Goal: Use online tool/utility: Utilize a website feature to perform a specific function

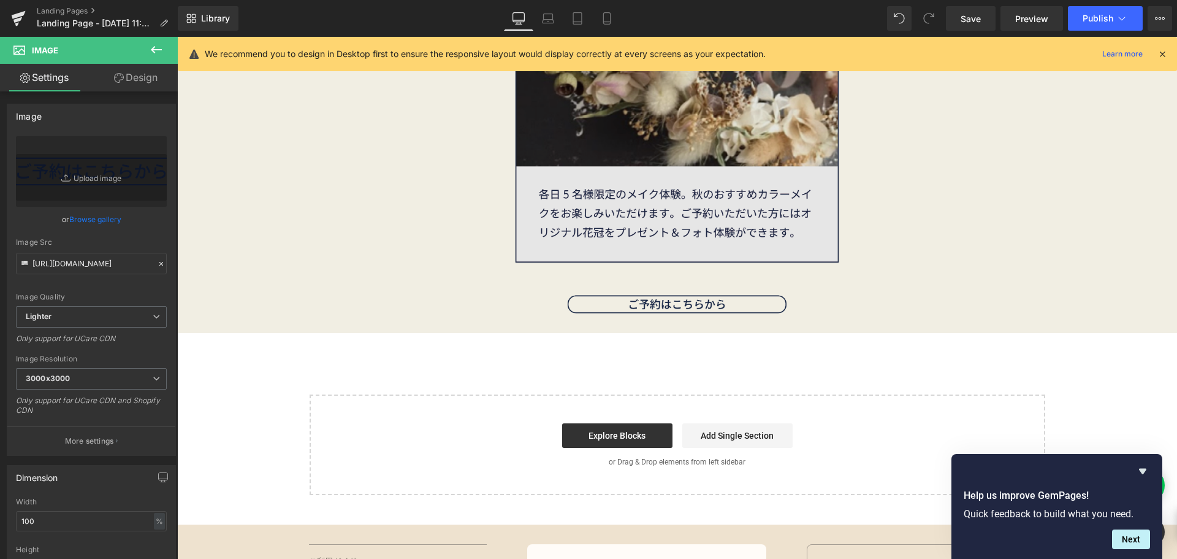
scroll to position [5429, 0]
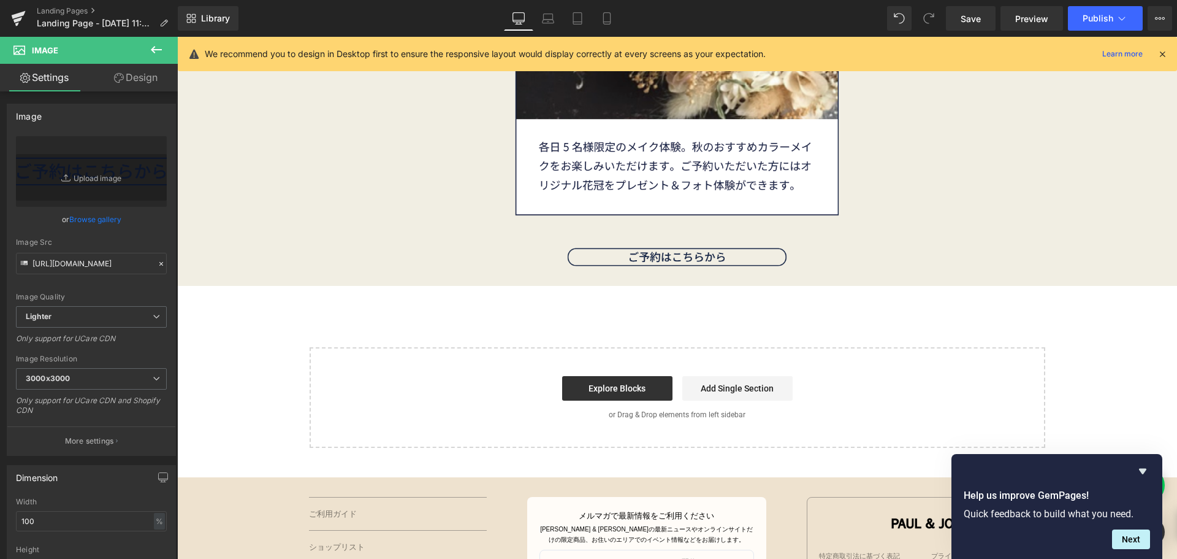
click at [160, 48] on icon at bounding box center [156, 49] width 15 height 15
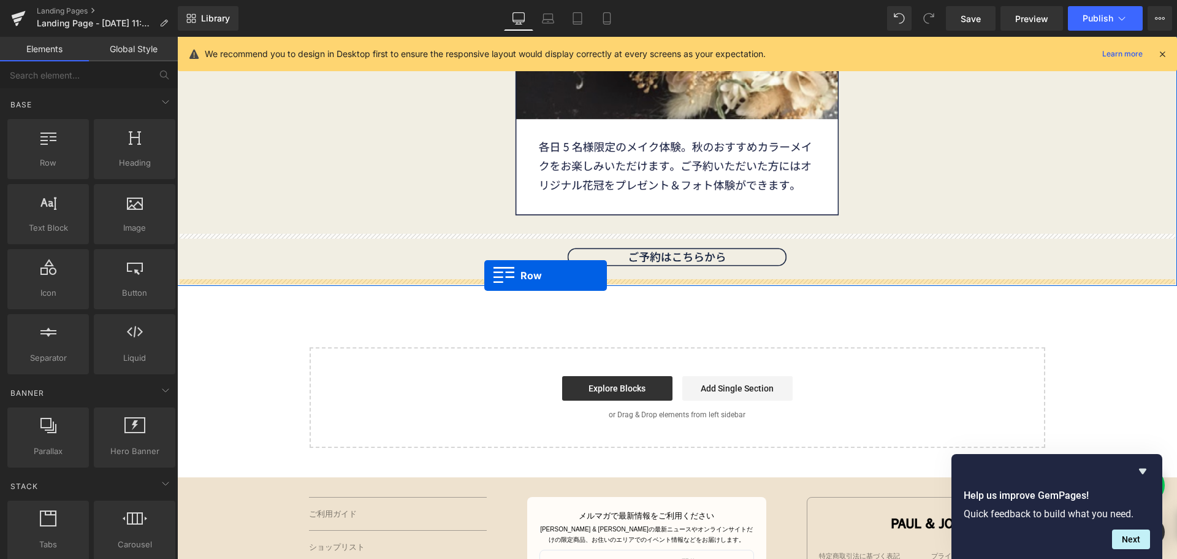
drag, startPoint x: 227, startPoint y: 192, endPoint x: 484, endPoint y: 275, distance: 270.7
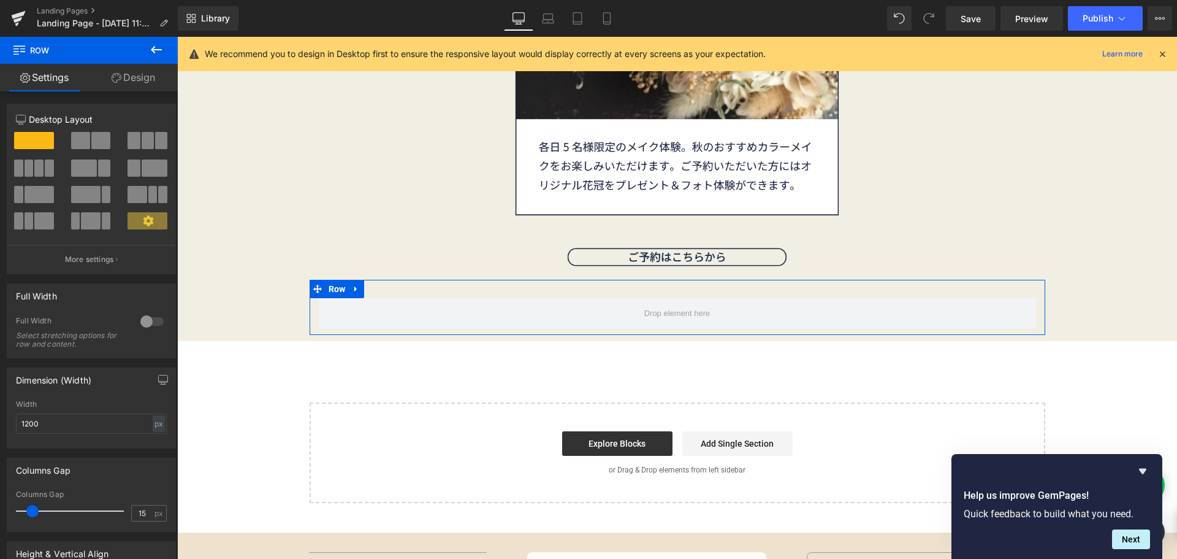
click at [94, 143] on span at bounding box center [100, 140] width 19 height 17
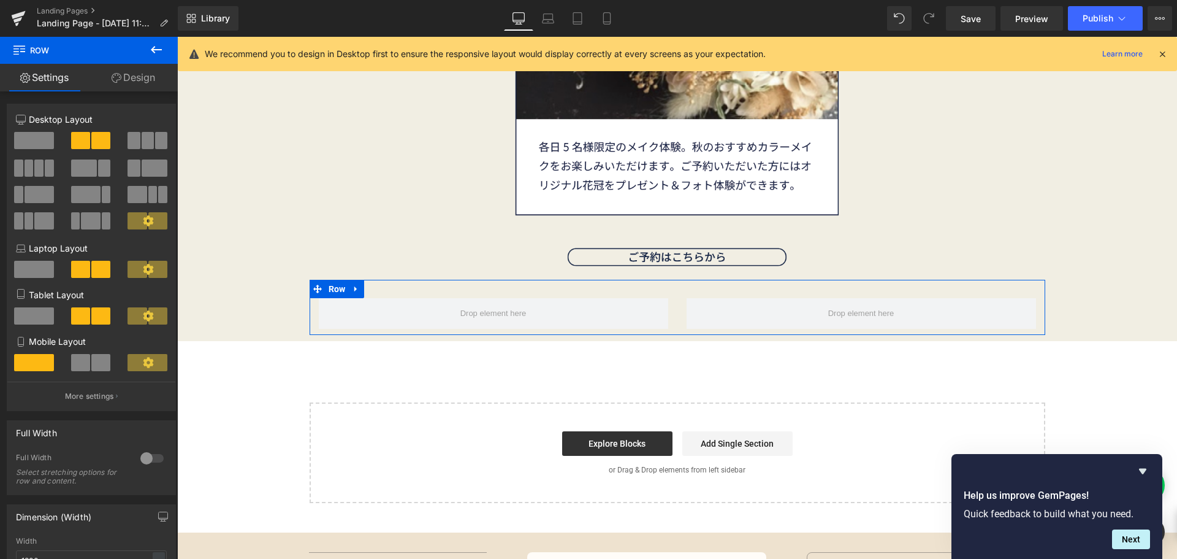
click at [85, 355] on span at bounding box center [80, 362] width 19 height 17
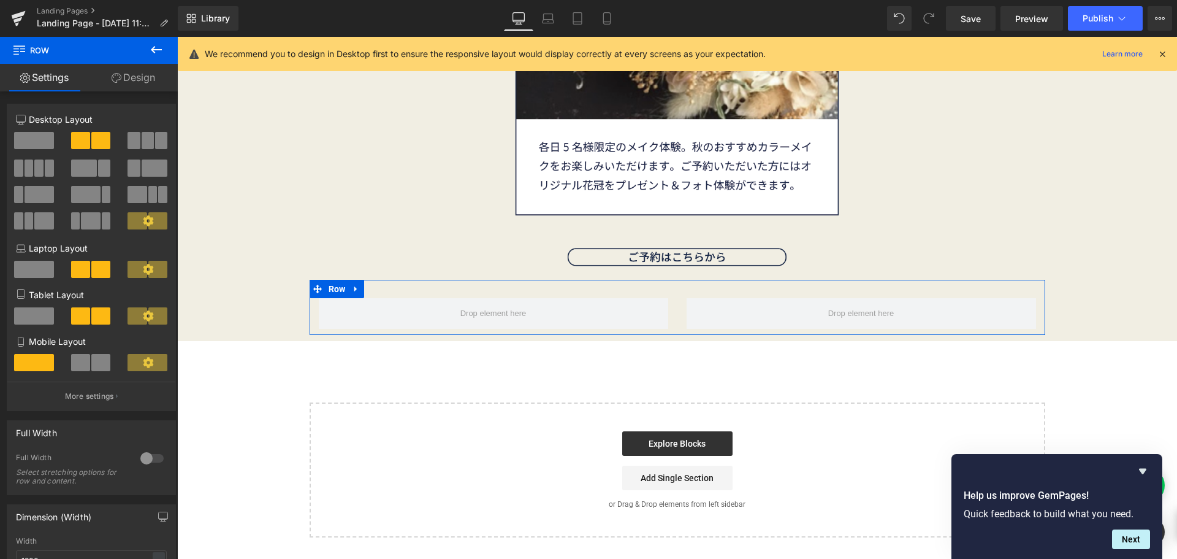
scroll to position [4078, 0]
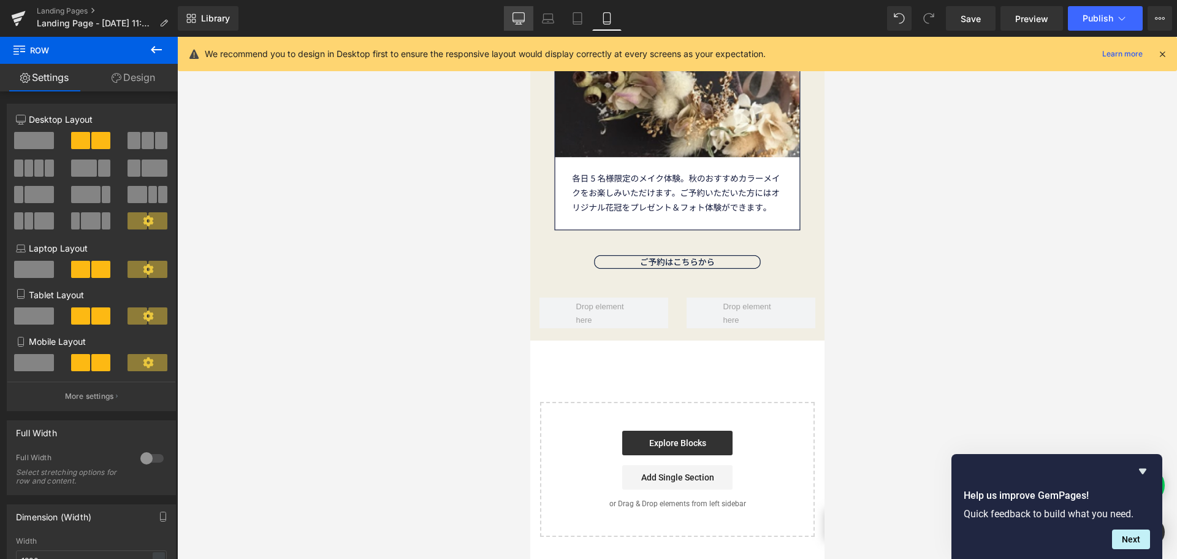
click at [522, 18] on icon at bounding box center [519, 18] width 12 height 12
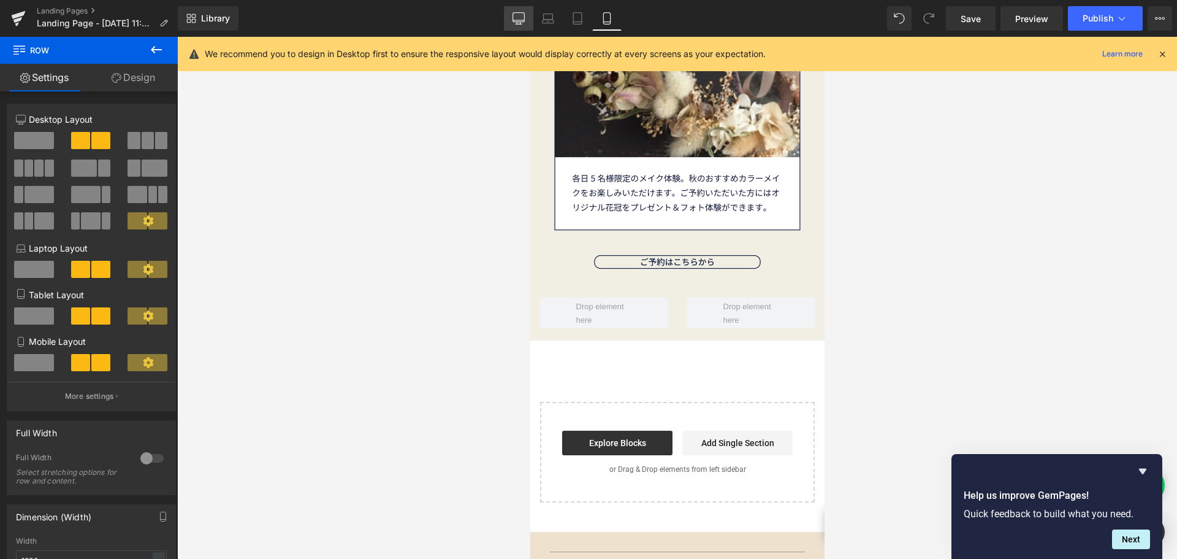
scroll to position [5429, 0]
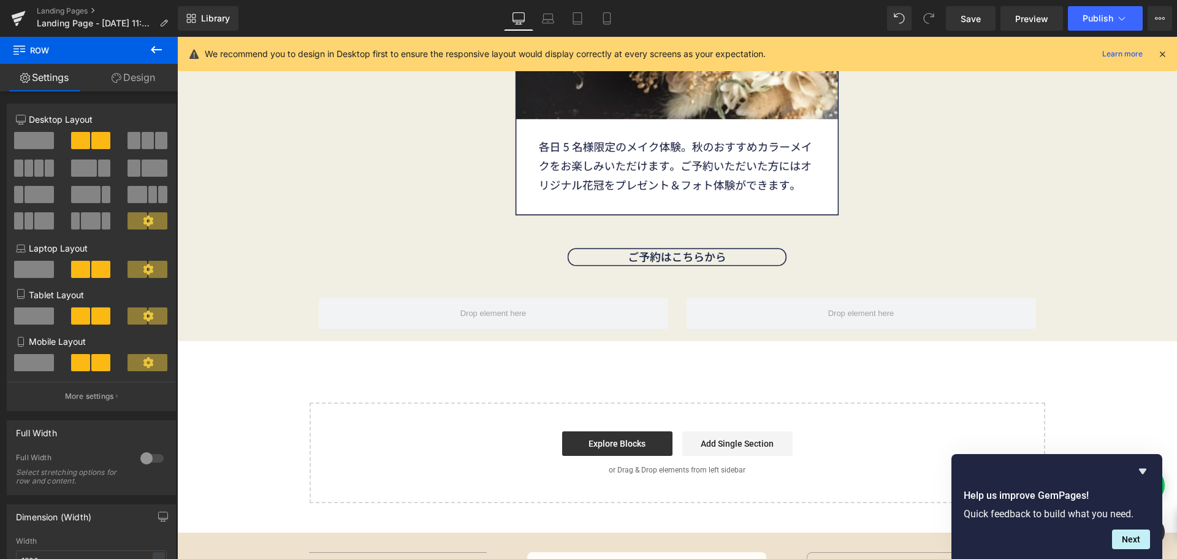
click at [165, 48] on button at bounding box center [156, 50] width 43 height 27
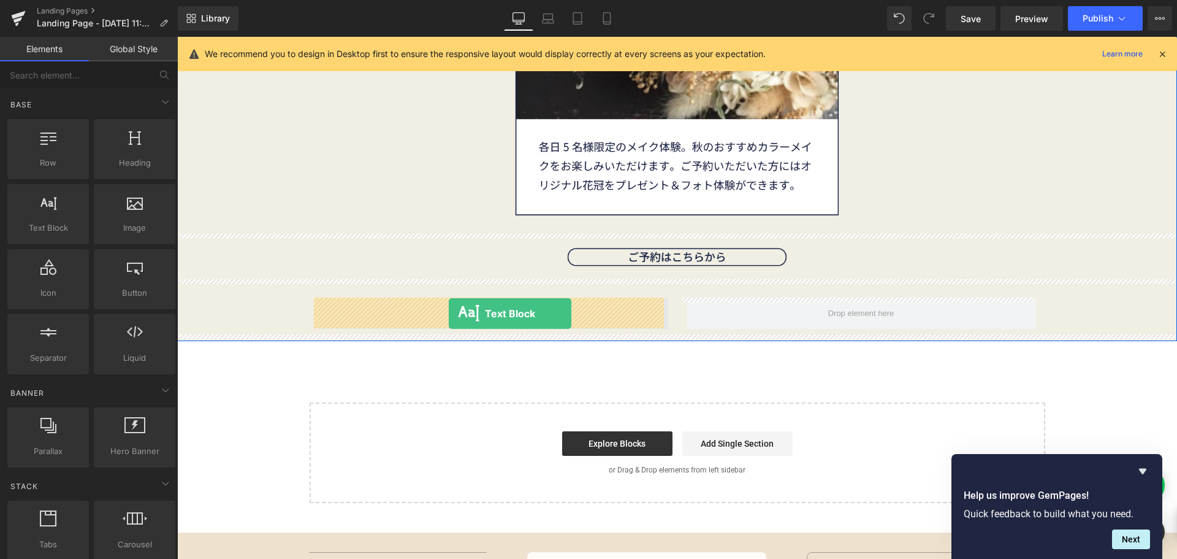
drag, startPoint x: 235, startPoint y: 256, endPoint x: 449, endPoint y: 313, distance: 221.5
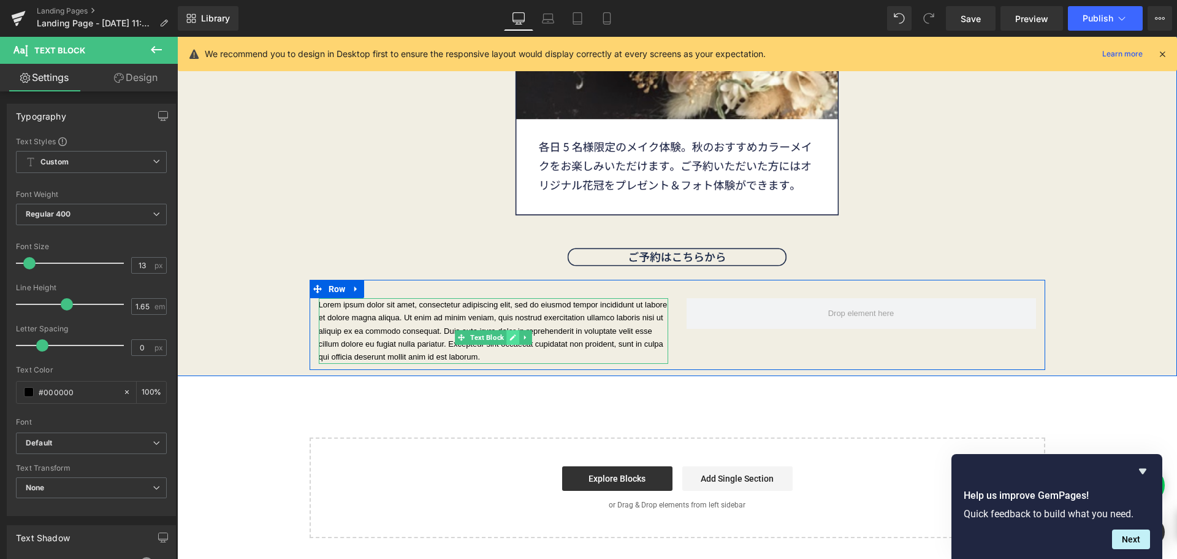
click at [510, 338] on icon at bounding box center [513, 337] width 7 height 7
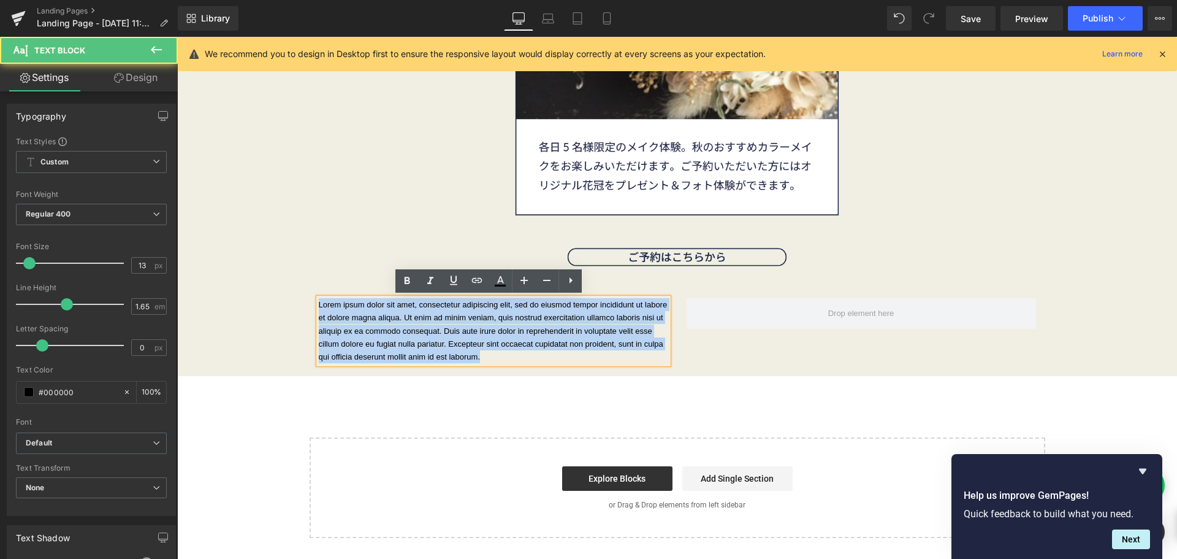
drag, startPoint x: 420, startPoint y: 370, endPoint x: 314, endPoint y: 303, distance: 125.7
click at [319, 303] on p "Lorem ipsum dolor sit amet, consectetur adipiscing elit, sed do eiusmod tempor …" at bounding box center [494, 331] width 350 height 66
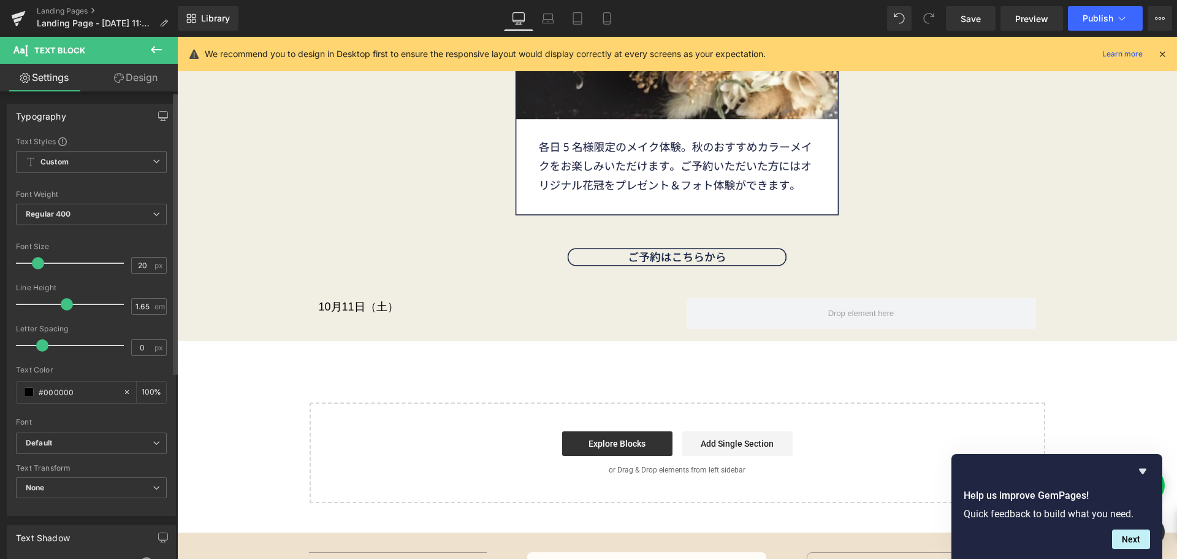
type input "21"
drag, startPoint x: 32, startPoint y: 261, endPoint x: 40, endPoint y: 261, distance: 8.6
click at [40, 261] on span at bounding box center [38, 263] width 12 height 12
click at [29, 392] on span at bounding box center [29, 392] width 10 height 10
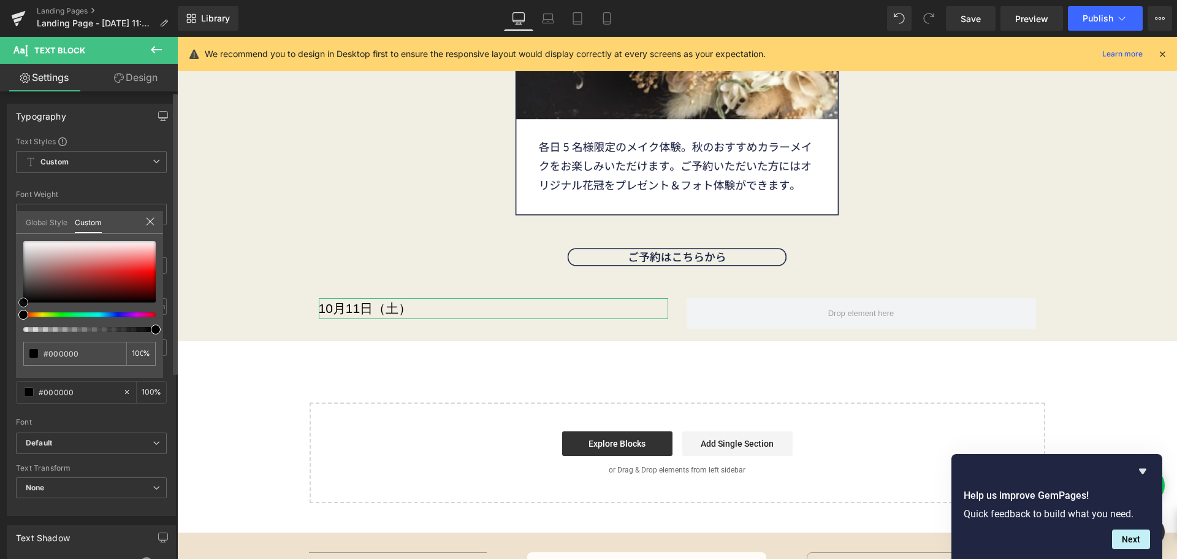
type input "#020202"
type input "#0c0c0c"
type input "#111111"
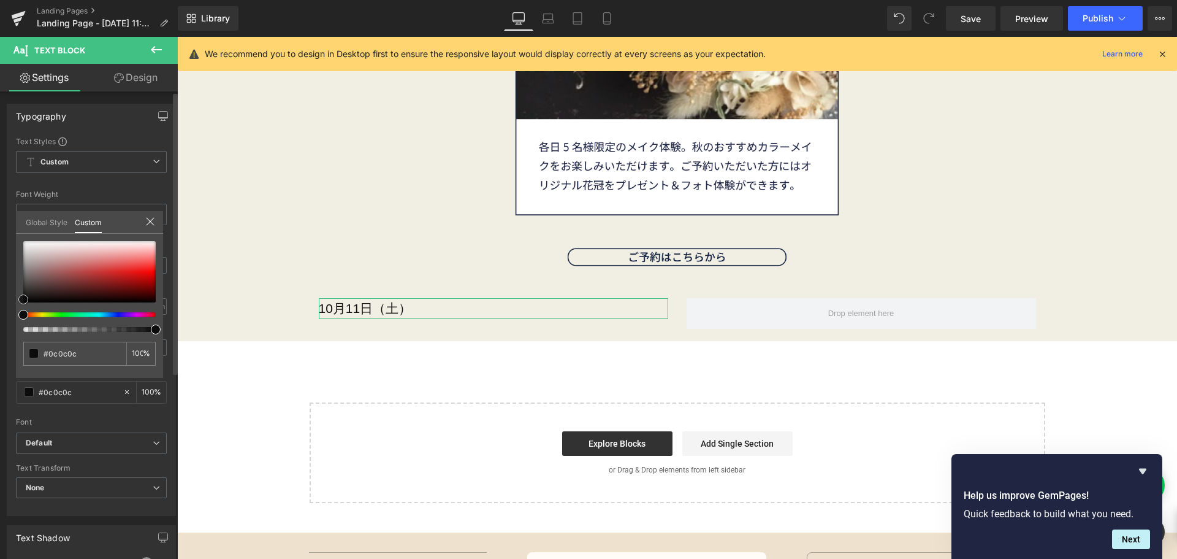
type input "#111111"
type input "#232323"
type input "#282828"
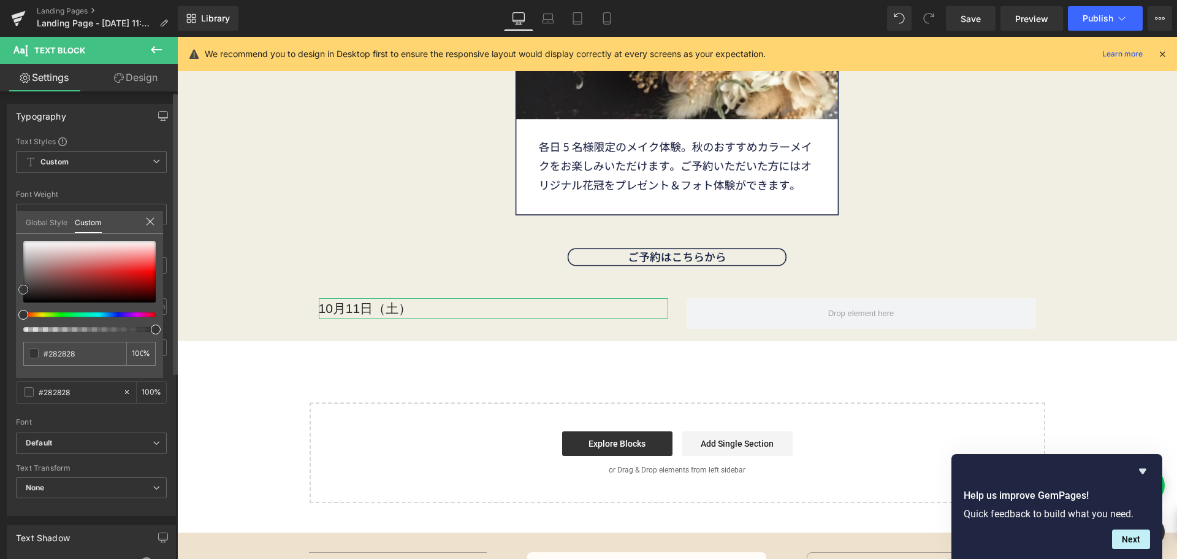
type input "#353535"
type input "#383838"
type input "#3a3a3a"
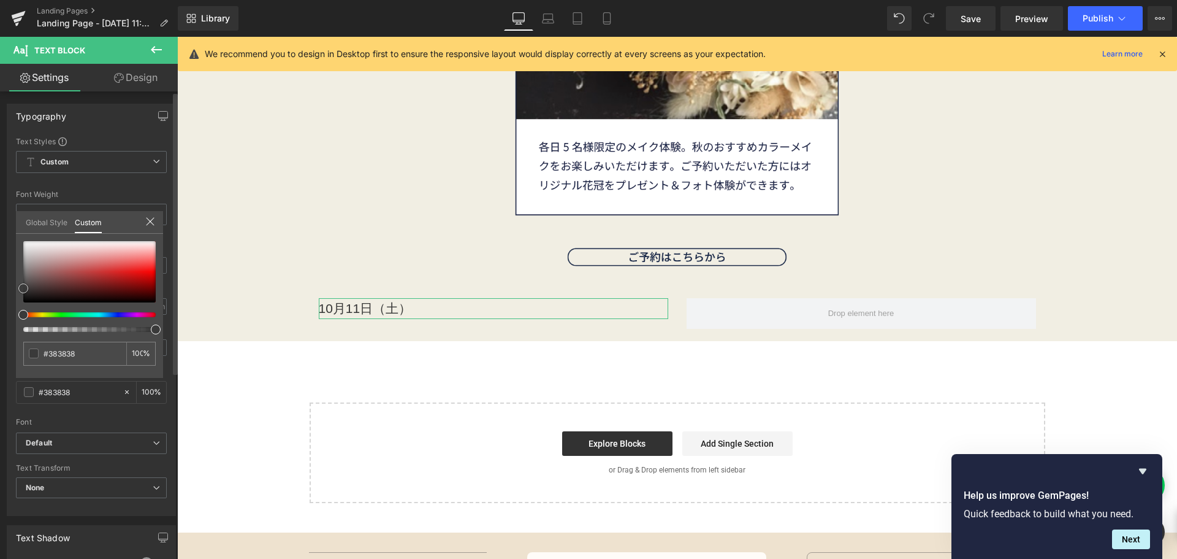
type input "#3a3a3a"
type input "#3d3c3c"
type input "#4f4e4e"
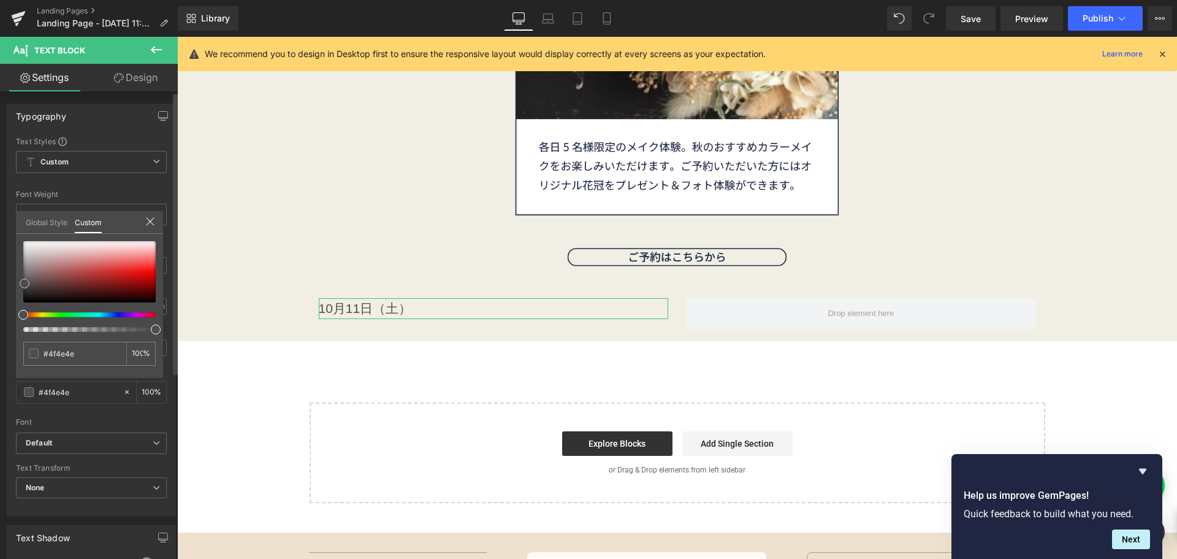
type input "#545353"
type input "#5a5858"
type input "#5f5d5d"
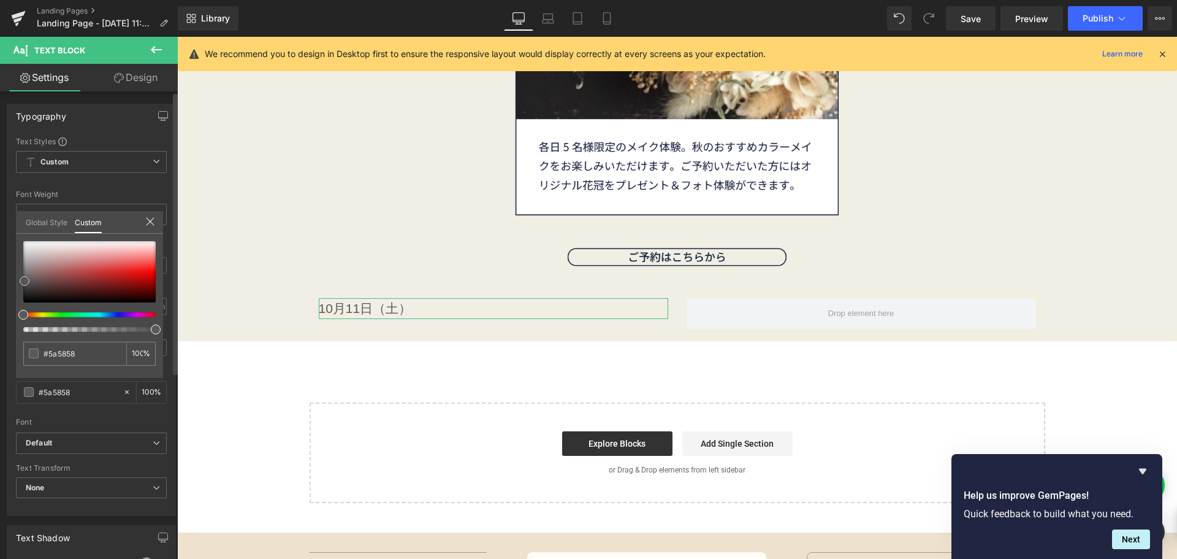
type input "#5f5d5d"
type input "#615f5f"
type input "#6b6b6b"
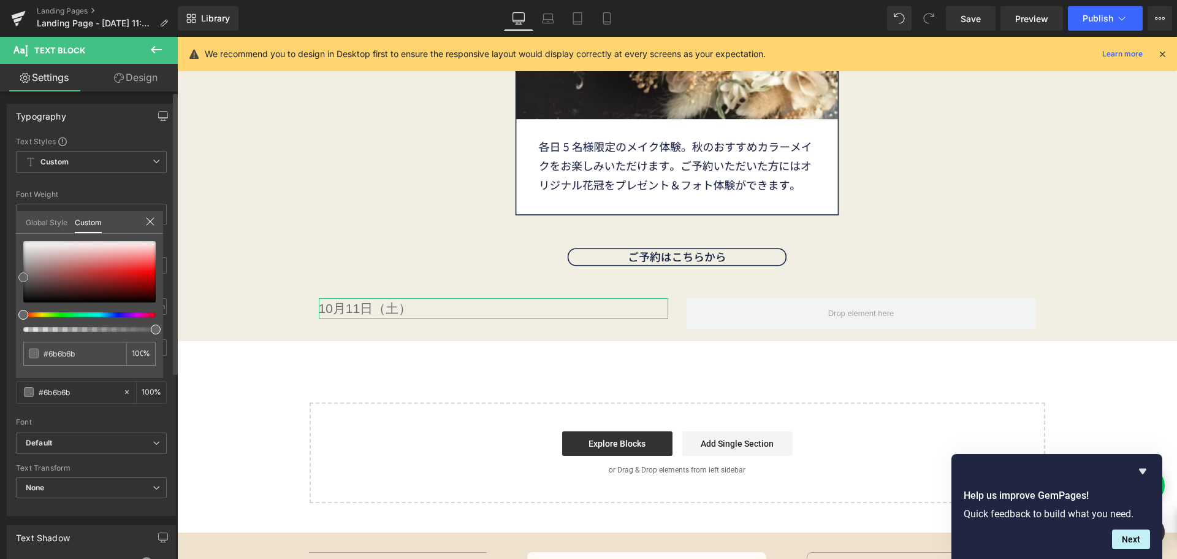
type input "#686868"
type input "#595959"
type input "#4f4f4f"
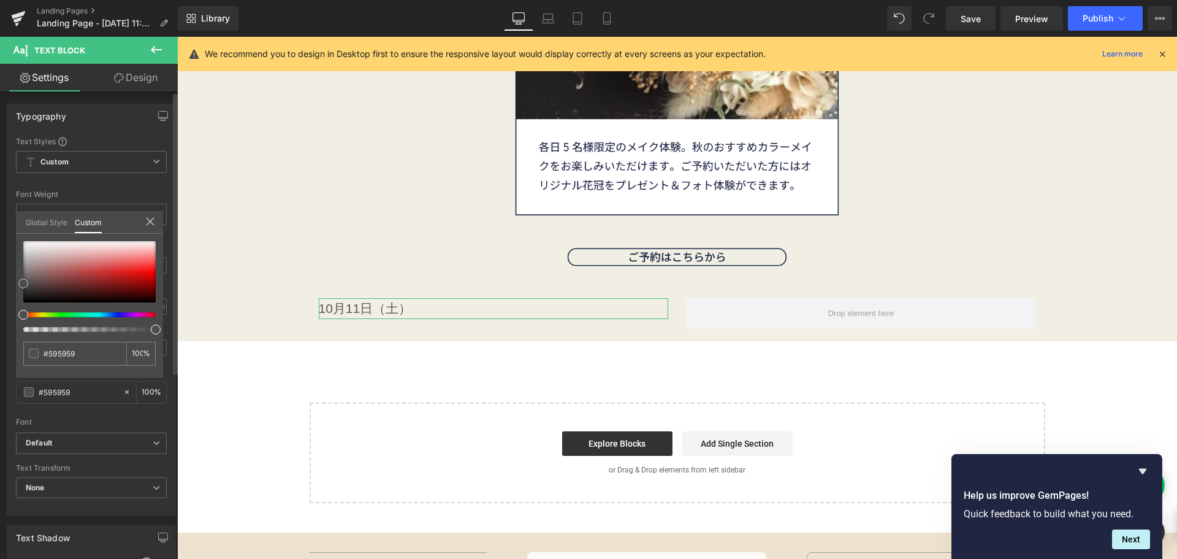
type input "#4f4f4f"
drag, startPoint x: 23, startPoint y: 299, endPoint x: 7, endPoint y: 280, distance: 25.2
click at [7, 280] on div "Typography Text Styles Custom Custom Setup Global Style Custom Setup Global Sty…" at bounding box center [91, 304] width 183 height 421
click at [150, 219] on icon at bounding box center [150, 221] width 10 height 10
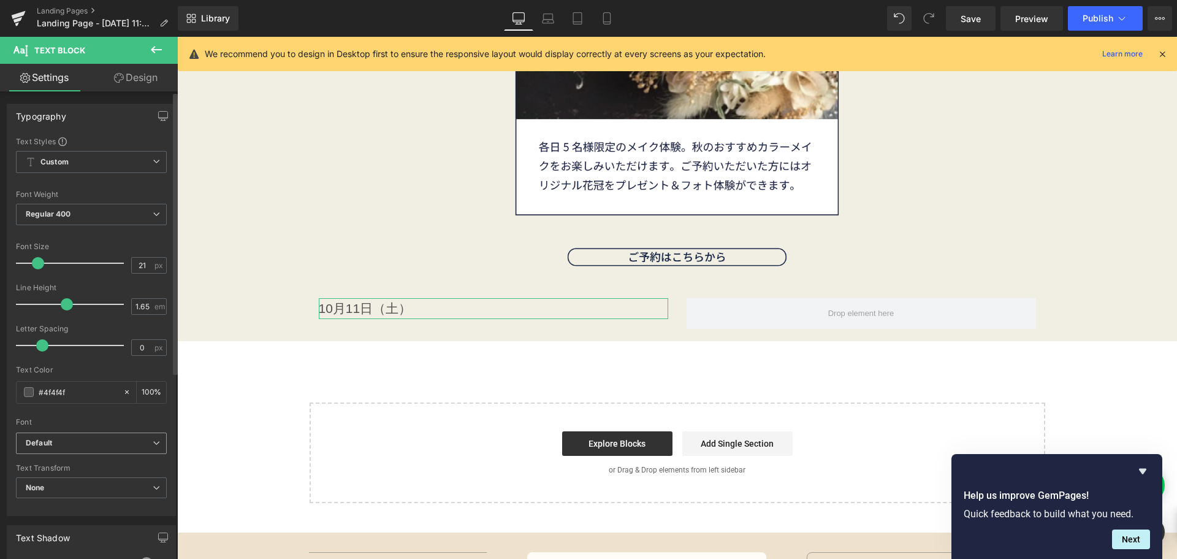
click at [77, 442] on b "Default" at bounding box center [89, 443] width 127 height 10
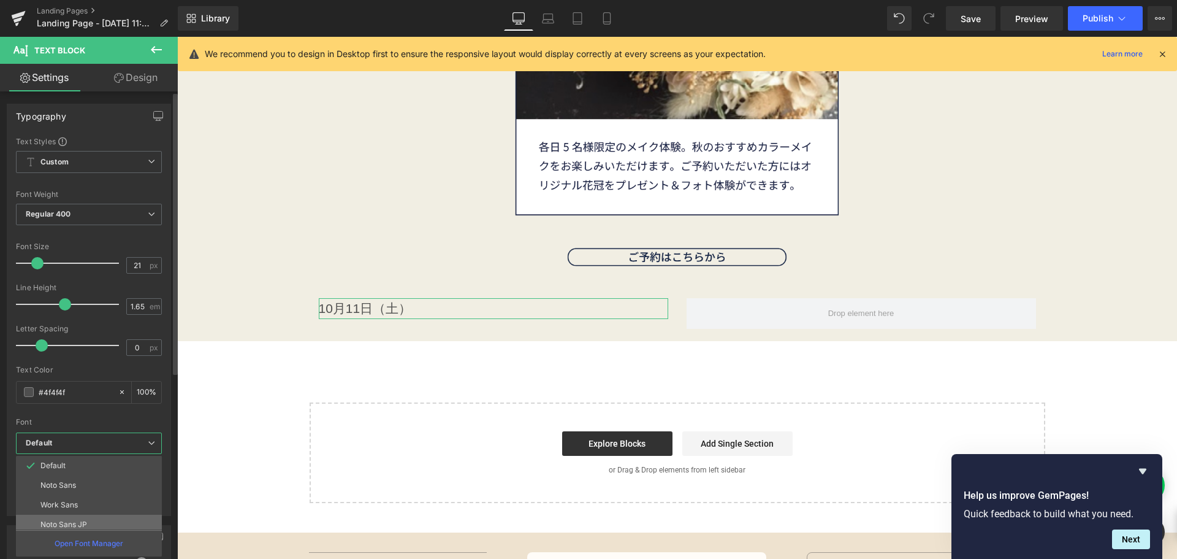
click at [71, 523] on p "Noto Sans JP" at bounding box center [63, 524] width 47 height 9
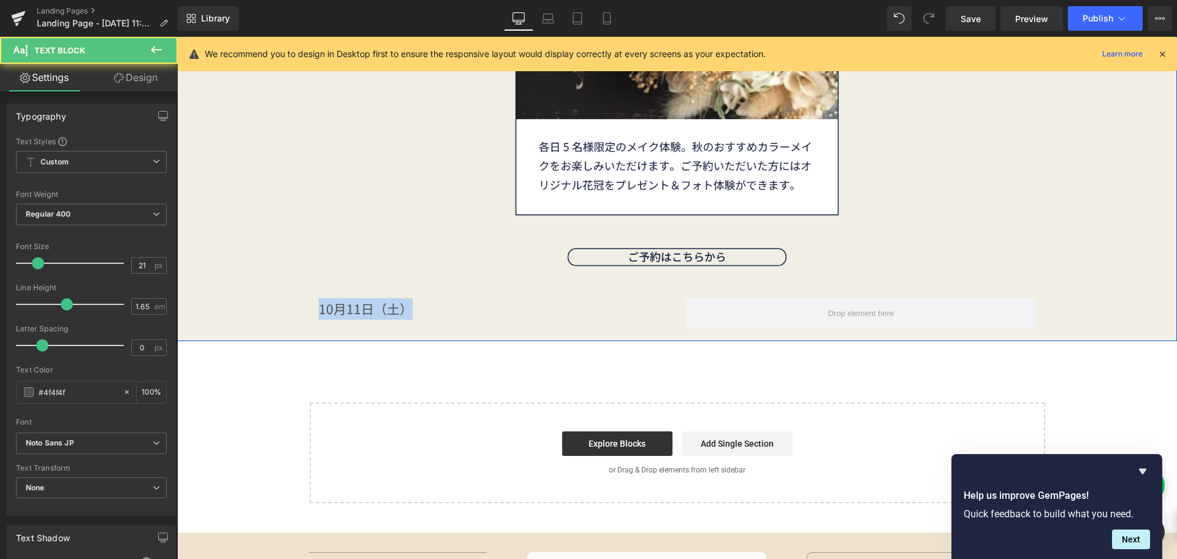
drag, startPoint x: 408, startPoint y: 312, endPoint x: 304, endPoint y: 304, distance: 105.1
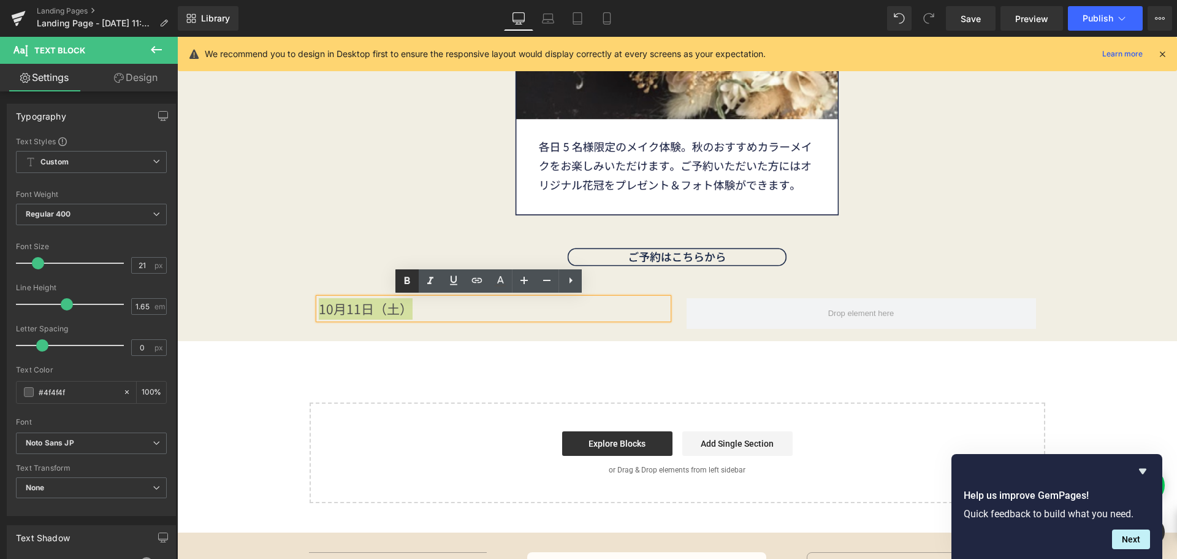
click at [410, 278] on icon at bounding box center [407, 280] width 15 height 15
click at [138, 77] on link "Design" at bounding box center [135, 78] width 89 height 28
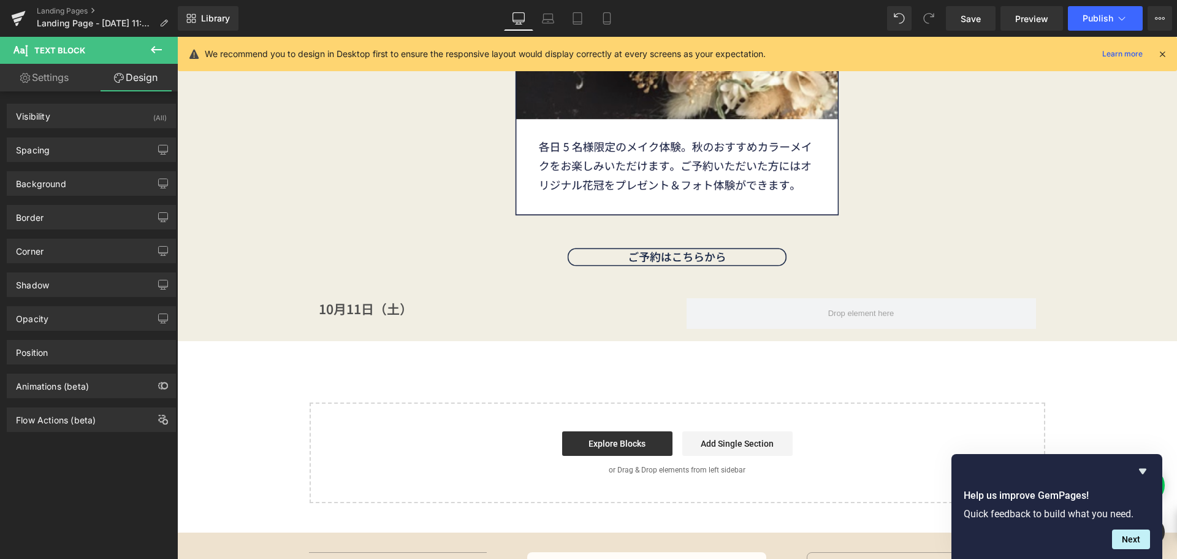
click at [53, 82] on link "Settings" at bounding box center [44, 78] width 89 height 28
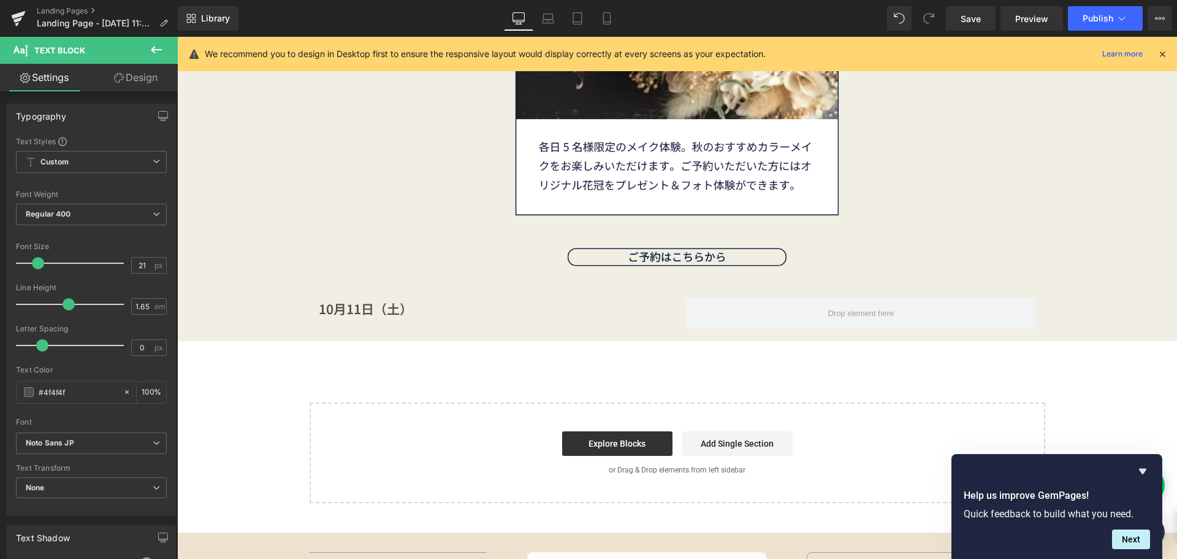
type input "100"
drag, startPoint x: 77, startPoint y: 391, endPoint x: 21, endPoint y: 392, distance: 55.2
click at [21, 392] on div "#4f4f4f" at bounding box center [70, 391] width 106 height 21
click at [163, 74] on link "Design" at bounding box center [135, 78] width 89 height 28
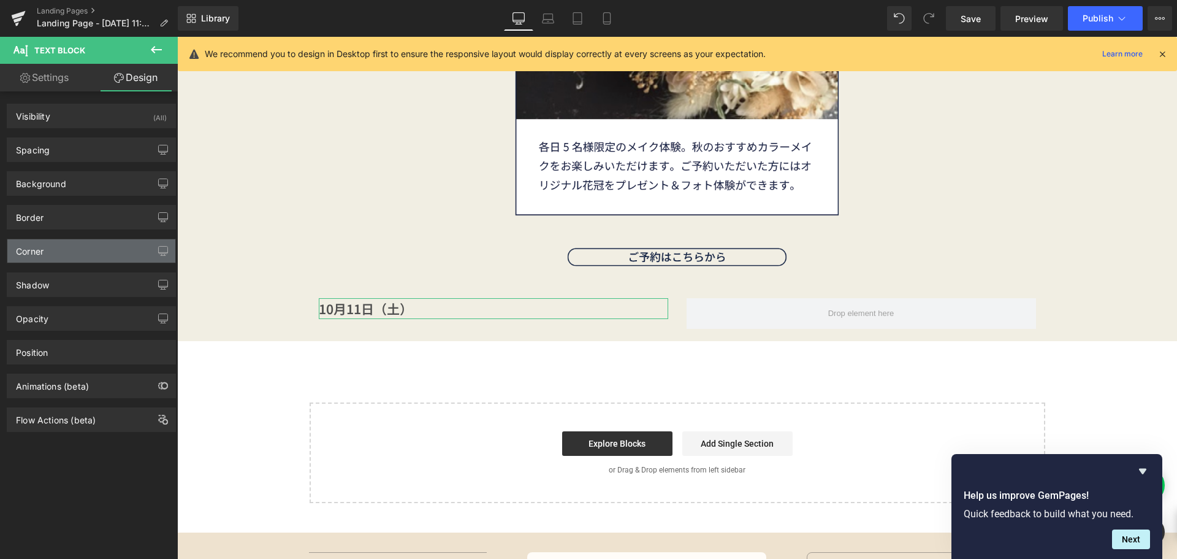
click at [88, 248] on div "Corner" at bounding box center [91, 250] width 168 height 23
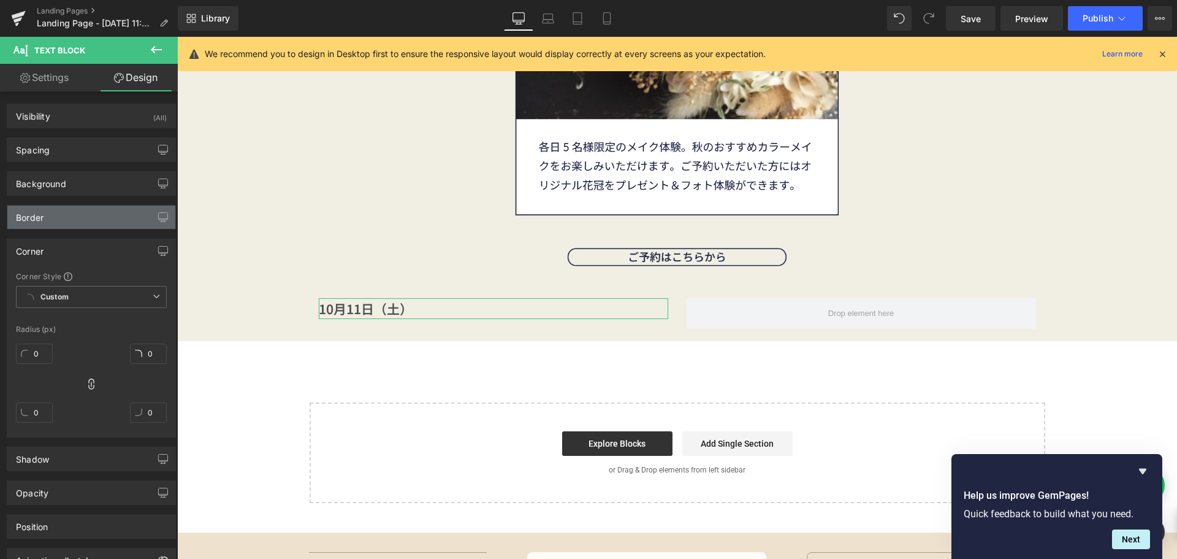
click at [91, 216] on div "Border" at bounding box center [91, 216] width 168 height 23
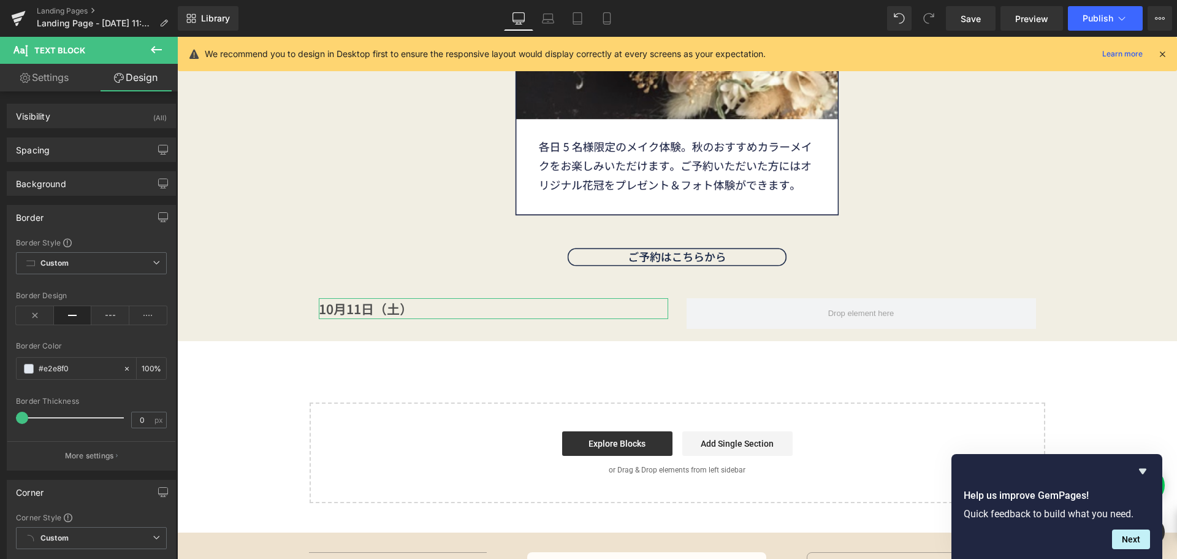
paste input "4f4f4f"
type input "#4f4f4f"
type input "1"
click at [26, 418] on span at bounding box center [23, 417] width 12 height 12
click at [71, 316] on icon at bounding box center [73, 315] width 38 height 18
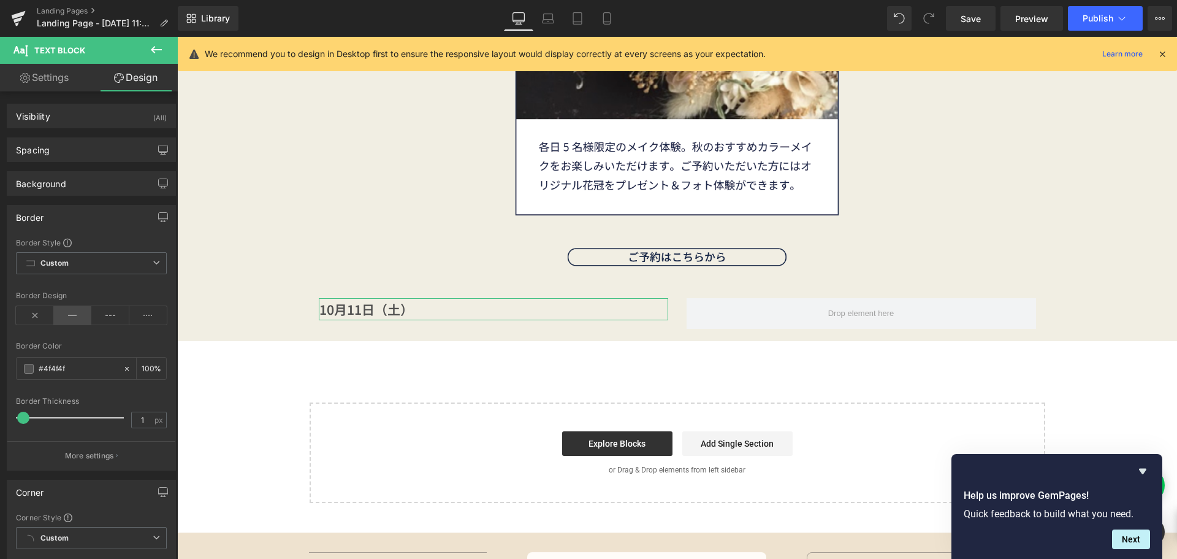
click at [74, 317] on icon at bounding box center [73, 315] width 38 height 18
click at [93, 217] on div "Border" at bounding box center [91, 216] width 168 height 23
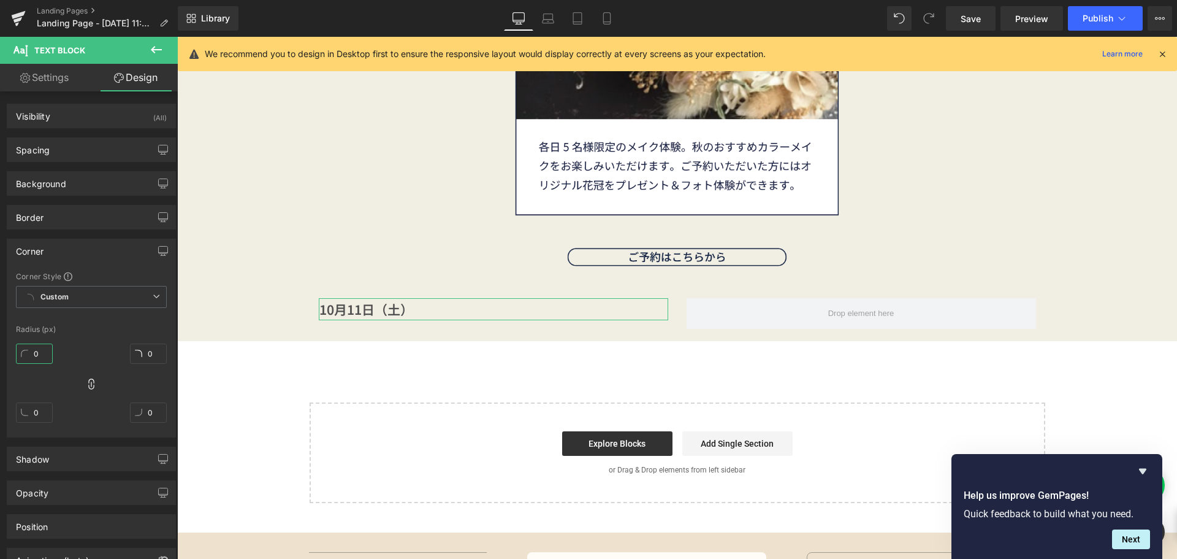
click at [47, 355] on input "0" at bounding box center [34, 353] width 37 height 20
type input "５"
type input "５０"
type input "50"
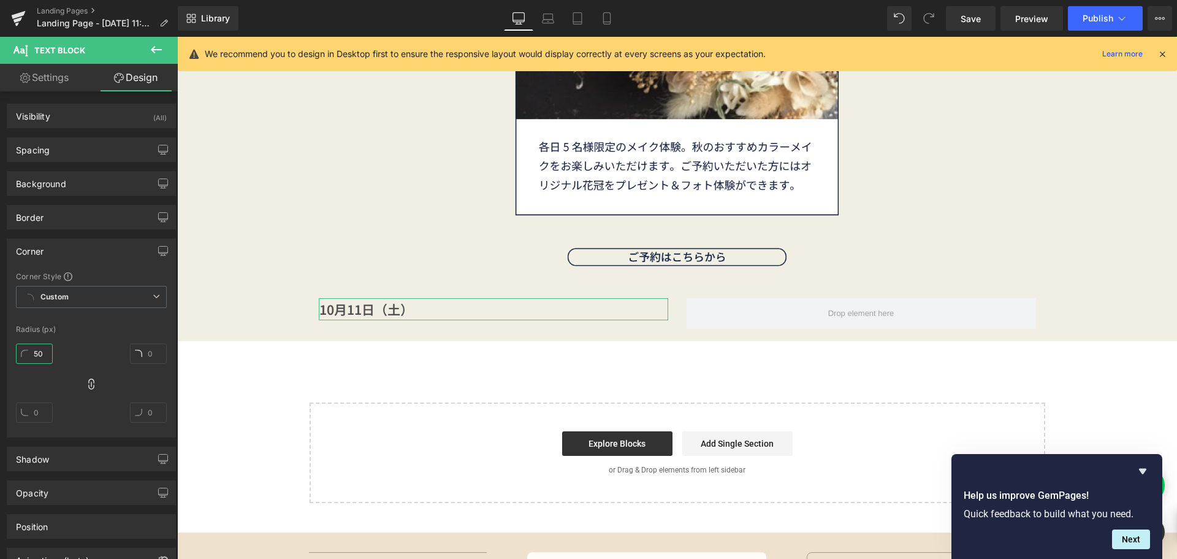
type input "50"
click at [91, 220] on div "Border" at bounding box center [91, 216] width 168 height 23
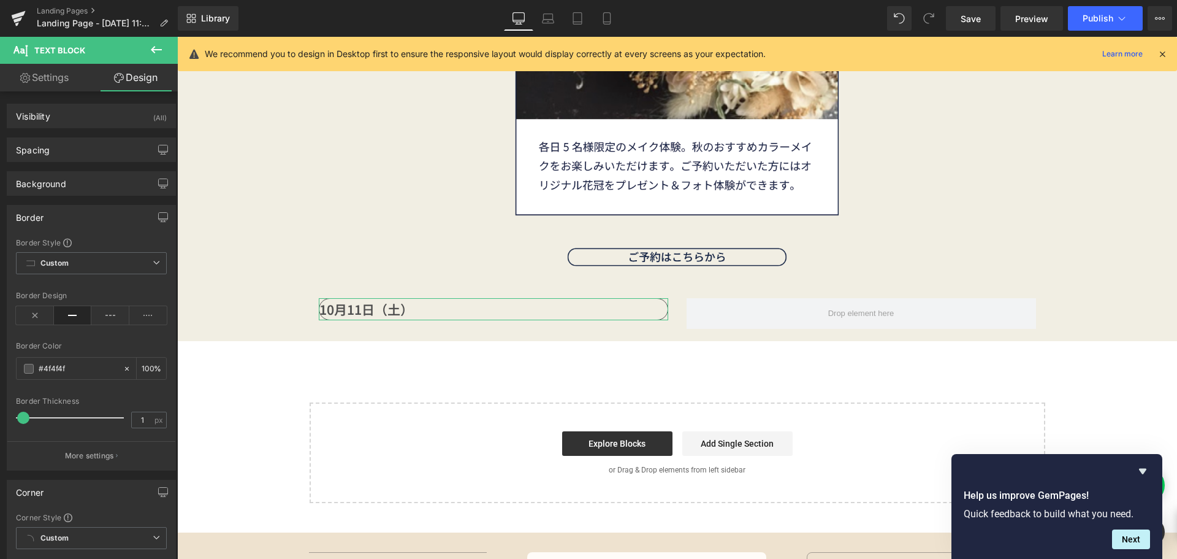
type input "2"
click at [26, 418] on span at bounding box center [24, 417] width 12 height 12
click at [28, 370] on span at bounding box center [29, 369] width 10 height 10
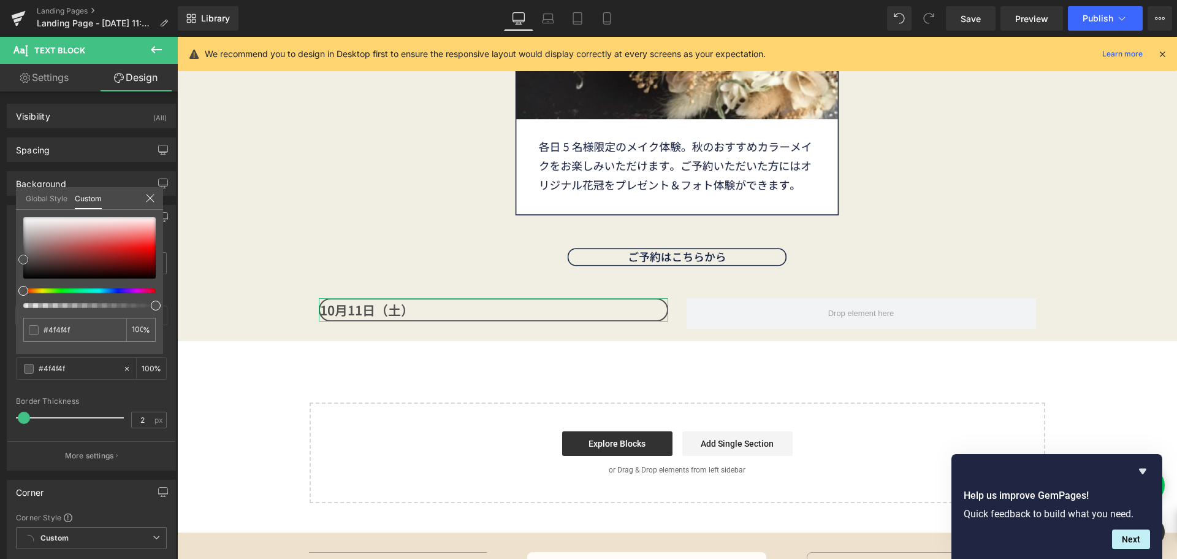
type input "#545454"
type input "#5e5e5e"
type input "#686868"
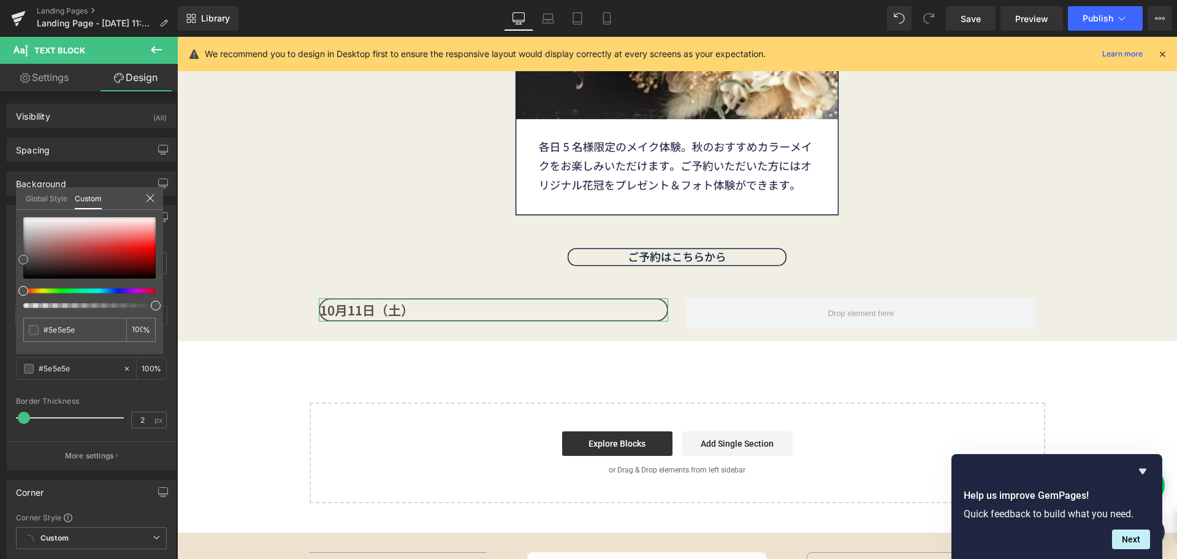
type input "#686868"
type input "#707070"
type input "#727272"
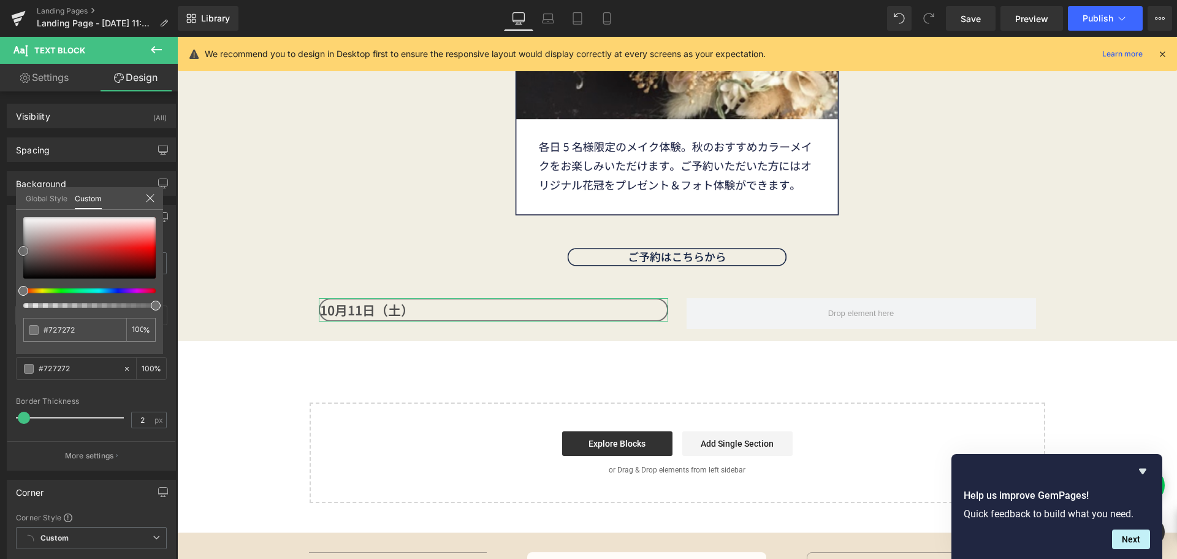
type input "#777777"
type input "#7a7a7a"
drag, startPoint x: 22, startPoint y: 259, endPoint x: 17, endPoint y: 250, distance: 11.3
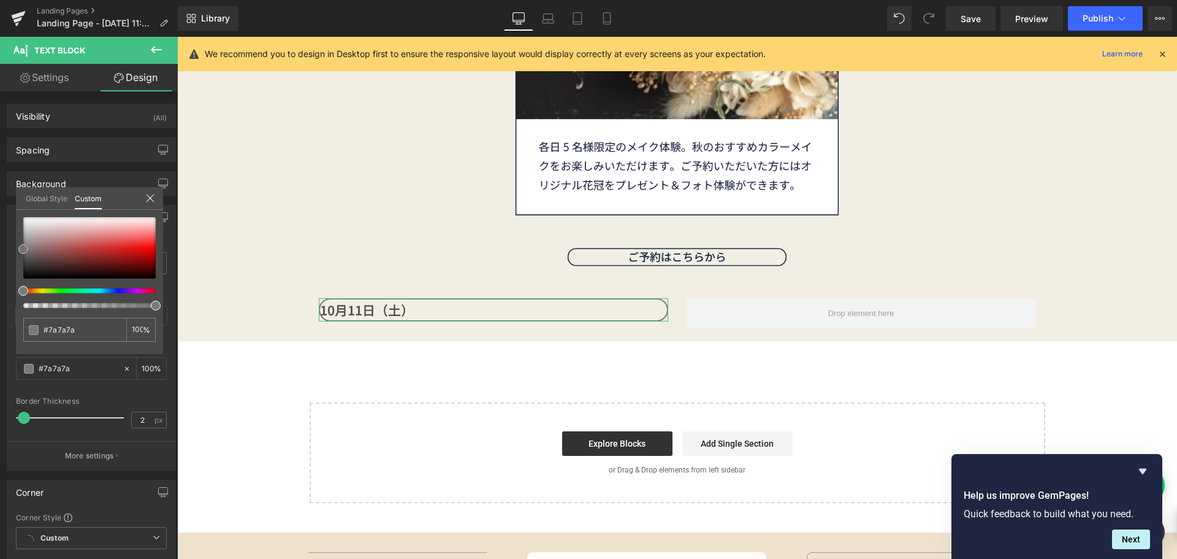
click at [17, 249] on div "#7a7a7a 100 %" at bounding box center [89, 285] width 147 height 137
click at [151, 198] on icon at bounding box center [150, 198] width 10 height 10
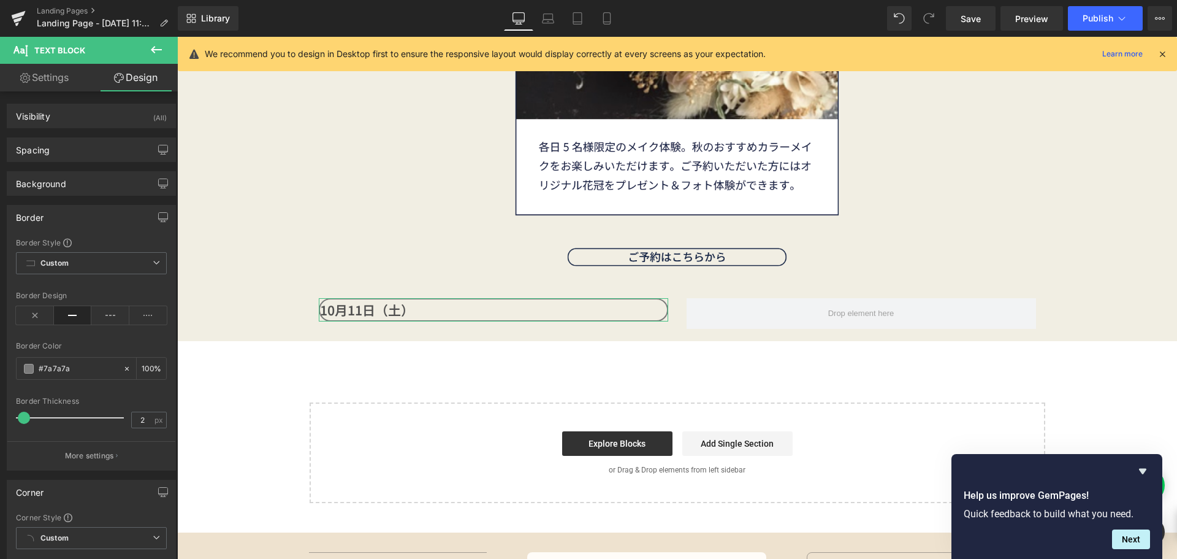
click at [60, 78] on link "Settings" at bounding box center [44, 78] width 89 height 28
type input "100"
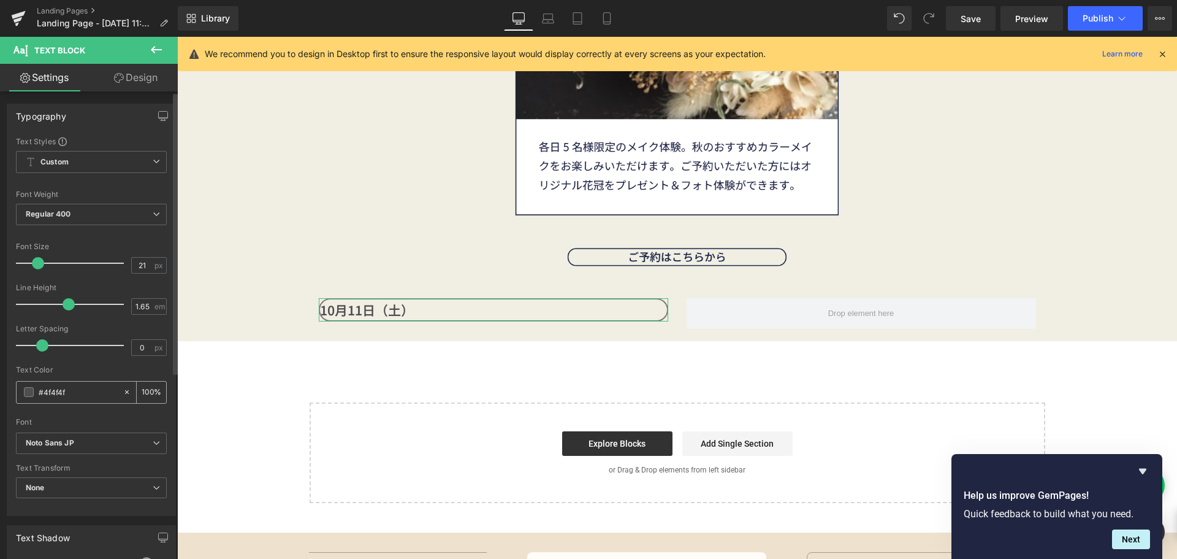
drag, startPoint x: 77, startPoint y: 395, endPoint x: 23, endPoint y: 394, distance: 54.6
click at [23, 394] on div "#4f4f4f" at bounding box center [70, 391] width 106 height 21
paste input "7a7a7a"
click at [25, 395] on span at bounding box center [29, 392] width 10 height 10
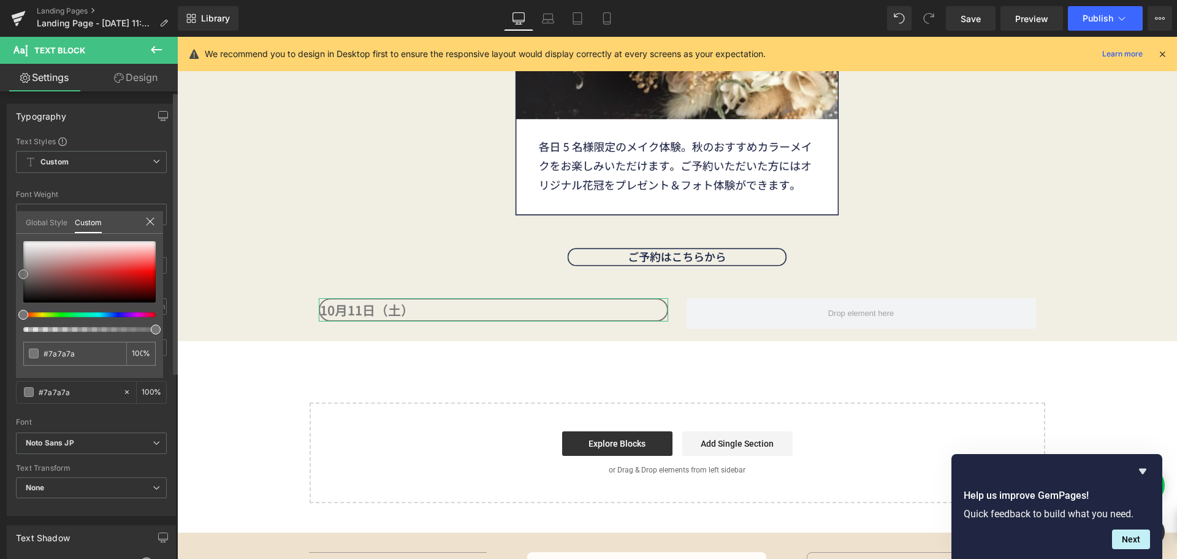
type input "#757575"
type input "#727272"
type input "#6b6b6b"
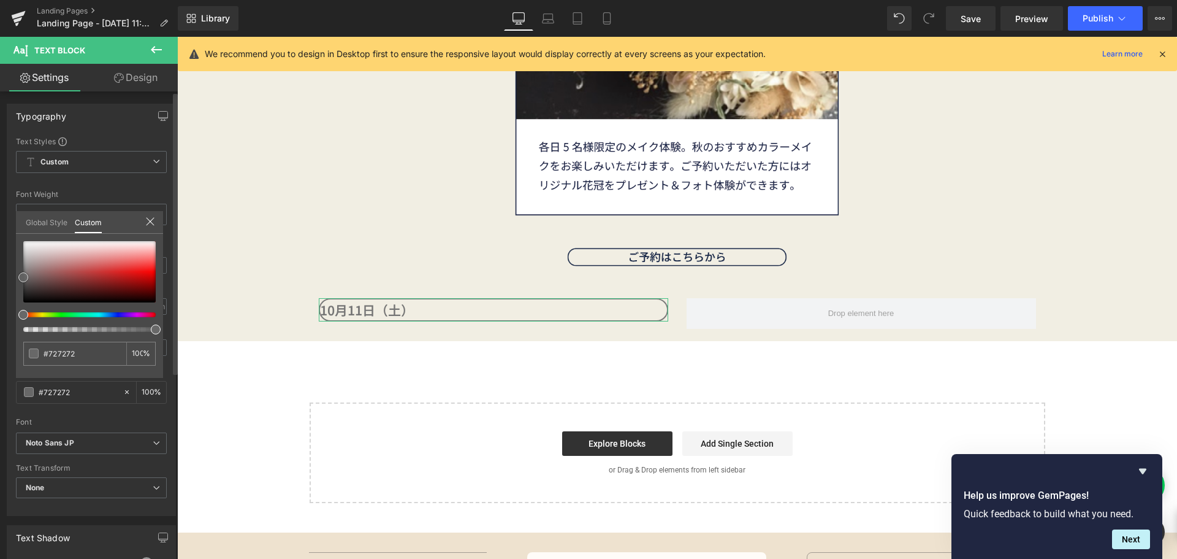
type input "#6b6b6b"
type input "#666666"
drag, startPoint x: 24, startPoint y: 273, endPoint x: 20, endPoint y: 278, distance: 6.5
click at [20, 278] on span at bounding box center [23, 278] width 10 height 10
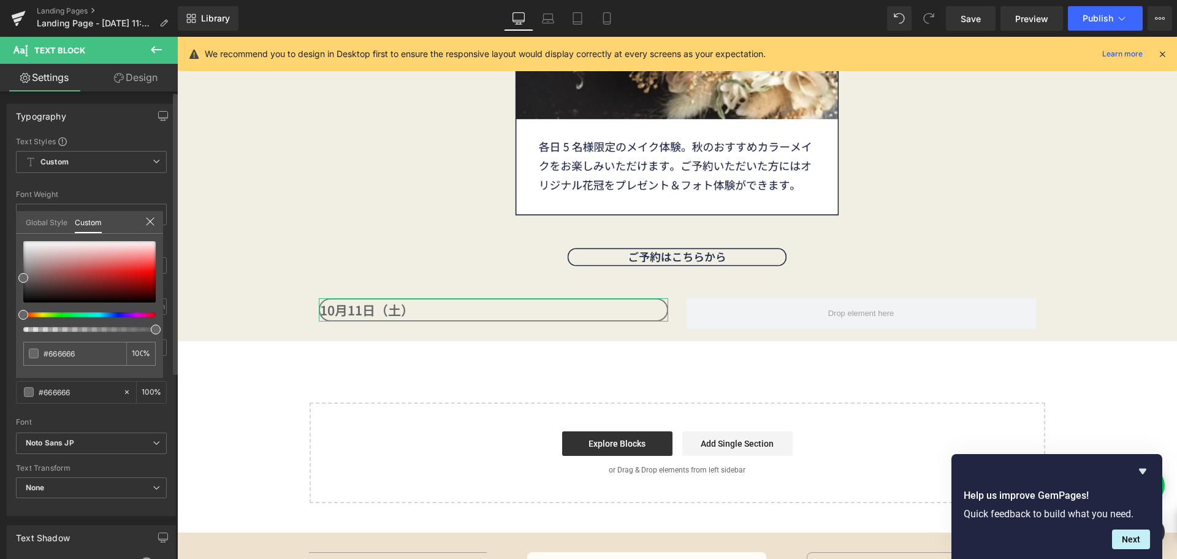
click at [150, 220] on icon at bounding box center [150, 221] width 10 height 10
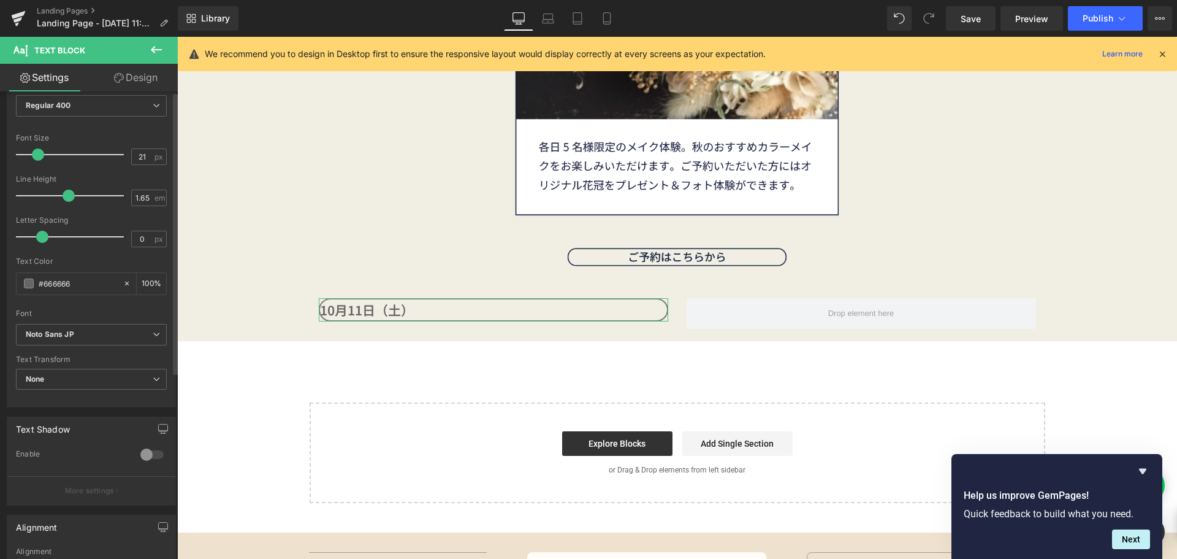
scroll to position [308, 0]
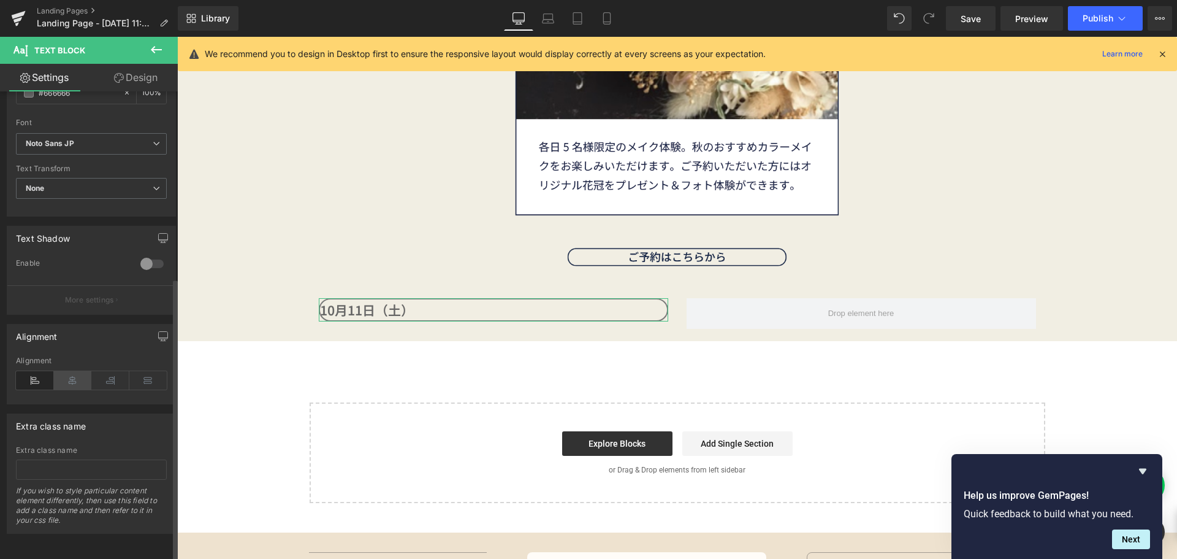
click at [77, 372] on icon at bounding box center [73, 380] width 38 height 18
click at [141, 80] on link "Design" at bounding box center [135, 78] width 89 height 28
type input "0"
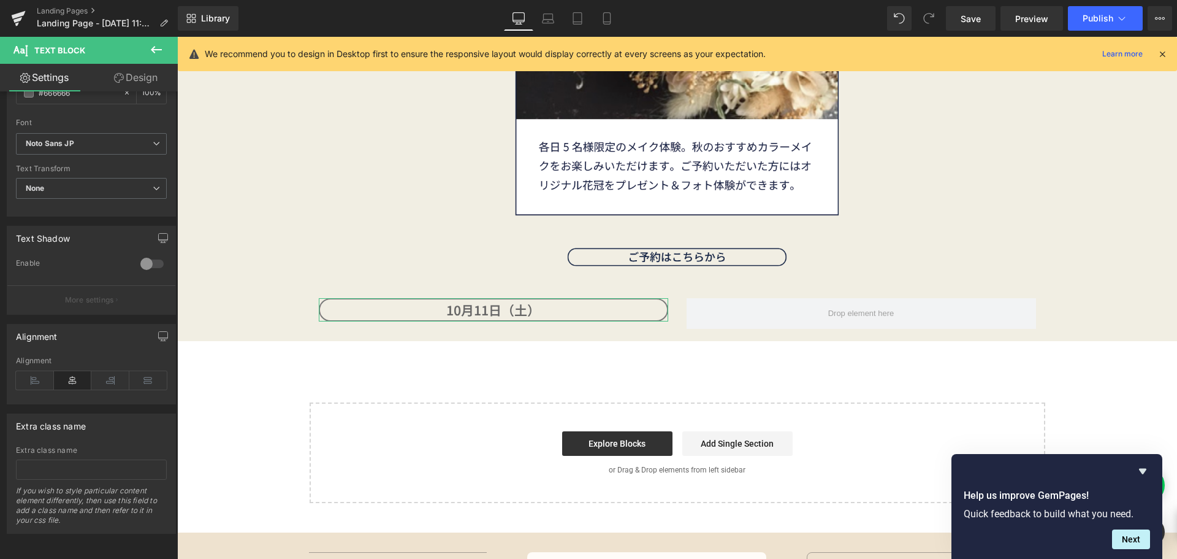
type input "0"
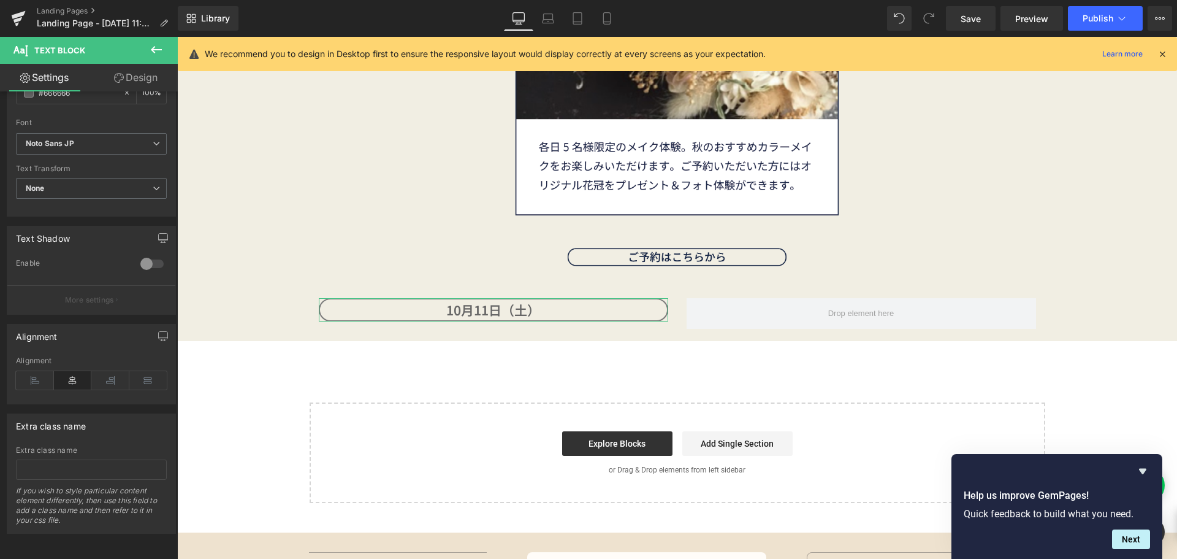
type input "100"
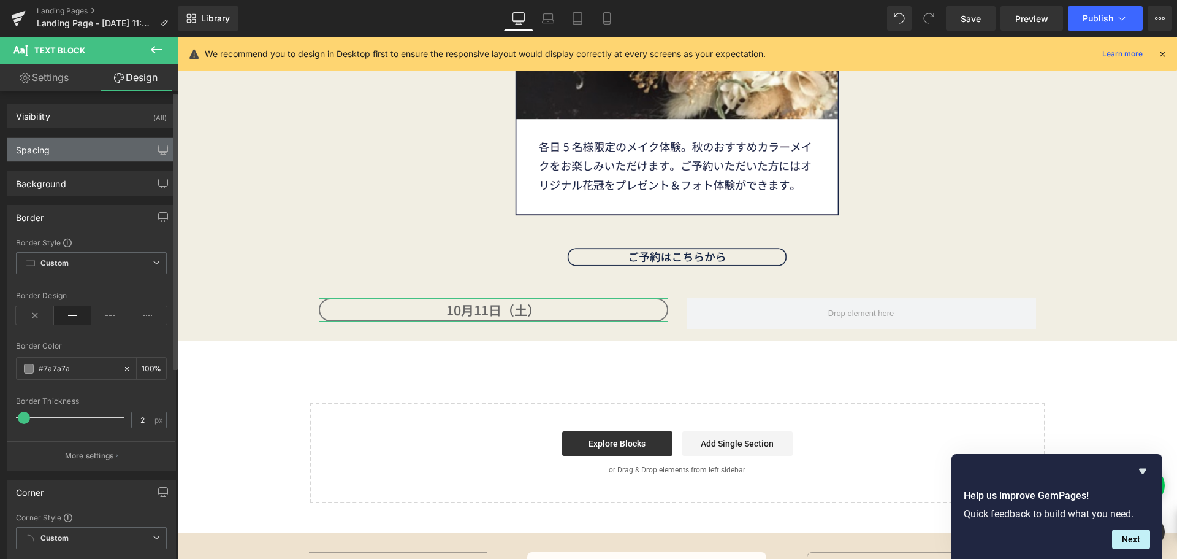
click at [83, 151] on div "Spacing" at bounding box center [91, 149] width 168 height 23
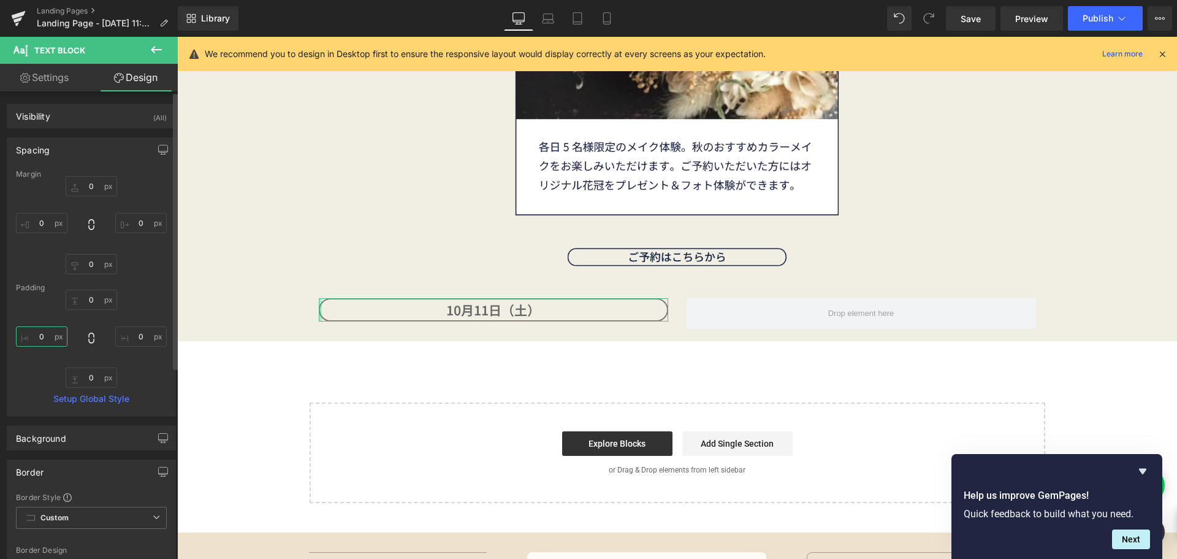
click at [47, 335] on input "0" at bounding box center [42, 336] width 52 height 20
type input "５"
type input "５０"
type input "5"
type input "ー"
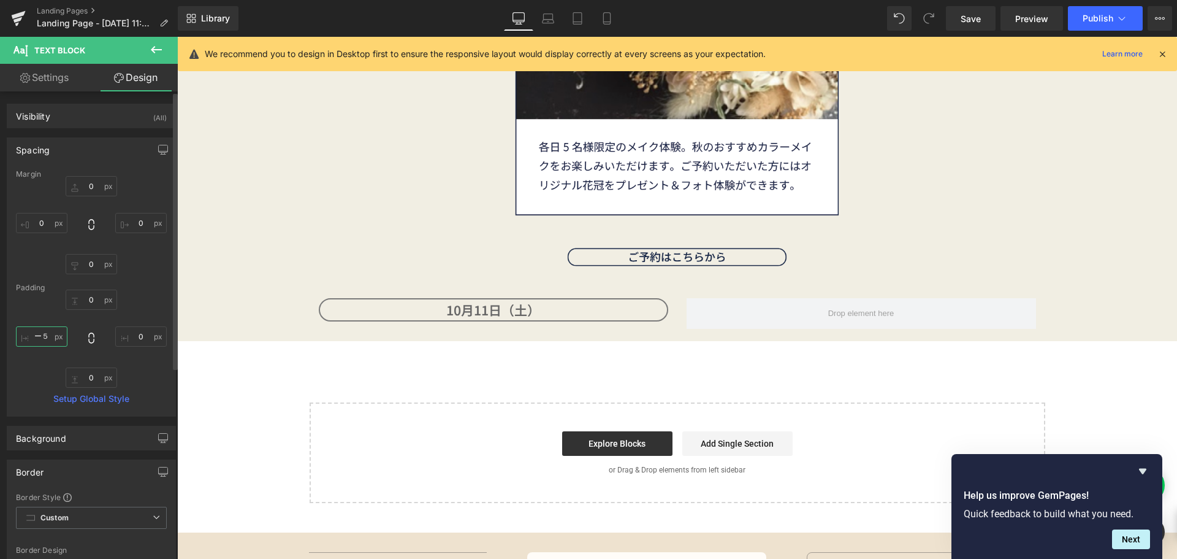
type input "ー５０"
type input "-"
click at [50, 226] on input "0" at bounding box center [42, 223] width 52 height 20
type input "５"
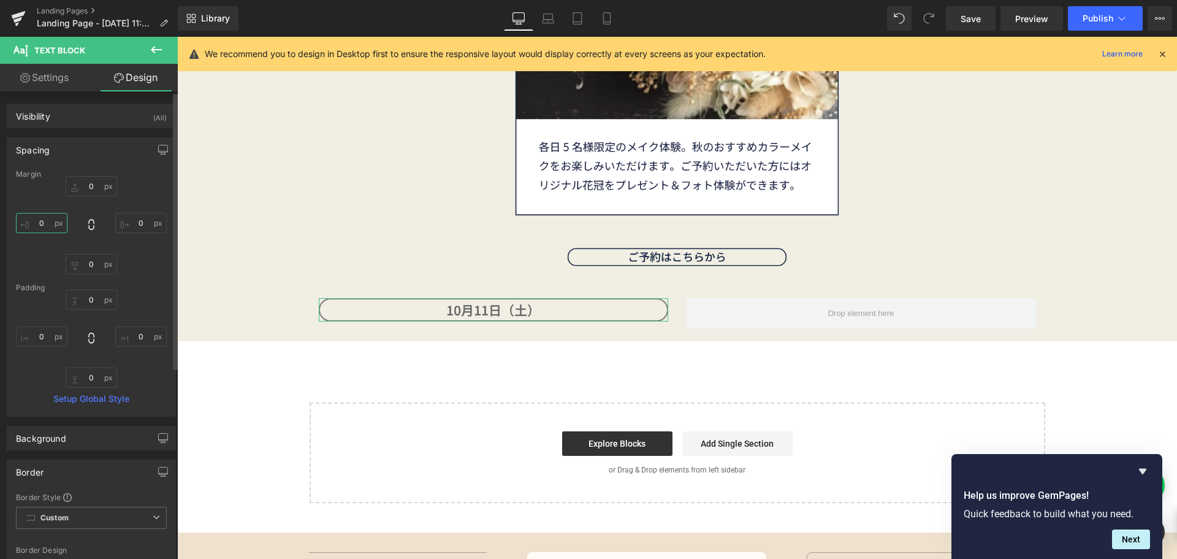
type input "５０"
type input "5"
type input "１"
type input "１０"
type input "１００"
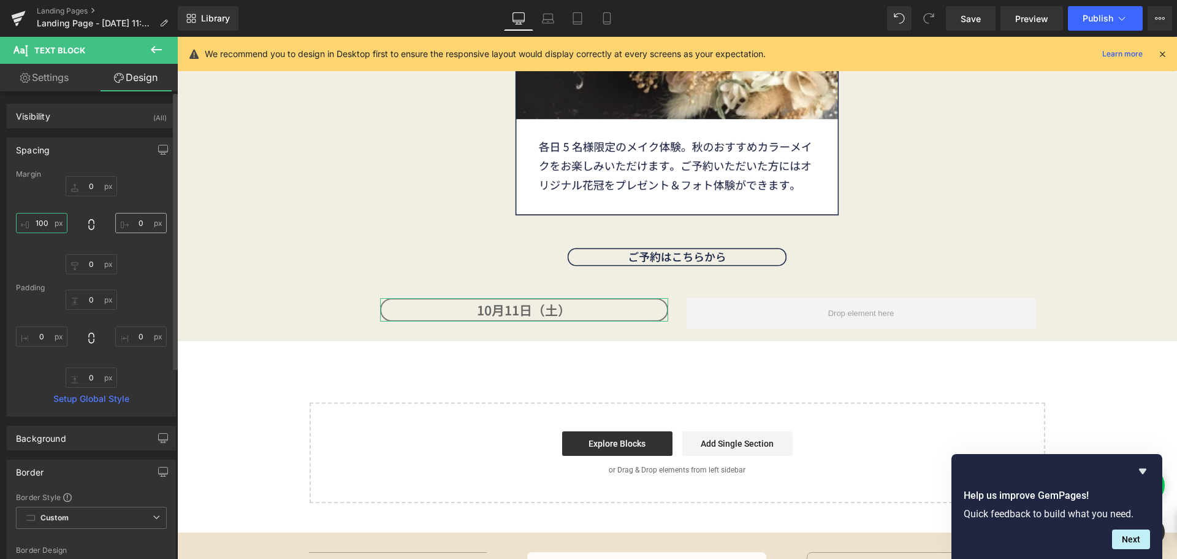
type input "100"
click at [140, 228] on input "0" at bounding box center [141, 223] width 52 height 20
type input "１"
type input "１０"
type input "１００"
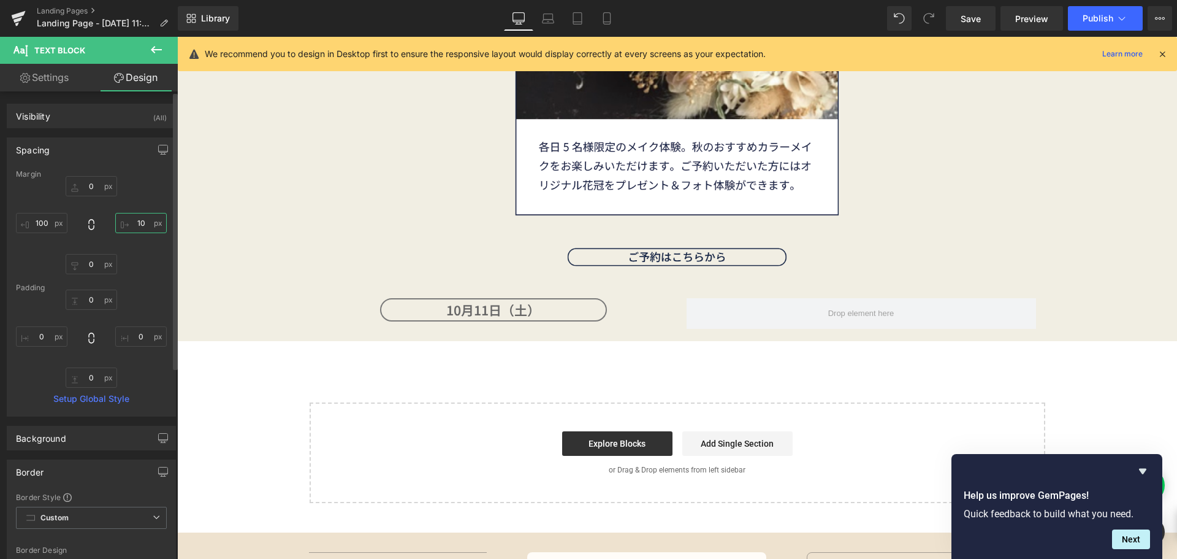
type input "1"
type input "１"
type input "１５"
type input "１５０"
type input "150"
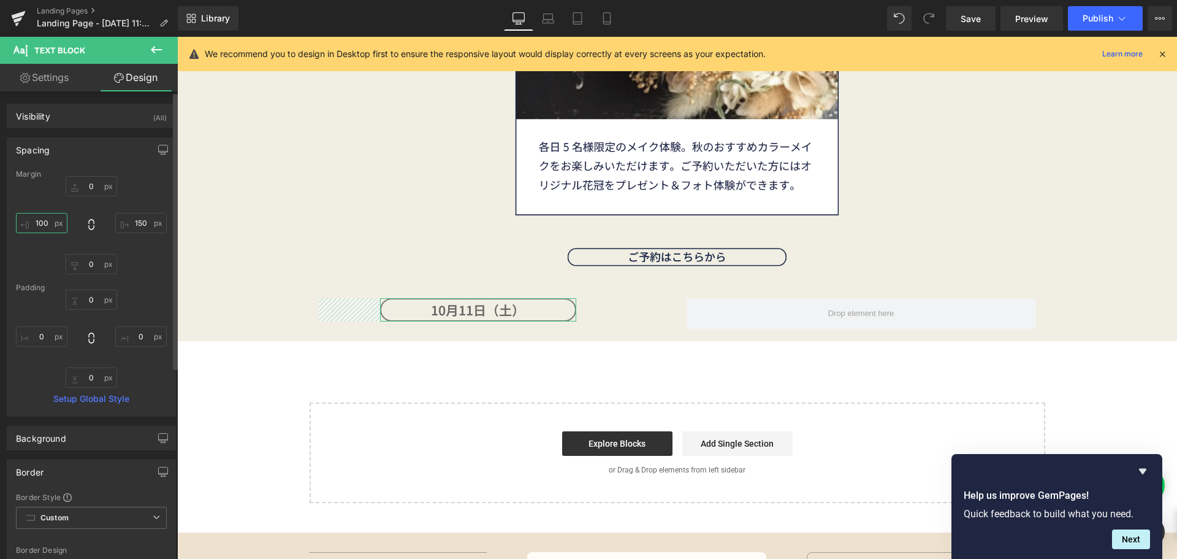
click at [48, 223] on input "100" at bounding box center [42, 223] width 52 height 20
type input "１"
type input "１５"
type input "１５０"
type input "1２"
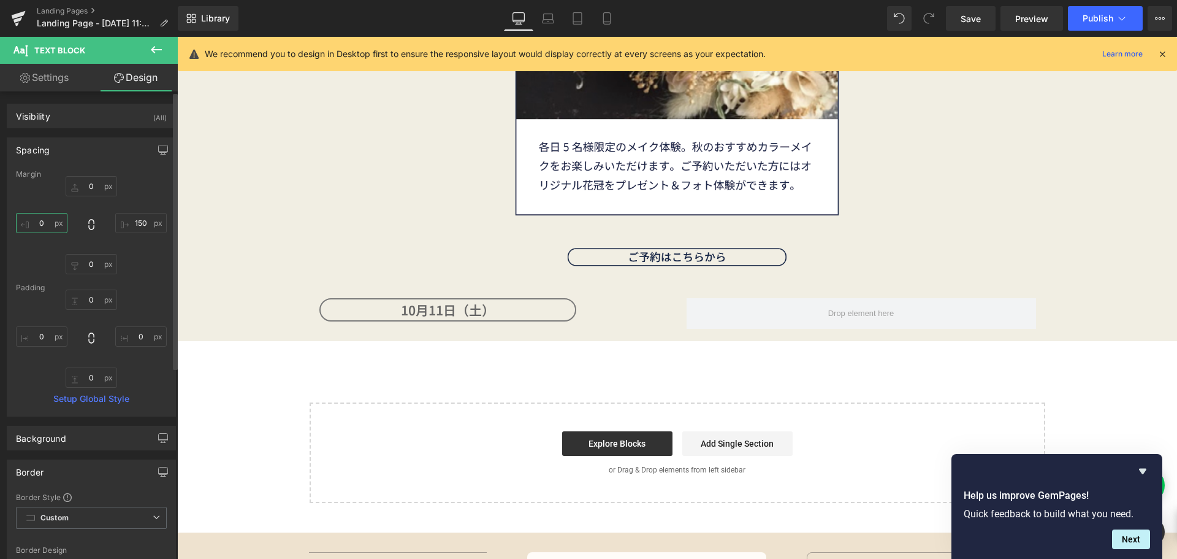
type input "1２０"
type input "120"
click at [140, 226] on input "150" at bounding box center [141, 223] width 52 height 20
type input "２"
type input "１"
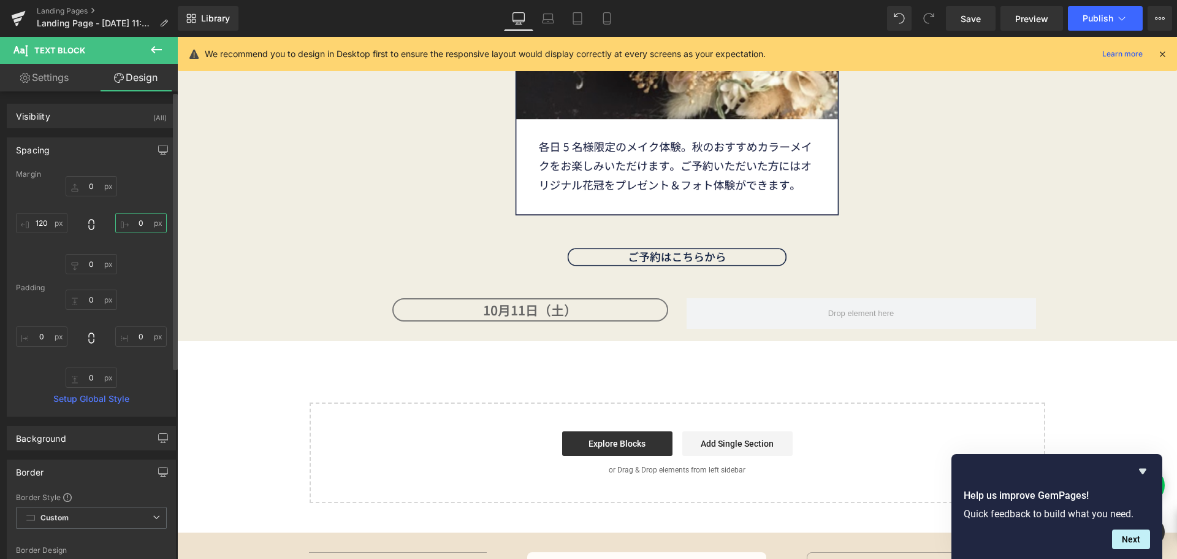
type input "１２"
type input "１２０"
type input "120"
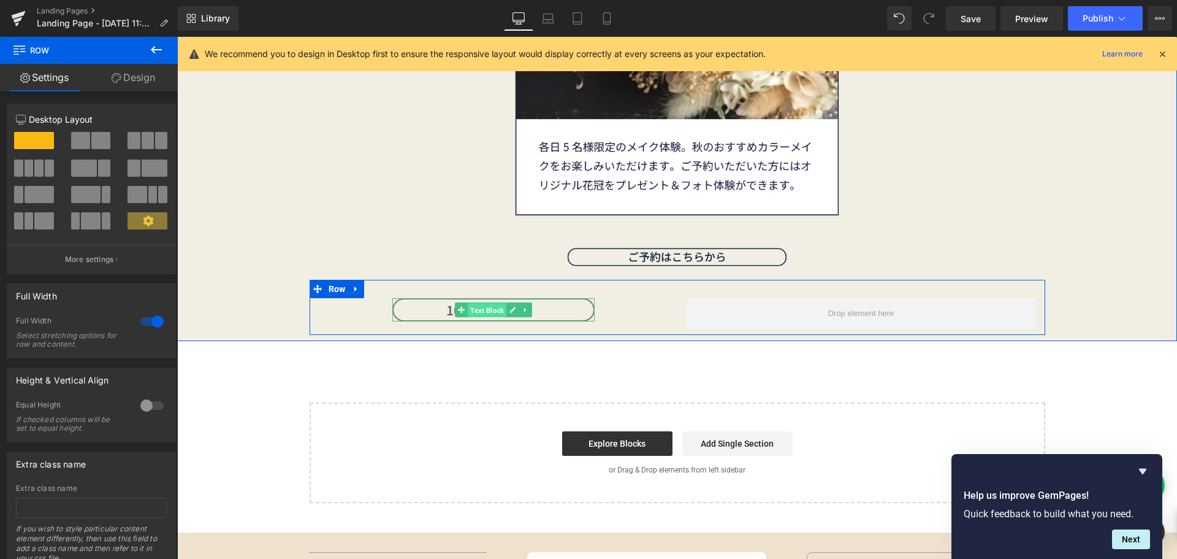
drag, startPoint x: 476, startPoint y: 313, endPoint x: 782, endPoint y: 71, distance: 389.9
click at [476, 313] on span "Text Block" at bounding box center [487, 310] width 39 height 15
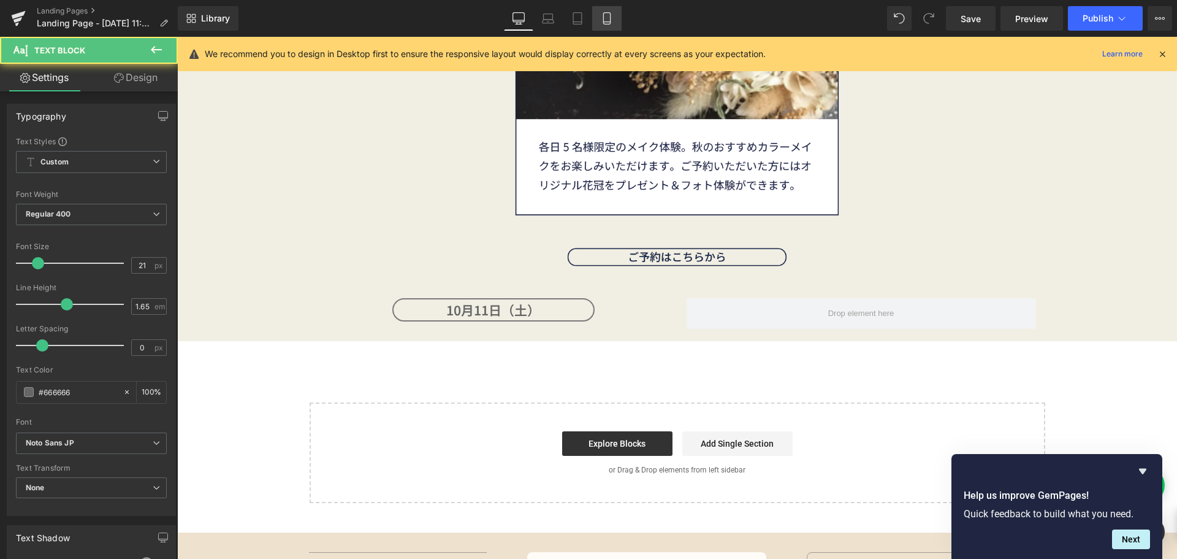
click at [608, 28] on link "Mobile" at bounding box center [606, 18] width 29 height 25
type input "100"
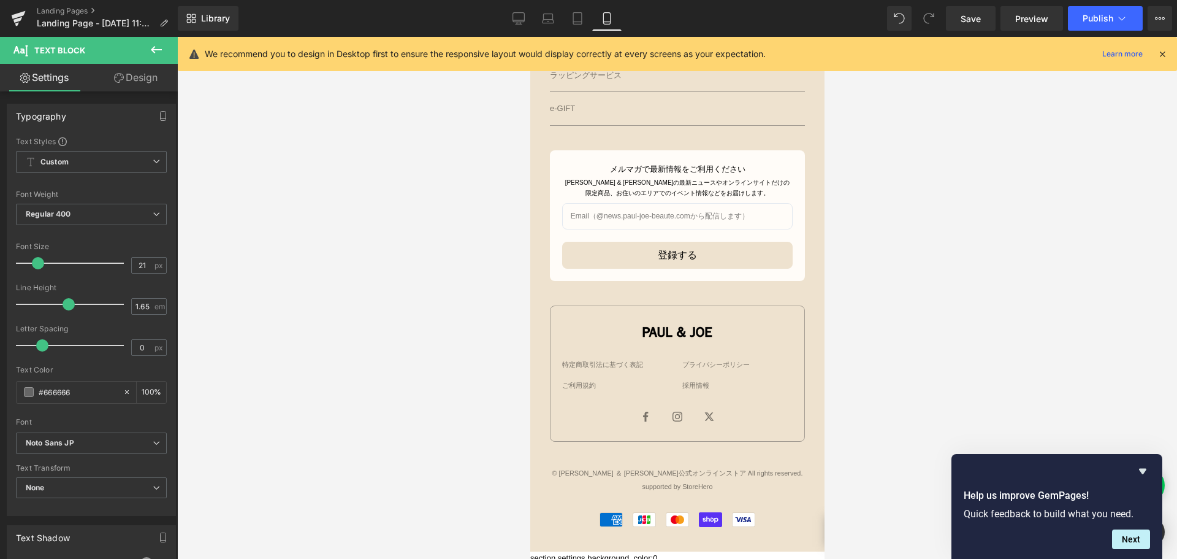
scroll to position [4078, 0]
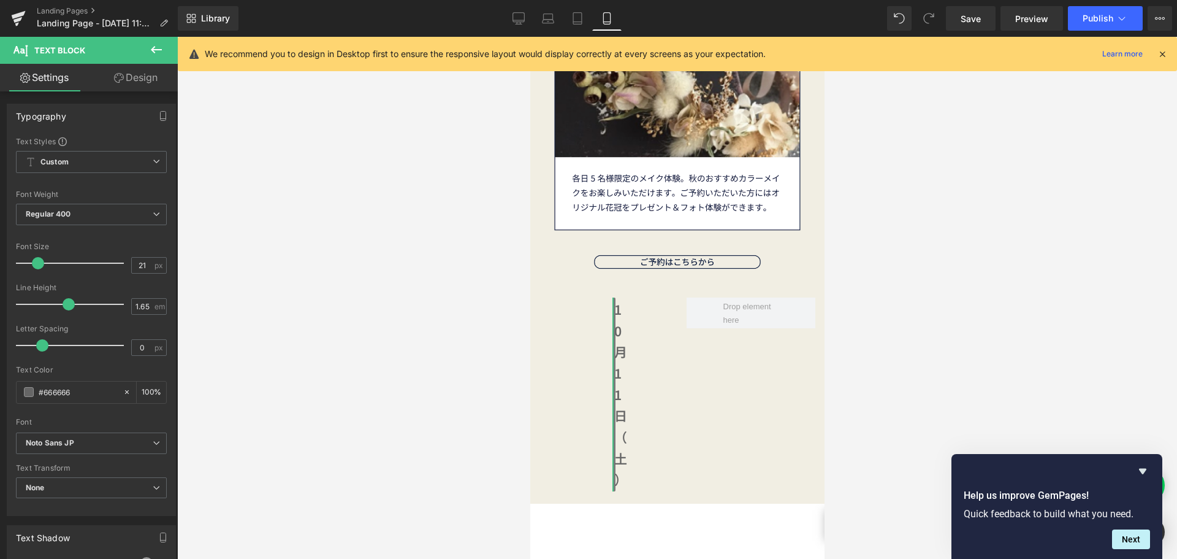
click at [144, 77] on link "Design" at bounding box center [135, 78] width 89 height 28
click at [0, 0] on div "Spacing" at bounding box center [0, 0] width 0 height 0
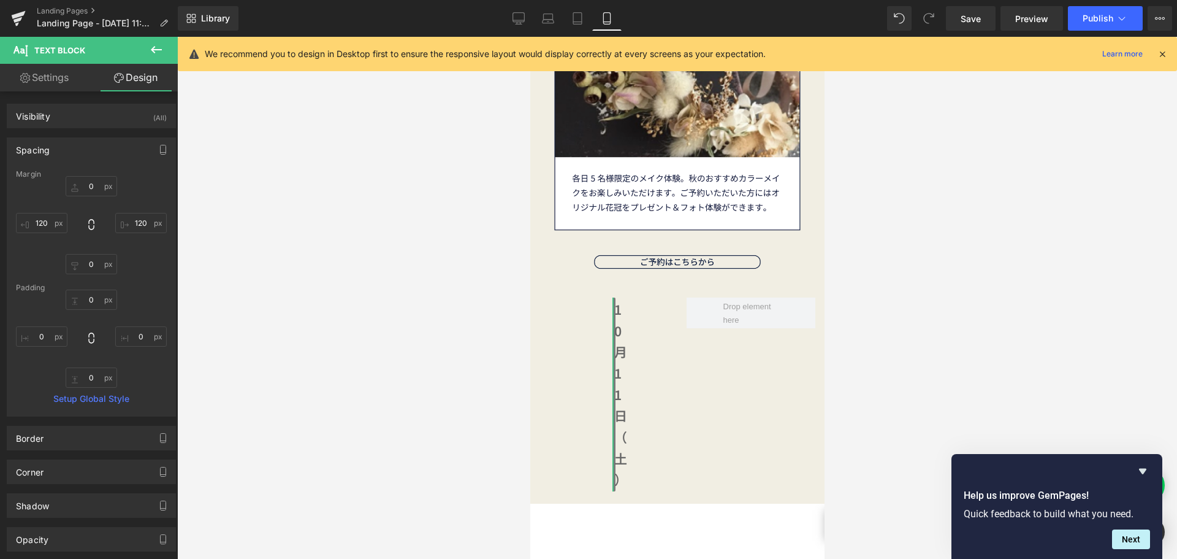
type input "0"
type input "120"
type input "0"
type input "120"
type input "0"
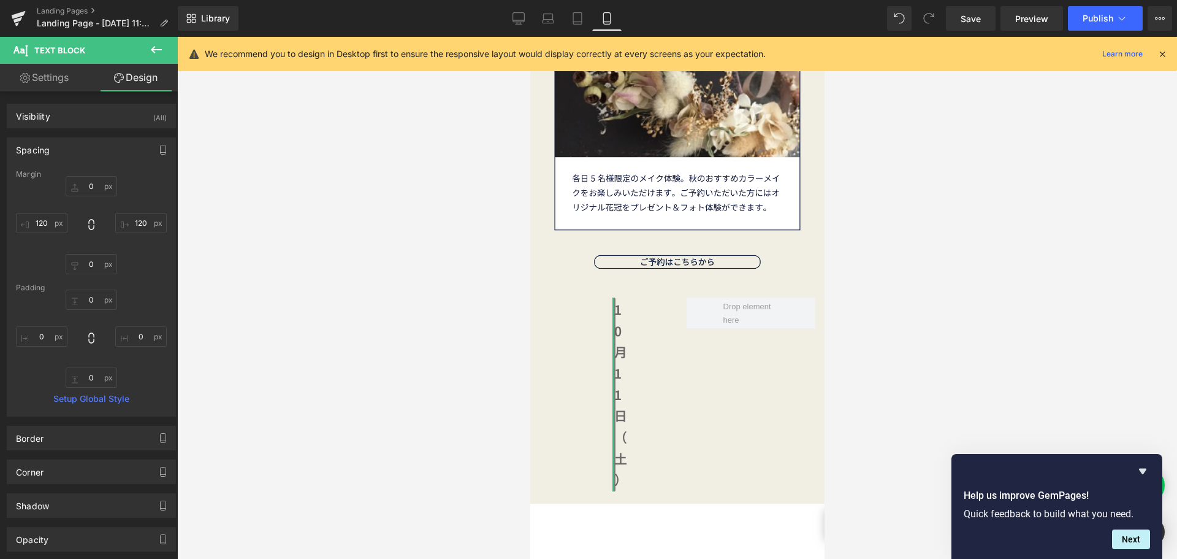
type input "0"
click at [55, 227] on input "120" at bounding box center [42, 223] width 52 height 20
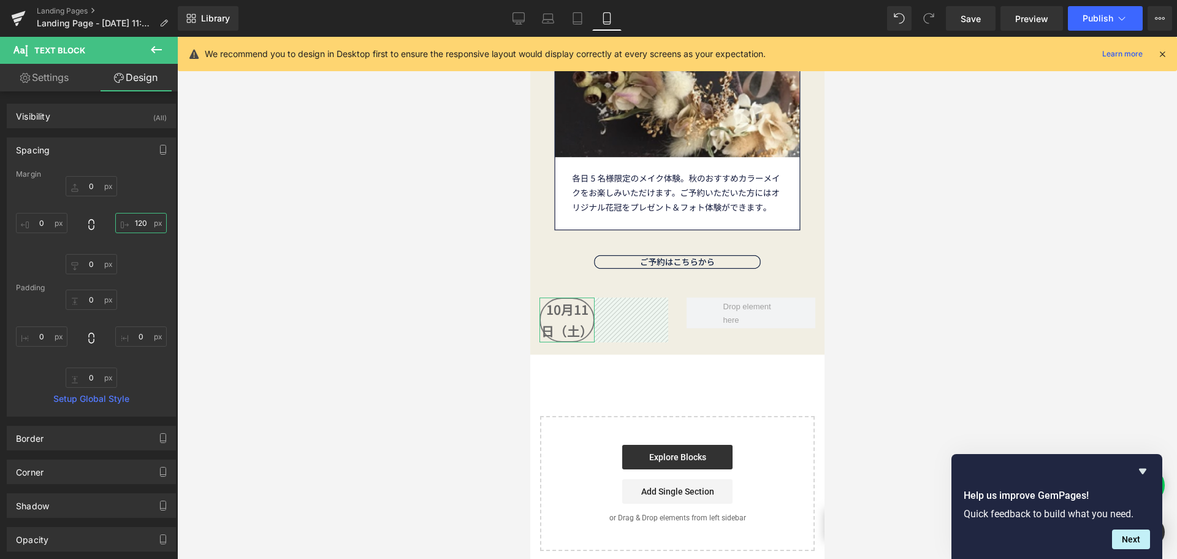
click at [136, 228] on input "120" at bounding box center [141, 223] width 52 height 20
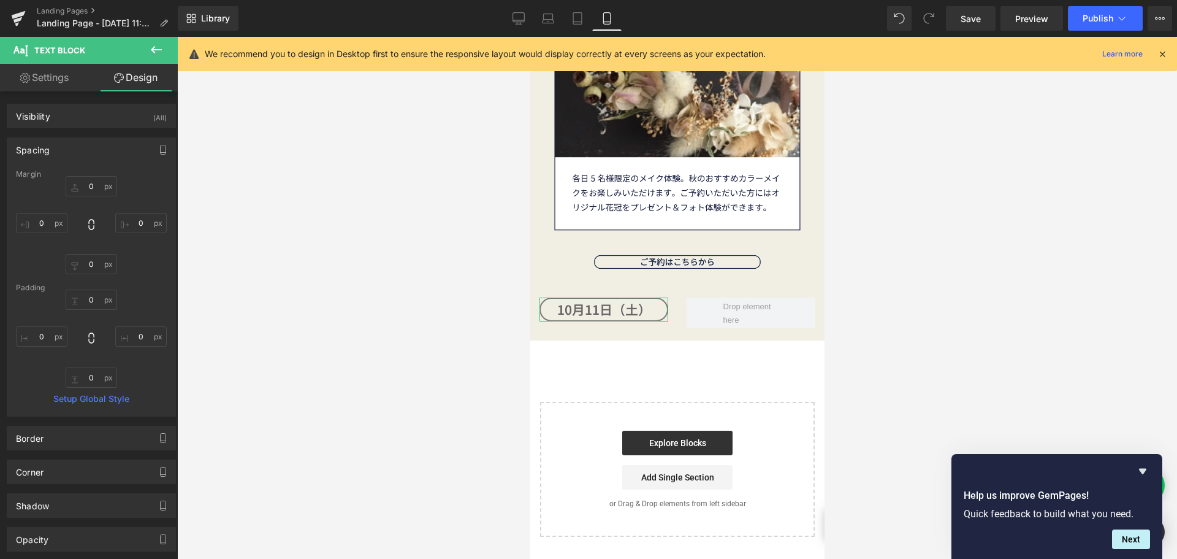
click at [67, 77] on link "Settings" at bounding box center [44, 78] width 89 height 28
type input "100"
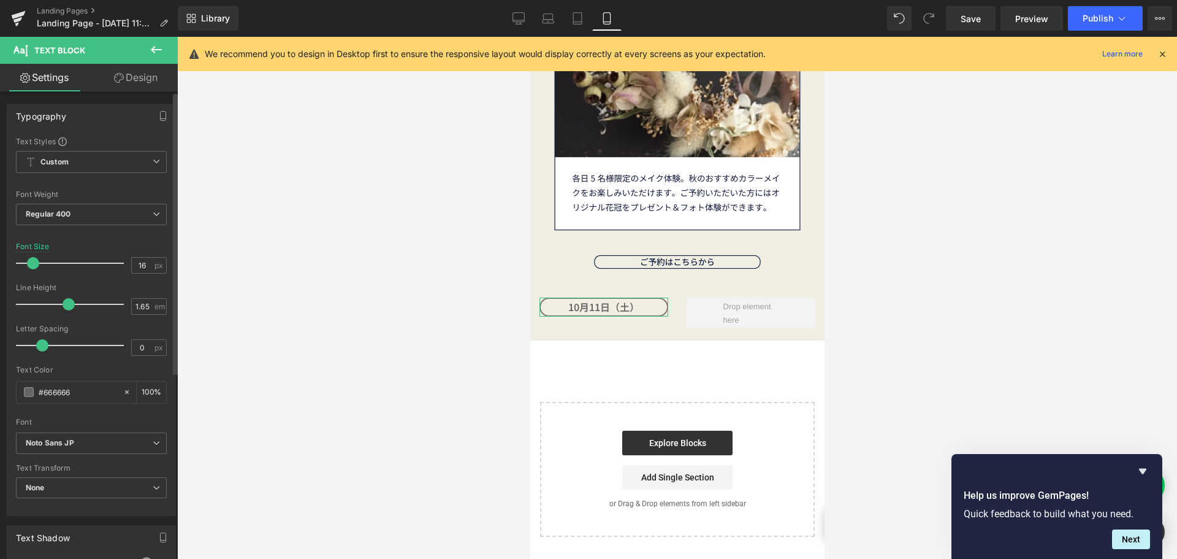
type input "14"
drag, startPoint x: 37, startPoint y: 266, endPoint x: 31, endPoint y: 265, distance: 6.8
click at [31, 265] on span at bounding box center [31, 263] width 12 height 12
click at [153, 79] on link "Design" at bounding box center [135, 78] width 89 height 28
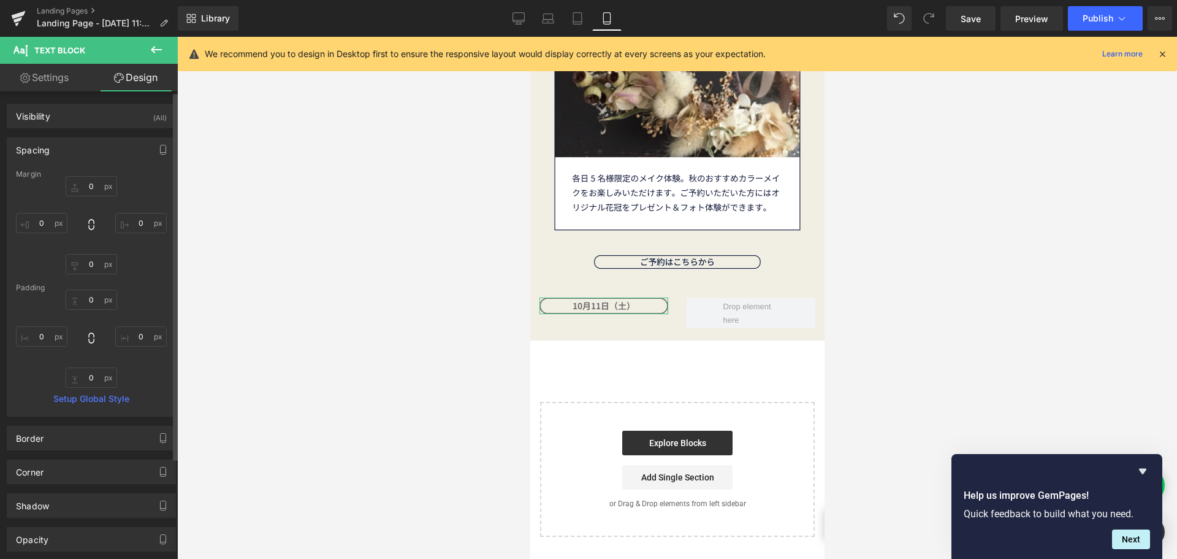
type input "0"
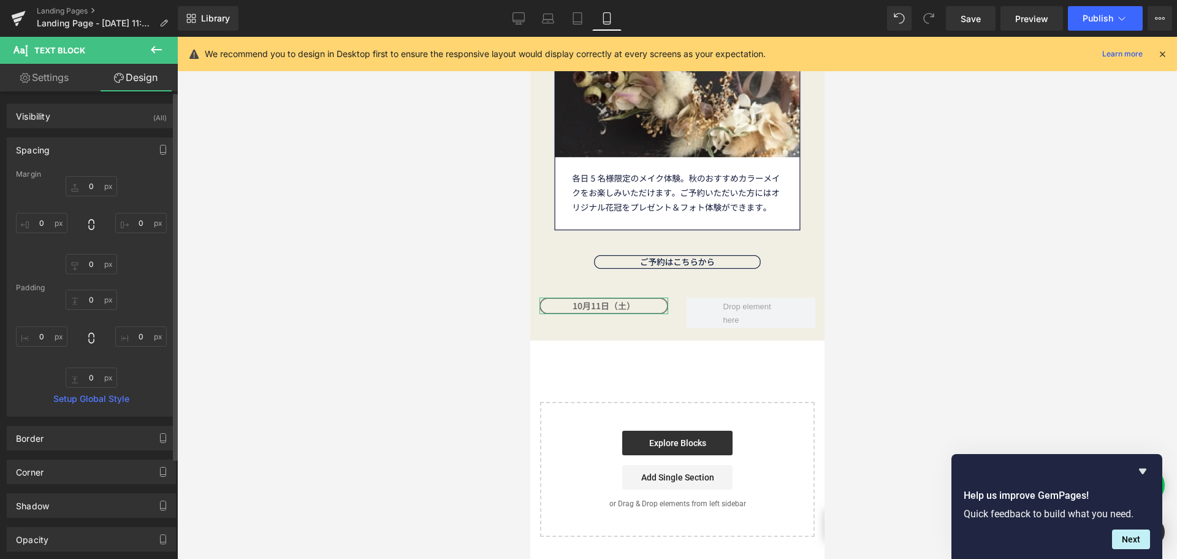
type input "0"
click at [44, 226] on input "0" at bounding box center [42, 223] width 52 height 20
type input "２"
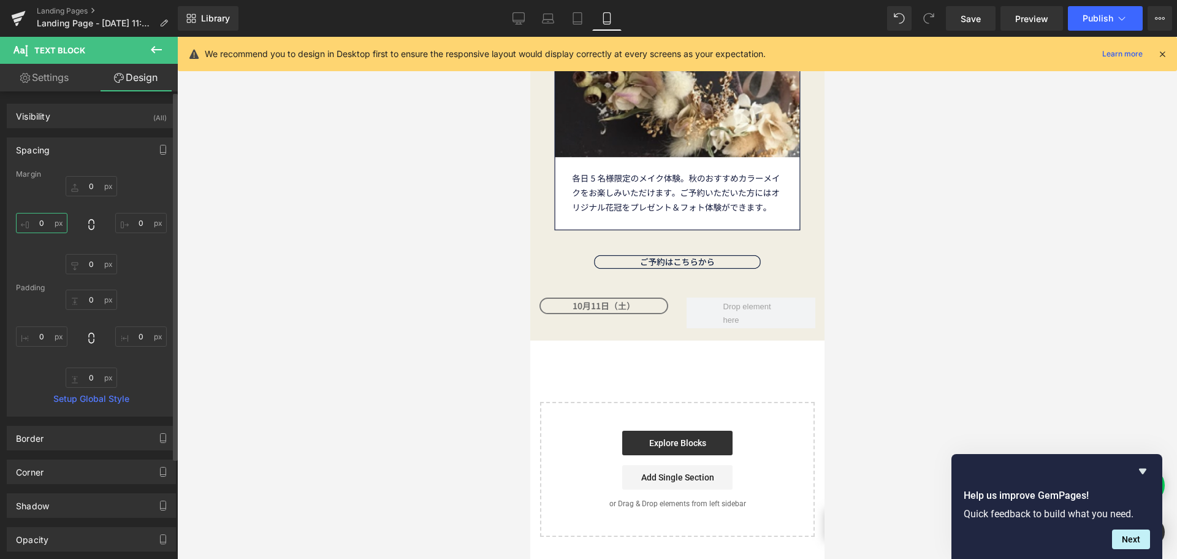
type input "２０"
type input "220"
click at [138, 227] on input "0" at bounding box center [141, 223] width 52 height 20
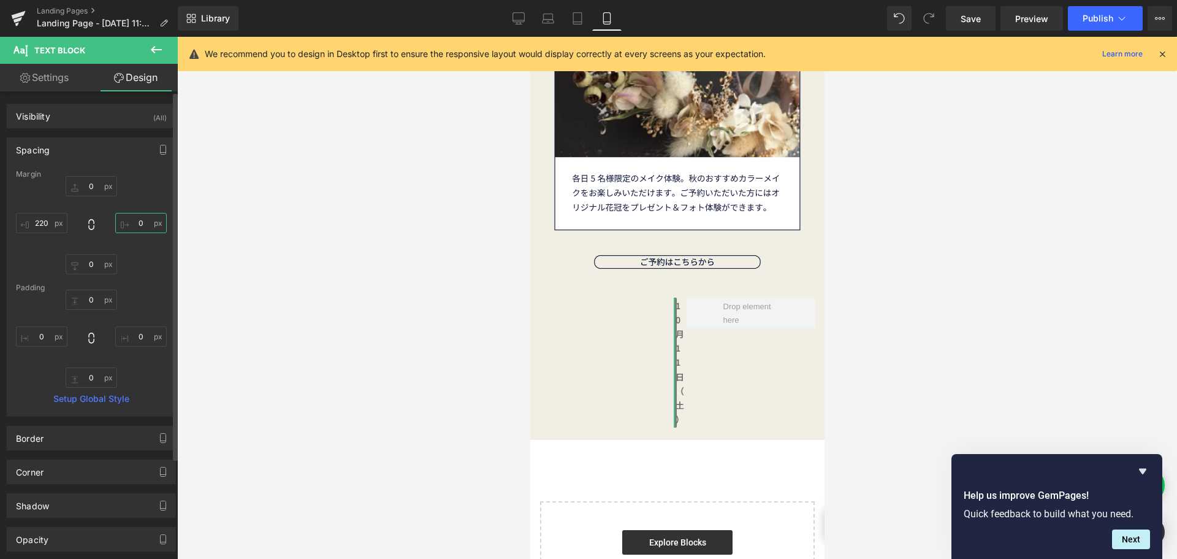
type input "２"
type input "２０"
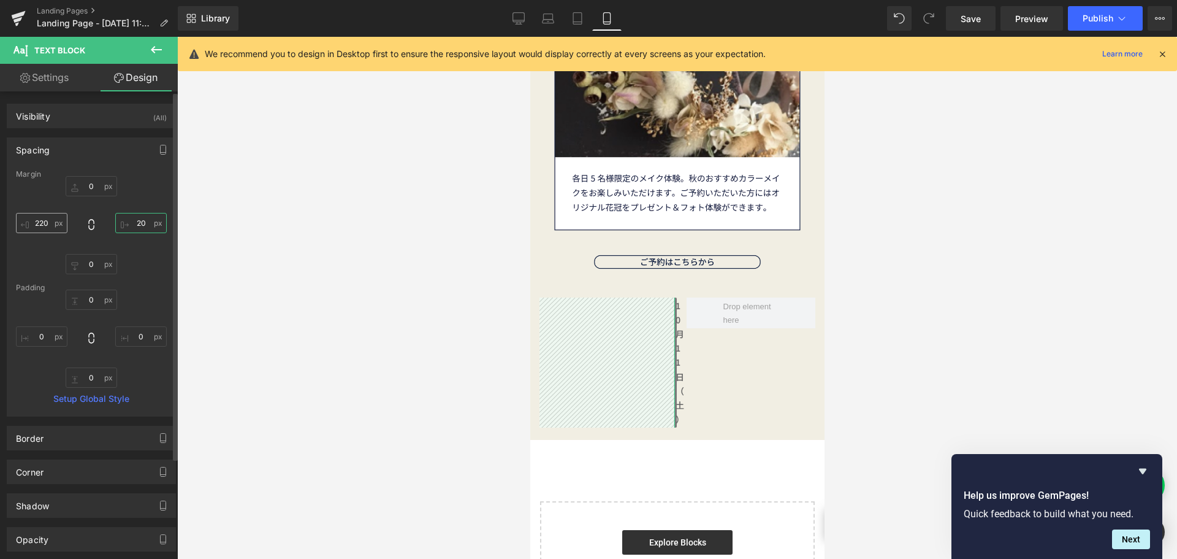
type input "220"
click at [43, 225] on input "220" at bounding box center [42, 223] width 52 height 20
type input "２"
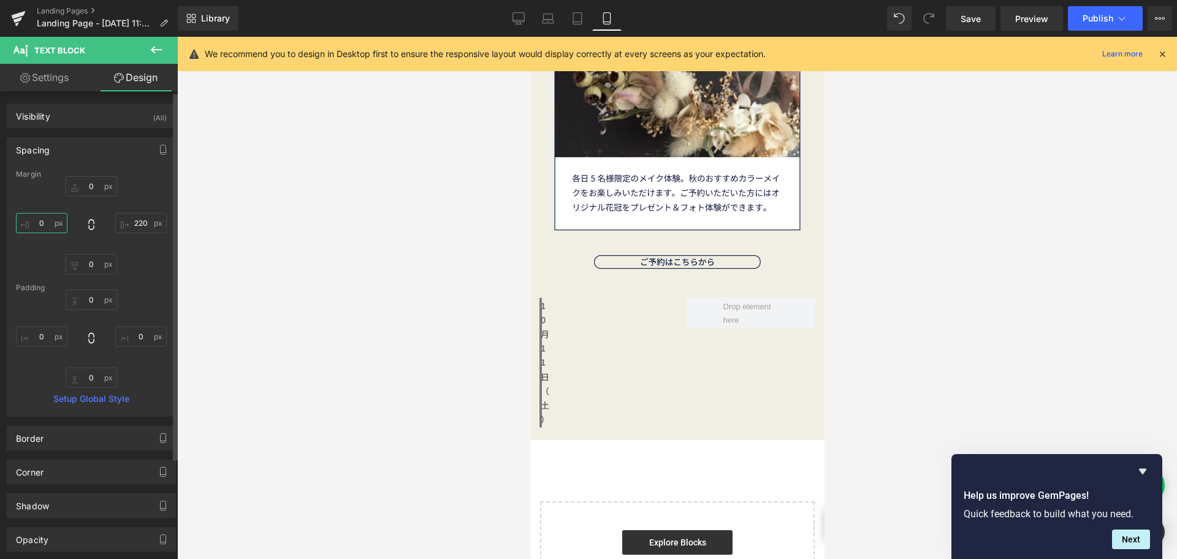
type input "２０"
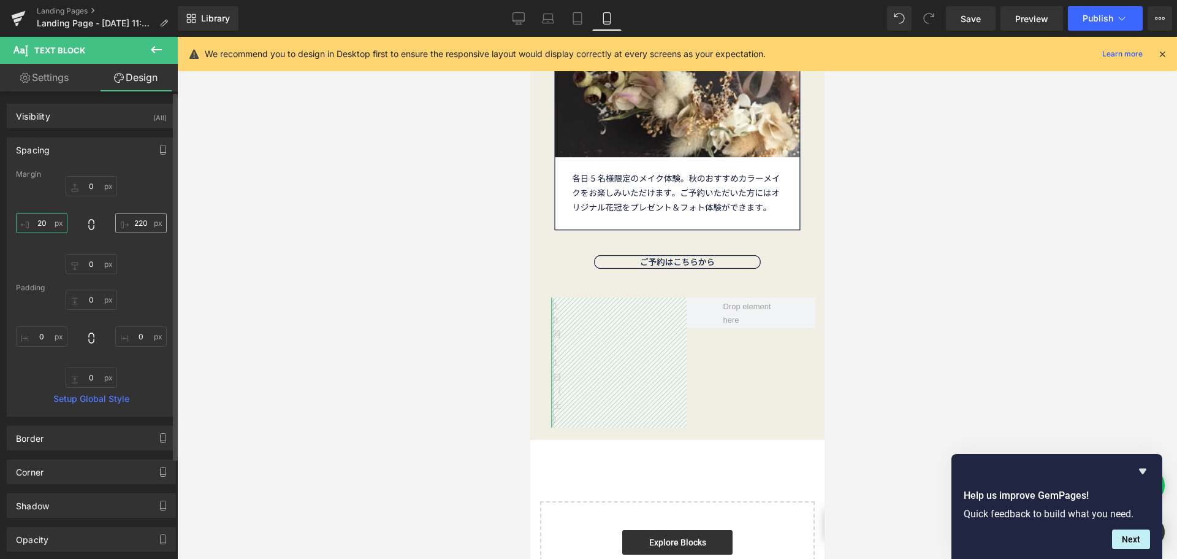
type input "20"
click at [145, 218] on input "244" at bounding box center [141, 223] width 52 height 20
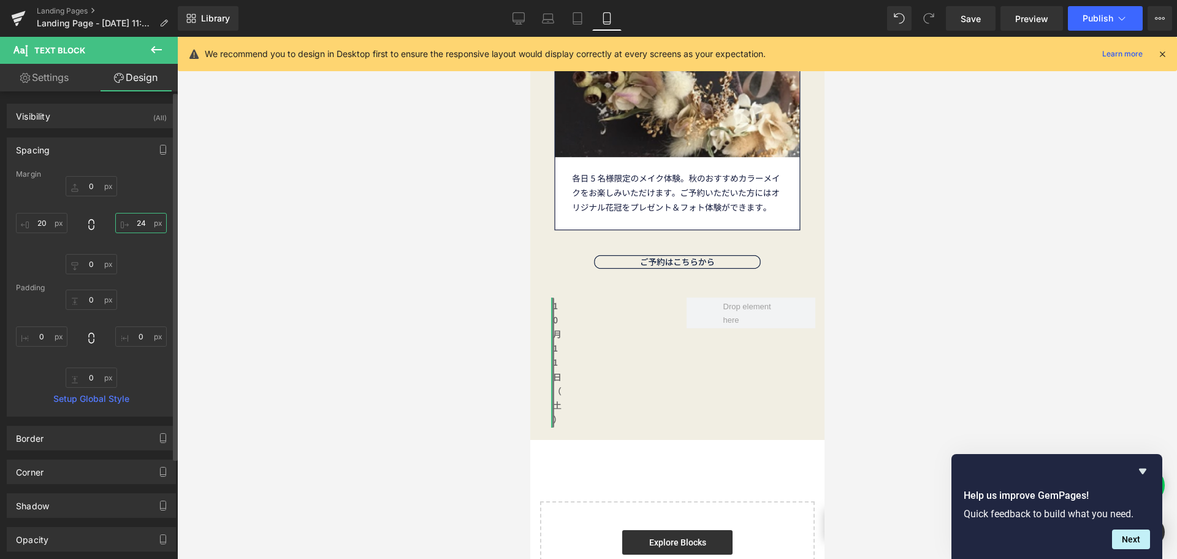
type input "2"
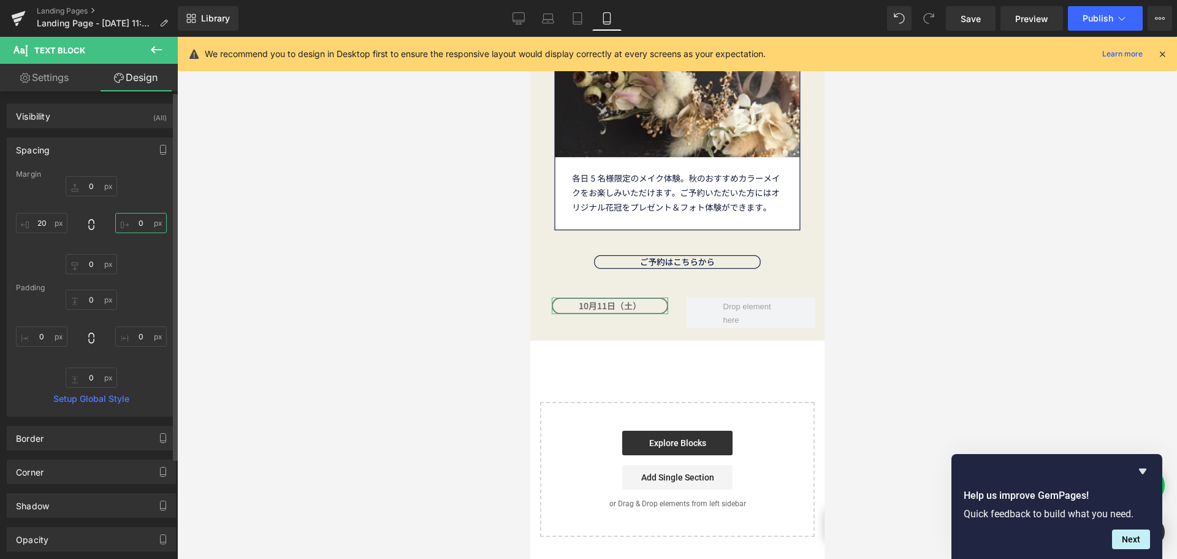
type input "２"
type input "２０"
type input "20"
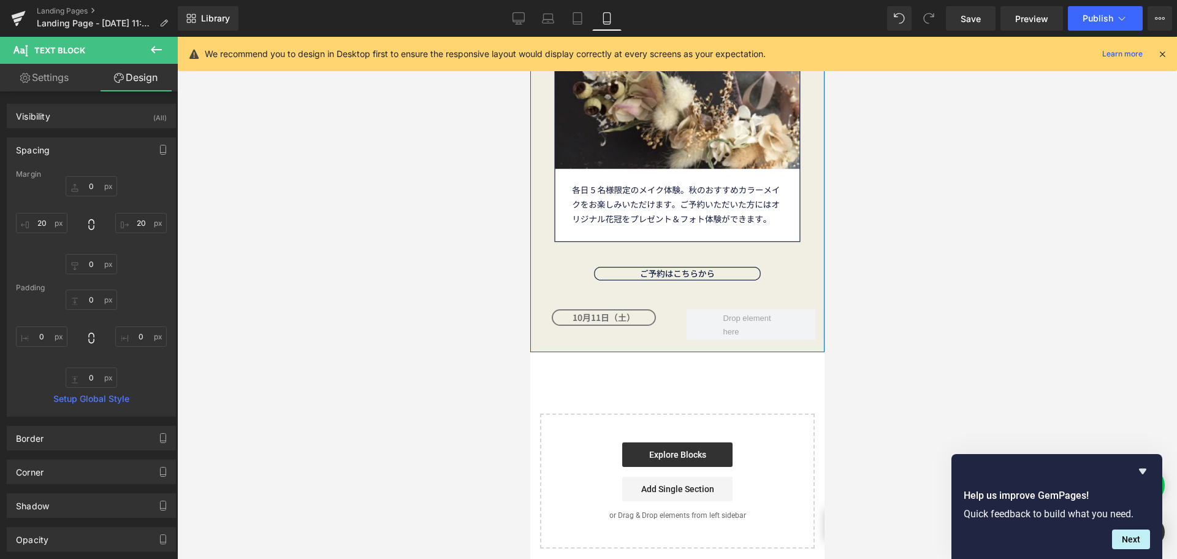
scroll to position [4139, 0]
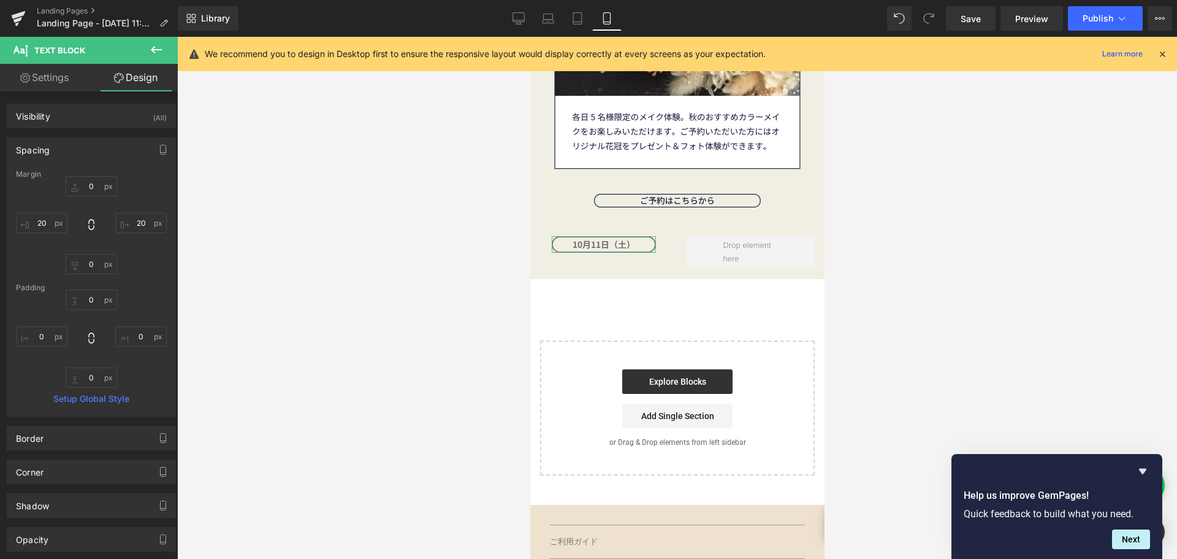
click at [56, 80] on link "Settings" at bounding box center [44, 78] width 89 height 28
type input "100"
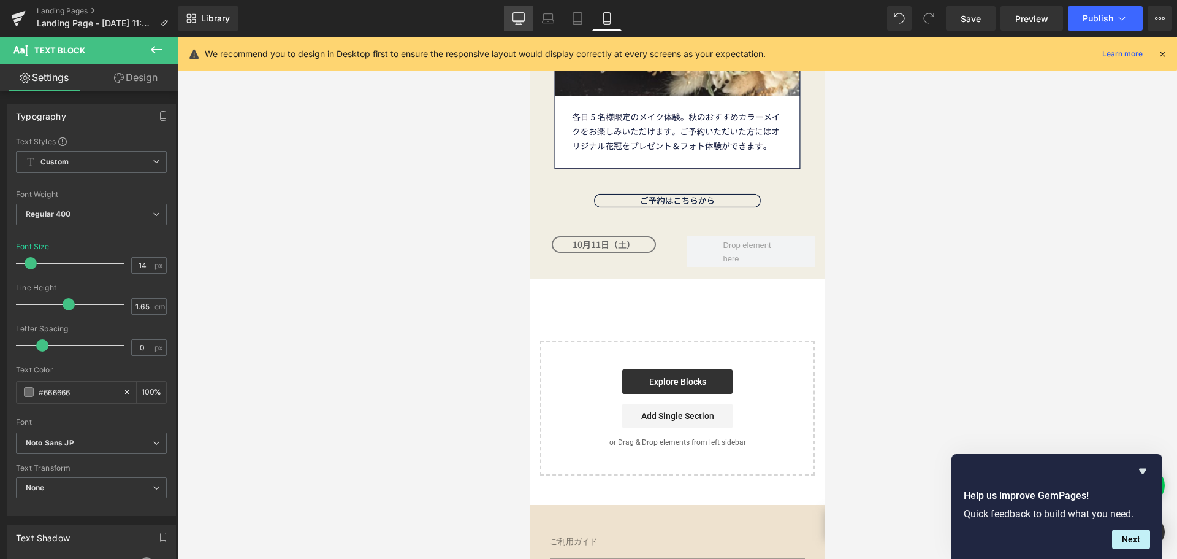
click at [520, 18] on icon at bounding box center [519, 18] width 12 height 12
type input "21"
type input "100"
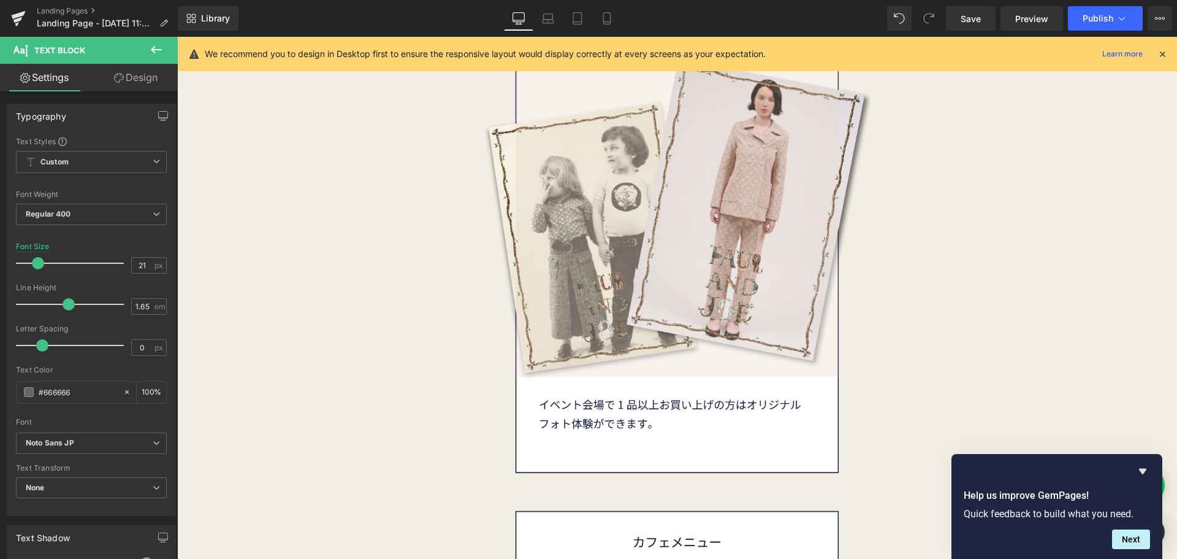
scroll to position [5490, 0]
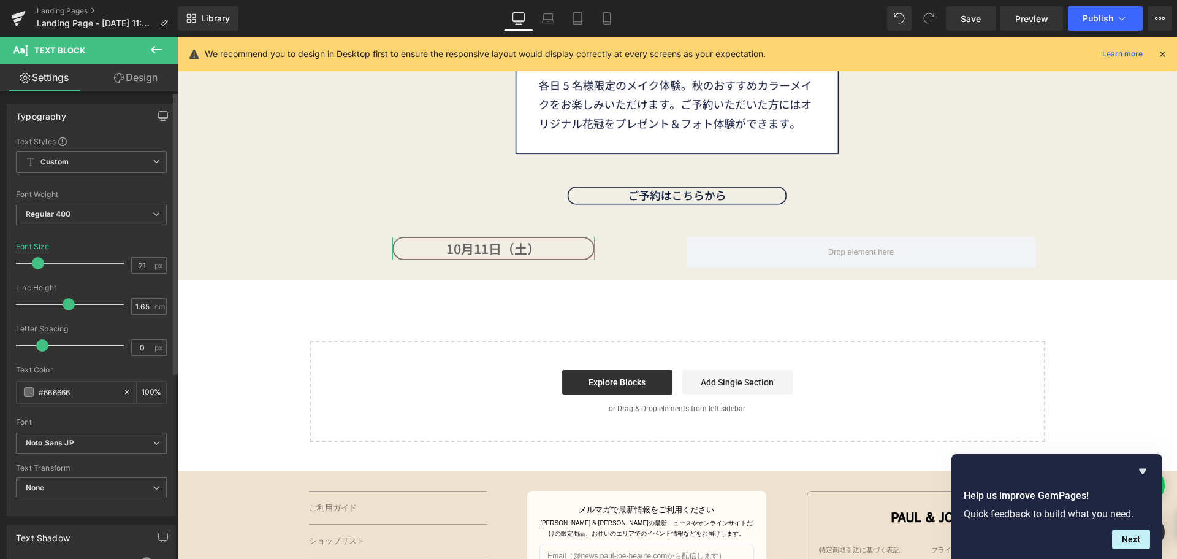
drag, startPoint x: 90, startPoint y: 391, endPoint x: 0, endPoint y: 390, distance: 89.5
click at [0, 390] on div "Typography Text Styles Custom Custom Setup Global Style Custom Setup Global Sty…" at bounding box center [91, 304] width 183 height 421
paste input "142343"
type input "142343"
click at [150, 81] on link "Design" at bounding box center [135, 78] width 89 height 28
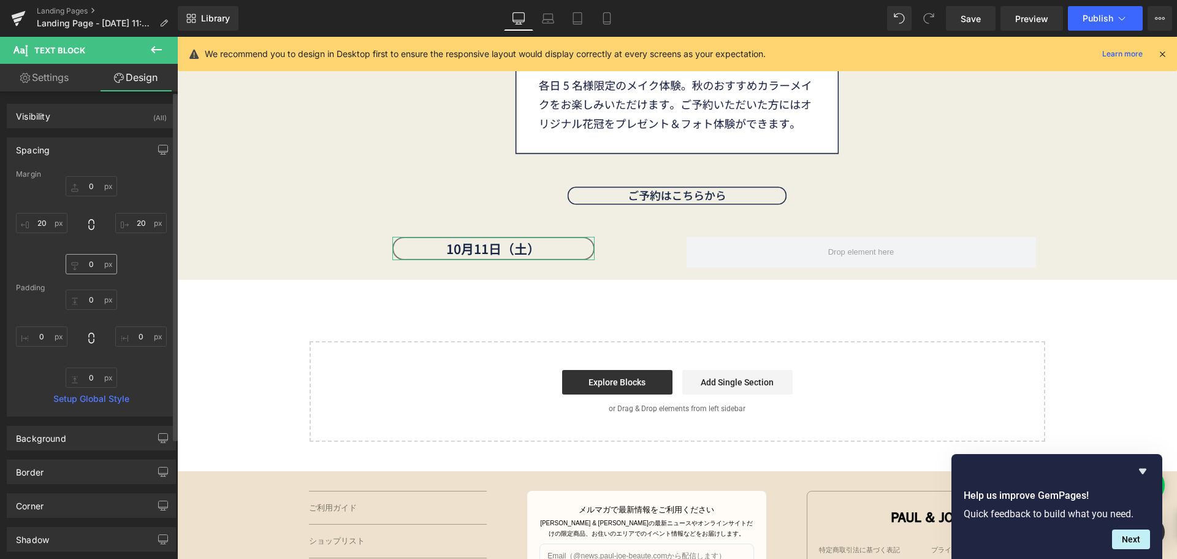
type input "0"
type input "120"
type input "0"
type input "120"
type input "0"
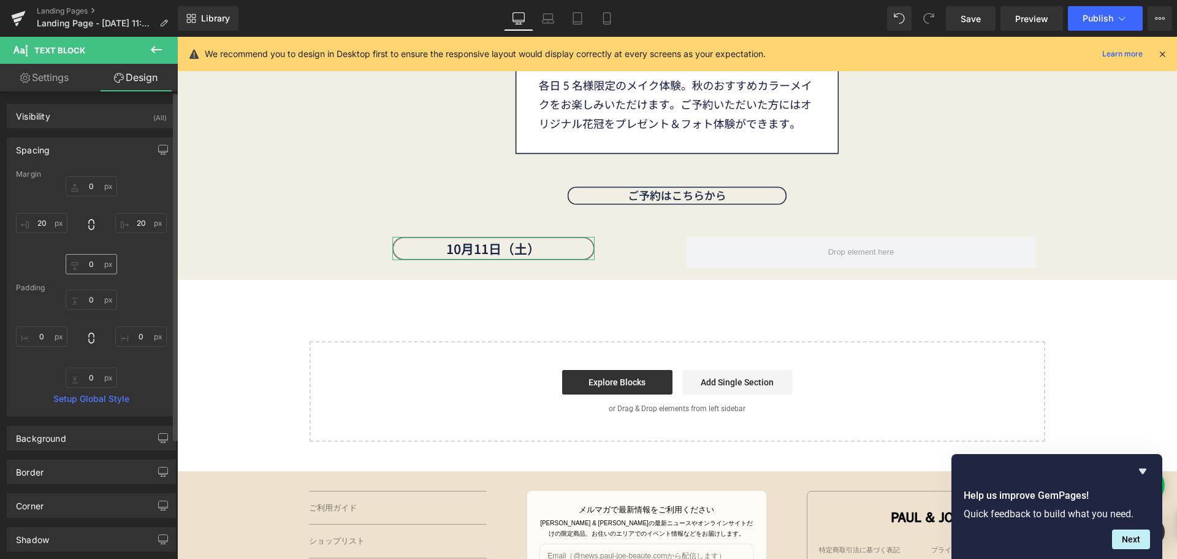
type input "0"
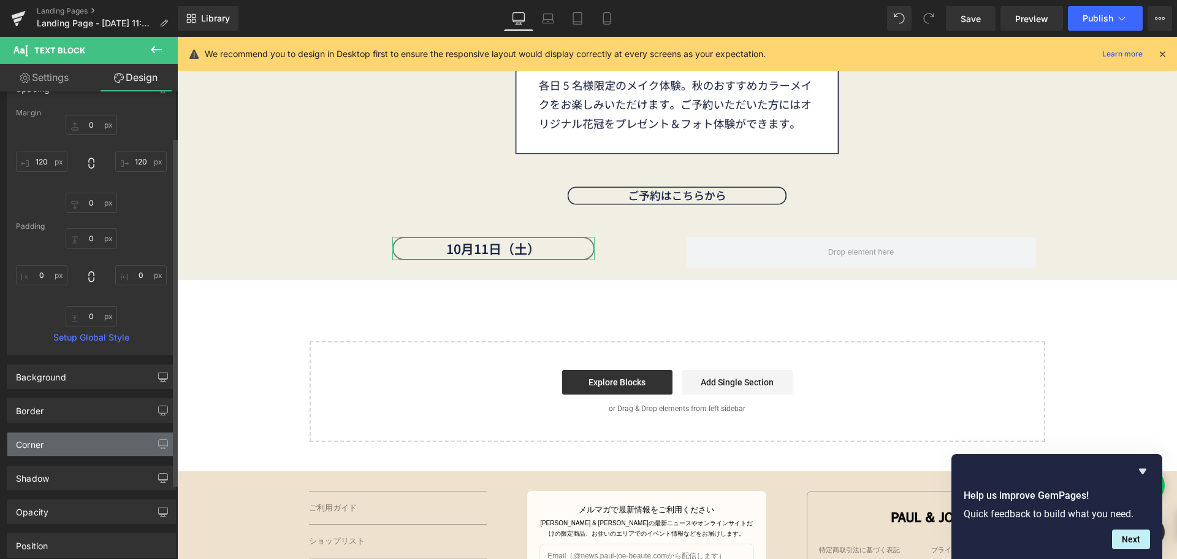
click at [82, 448] on div "Corner" at bounding box center [91, 443] width 168 height 23
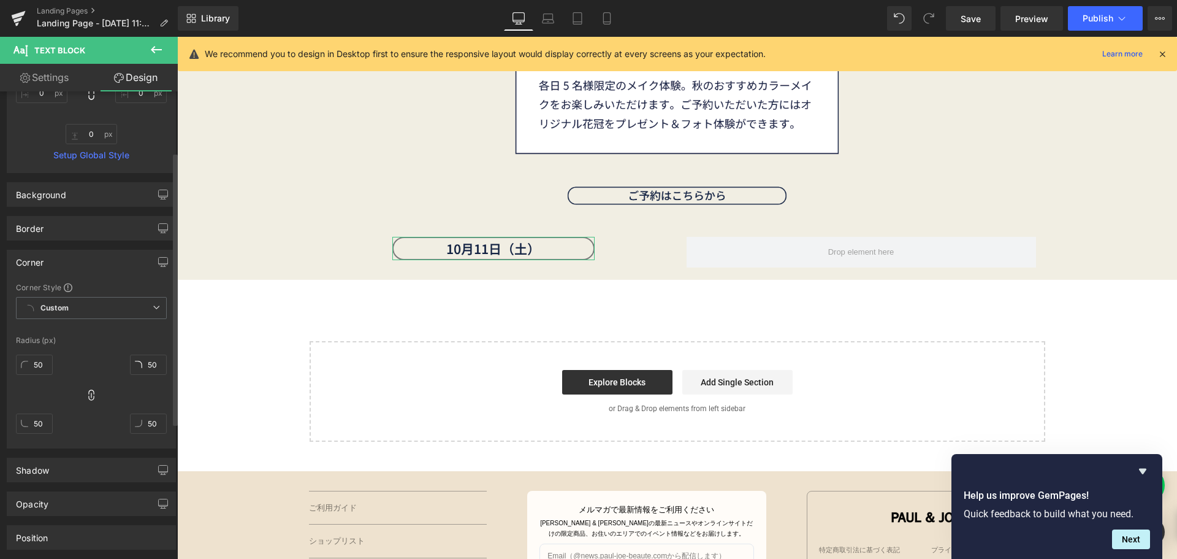
scroll to position [245, 0]
click at [63, 220] on div "Border" at bounding box center [91, 226] width 168 height 23
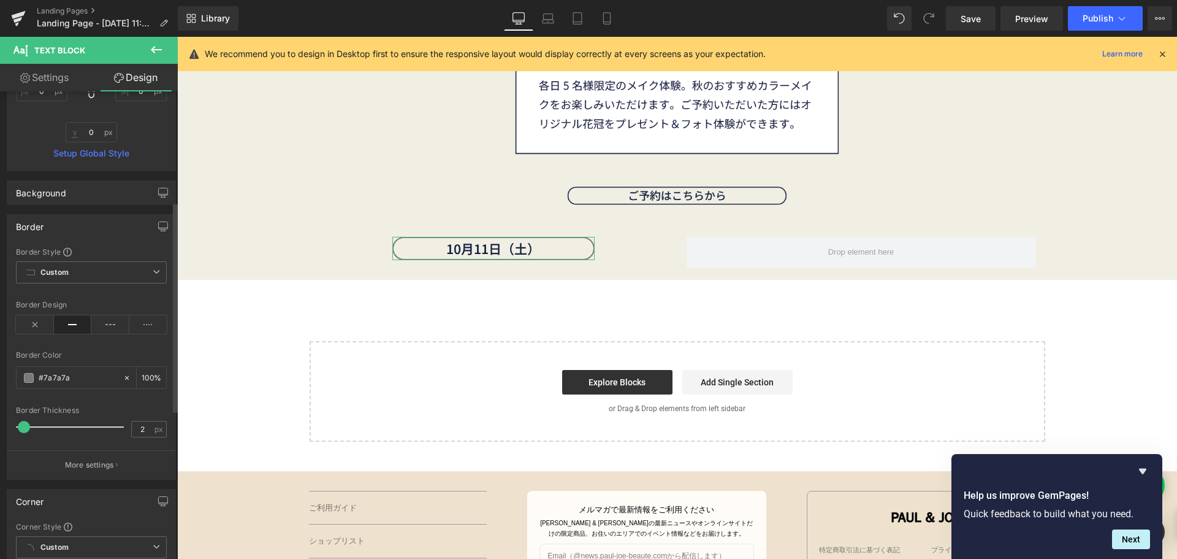
paste input "142343"
type input "#142343"
click at [619, 16] on link "Mobile" at bounding box center [606, 18] width 29 height 25
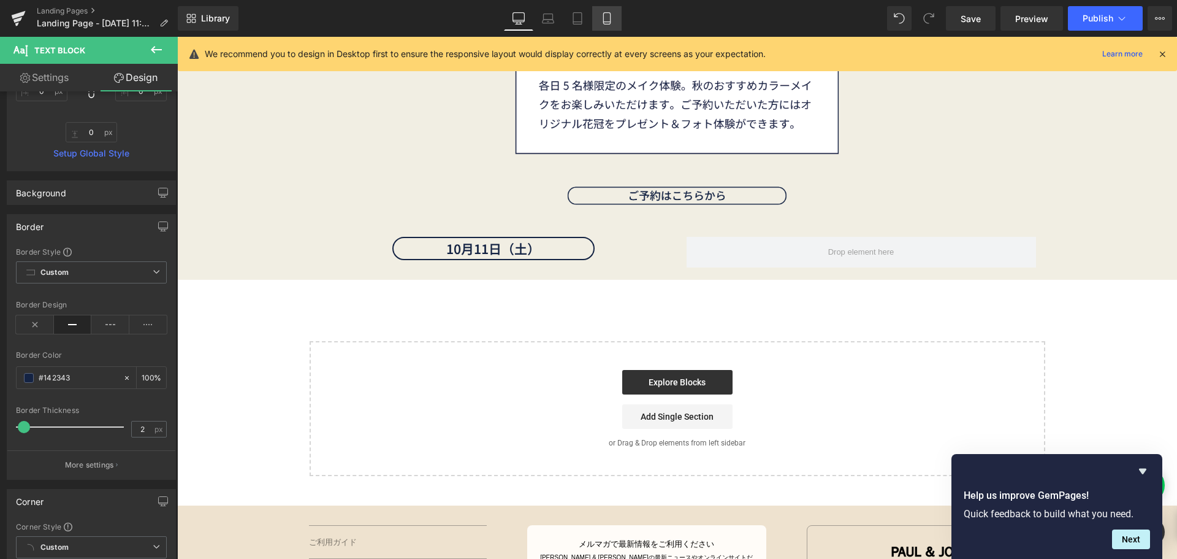
type input "0"
type input "20"
type input "0"
type input "20"
type input "0"
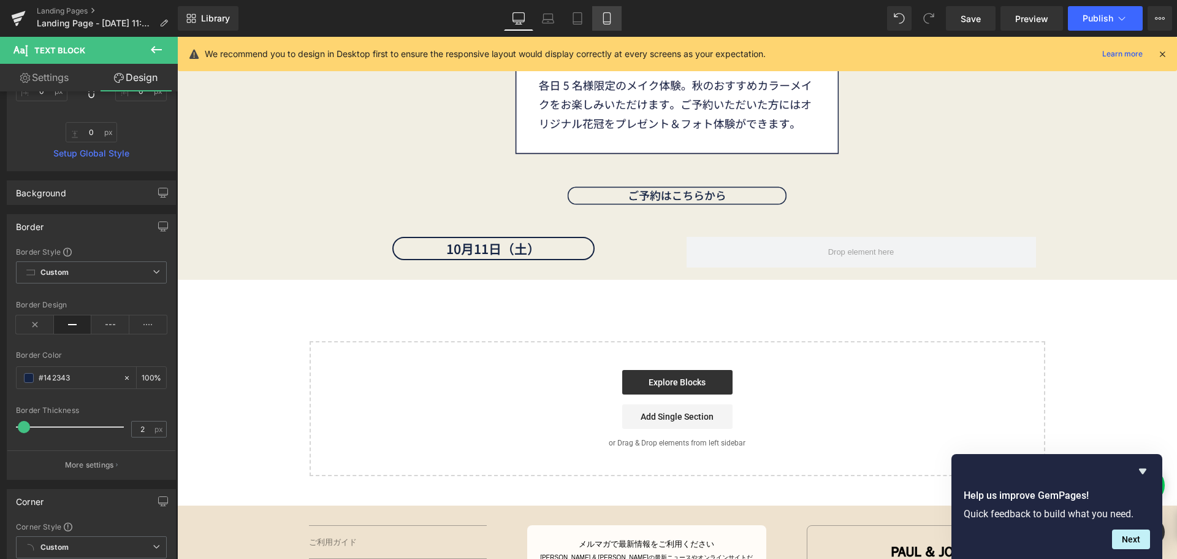
type input "0"
type input "100"
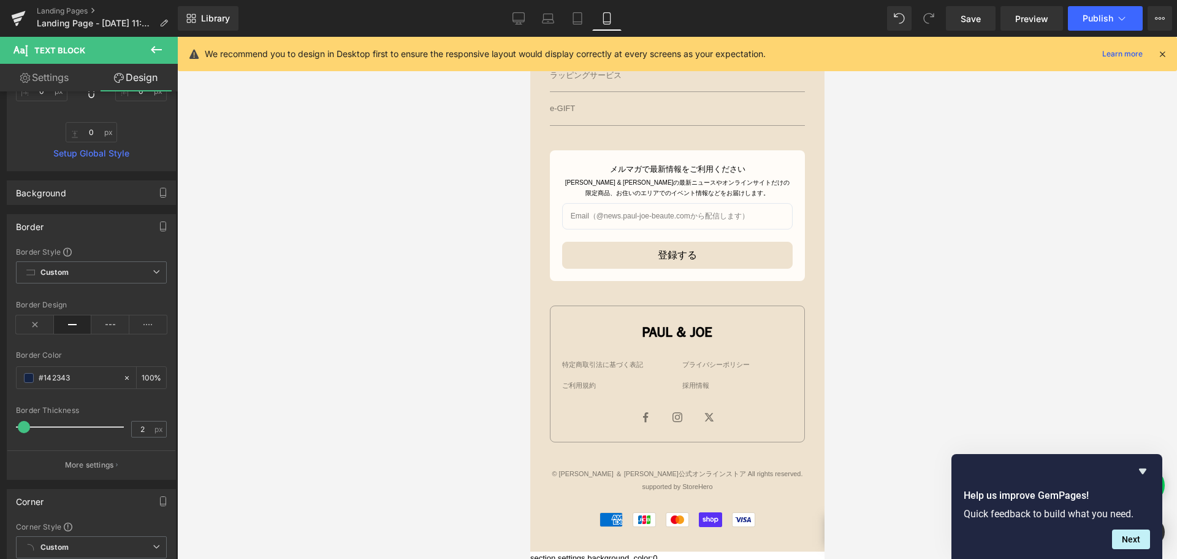
scroll to position [4139, 0]
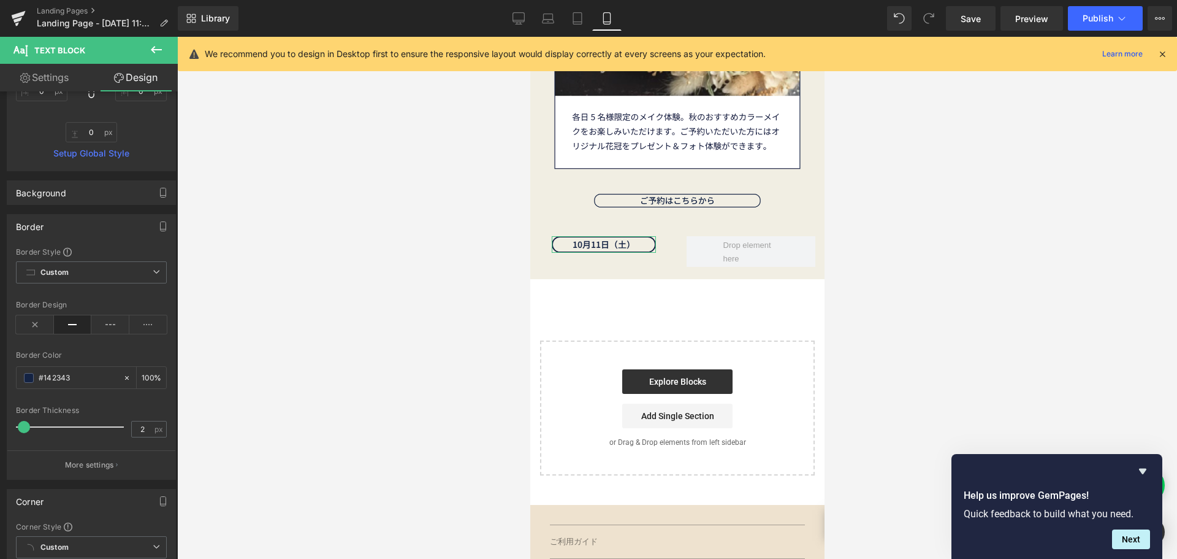
click at [37, 78] on link "Settings" at bounding box center [44, 78] width 89 height 28
type input "14"
type input "100"
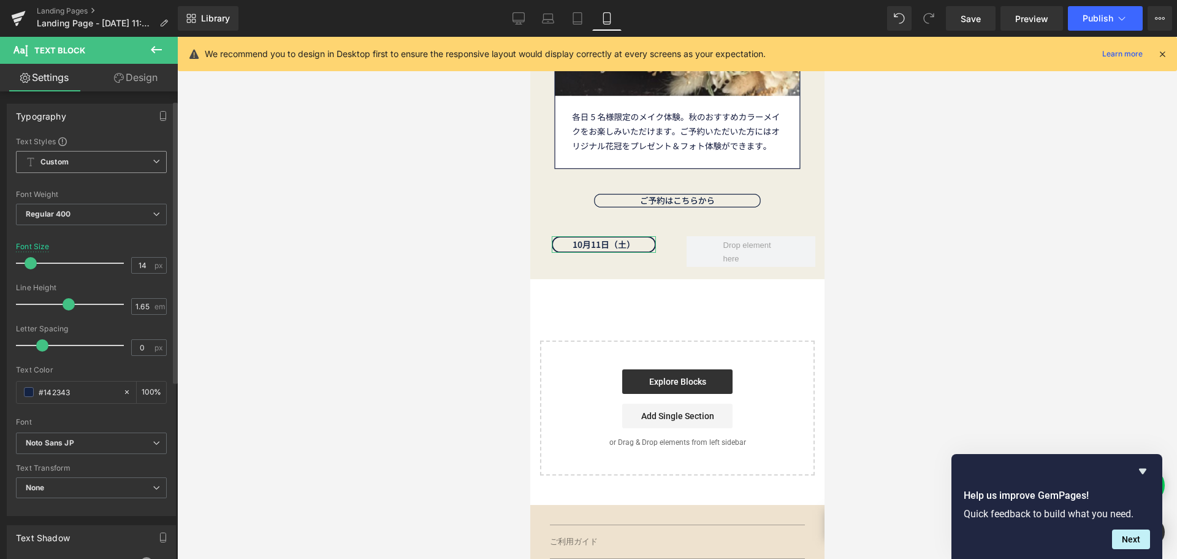
scroll to position [123, 0]
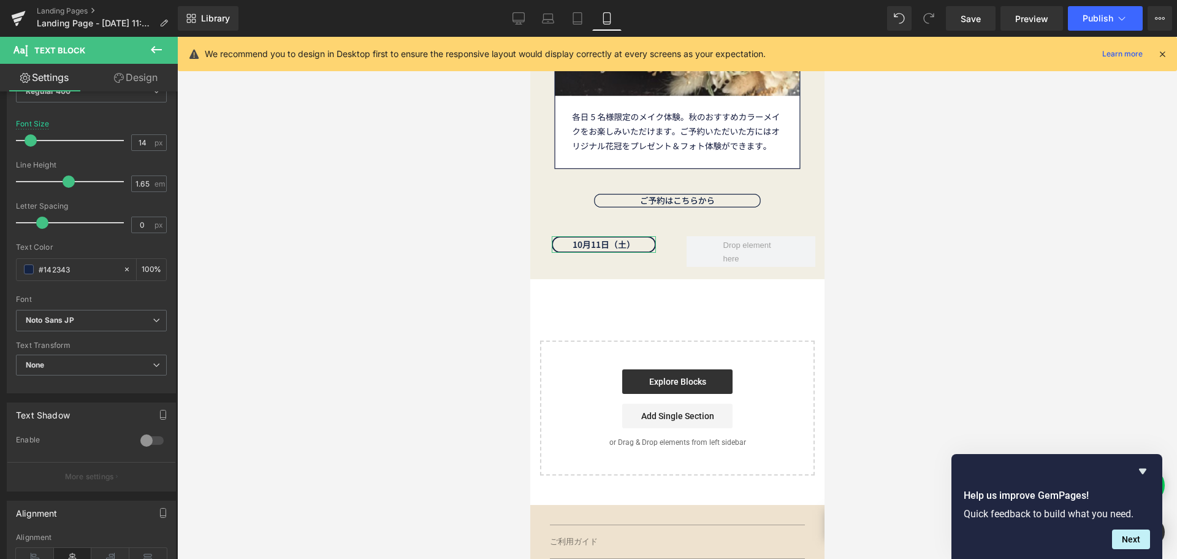
click at [157, 78] on link "Design" at bounding box center [135, 78] width 89 height 28
type input "0"
type input "20"
type input "0"
type input "20"
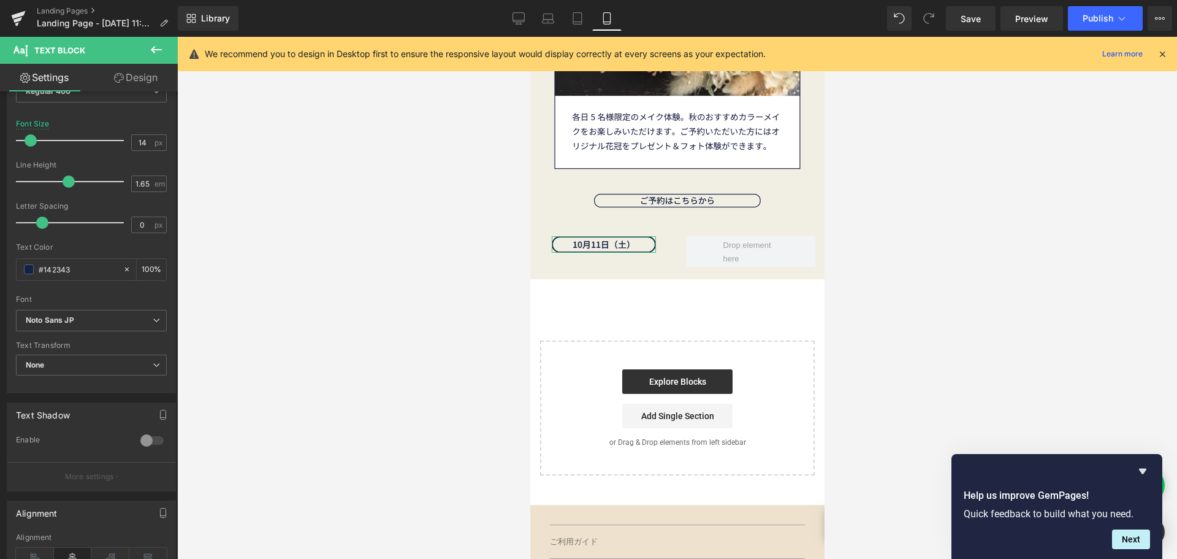
type input "0"
type input "100"
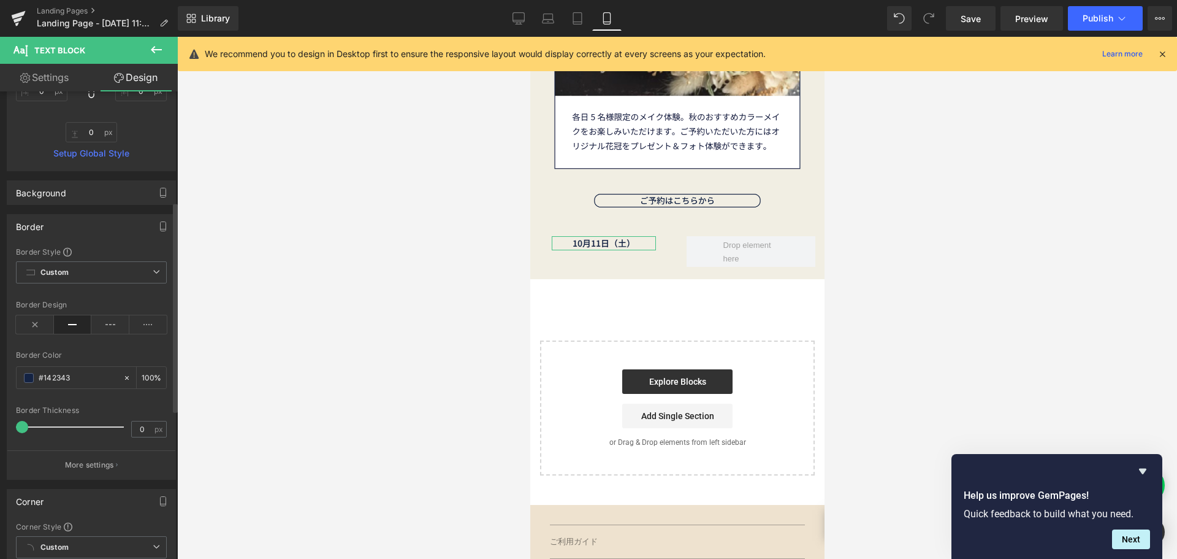
type input "1"
click at [23, 426] on span at bounding box center [23, 427] width 12 height 12
click at [526, 21] on link "Desktop" at bounding box center [518, 18] width 29 height 25
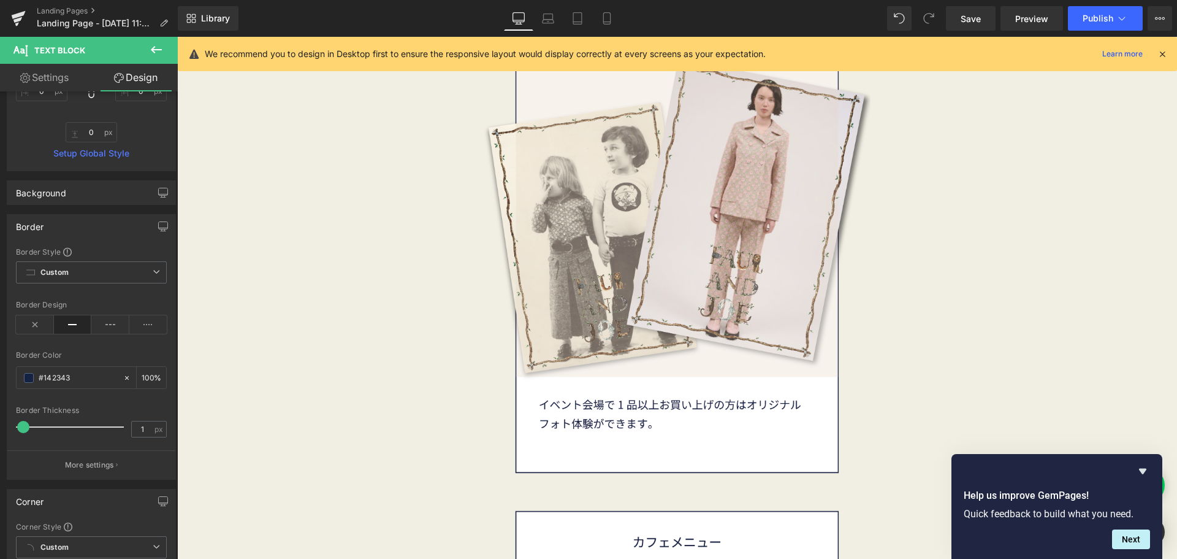
type input "0"
type input "120"
type input "0"
type input "120"
type input "0"
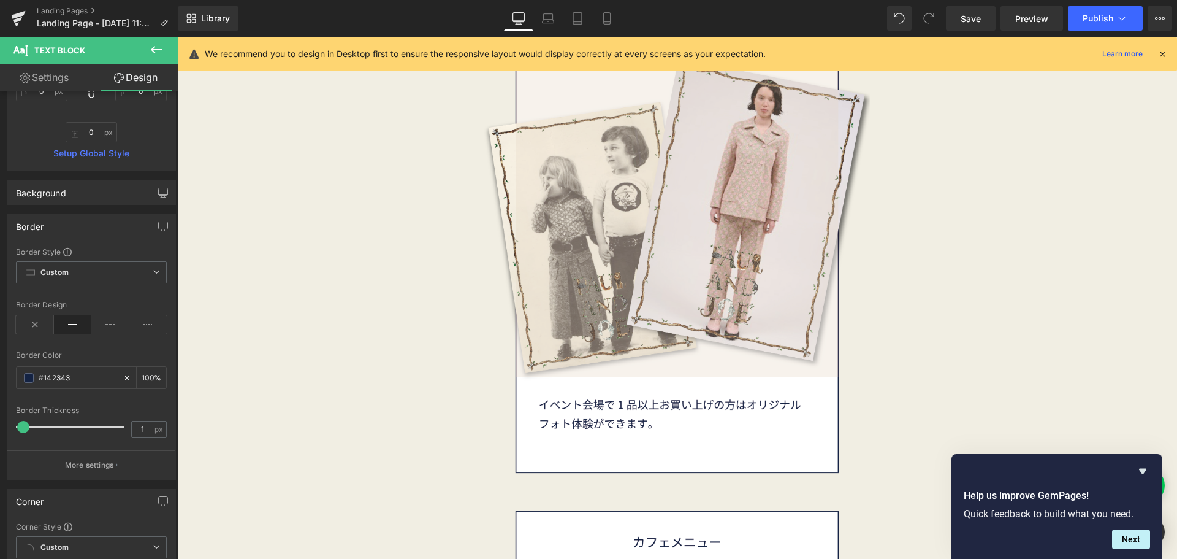
type input "0"
type input "100"
type input "2"
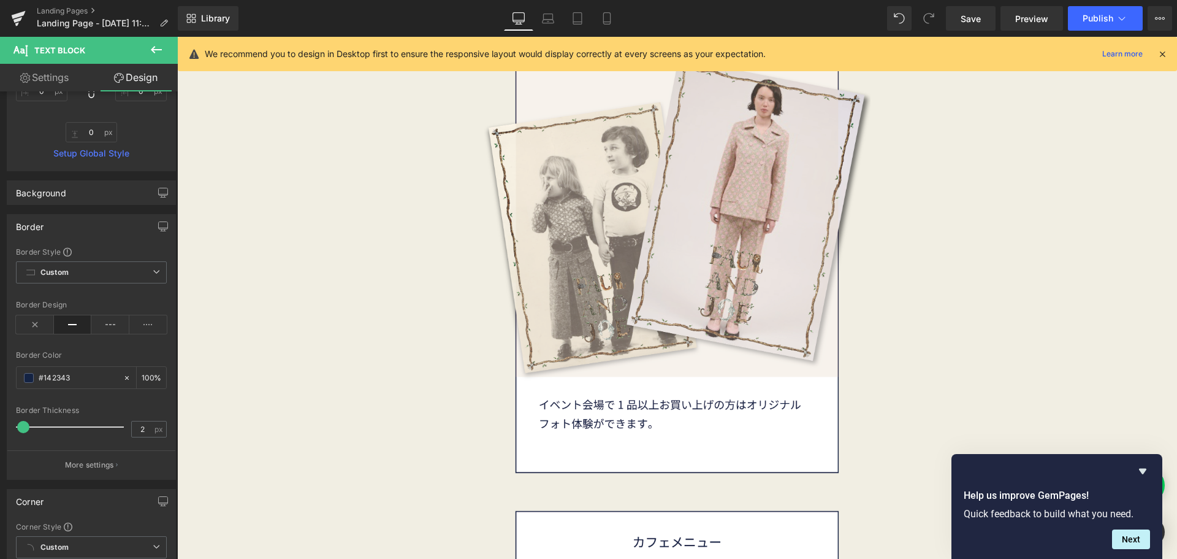
scroll to position [5490, 0]
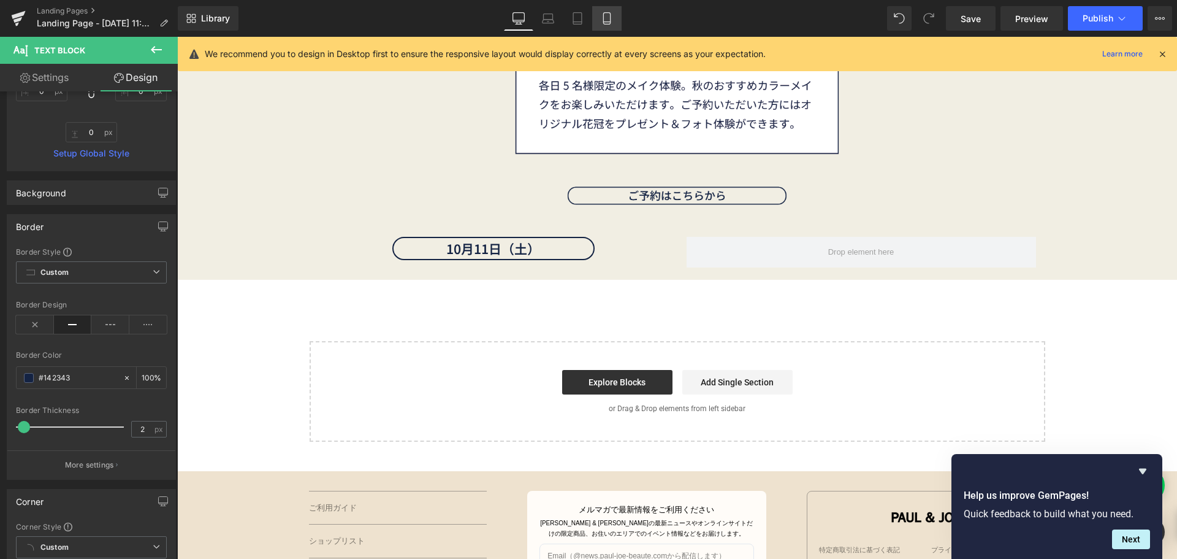
click at [605, 17] on icon at bounding box center [607, 18] width 12 height 12
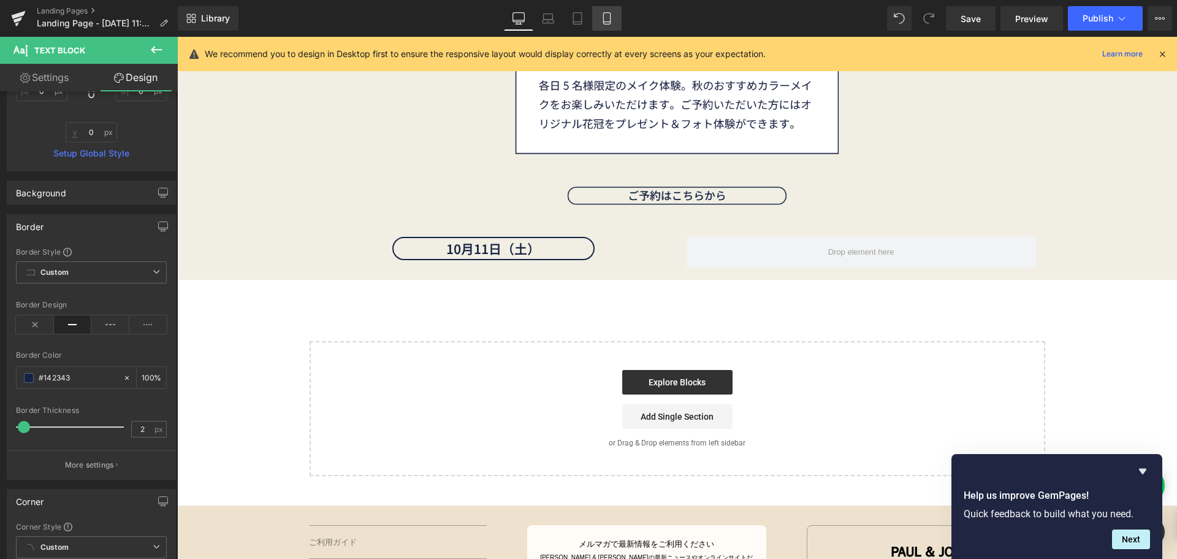
type input "0"
type input "20"
type input "0"
type input "20"
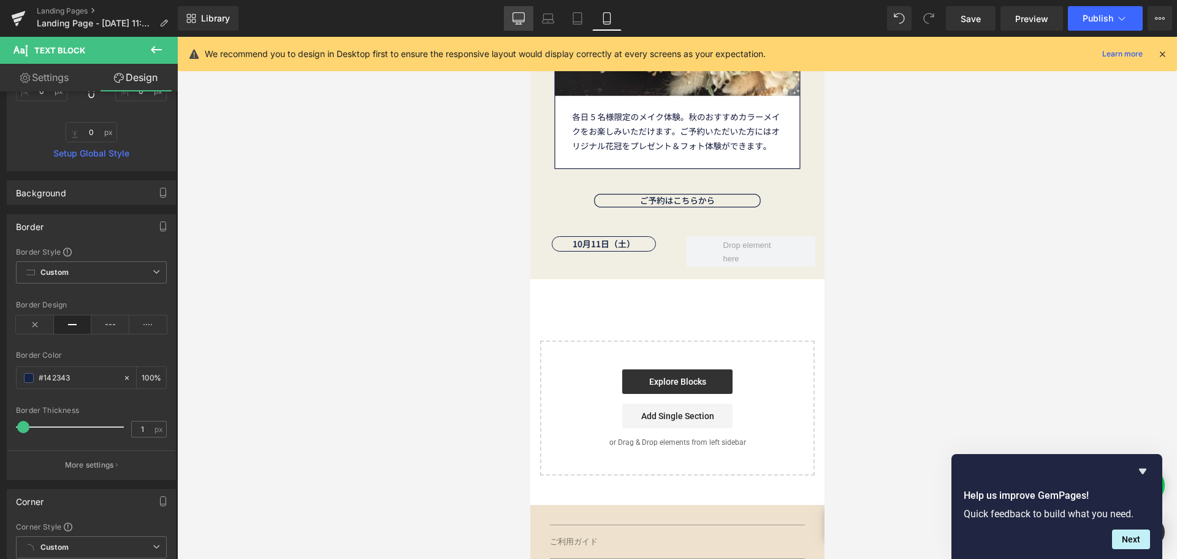
click at [521, 20] on icon at bounding box center [519, 18] width 12 height 12
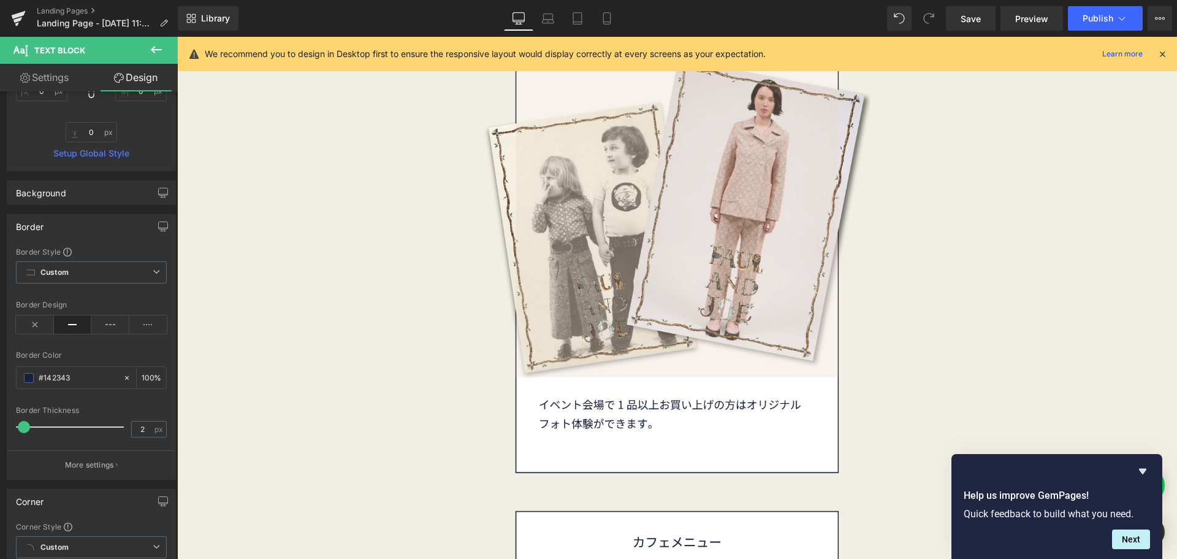
scroll to position [5490, 0]
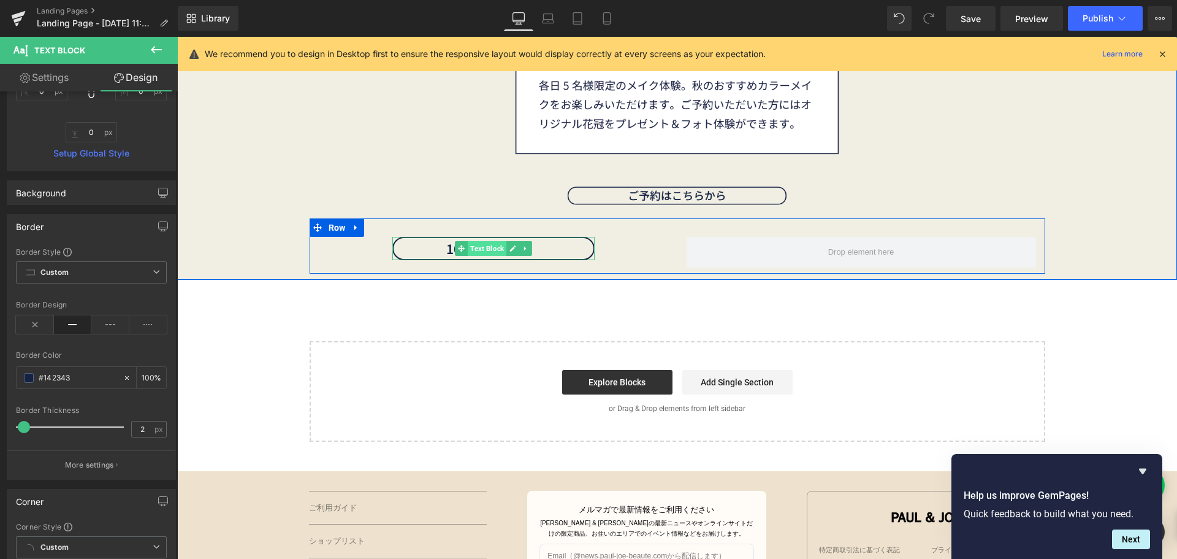
click at [473, 248] on span "Text Block" at bounding box center [487, 248] width 39 height 15
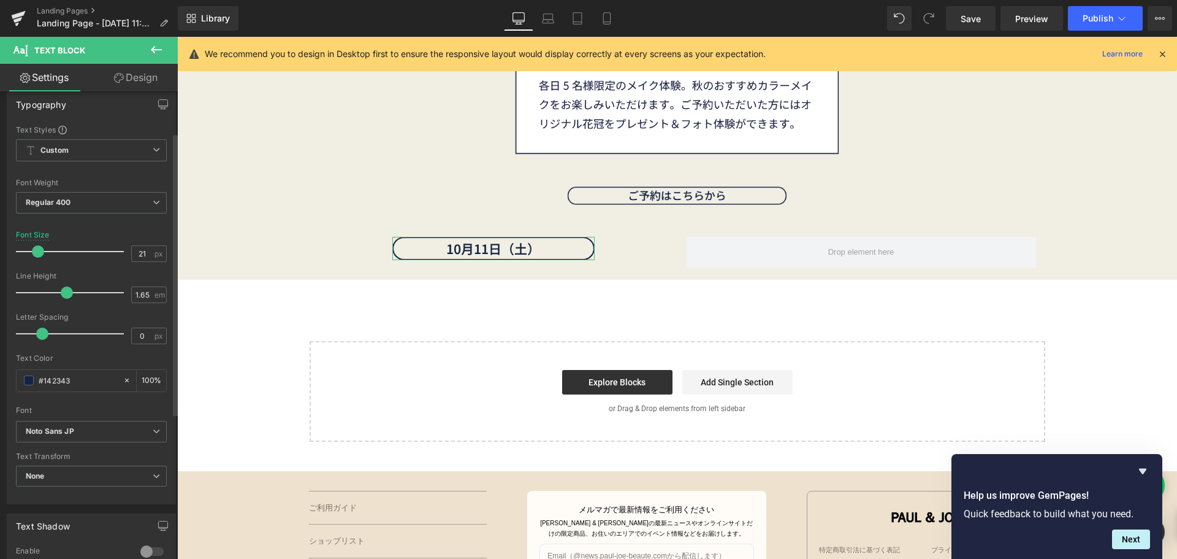
scroll to position [0, 0]
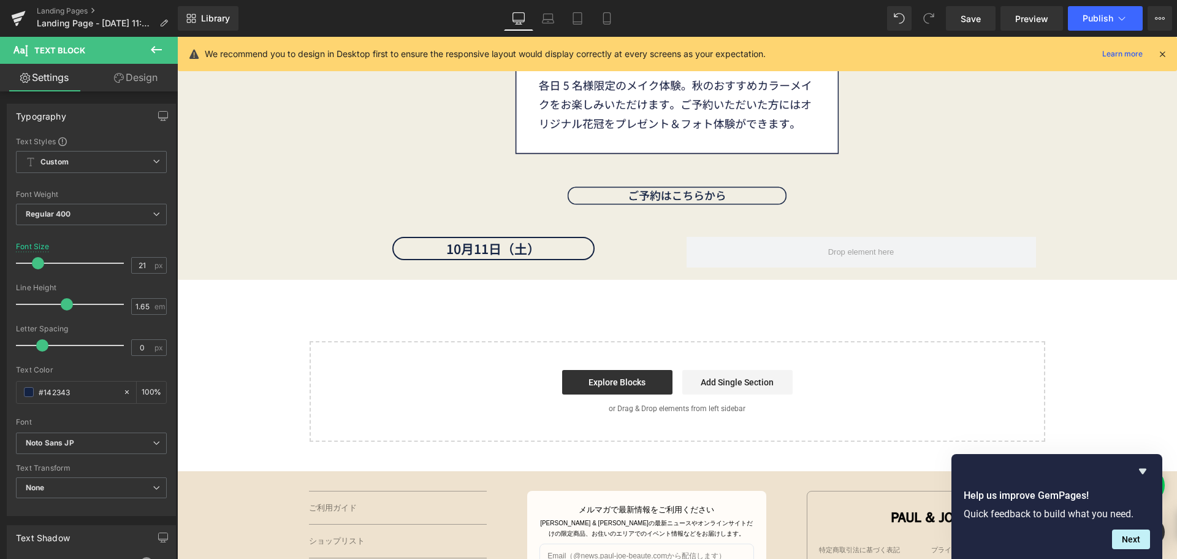
click at [164, 53] on button at bounding box center [156, 50] width 43 height 27
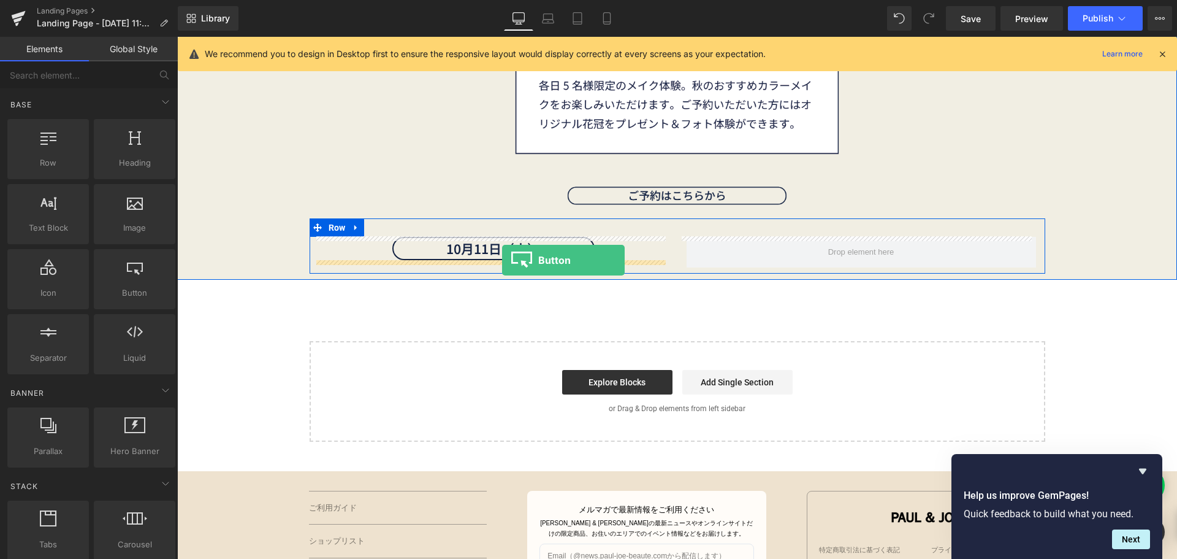
drag, startPoint x: 313, startPoint y: 326, endPoint x: 502, endPoint y: 260, distance: 200.1
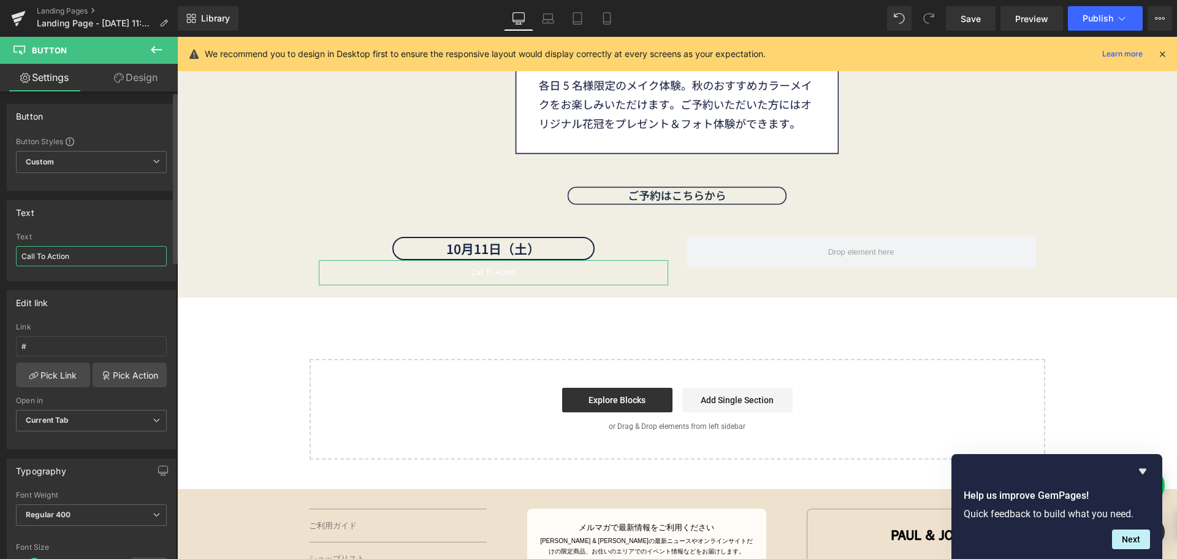
drag, startPoint x: 123, startPoint y: 253, endPoint x: 0, endPoint y: 259, distance: 123.4
click at [0, 259] on div "Text Call To Action Text Call To Action" at bounding box center [91, 236] width 183 height 90
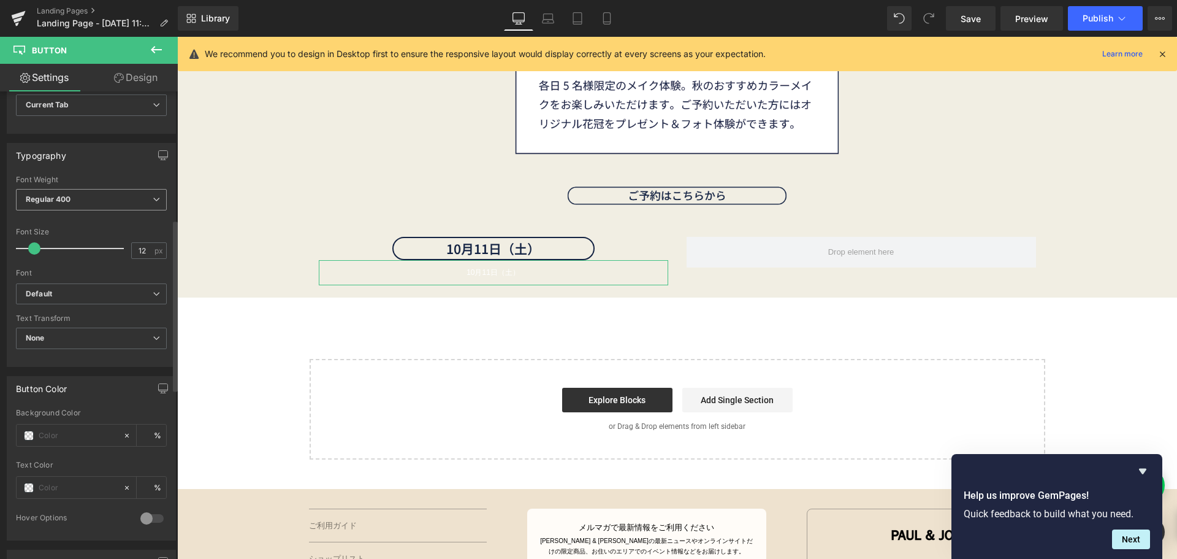
scroll to position [429, 0]
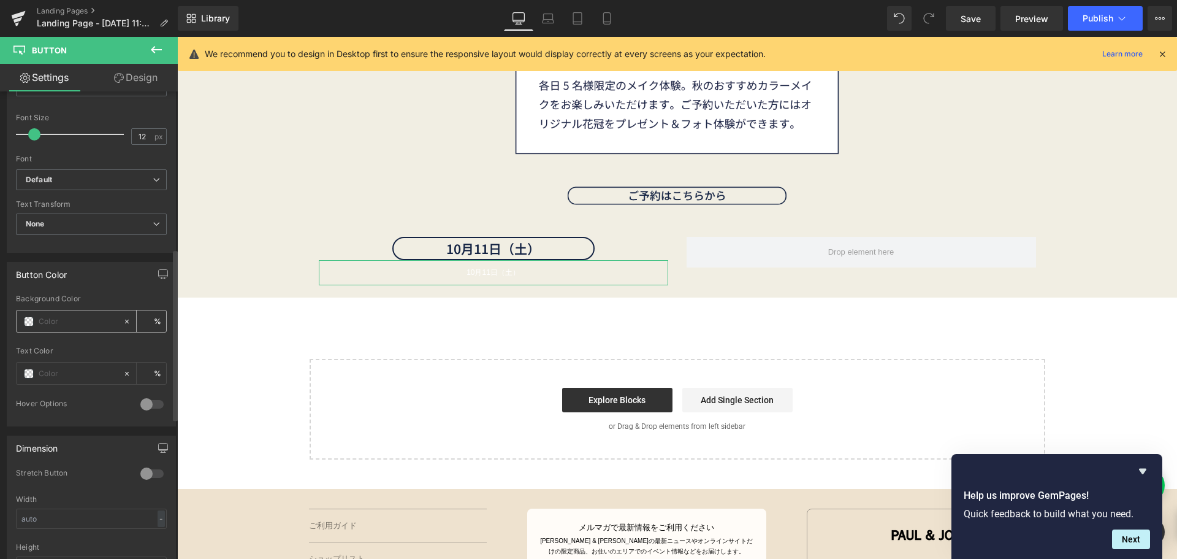
click at [78, 320] on input "text" at bounding box center [78, 321] width 78 height 13
paste input "142343"
click at [69, 372] on input "text" at bounding box center [78, 373] width 78 height 13
paste input "142343"
click at [123, 322] on icon at bounding box center [127, 321] width 9 height 9
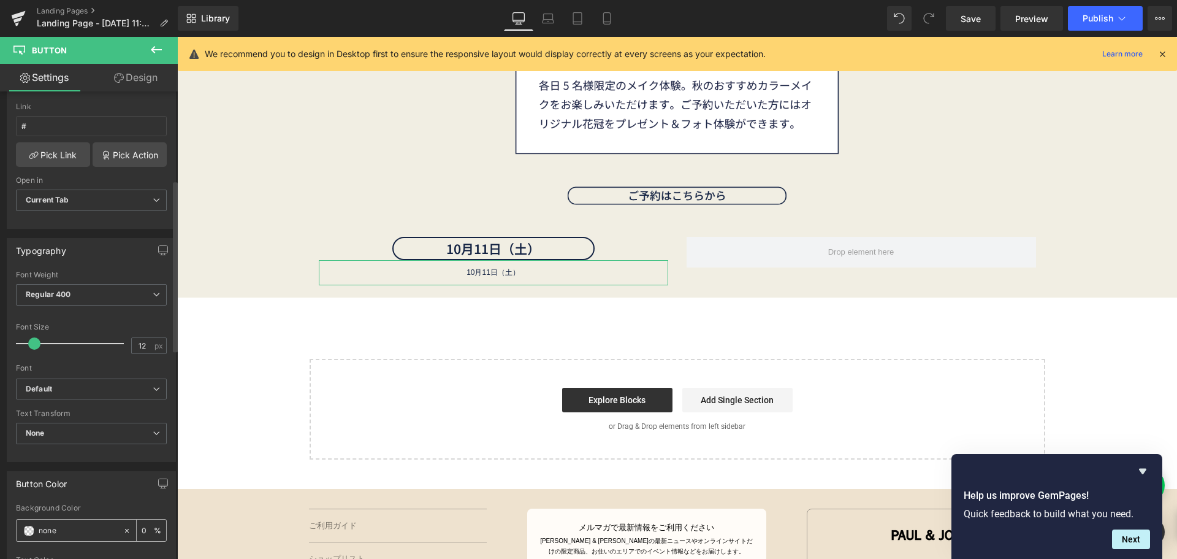
scroll to position [184, 0]
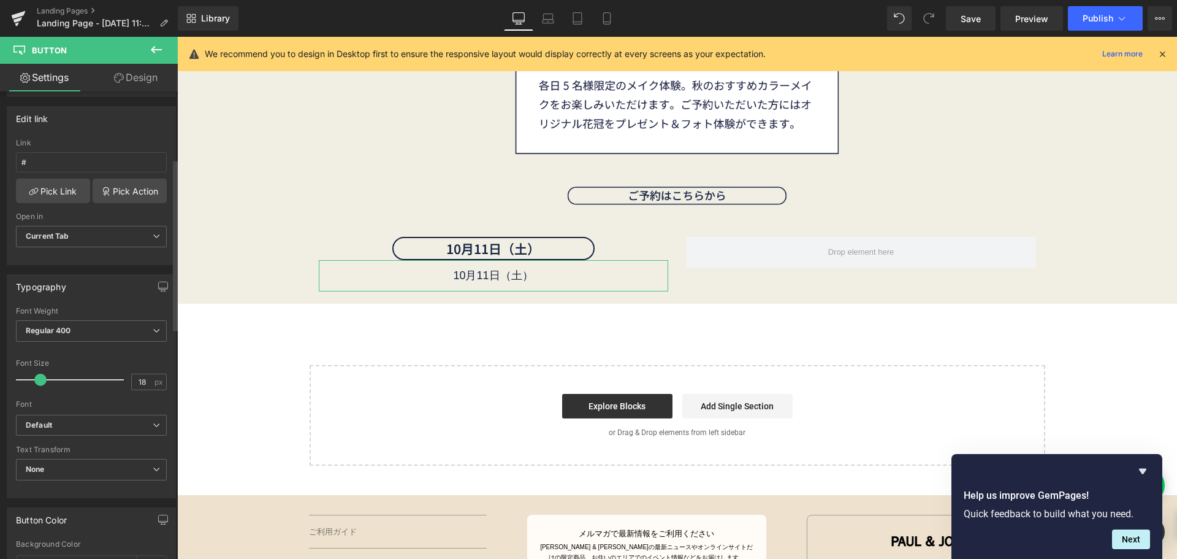
click at [38, 379] on span at bounding box center [40, 379] width 12 height 12
click at [37, 376] on span at bounding box center [42, 379] width 12 height 12
click at [100, 337] on span "Regular 400" at bounding box center [91, 330] width 151 height 21
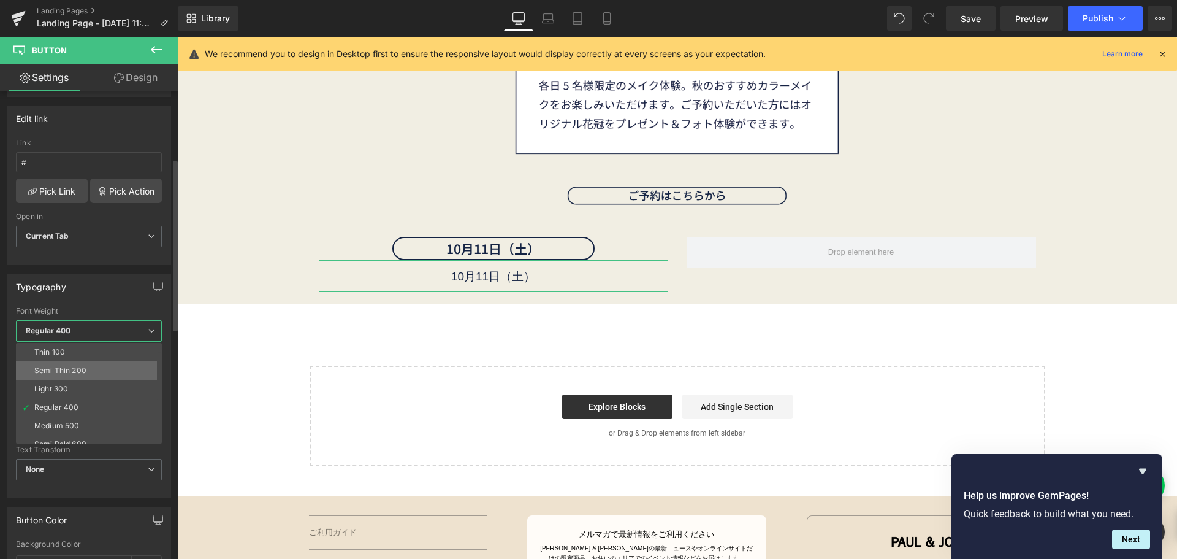
scroll to position [61, 0]
click at [104, 396] on li "Super Bold 800" at bounding box center [91, 401] width 151 height 18
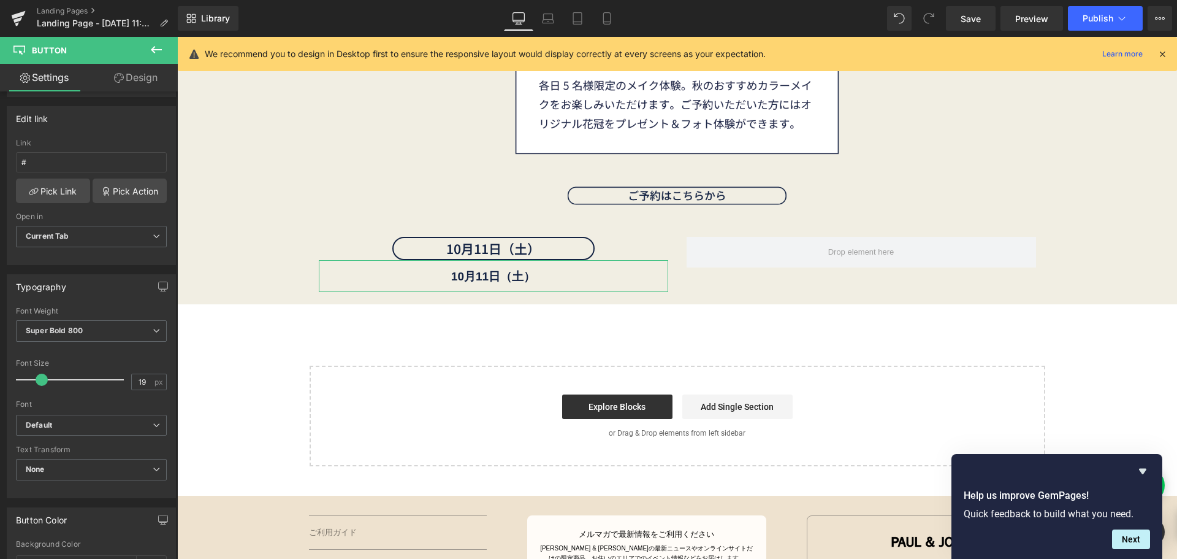
click at [145, 81] on link "Design" at bounding box center [135, 78] width 89 height 28
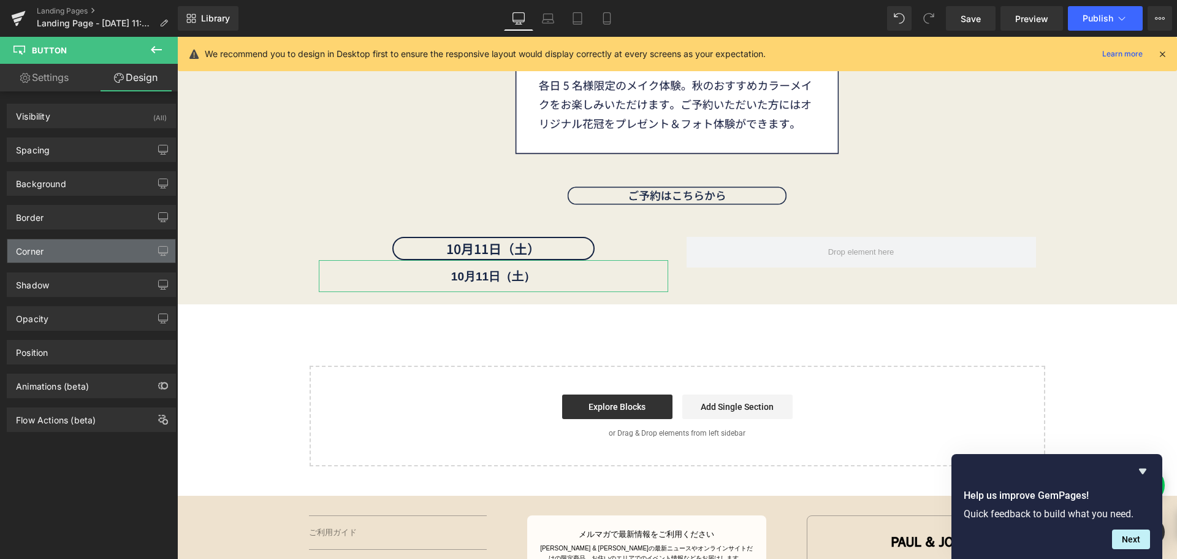
click at [72, 255] on div "Corner" at bounding box center [91, 250] width 168 height 23
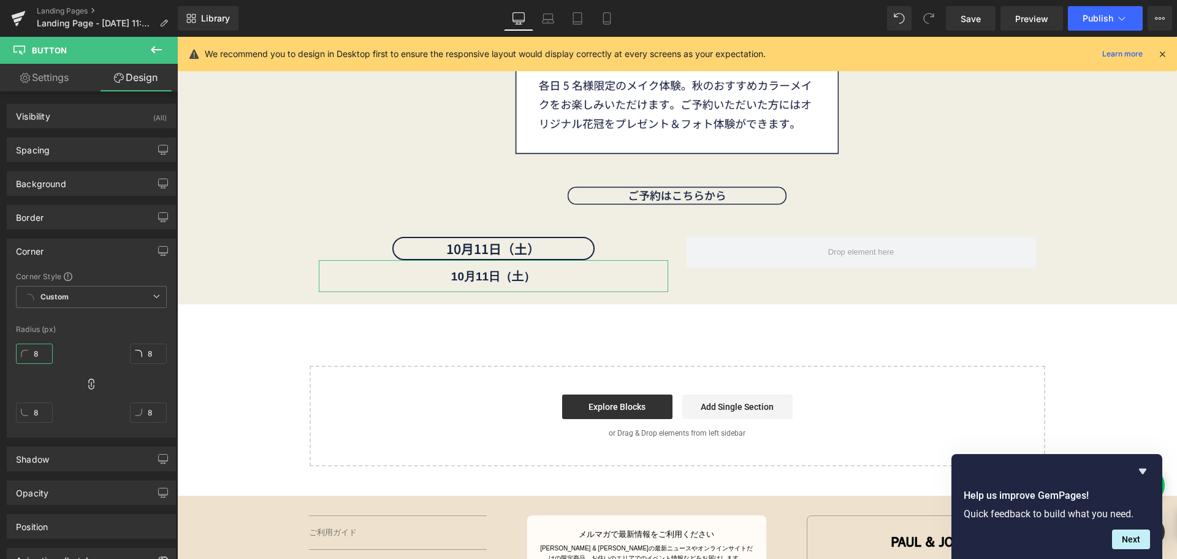
click at [41, 350] on input "8" at bounding box center [34, 353] width 37 height 20
click at [97, 218] on div "Border" at bounding box center [91, 216] width 168 height 23
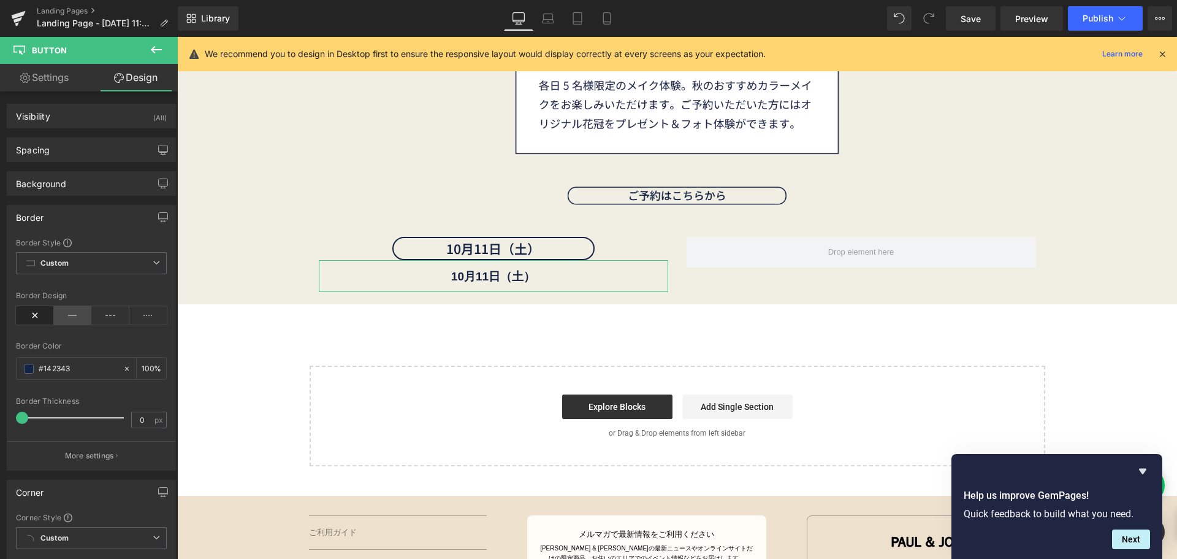
click at [68, 321] on icon at bounding box center [73, 315] width 38 height 18
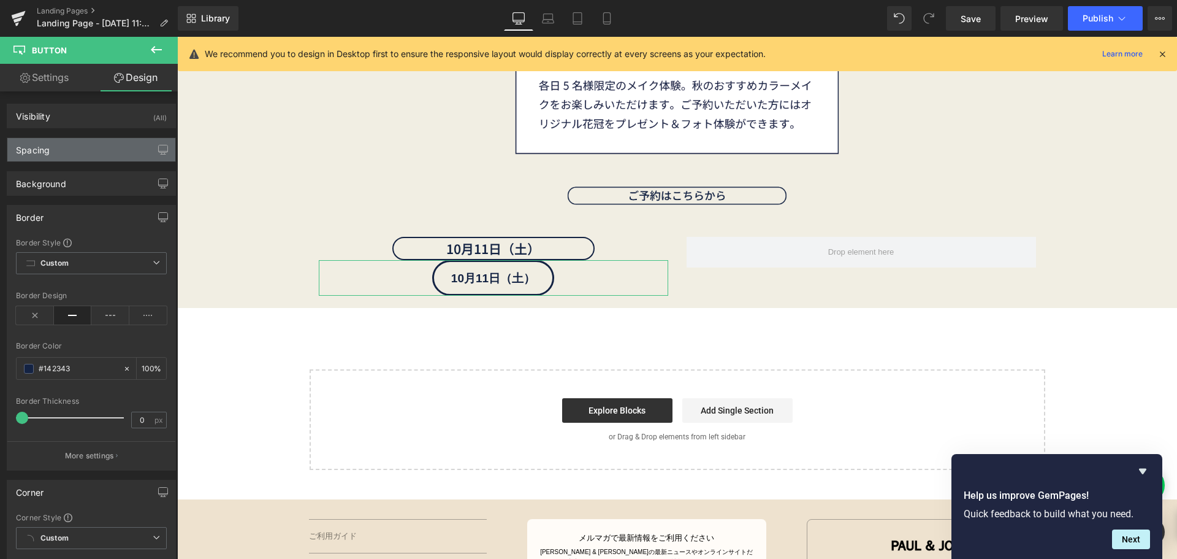
click at [93, 154] on div "Spacing" at bounding box center [91, 149] width 168 height 23
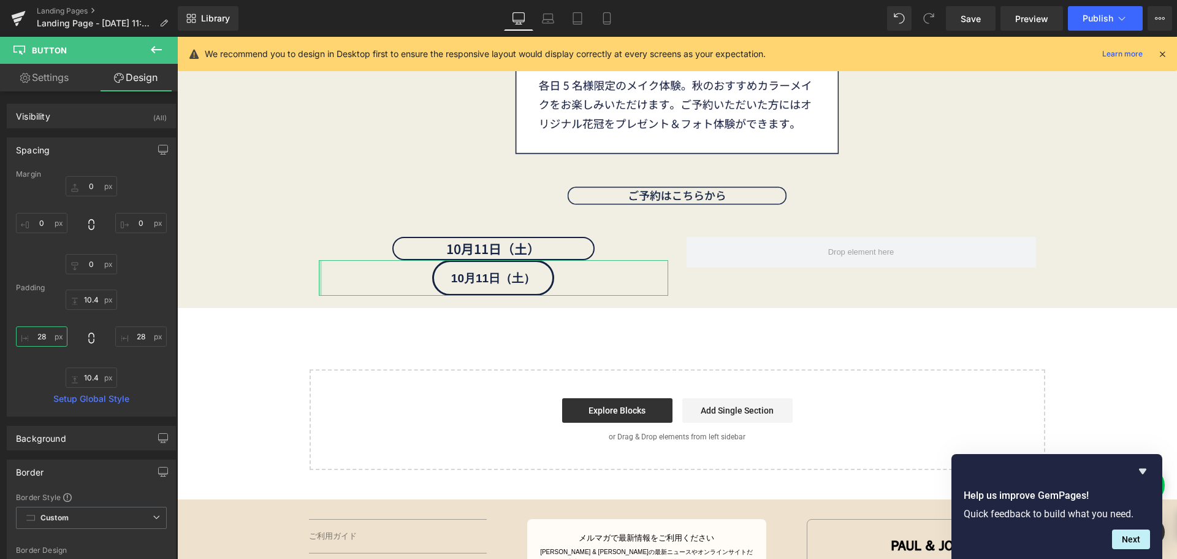
click at [49, 332] on input "28" at bounding box center [42, 336] width 52 height 20
click at [144, 338] on input "28" at bounding box center [141, 336] width 52 height 20
click at [97, 298] on input "10.4" at bounding box center [92, 299] width 52 height 20
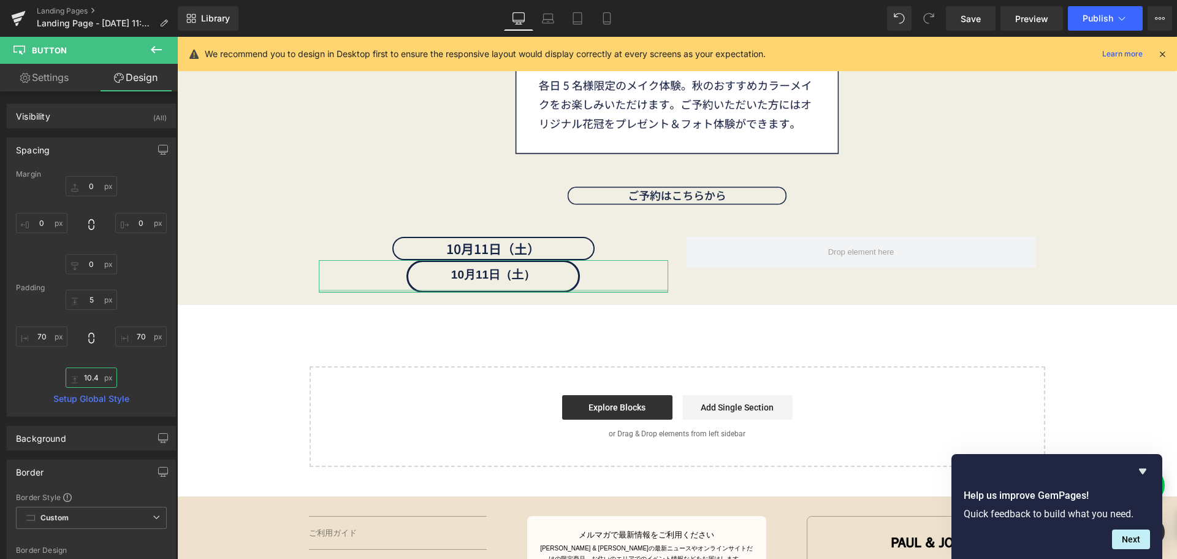
click at [98, 378] on input "10.4" at bounding box center [92, 377] width 52 height 20
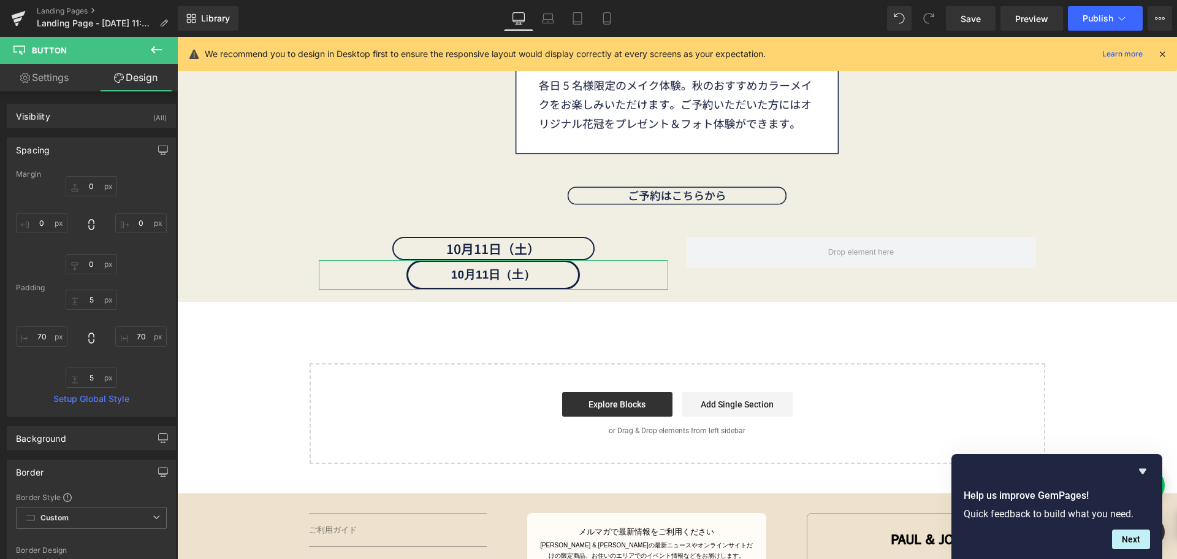
click at [72, 84] on link "Settings" at bounding box center [44, 78] width 89 height 28
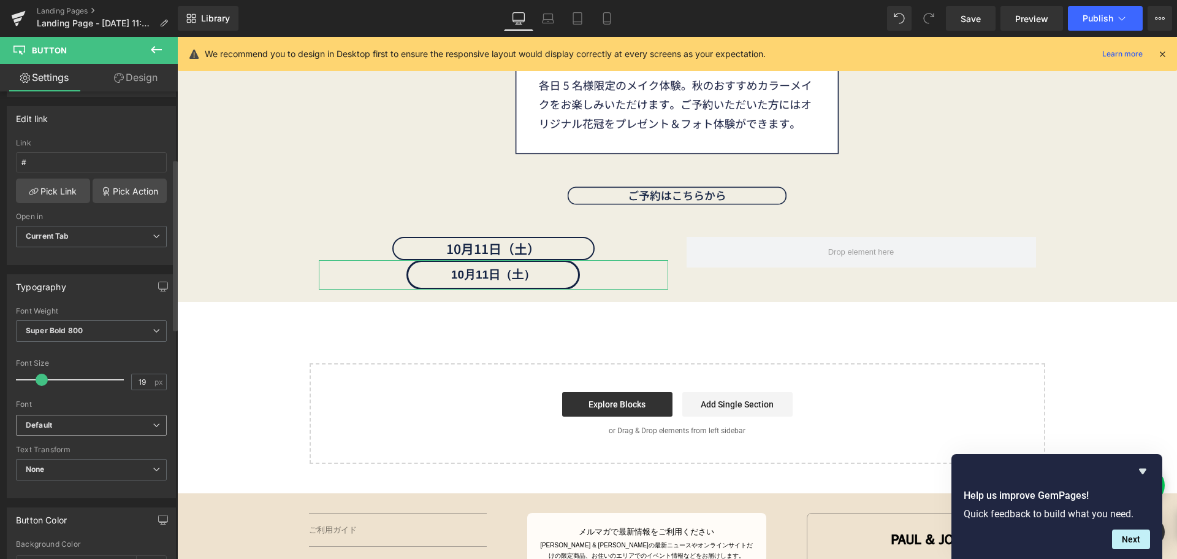
click at [93, 425] on b "Default" at bounding box center [89, 425] width 127 height 10
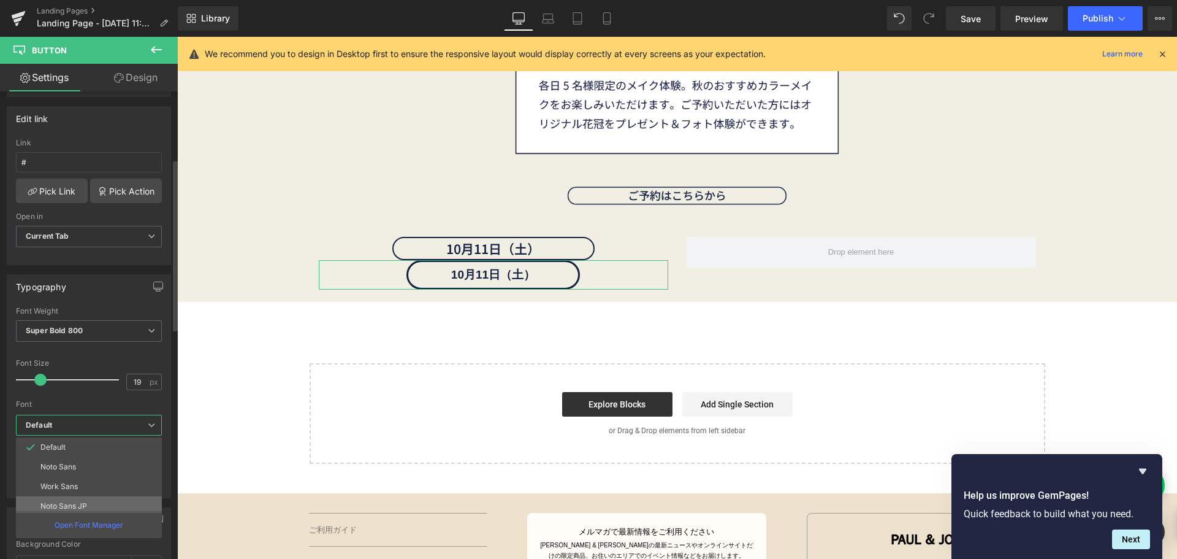
click at [82, 506] on p "Noto Sans JP" at bounding box center [63, 506] width 47 height 9
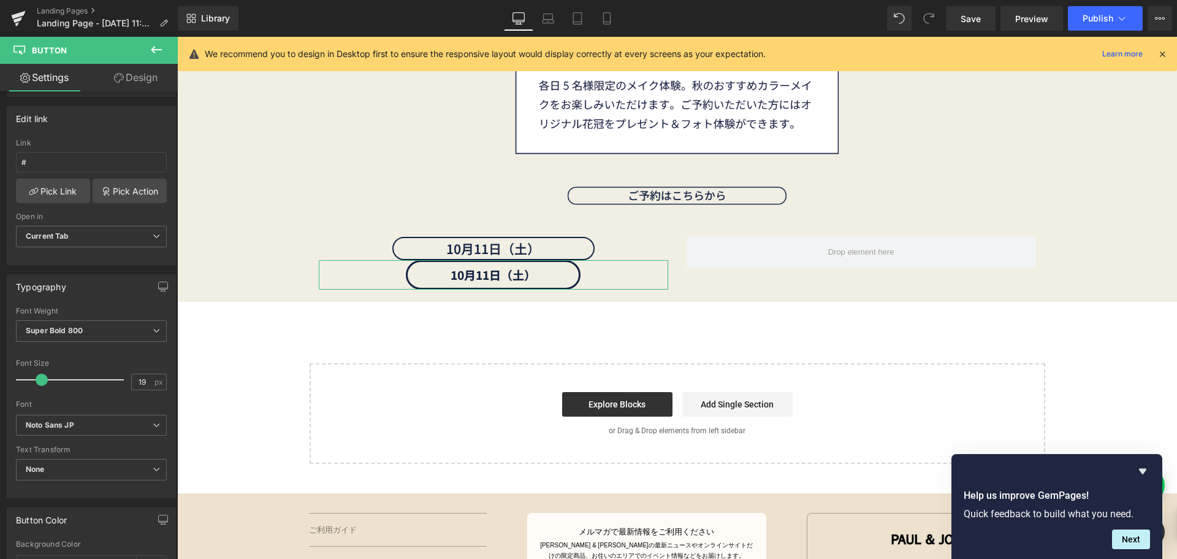
click at [137, 78] on link "Design" at bounding box center [135, 78] width 89 height 28
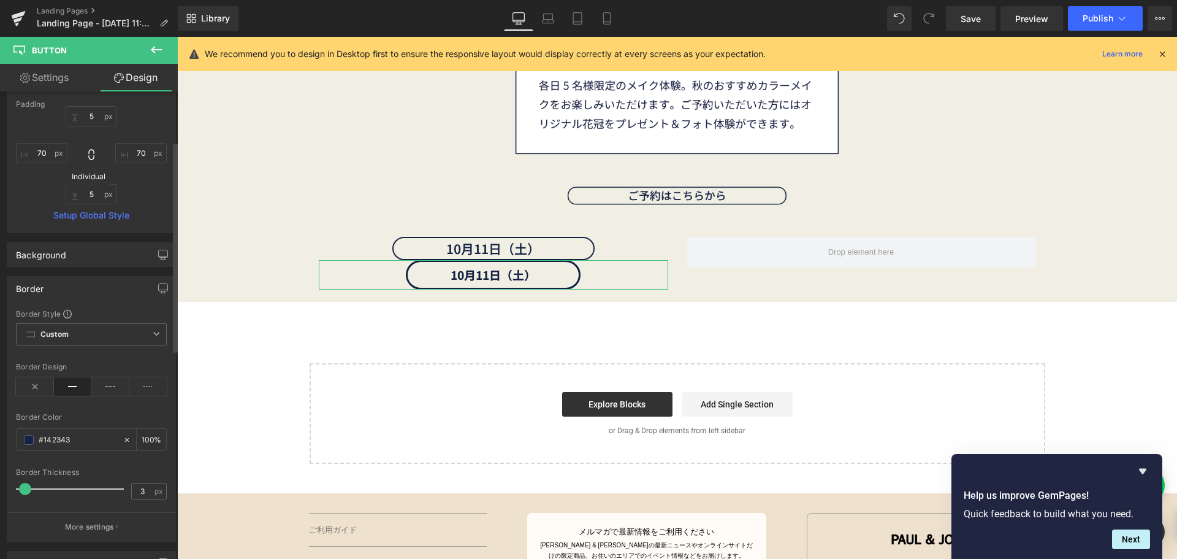
scroll to position [245, 0]
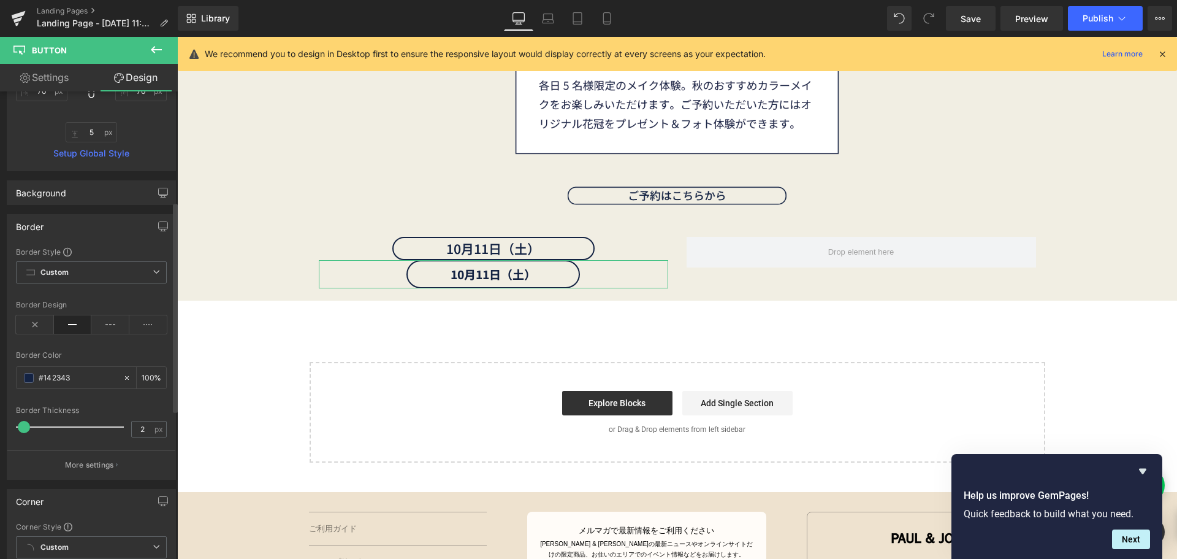
click at [23, 427] on span at bounding box center [24, 427] width 12 height 12
click at [610, 15] on icon at bounding box center [607, 18] width 12 height 12
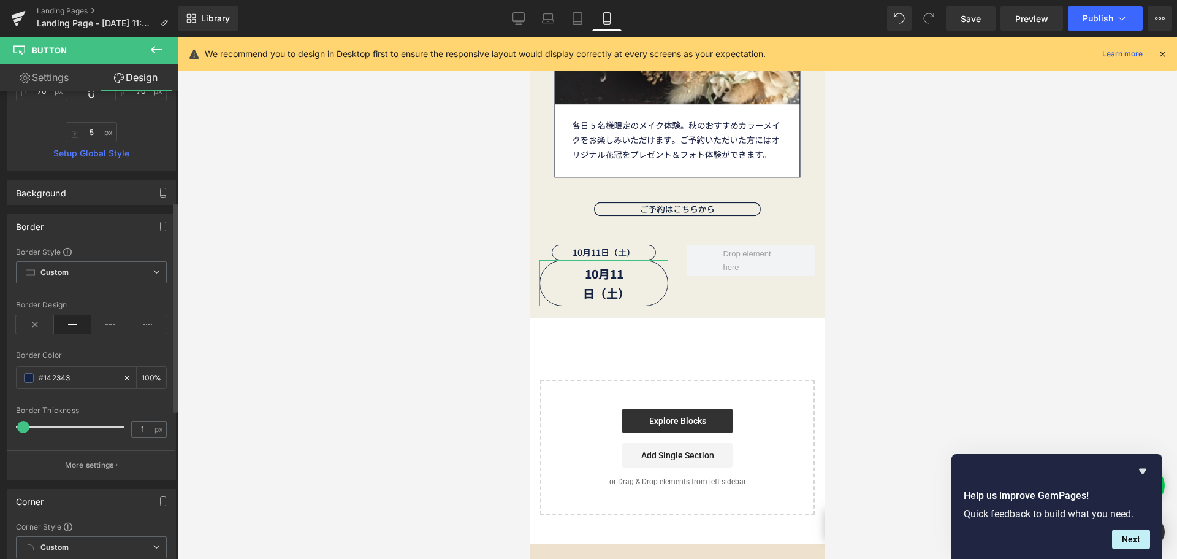
click at [25, 425] on span at bounding box center [23, 427] width 12 height 12
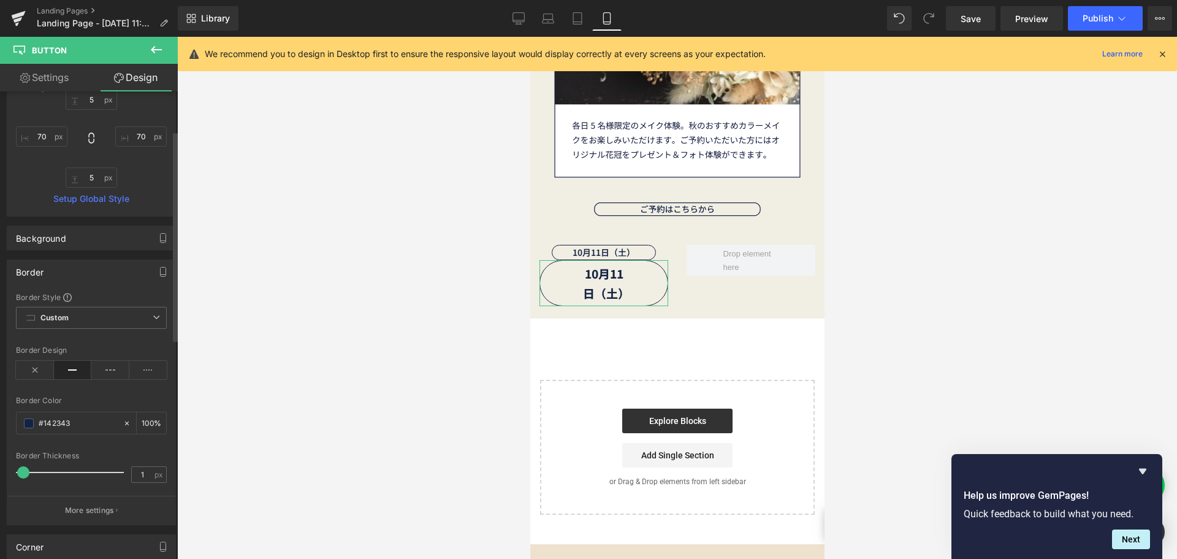
scroll to position [61, 0]
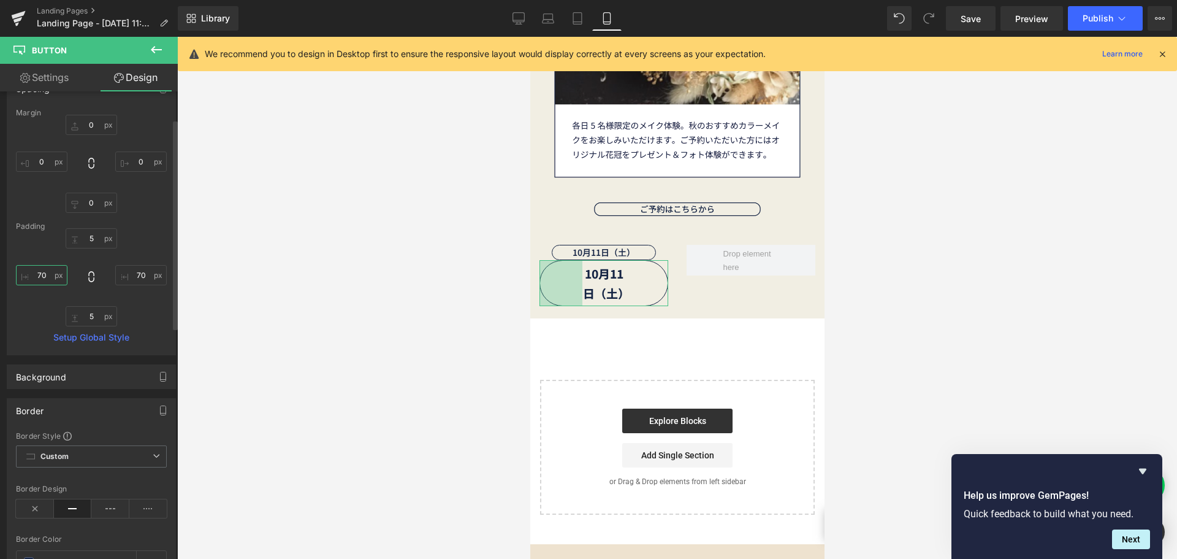
click at [53, 280] on input "70" at bounding box center [42, 275] width 52 height 20
click at [143, 273] on input "70" at bounding box center [141, 275] width 52 height 20
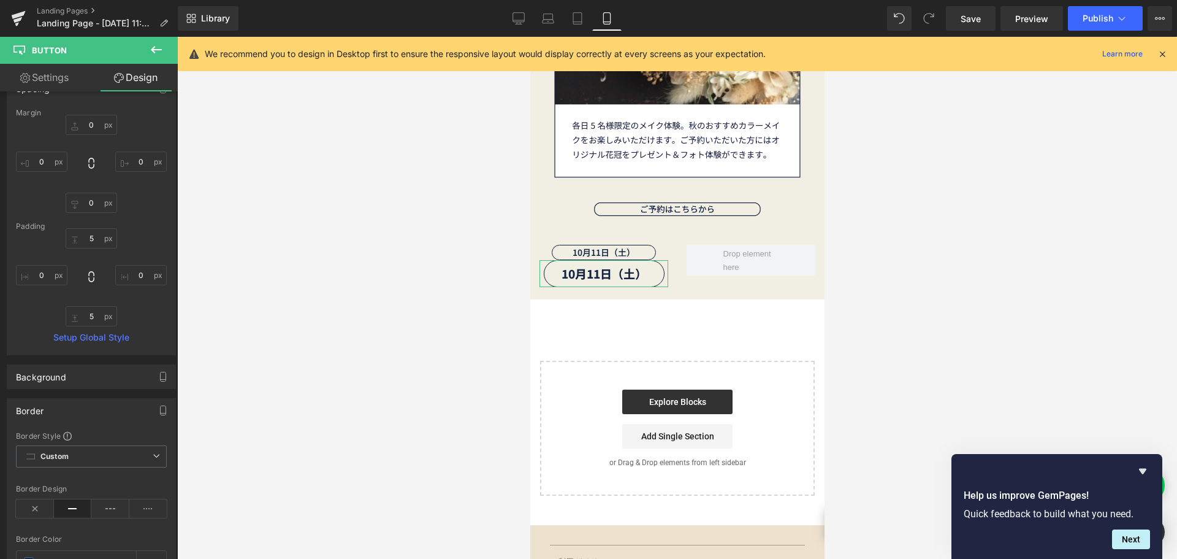
click at [61, 84] on link "Settings" at bounding box center [44, 78] width 89 height 28
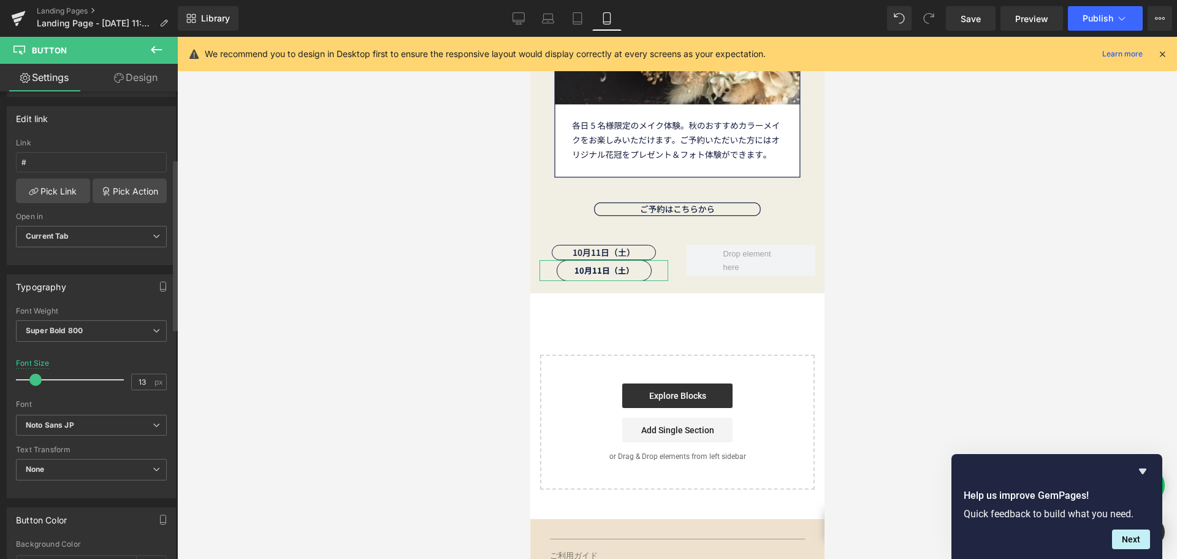
drag, startPoint x: 42, startPoint y: 378, endPoint x: 36, endPoint y: 381, distance: 6.9
click at [36, 381] on span at bounding box center [35, 379] width 12 height 12
click at [132, 84] on link "Design" at bounding box center [135, 78] width 89 height 28
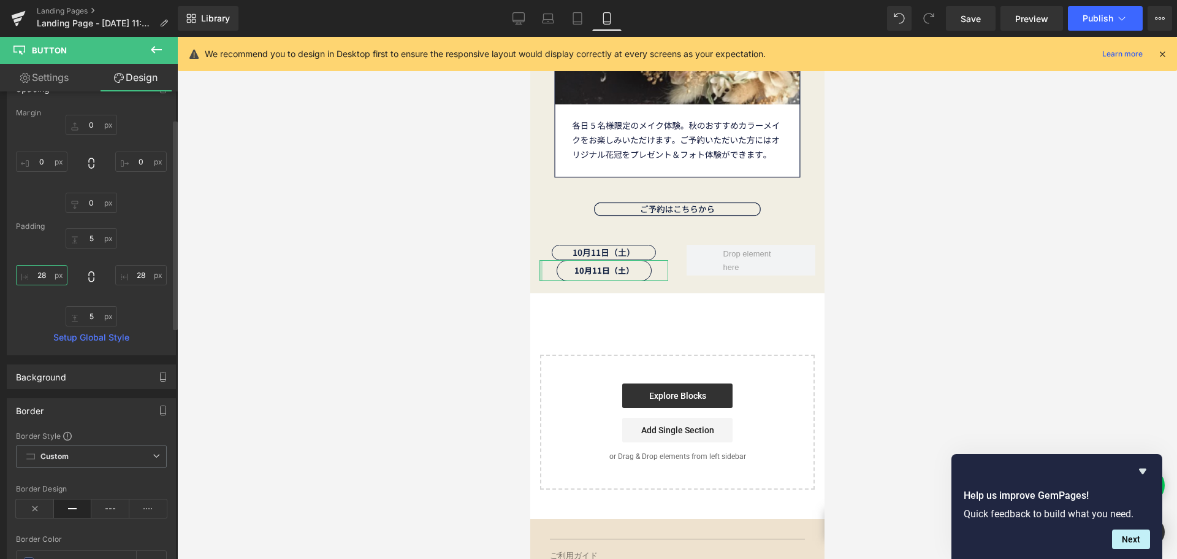
click at [53, 277] on input "28" at bounding box center [42, 275] width 52 height 20
click at [138, 274] on input "28" at bounding box center [141, 275] width 52 height 20
click at [159, 229] on div "Padding" at bounding box center [91, 226] width 151 height 9
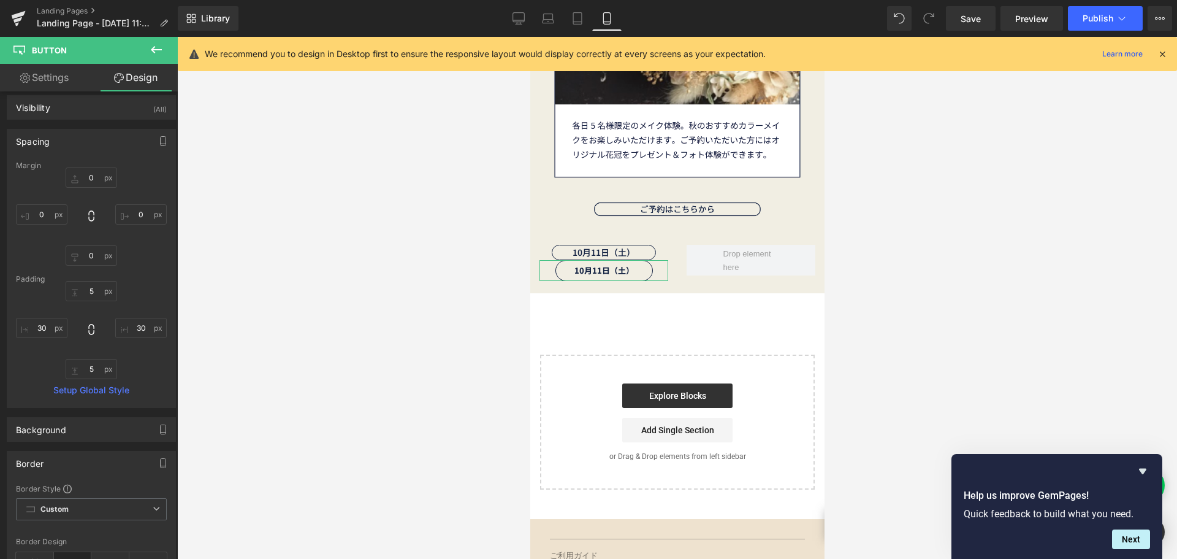
scroll to position [0, 0]
click at [522, 20] on icon at bounding box center [519, 20] width 12 height 0
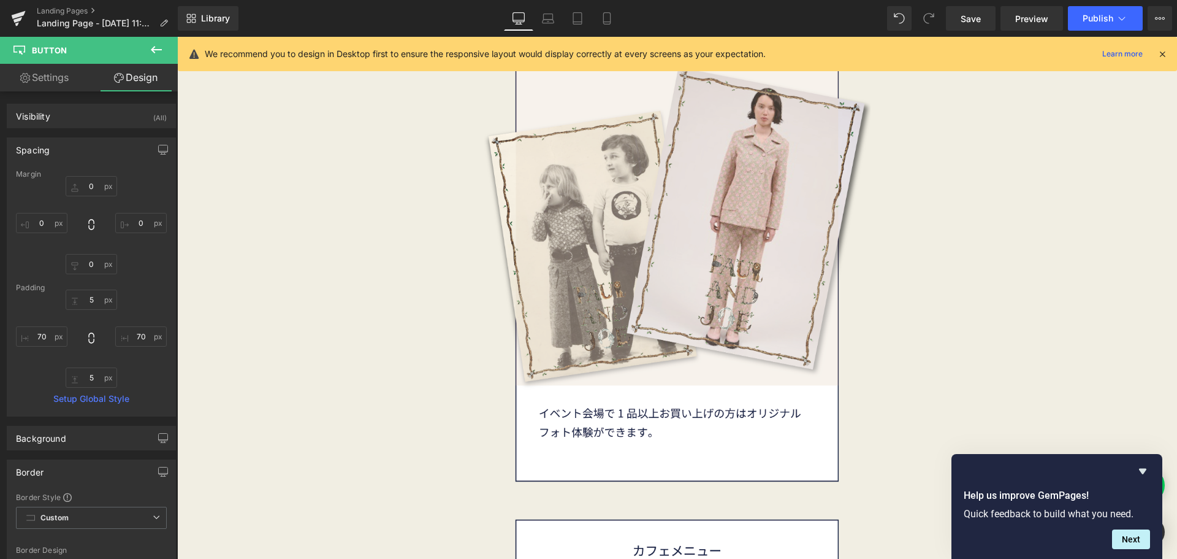
scroll to position [5490, 0]
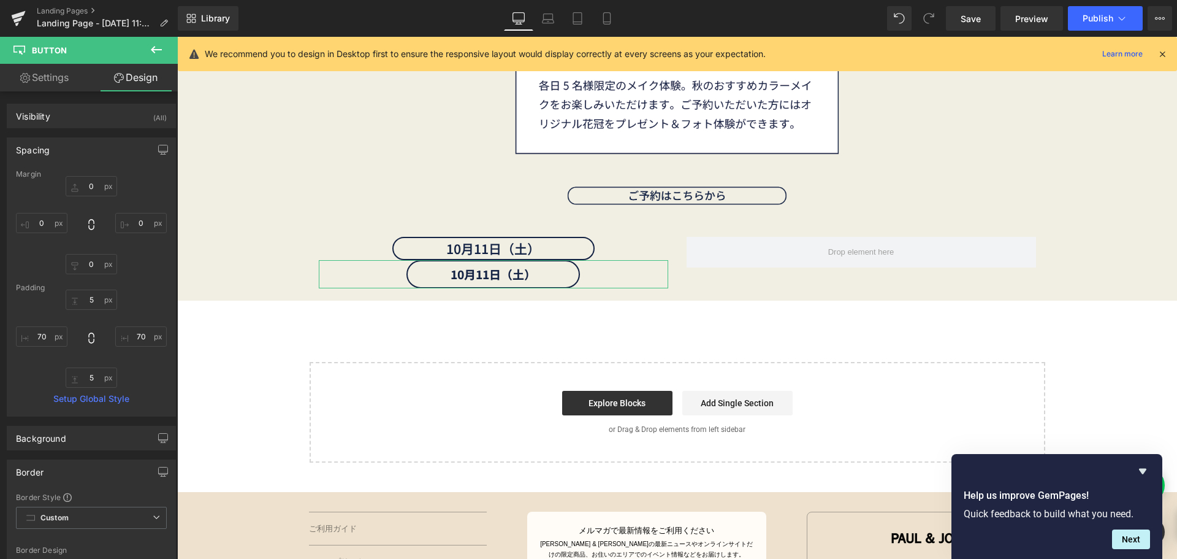
click at [57, 77] on link "Settings" at bounding box center [44, 78] width 89 height 28
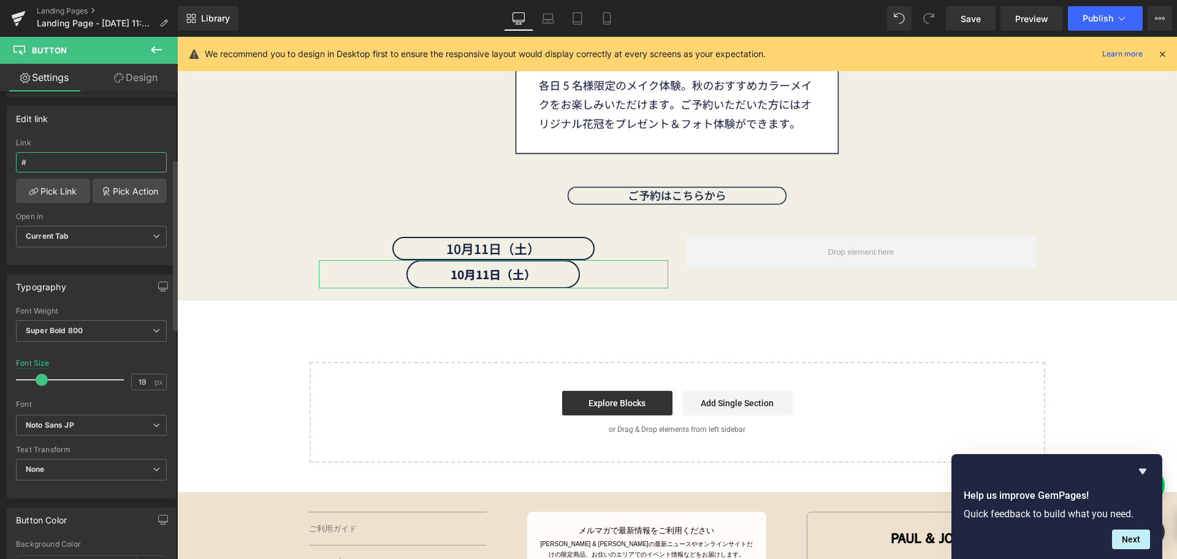
click at [43, 163] on input "#" at bounding box center [91, 162] width 151 height 20
paste input "[URL][DOMAIN_NAME][PERSON_NAME]"
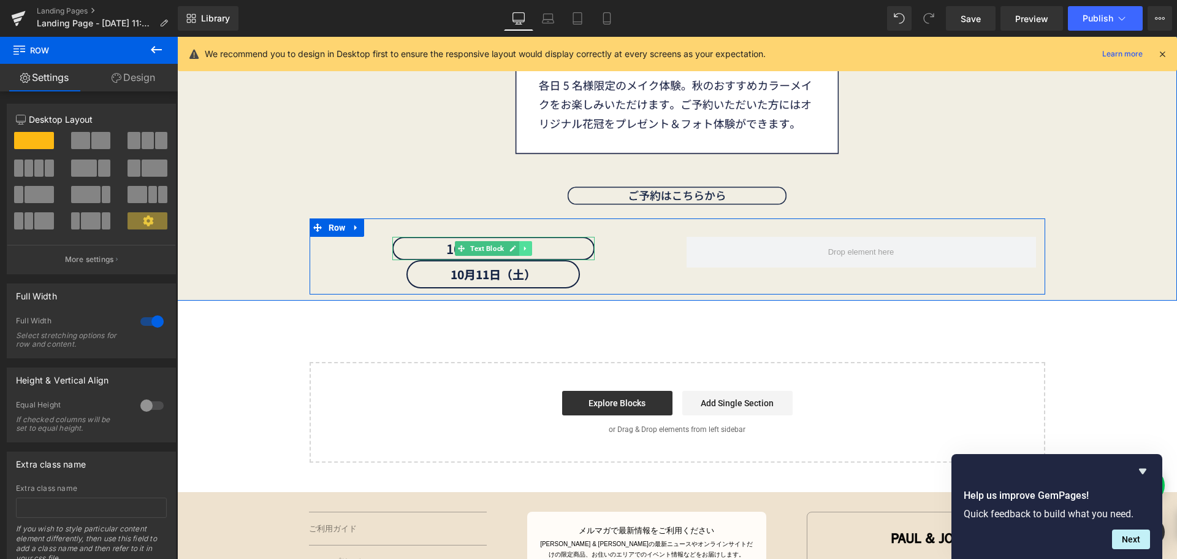
click at [522, 247] on icon at bounding box center [525, 248] width 7 height 7
click at [526, 247] on link at bounding box center [532, 248] width 13 height 15
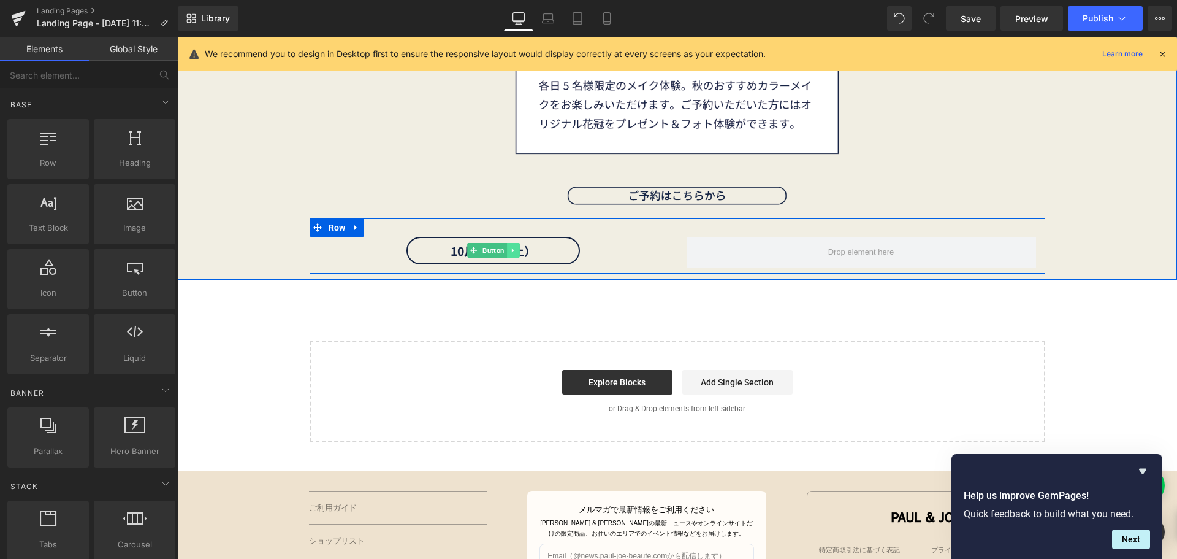
click at [511, 251] on icon at bounding box center [513, 250] width 7 height 7
click at [503, 251] on icon at bounding box center [506, 250] width 7 height 7
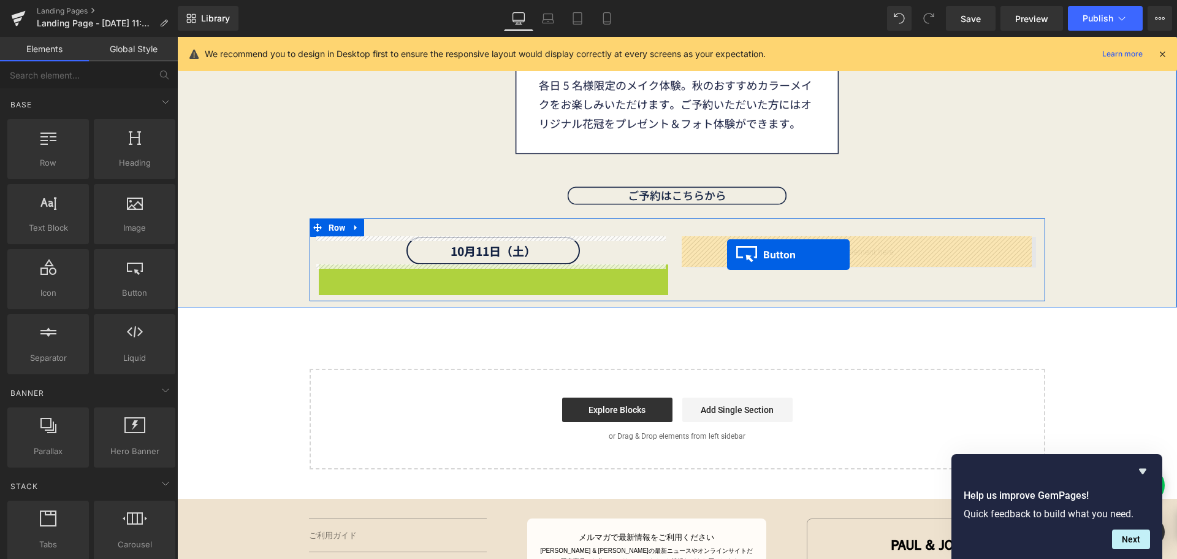
drag, startPoint x: 486, startPoint y: 279, endPoint x: 727, endPoint y: 254, distance: 242.8
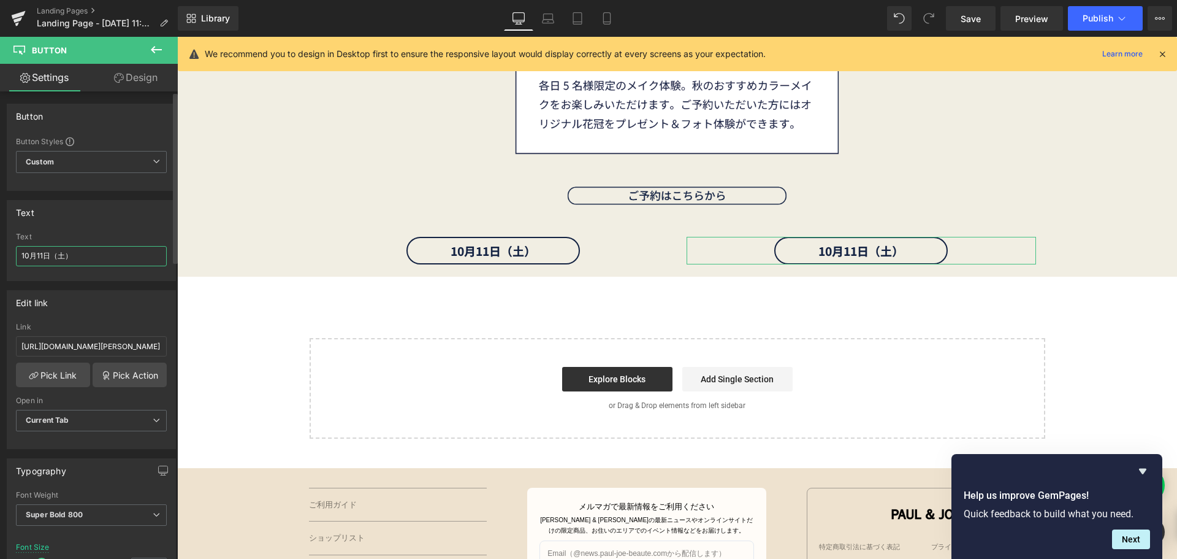
click at [45, 256] on input "10月11日（土）" at bounding box center [91, 256] width 151 height 20
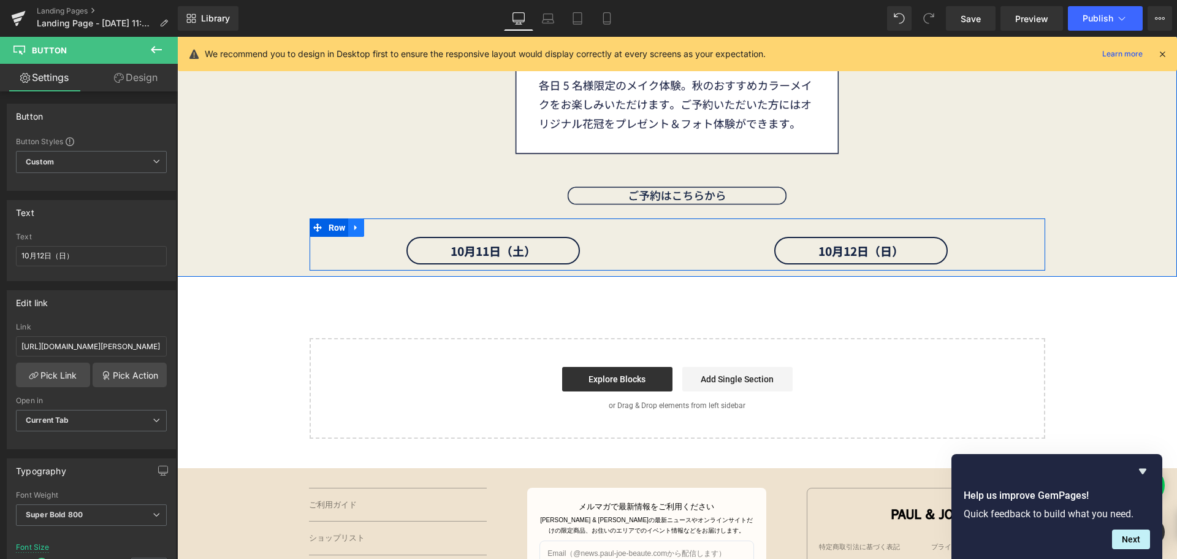
click at [354, 227] on icon at bounding box center [355, 227] width 2 height 6
click at [368, 228] on icon at bounding box center [372, 227] width 9 height 9
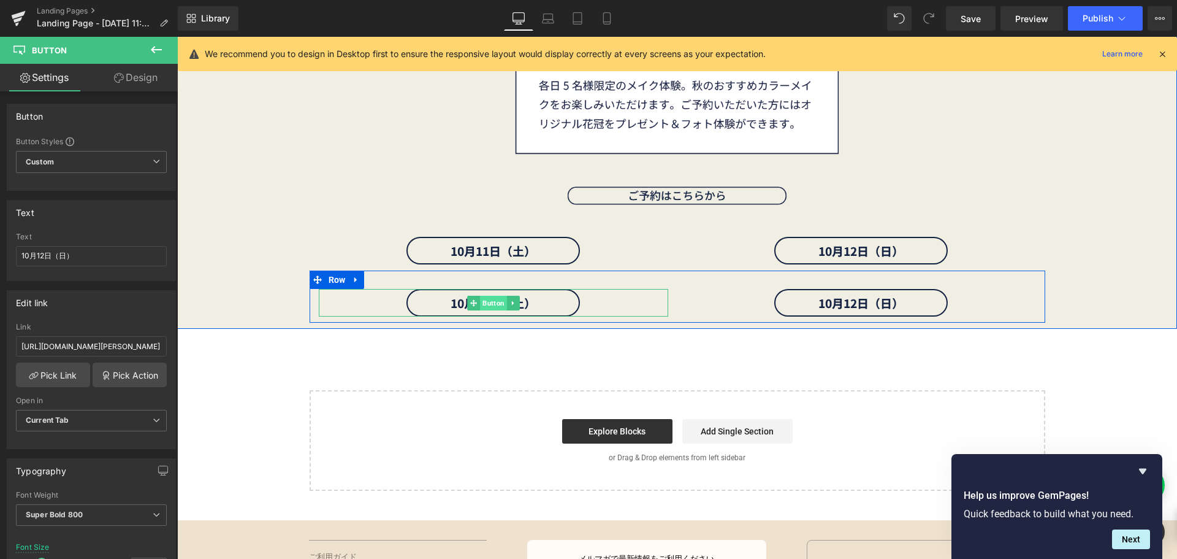
click at [487, 304] on span "Button" at bounding box center [493, 303] width 27 height 15
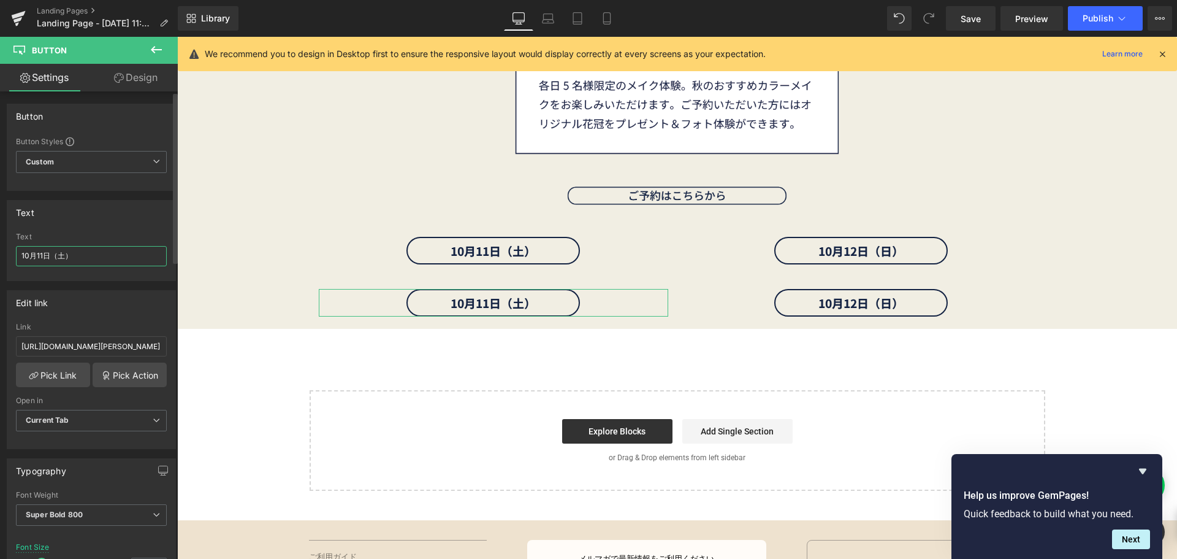
click at [43, 258] on input "10月11日（土）" at bounding box center [91, 256] width 151 height 20
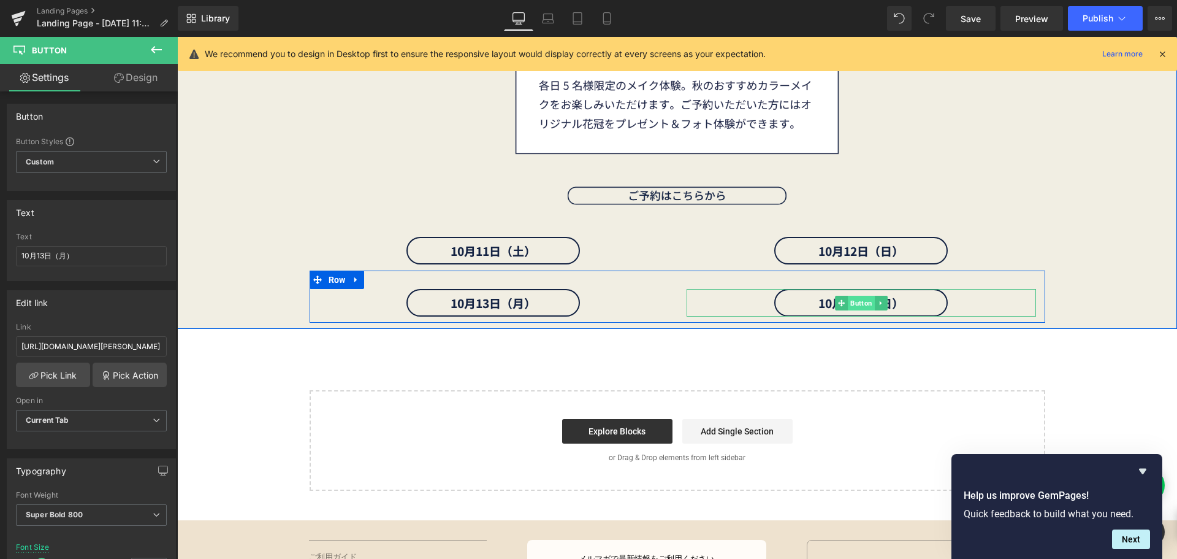
click at [855, 303] on span "Button" at bounding box center [861, 303] width 27 height 15
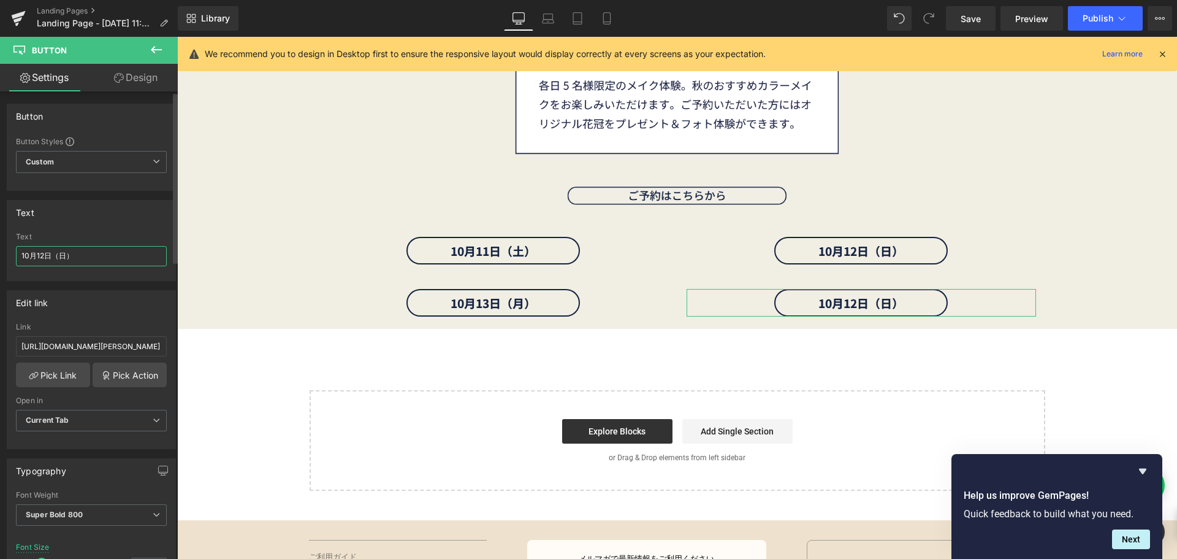
click at [48, 262] on input "10月12日（日）" at bounding box center [91, 256] width 151 height 20
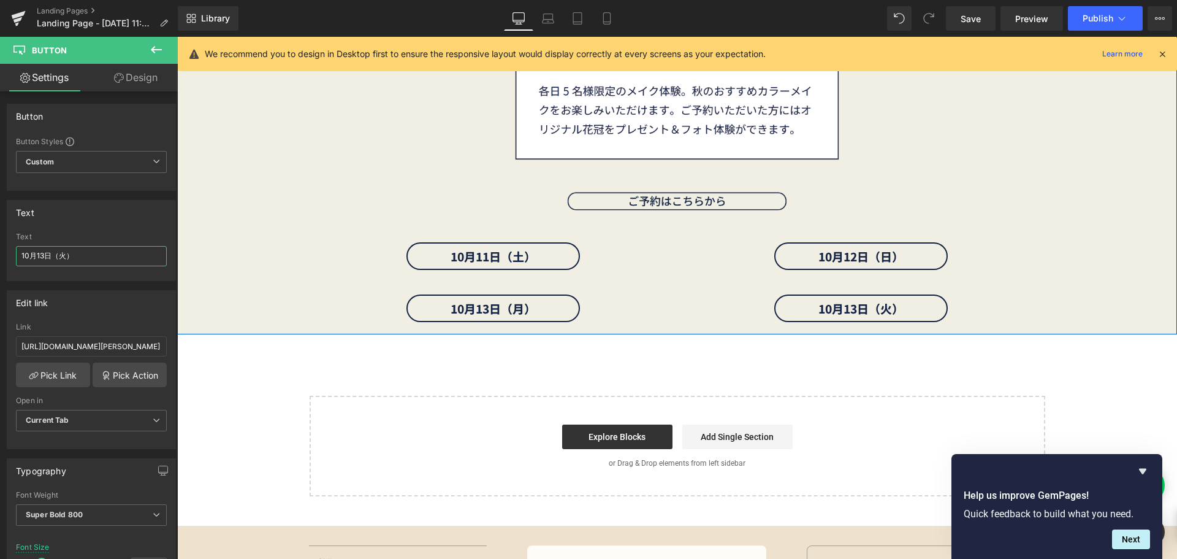
scroll to position [5490, 0]
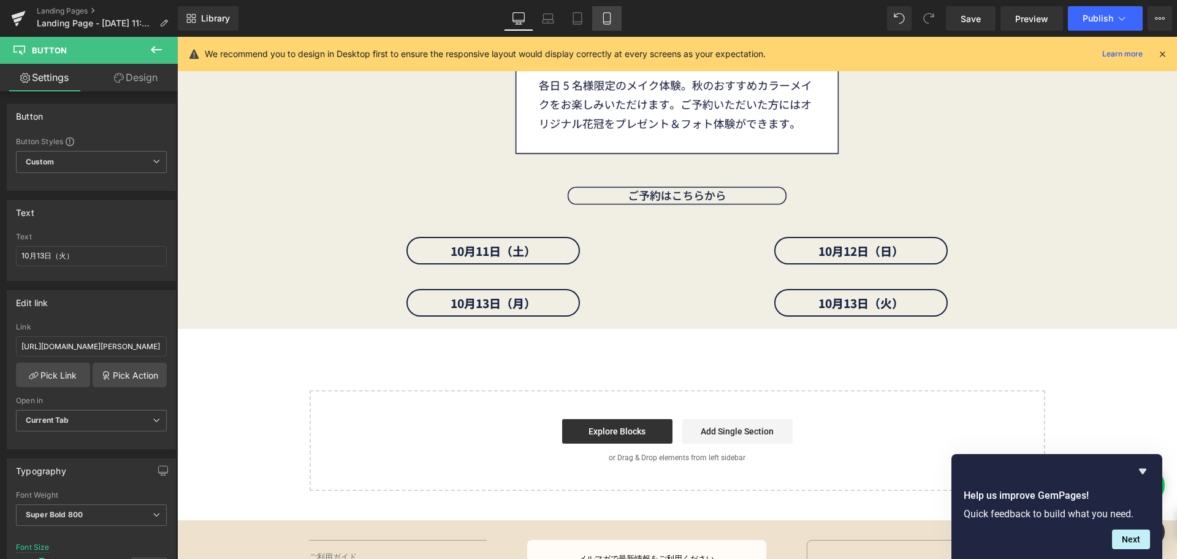
click at [608, 12] on link "Mobile" at bounding box center [606, 18] width 29 height 25
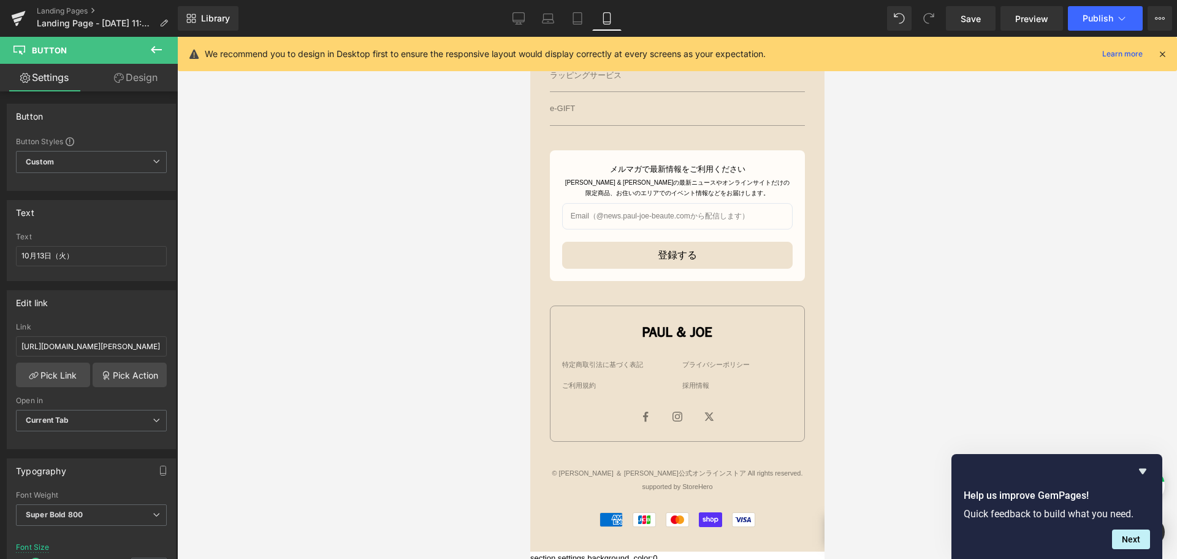
scroll to position [4133, 0]
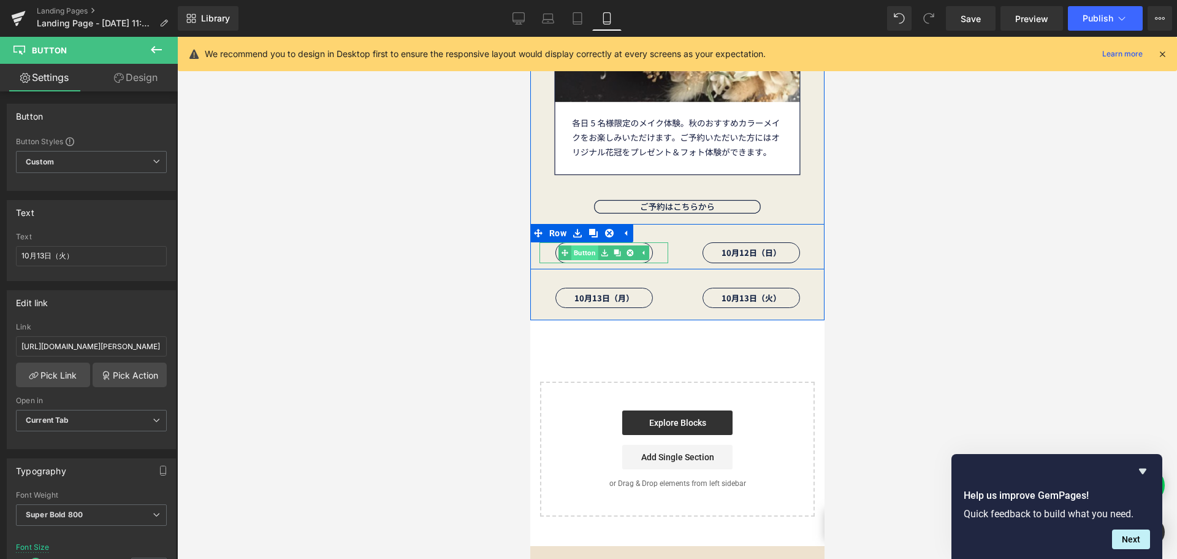
click at [587, 258] on span "Button" at bounding box center [584, 252] width 27 height 15
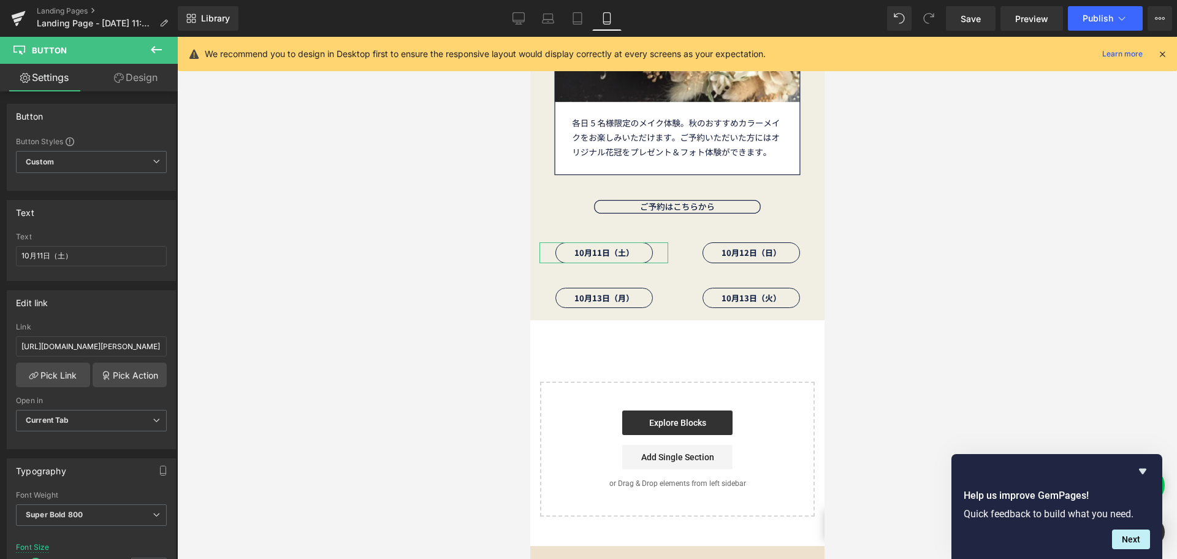
click at [146, 81] on link "Design" at bounding box center [135, 78] width 89 height 28
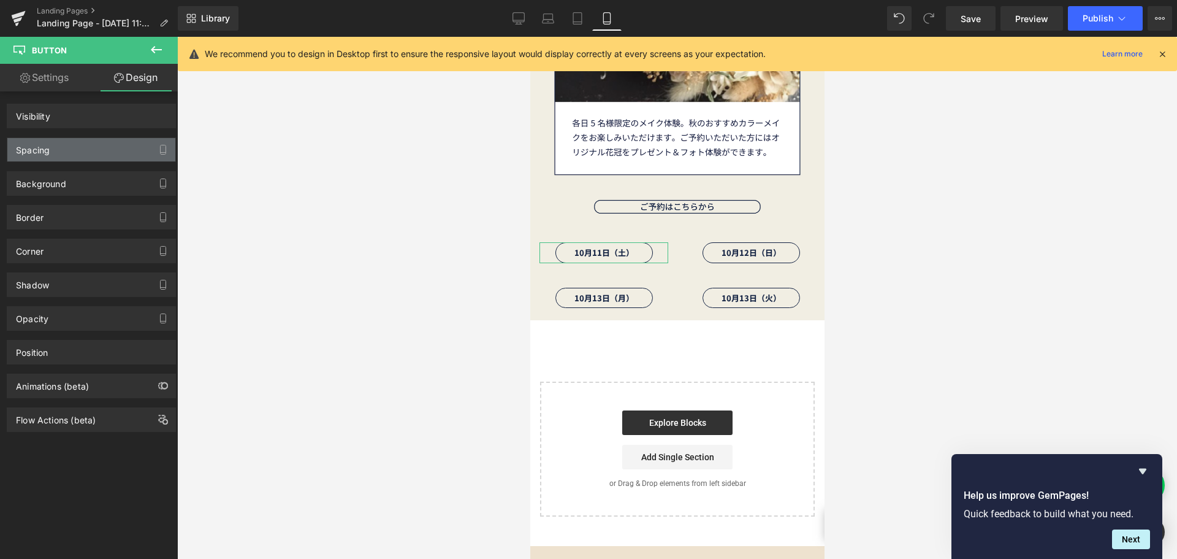
click at [129, 155] on div "Spacing" at bounding box center [91, 149] width 168 height 23
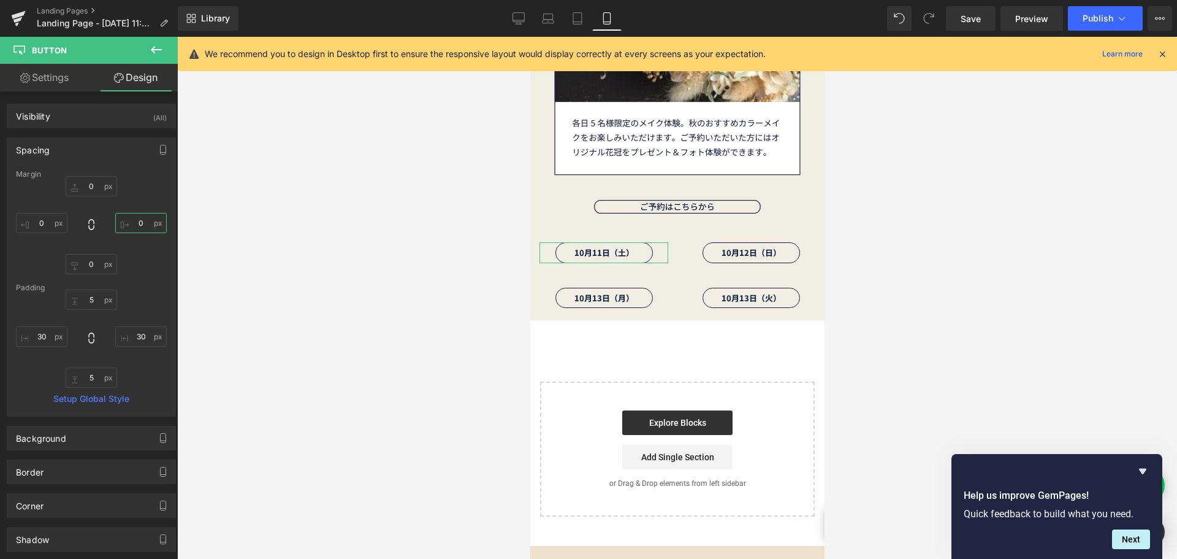
click at [139, 221] on input "0" at bounding box center [141, 223] width 52 height 20
click at [40, 222] on input "0" at bounding box center [42, 223] width 52 height 20
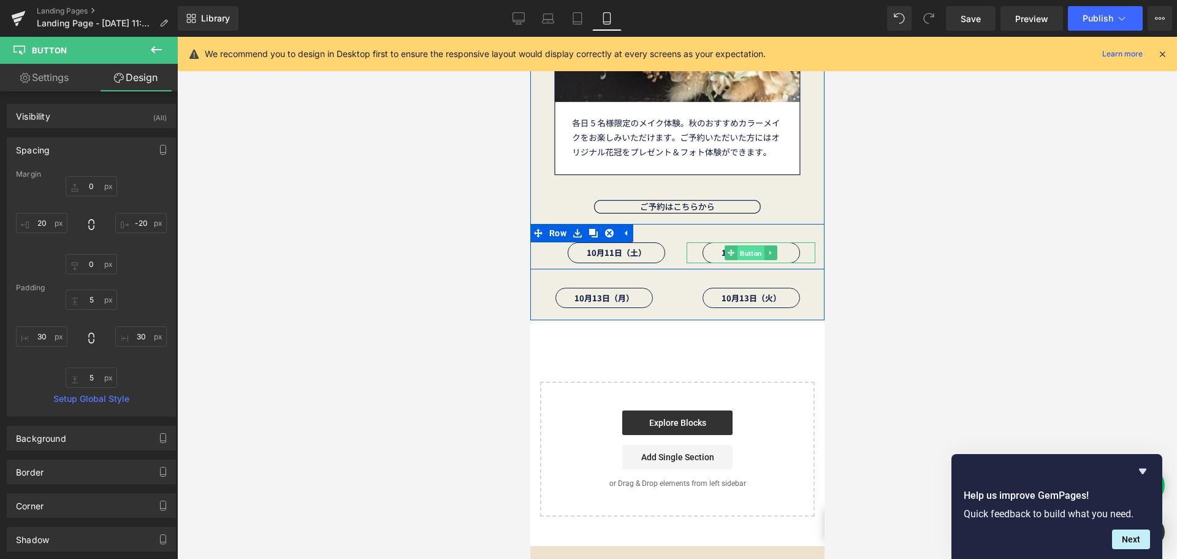
click at [750, 249] on span "Button" at bounding box center [750, 253] width 27 height 15
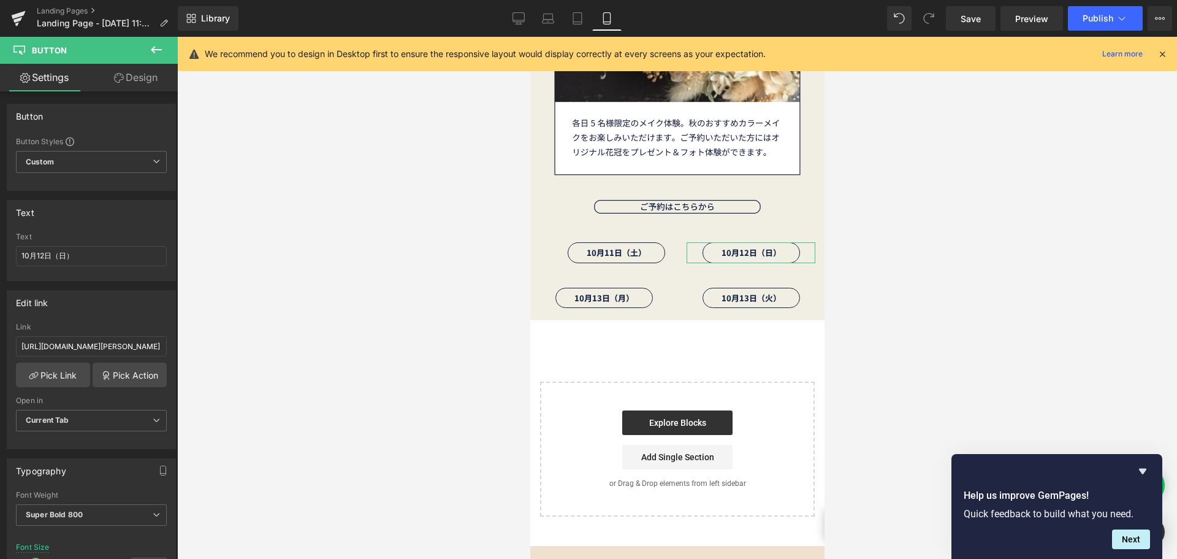
click at [148, 82] on link "Design" at bounding box center [135, 78] width 89 height 28
click at [0, 0] on div "Spacing" at bounding box center [0, 0] width 0 height 0
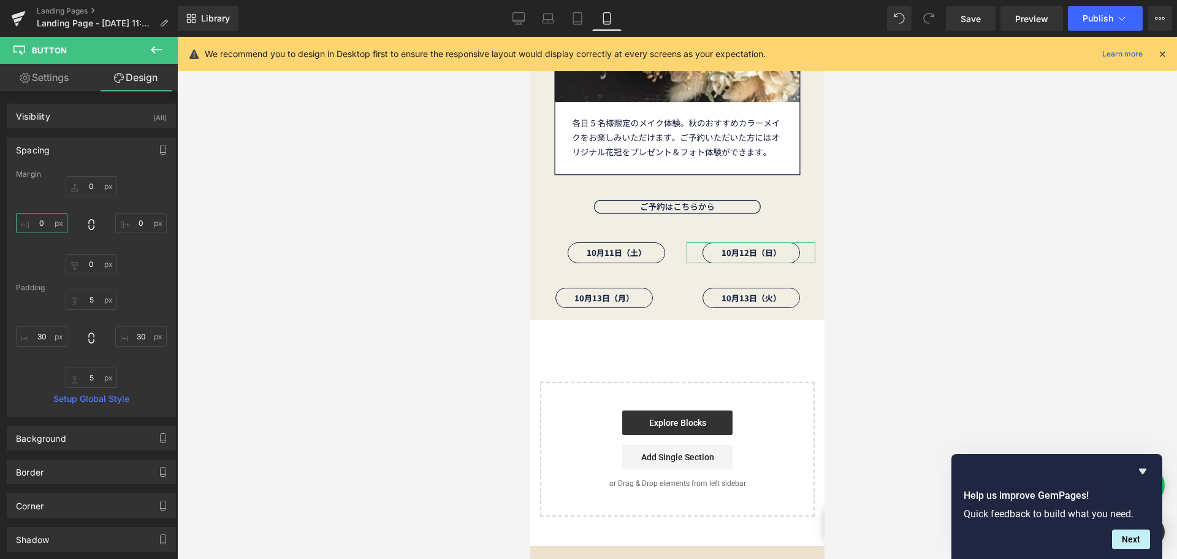
click at [49, 222] on input "0" at bounding box center [42, 223] width 52 height 20
click at [128, 228] on input "0" at bounding box center [141, 223] width 52 height 20
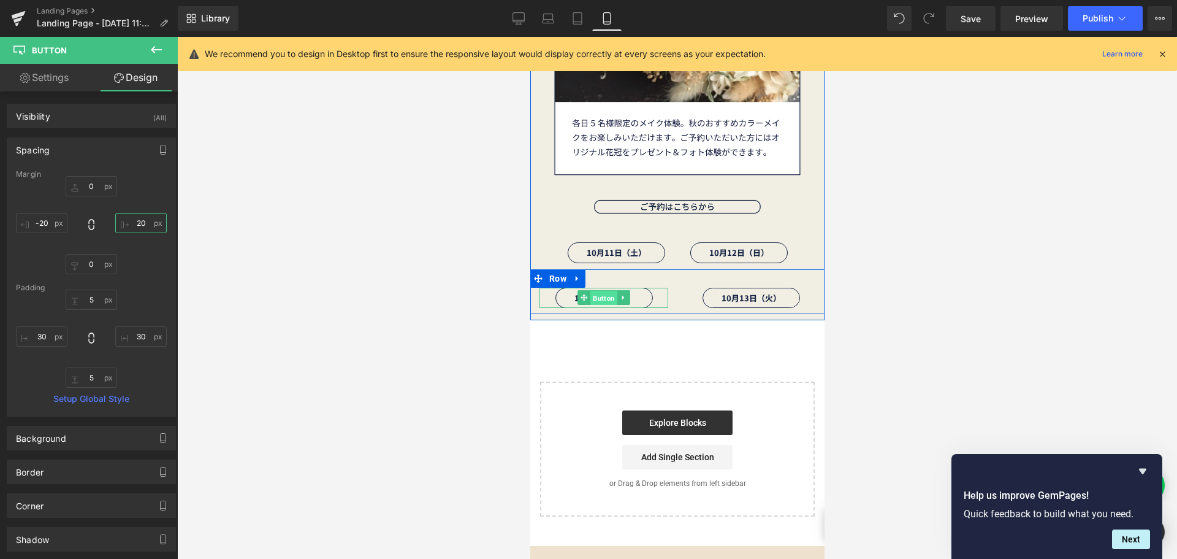
drag, startPoint x: 593, startPoint y: 297, endPoint x: 710, endPoint y: 105, distance: 225.4
click at [593, 297] on span "Button" at bounding box center [603, 298] width 27 height 15
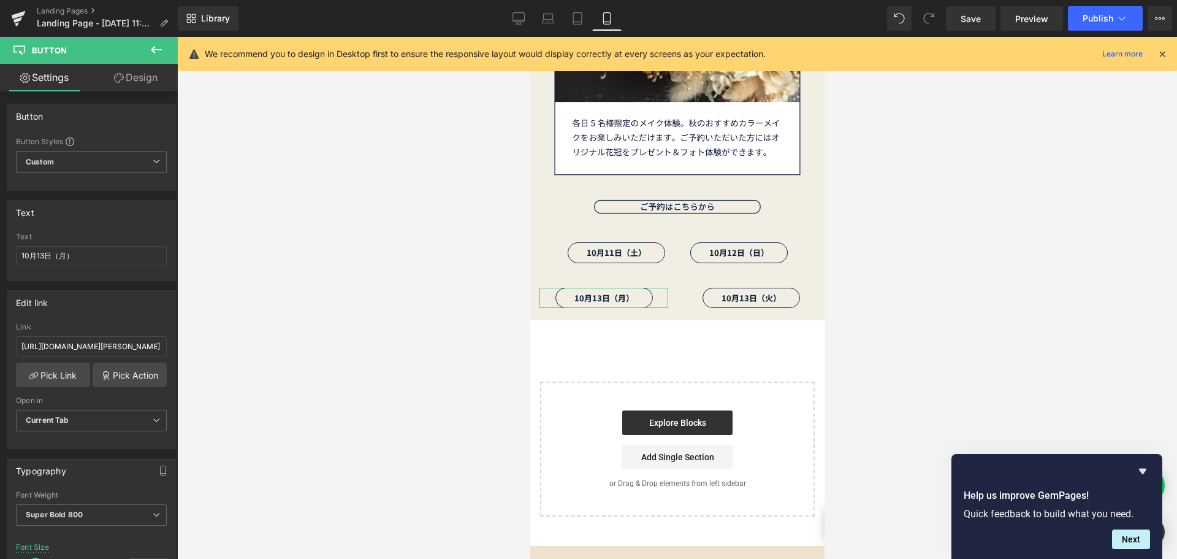
click at [155, 78] on link "Design" at bounding box center [135, 78] width 89 height 28
click at [0, 0] on div "Spacing" at bounding box center [0, 0] width 0 height 0
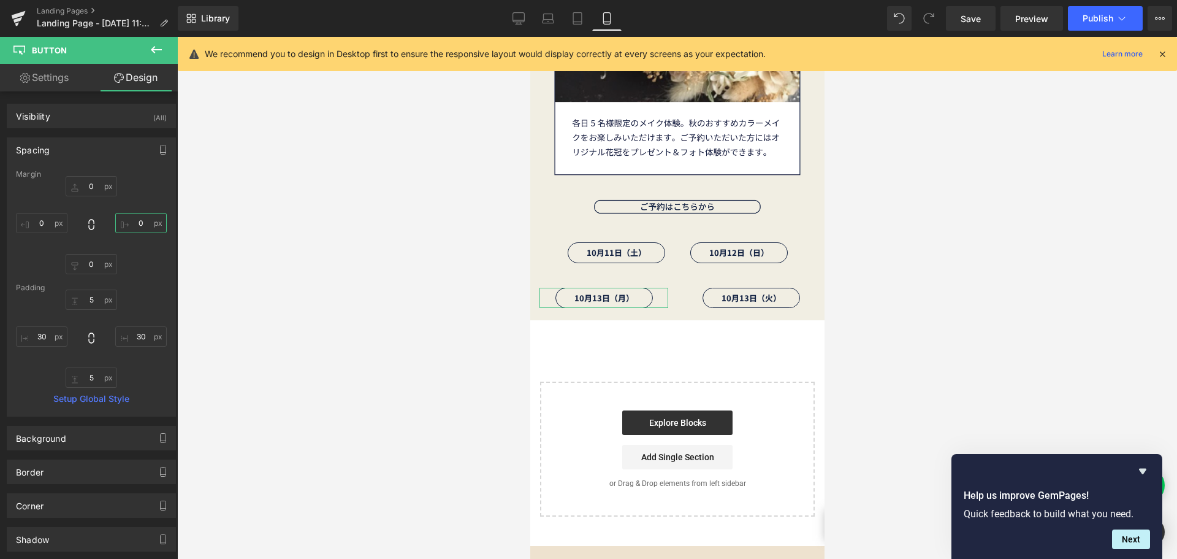
click at [150, 224] on input "0" at bounding box center [141, 223] width 52 height 20
click at [56, 226] on input "0" at bounding box center [42, 223] width 52 height 20
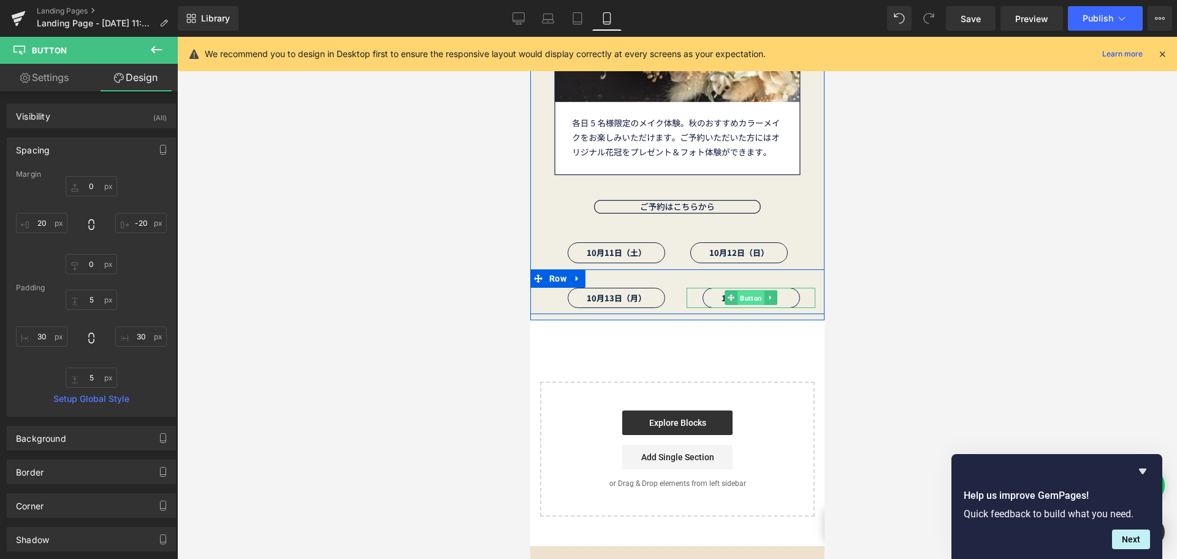
click at [738, 299] on span "Button" at bounding box center [750, 298] width 27 height 15
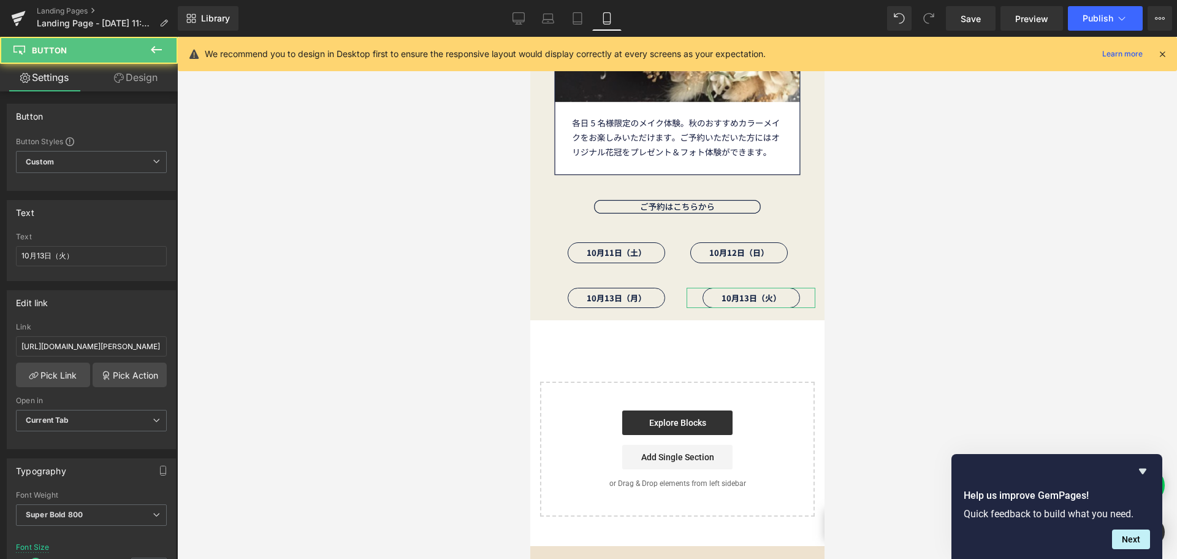
click at [151, 83] on link "Design" at bounding box center [135, 78] width 89 height 28
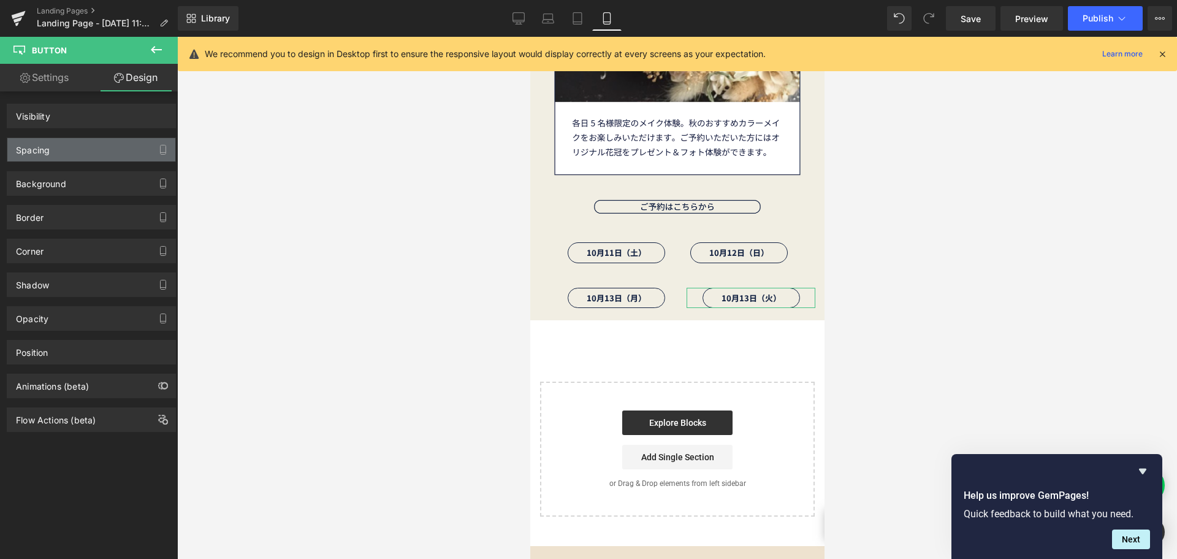
click at [107, 144] on div "Spacing" at bounding box center [91, 149] width 168 height 23
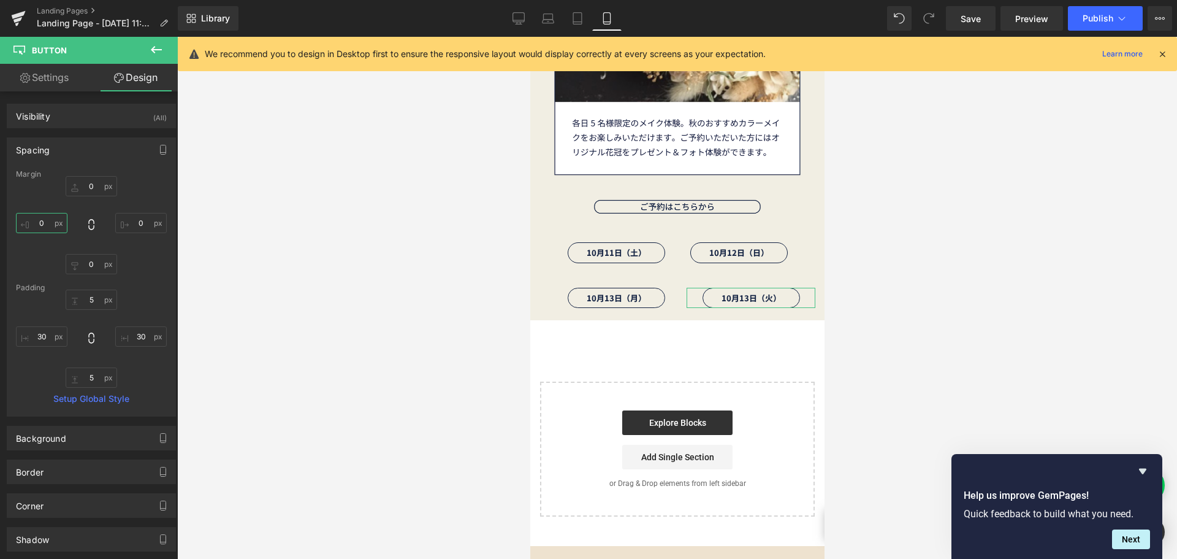
click at [55, 218] on input "0" at bounding box center [42, 223] width 52 height 20
click at [139, 227] on input "0" at bounding box center [141, 223] width 52 height 20
click at [516, 16] on icon at bounding box center [519, 18] width 12 height 12
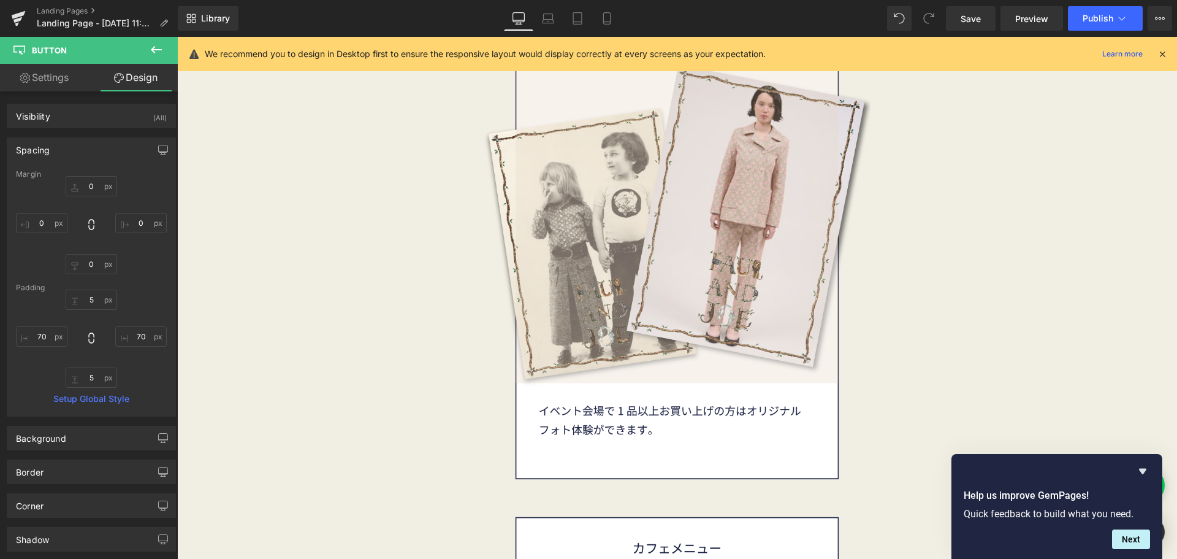
scroll to position [5490, 0]
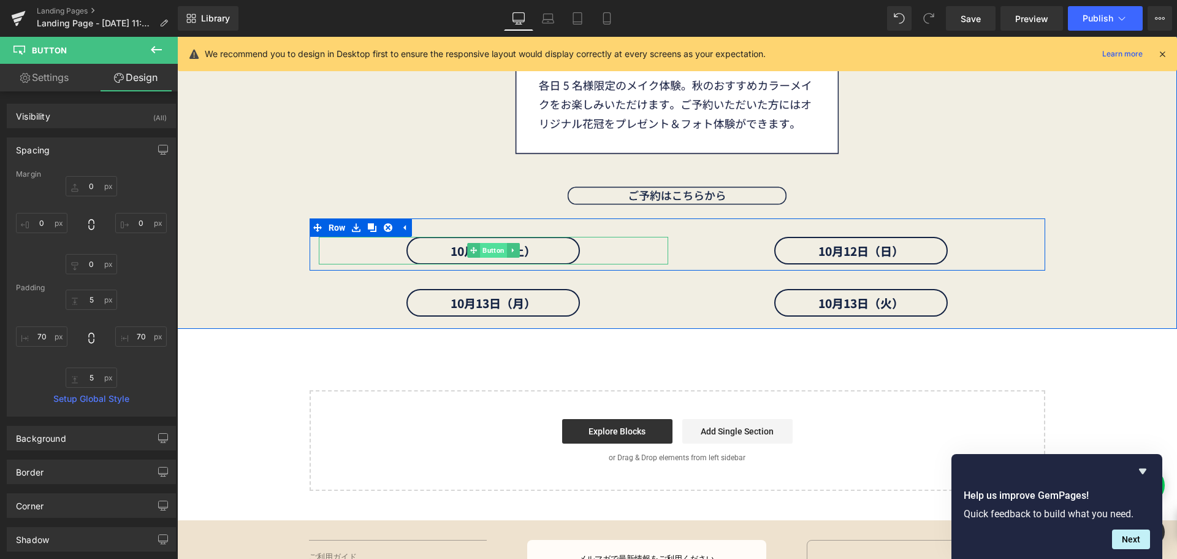
click at [495, 245] on span "Button" at bounding box center [493, 250] width 27 height 15
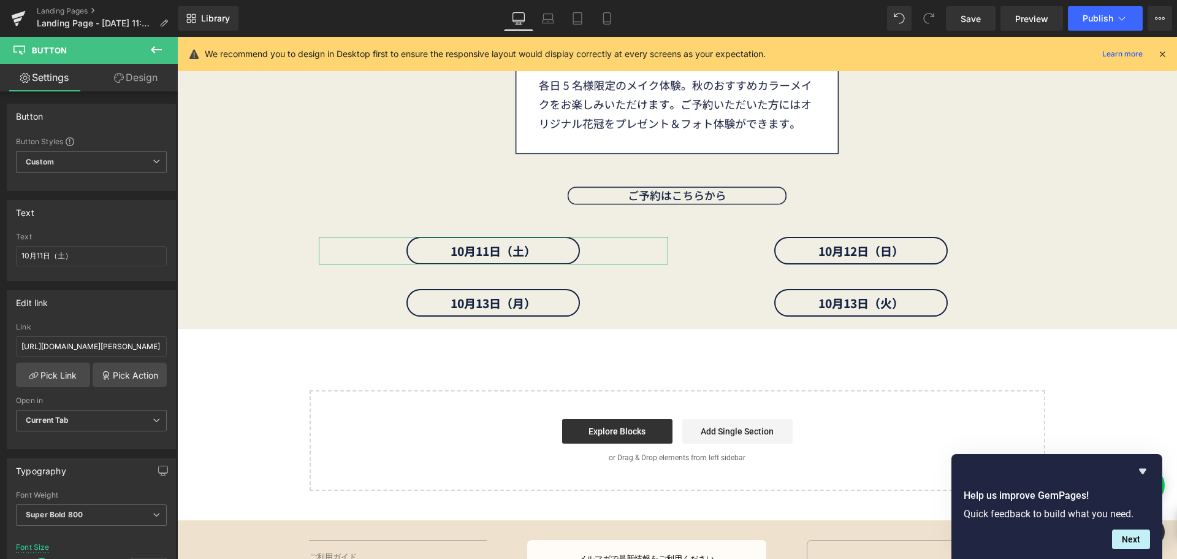
click at [143, 85] on link "Design" at bounding box center [135, 78] width 89 height 28
click at [0, 0] on div "Spacing" at bounding box center [0, 0] width 0 height 0
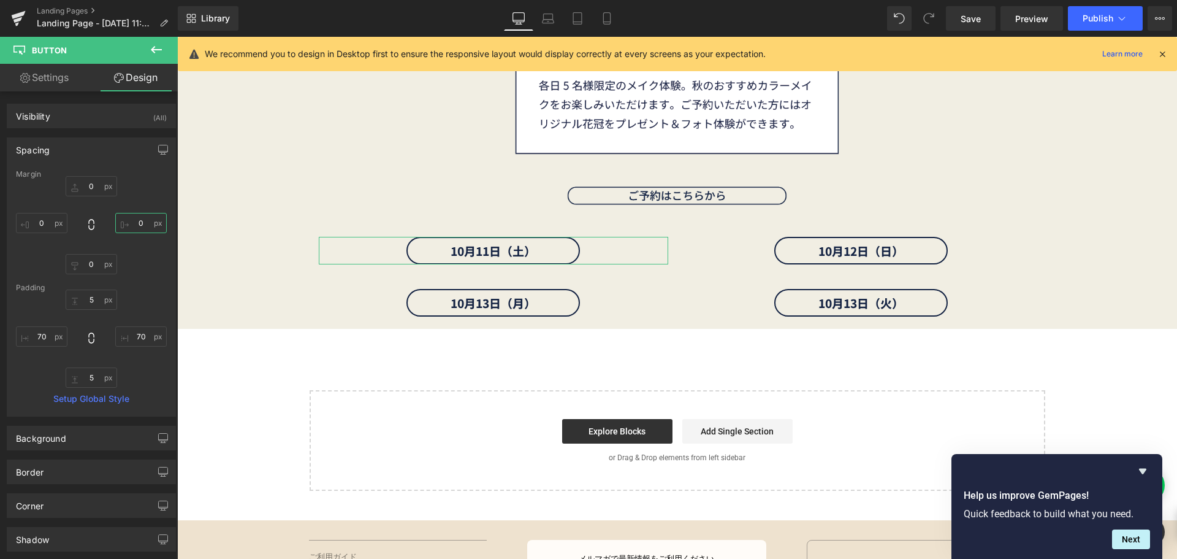
click at [139, 224] on input "0" at bounding box center [141, 223] width 52 height 20
click at [48, 221] on input "0" at bounding box center [42, 223] width 52 height 20
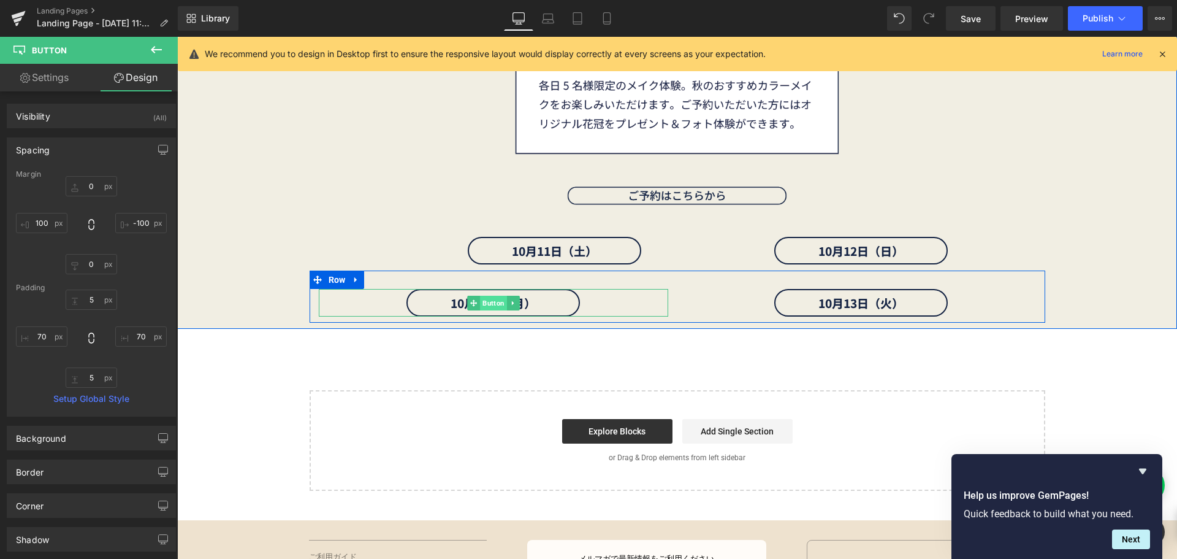
click at [491, 297] on span "Button" at bounding box center [493, 303] width 27 height 15
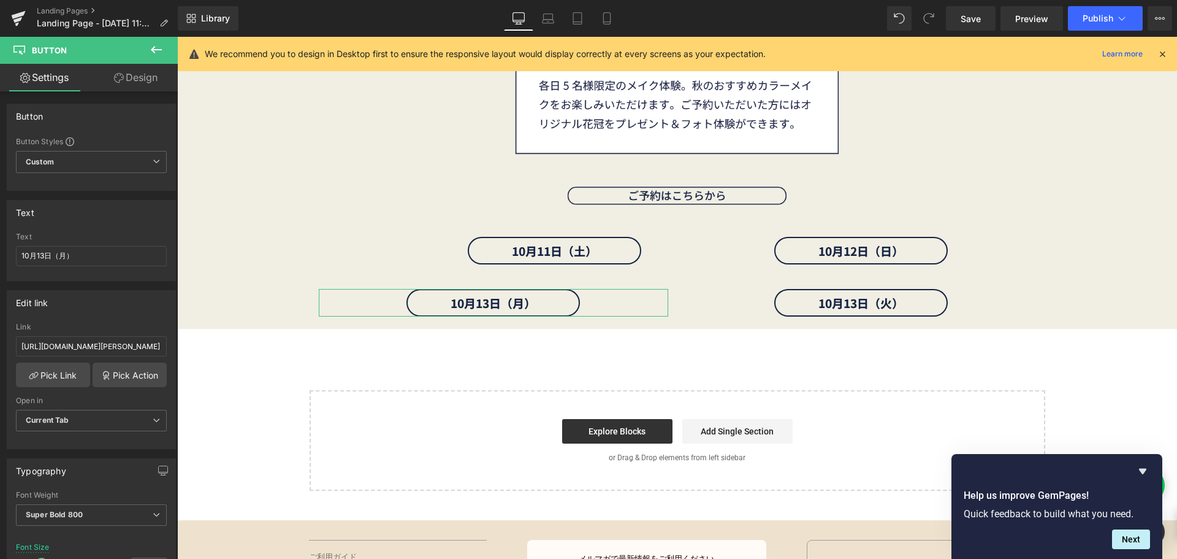
click at [163, 80] on link "Design" at bounding box center [135, 78] width 89 height 28
click at [0, 0] on div "Spacing" at bounding box center [0, 0] width 0 height 0
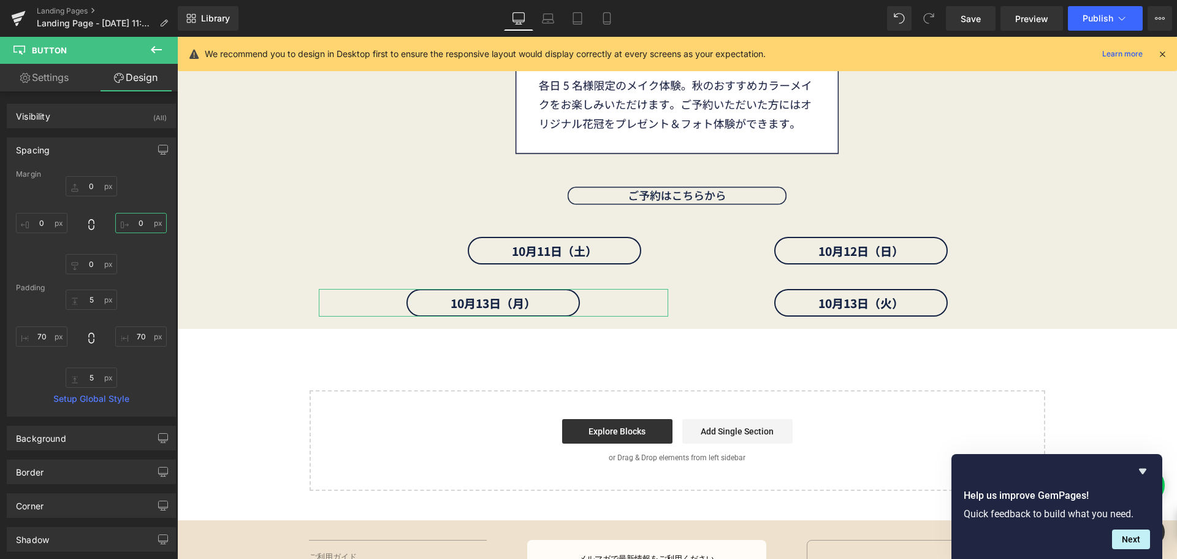
click at [143, 218] on input "0" at bounding box center [141, 223] width 52 height 20
click at [48, 227] on input "0" at bounding box center [42, 223] width 52 height 20
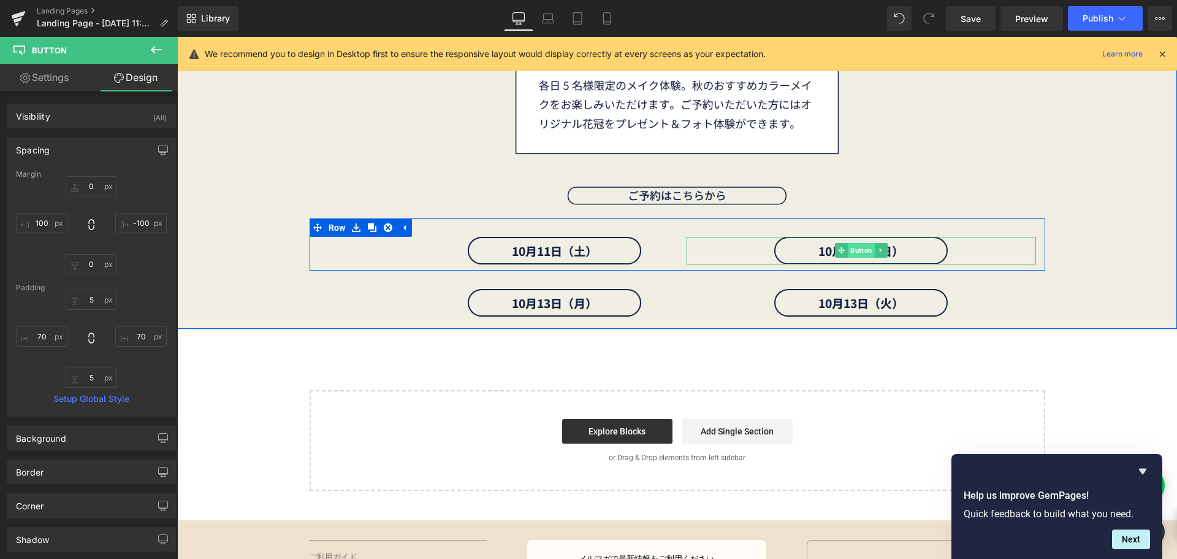
click at [860, 250] on span "Button" at bounding box center [861, 250] width 27 height 15
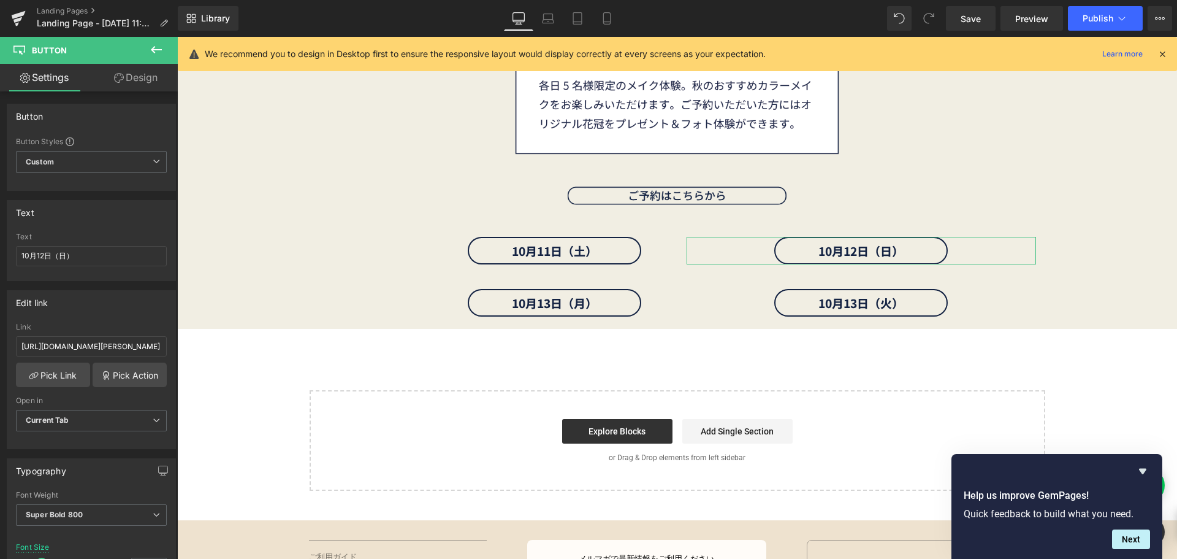
click at [151, 84] on link "Design" at bounding box center [135, 78] width 89 height 28
click at [0, 0] on div "Background" at bounding box center [0, 0] width 0 height 0
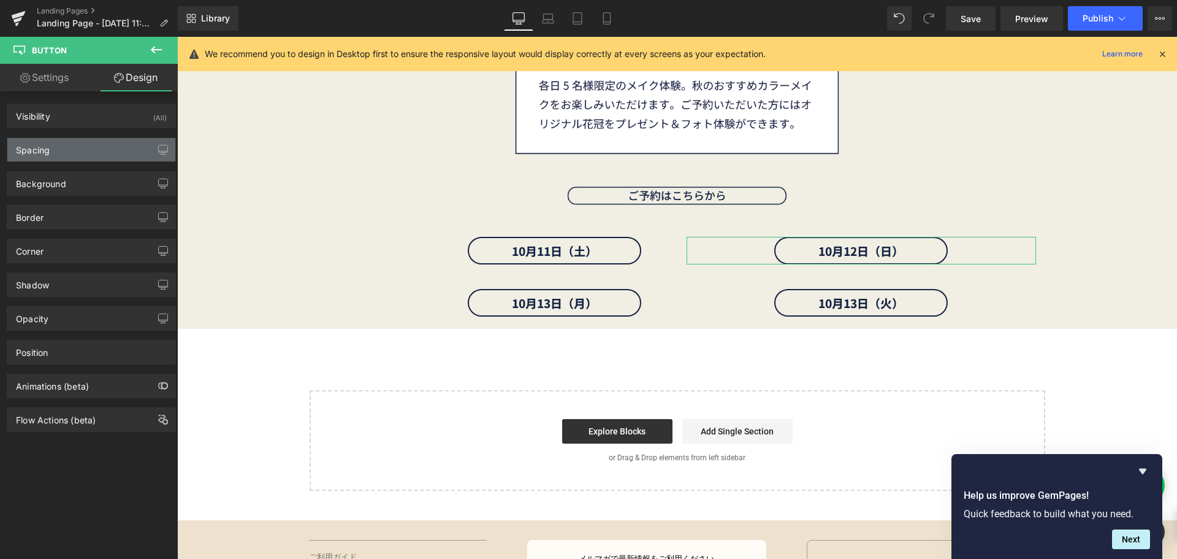
click at [124, 155] on div "Spacing" at bounding box center [91, 149] width 168 height 23
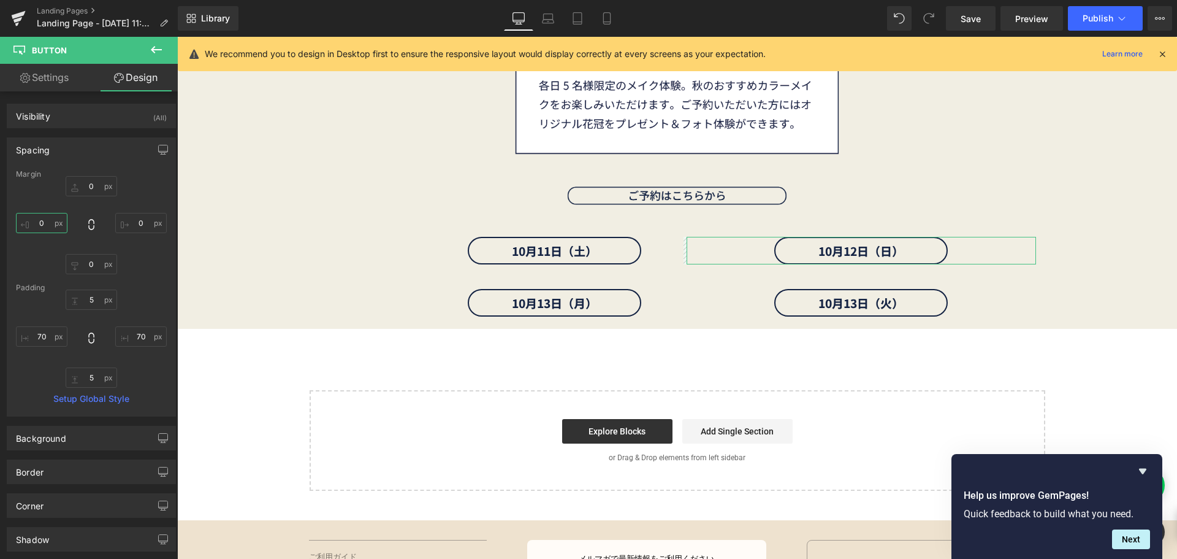
click at [55, 223] on input "0" at bounding box center [42, 223] width 52 height 20
click at [136, 223] on input "0" at bounding box center [141, 223] width 52 height 20
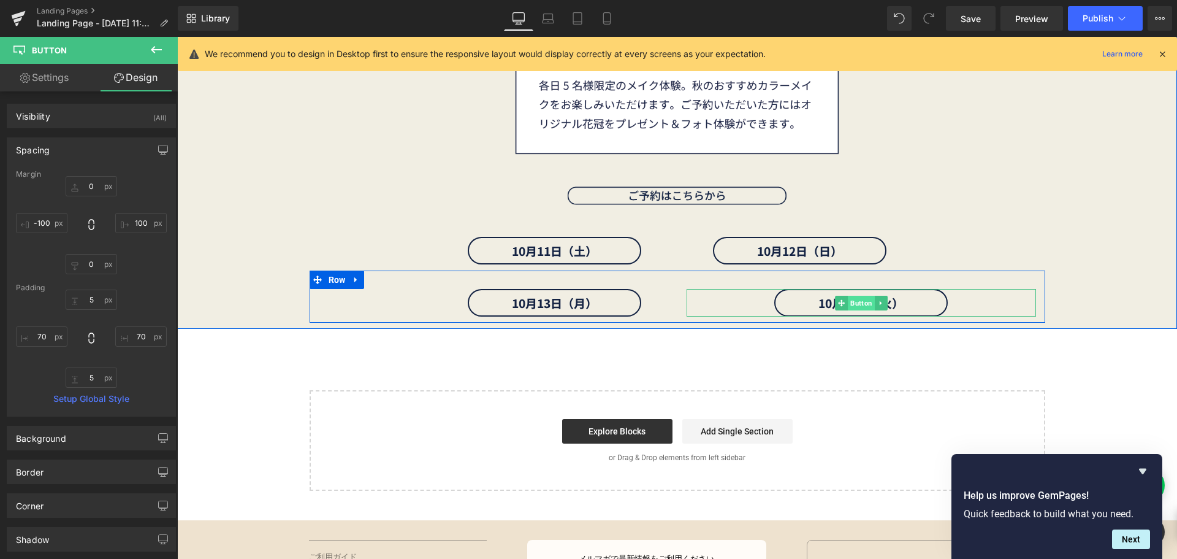
click at [848, 303] on span "Button" at bounding box center [861, 303] width 27 height 15
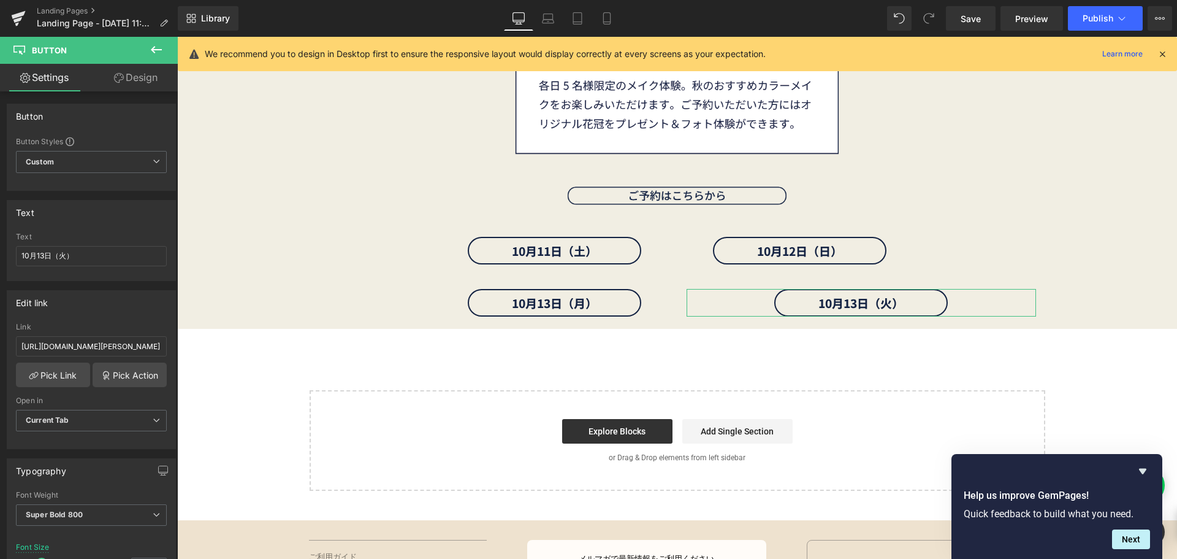
click at [147, 82] on link "Design" at bounding box center [135, 78] width 89 height 28
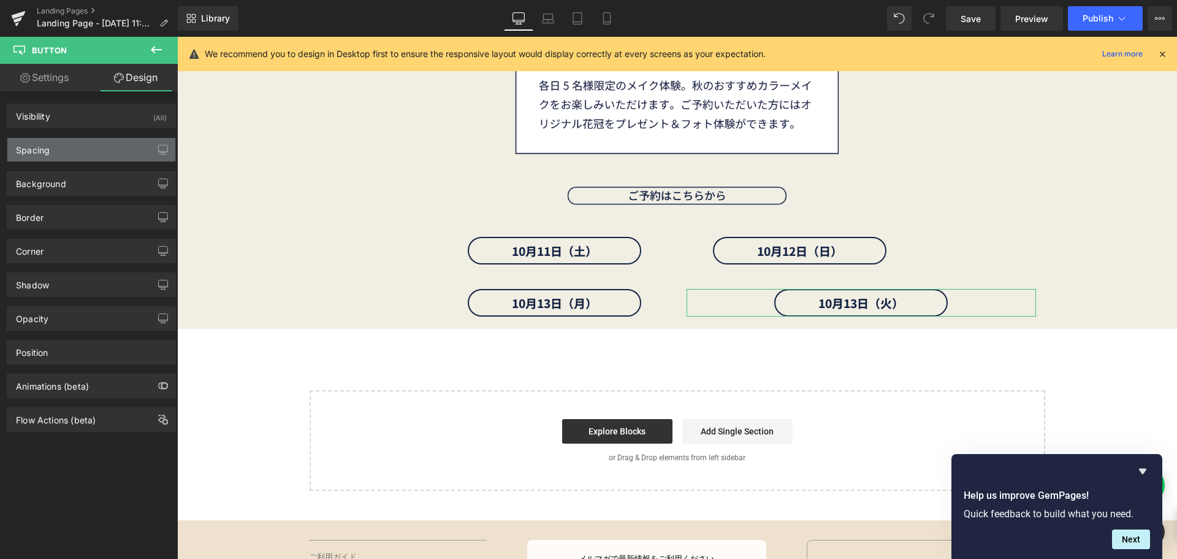
click at [110, 140] on div "Spacing" at bounding box center [91, 149] width 168 height 23
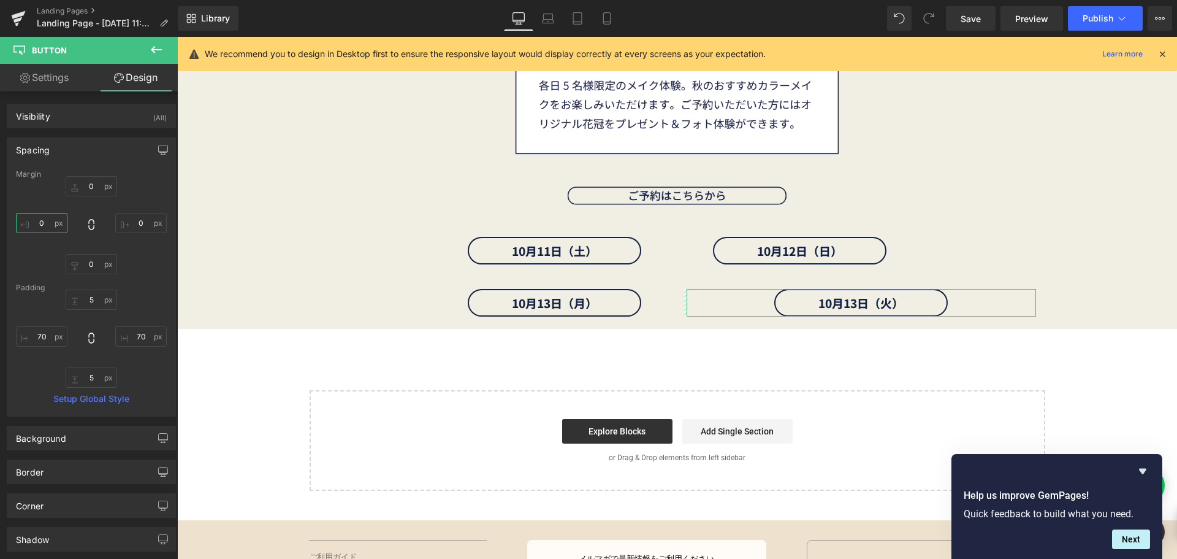
click at [58, 226] on input "0" at bounding box center [42, 223] width 52 height 20
click at [132, 231] on input "0" at bounding box center [141, 223] width 52 height 20
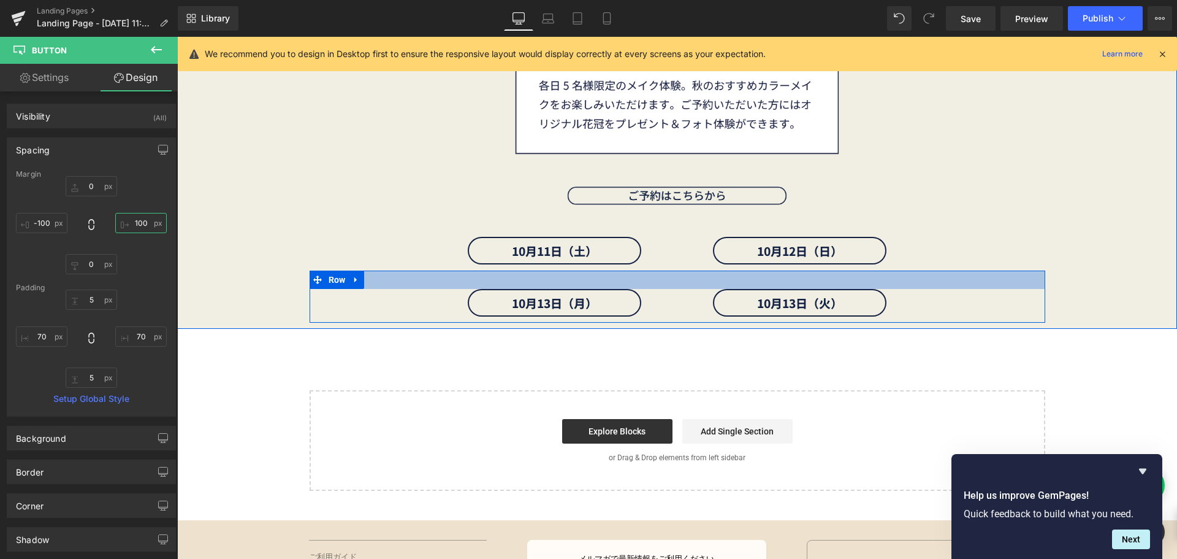
scroll to position [5367, 0]
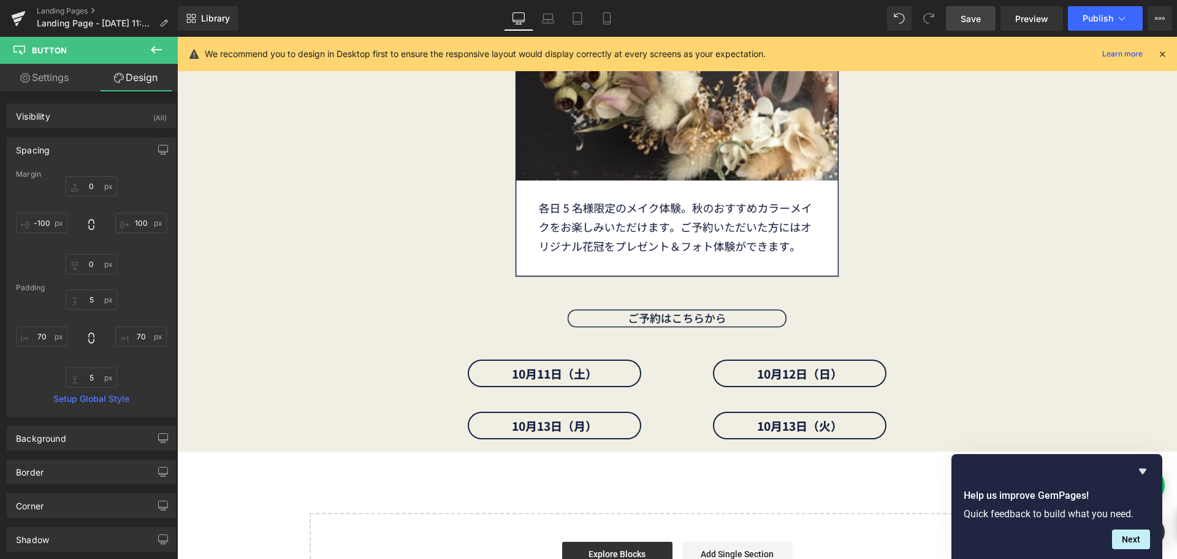
click at [965, 20] on span "Save" at bounding box center [971, 18] width 20 height 13
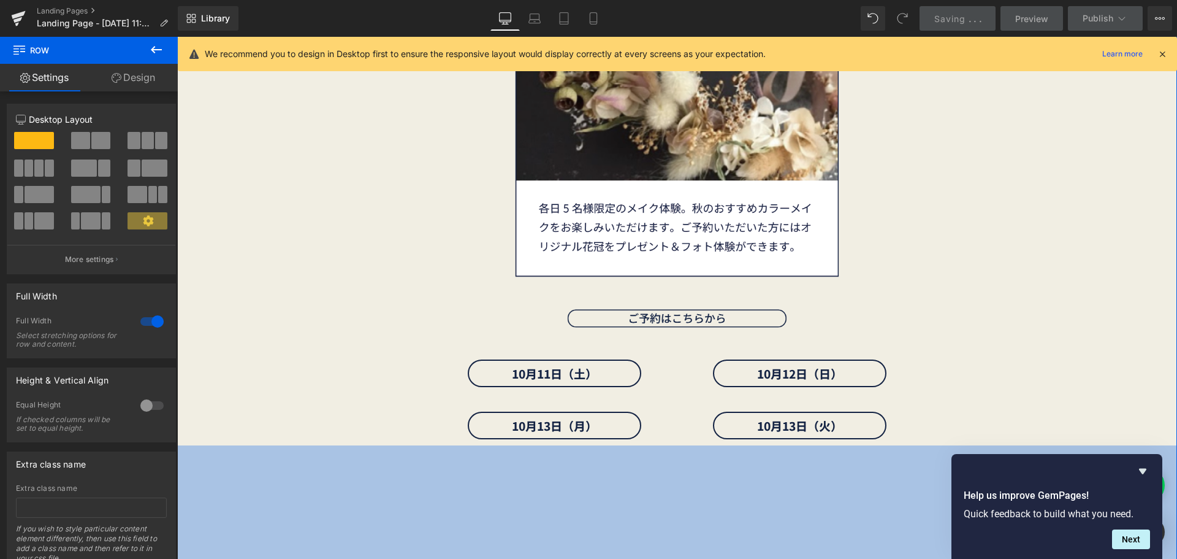
drag, startPoint x: 334, startPoint y: 447, endPoint x: 334, endPoint y: 569, distance: 122.0
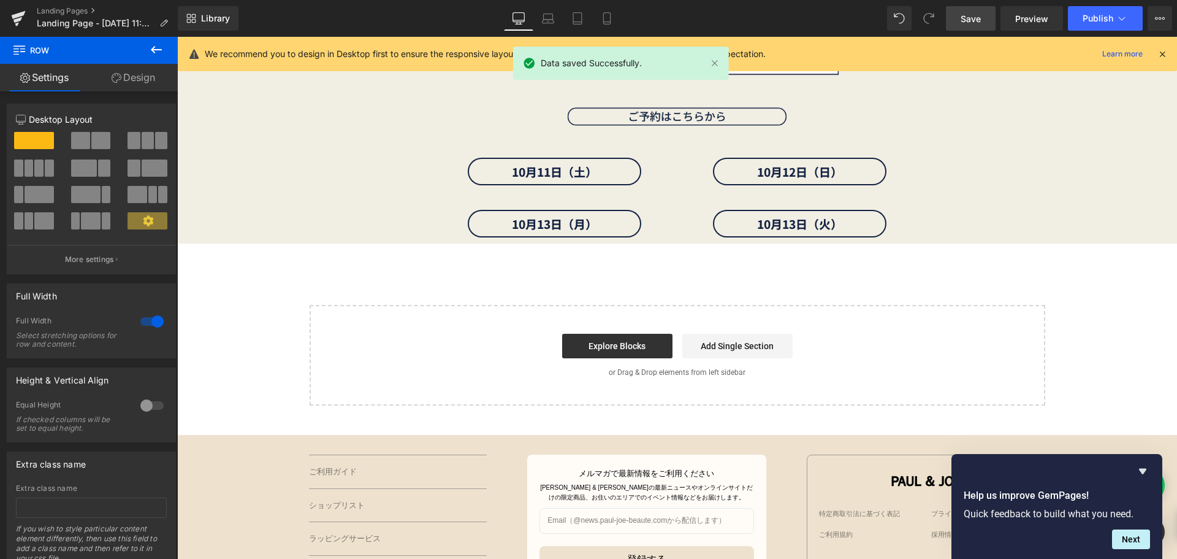
scroll to position [5613, 0]
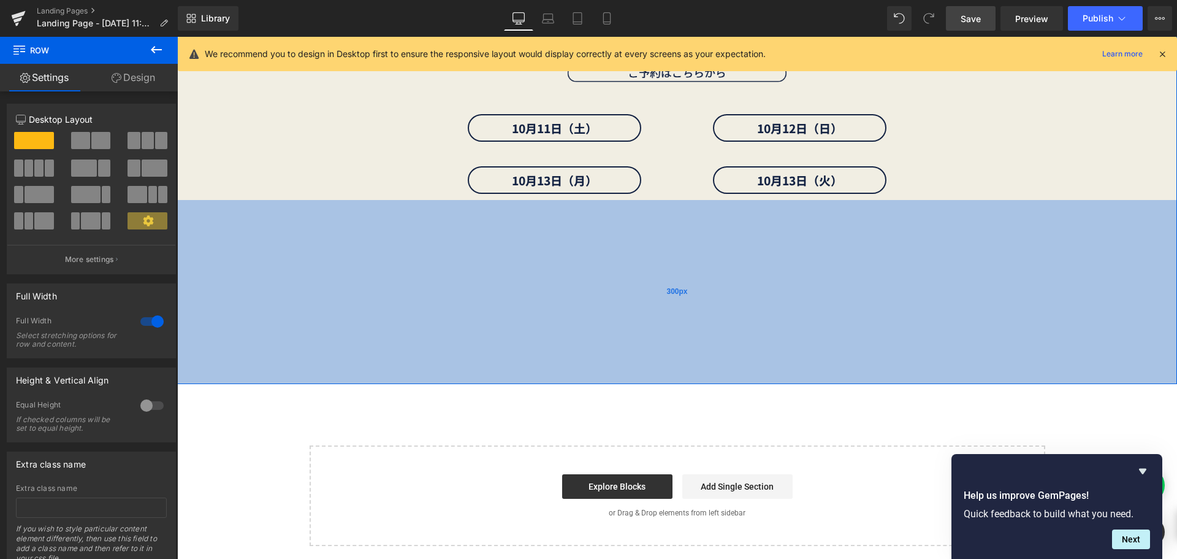
drag, startPoint x: 357, startPoint y: 197, endPoint x: 359, endPoint y: 384, distance: 187.0
click at [359, 384] on div "300px" at bounding box center [677, 292] width 1000 height 184
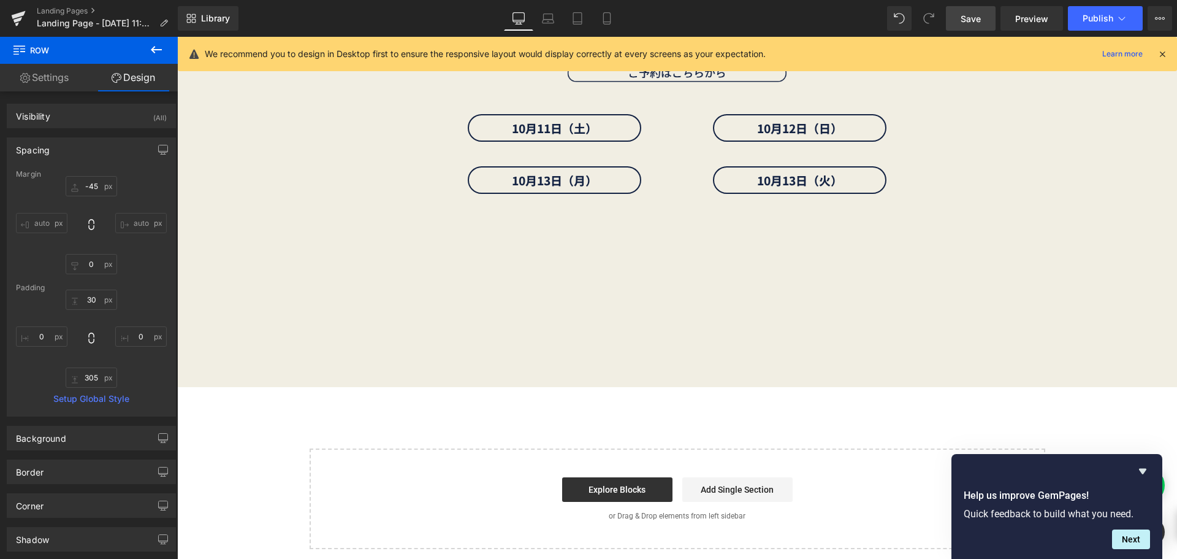
click at [965, 22] on span "Save" at bounding box center [971, 18] width 20 height 13
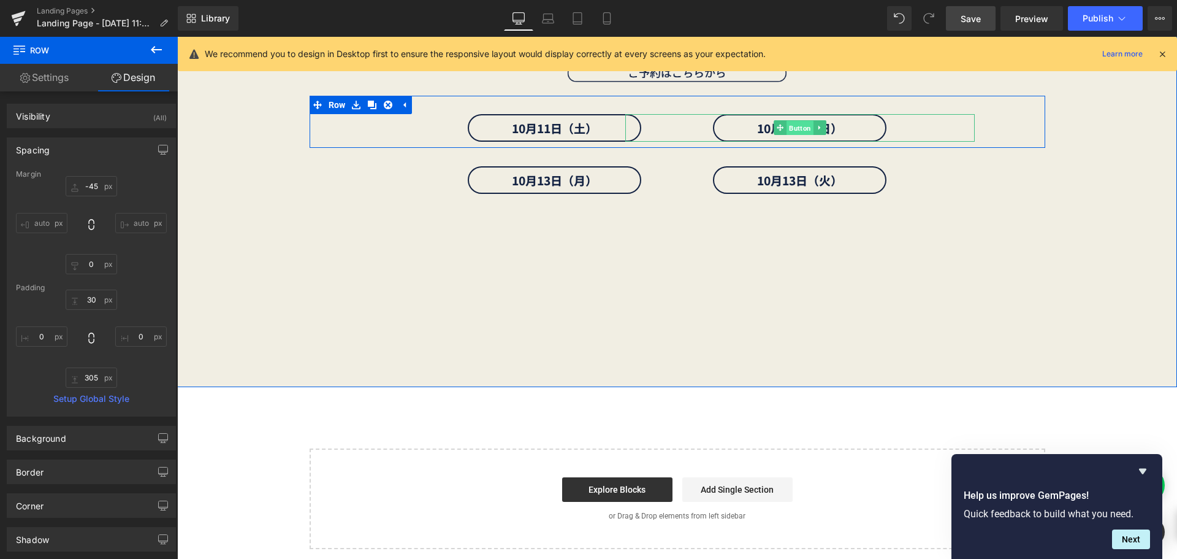
click at [790, 134] on span "Button" at bounding box center [800, 128] width 27 height 15
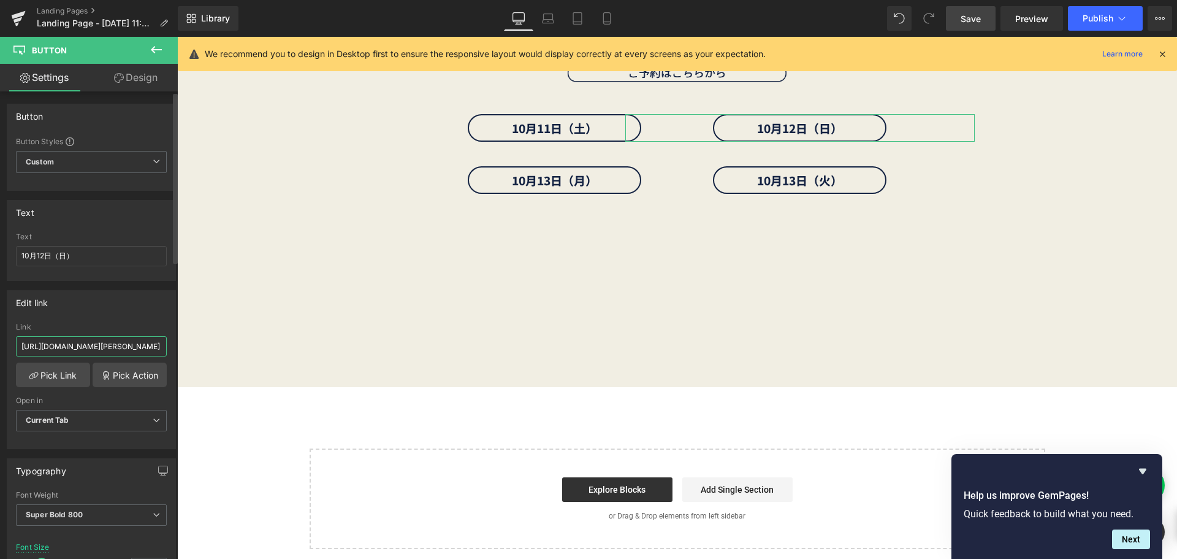
click at [111, 342] on input "[URL][DOMAIN_NAME][PERSON_NAME]" at bounding box center [91, 346] width 151 height 20
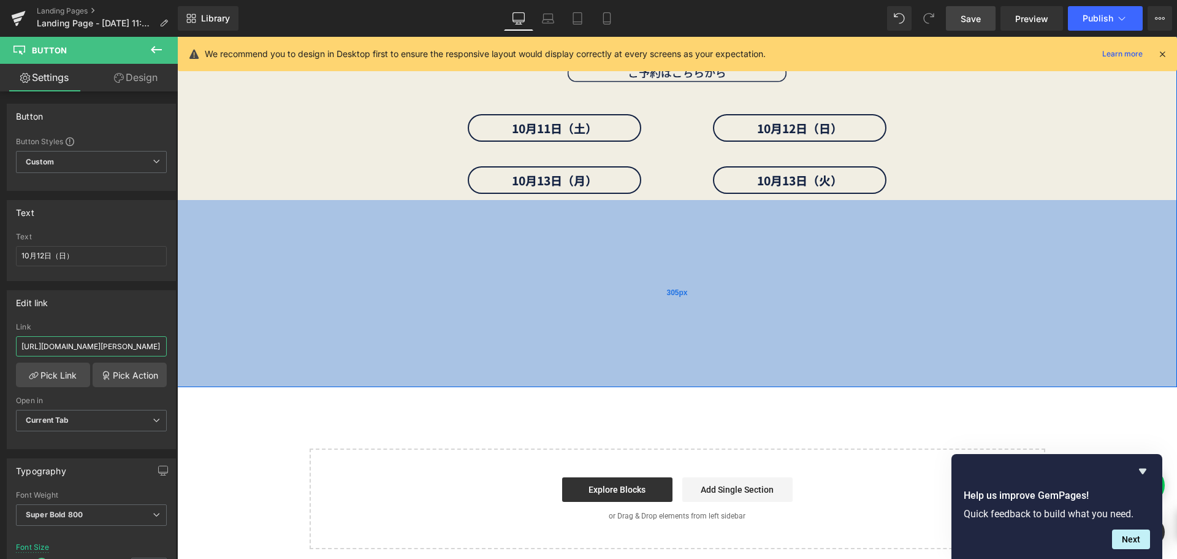
drag, startPoint x: 196, startPoint y: 383, endPoint x: 223, endPoint y: 348, distance: 43.7
paste input "[URL][DOMAIN_NAME][PERSON_NAME]"
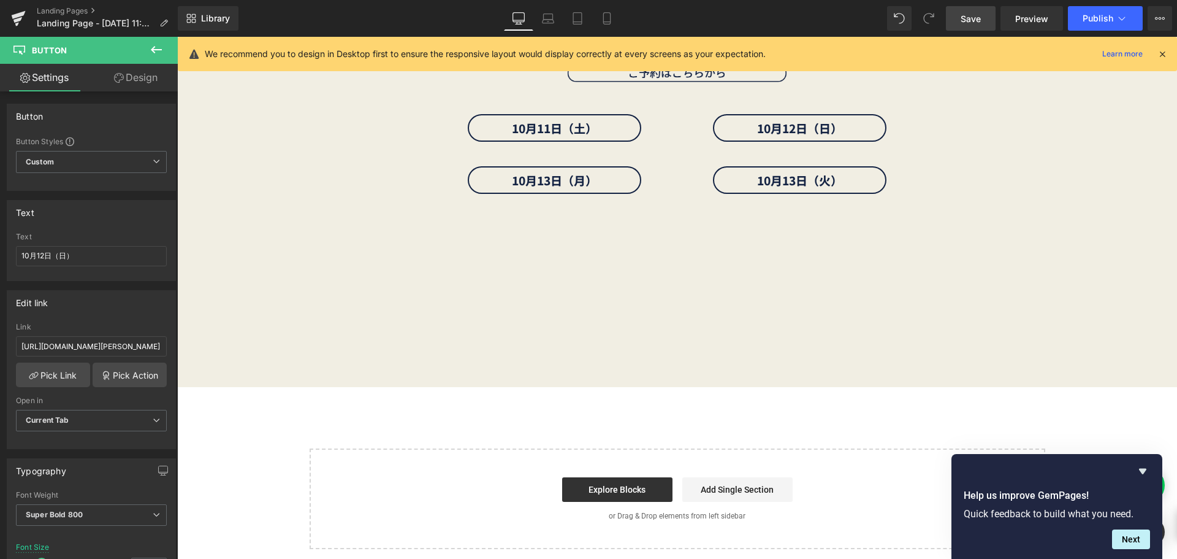
click at [961, 23] on span "Save" at bounding box center [971, 18] width 20 height 13
click at [1026, 17] on span "Preview" at bounding box center [1031, 18] width 33 height 13
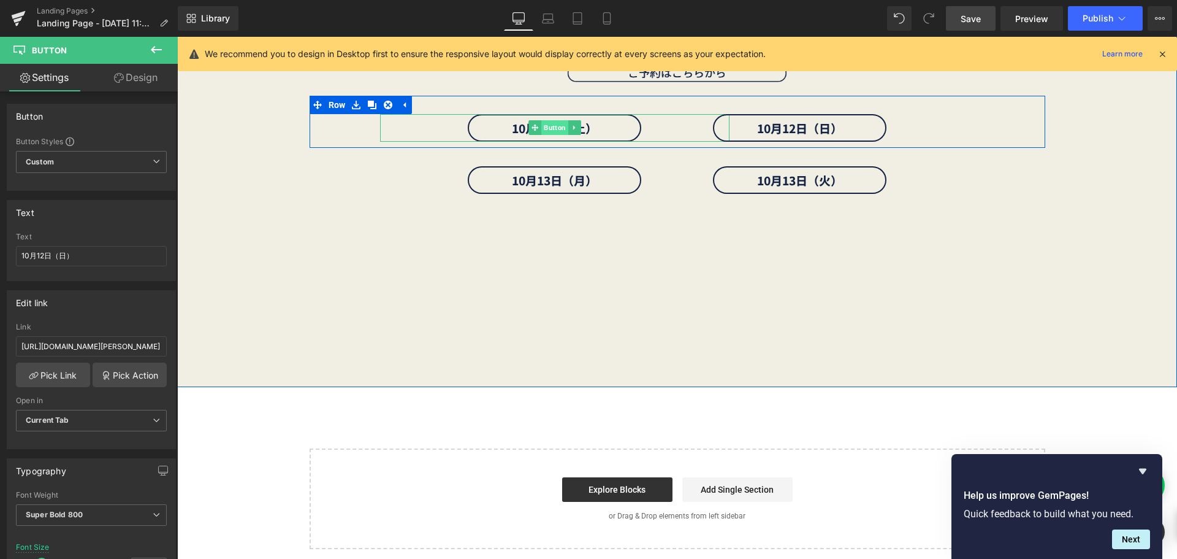
click at [543, 124] on span "Button" at bounding box center [554, 127] width 27 height 15
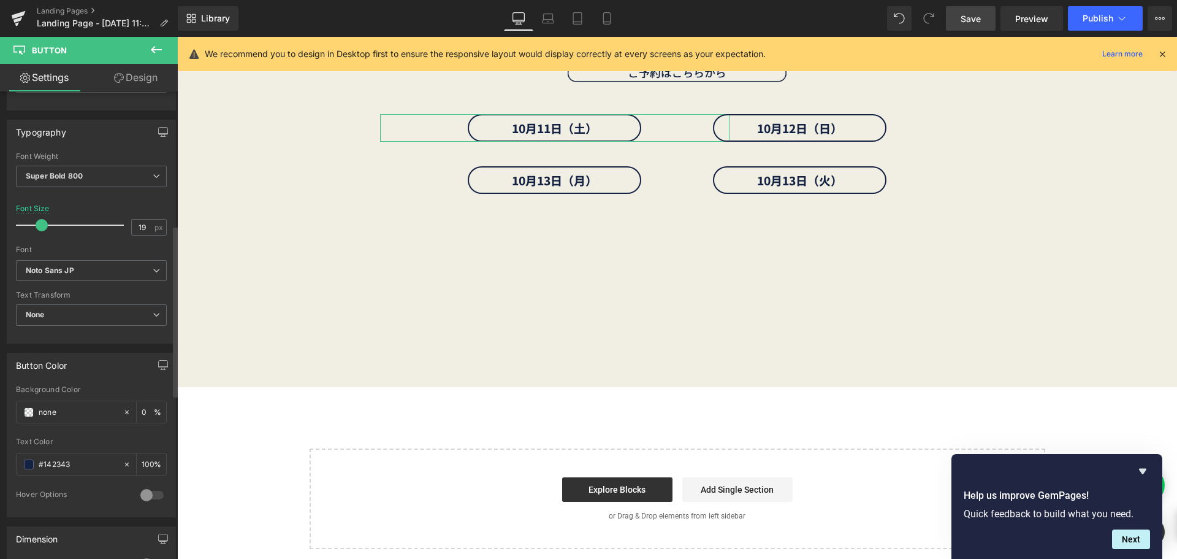
scroll to position [368, 0]
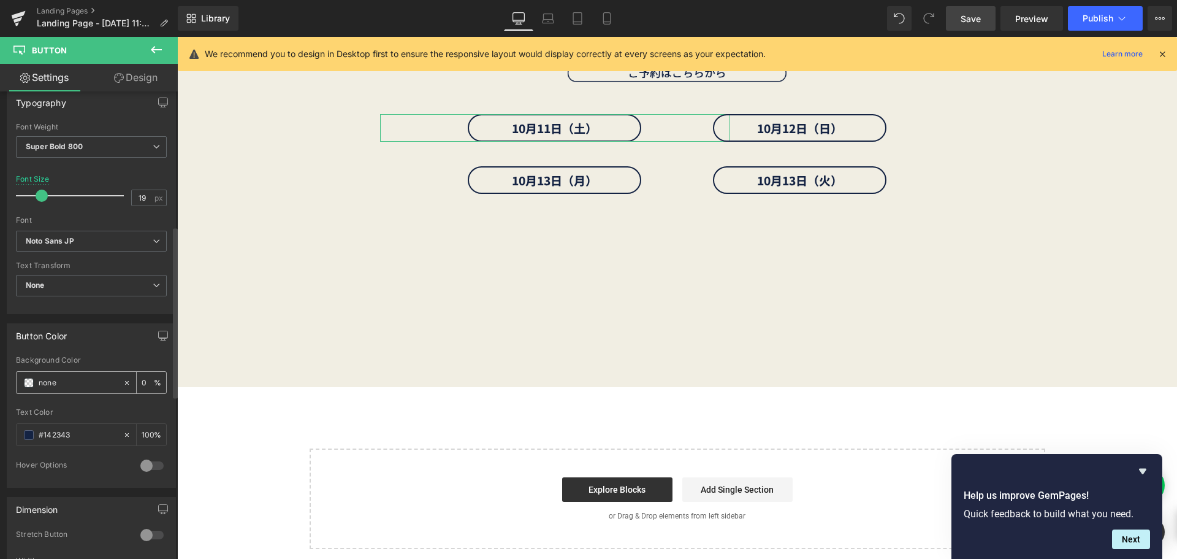
click at [28, 383] on span at bounding box center [29, 383] width 10 height 10
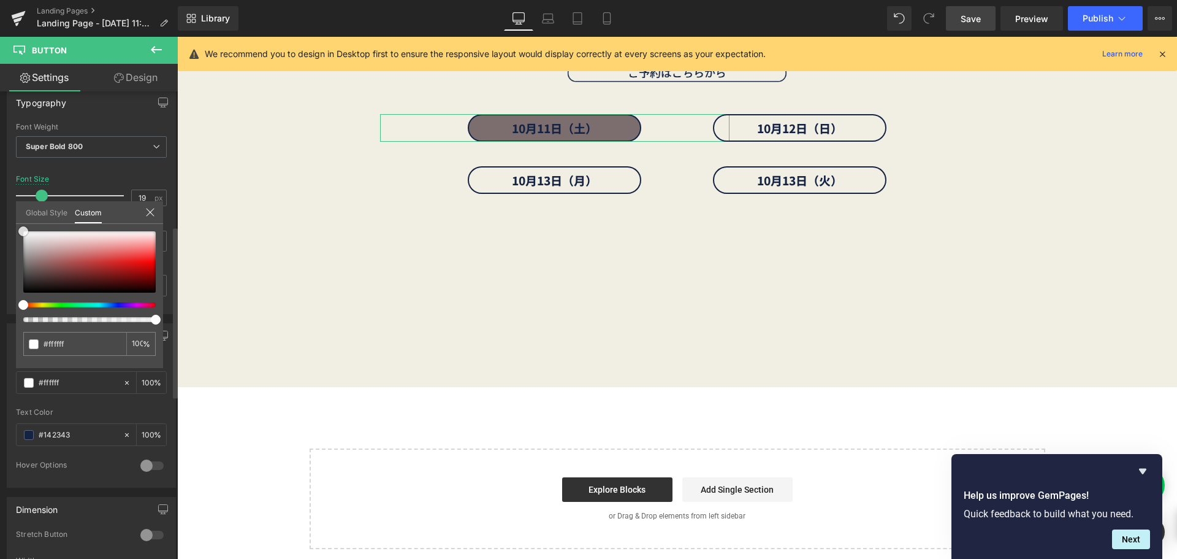
drag, startPoint x: 31, startPoint y: 264, endPoint x: 7, endPoint y: 189, distance: 78.4
click at [7, 314] on div "Button Color rgba(255, 255, 255, 1) Background Color #ffffff 100 % rgba(20, 35,…" at bounding box center [91, 401] width 183 height 174
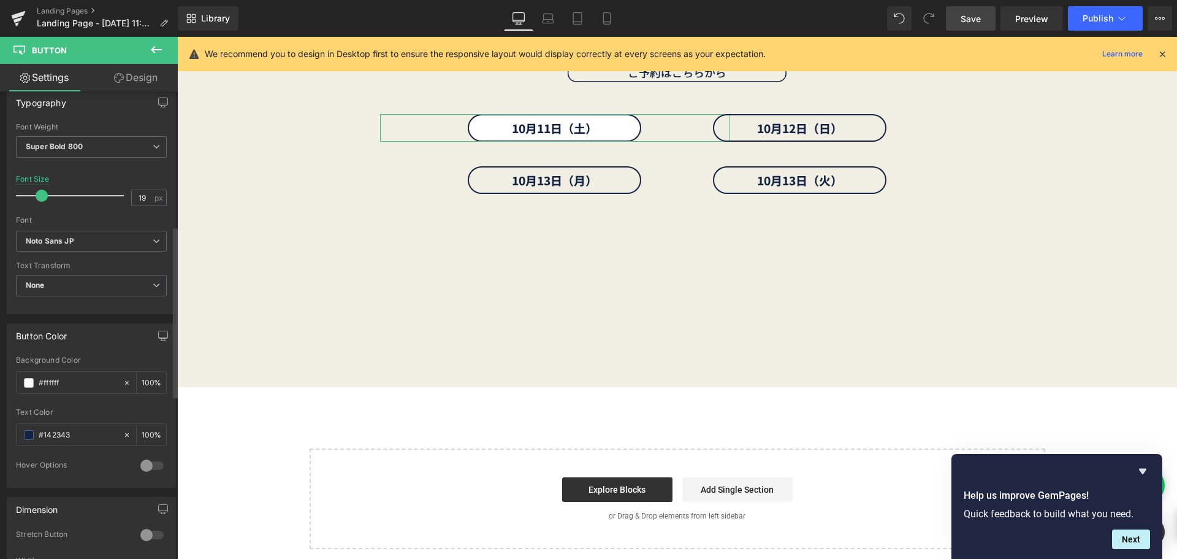
drag, startPoint x: 82, startPoint y: 382, endPoint x: 11, endPoint y: 386, distance: 71.2
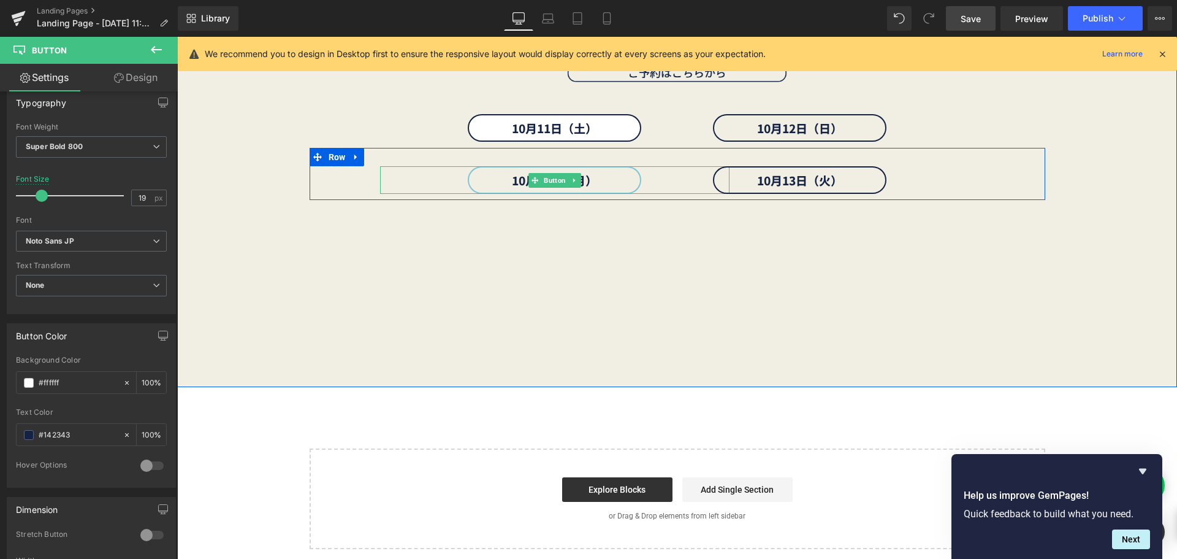
click at [546, 178] on span "Button" at bounding box center [554, 180] width 27 height 15
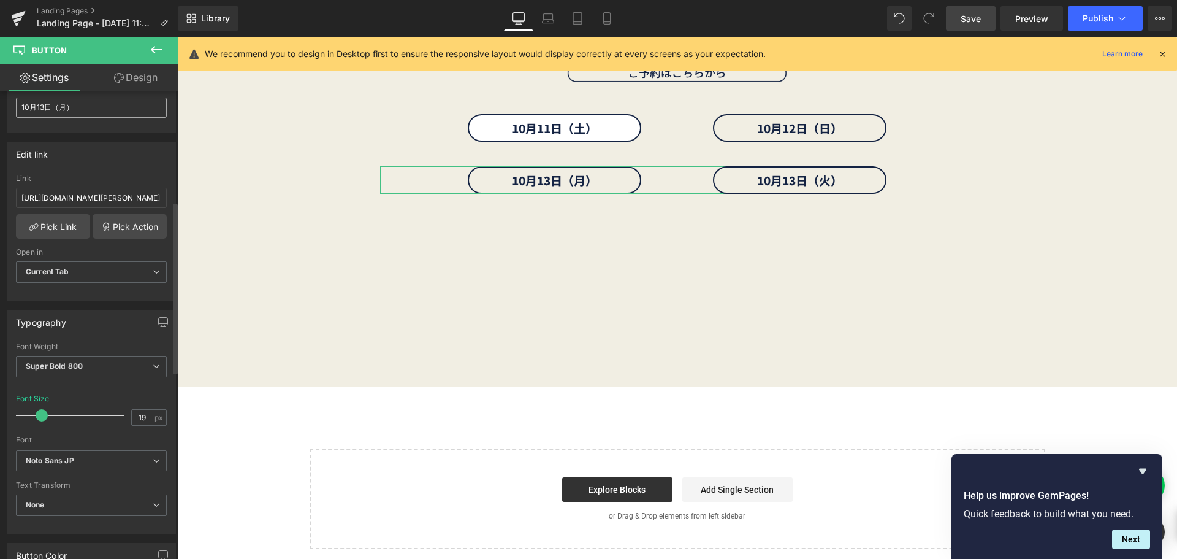
scroll to position [307, 0]
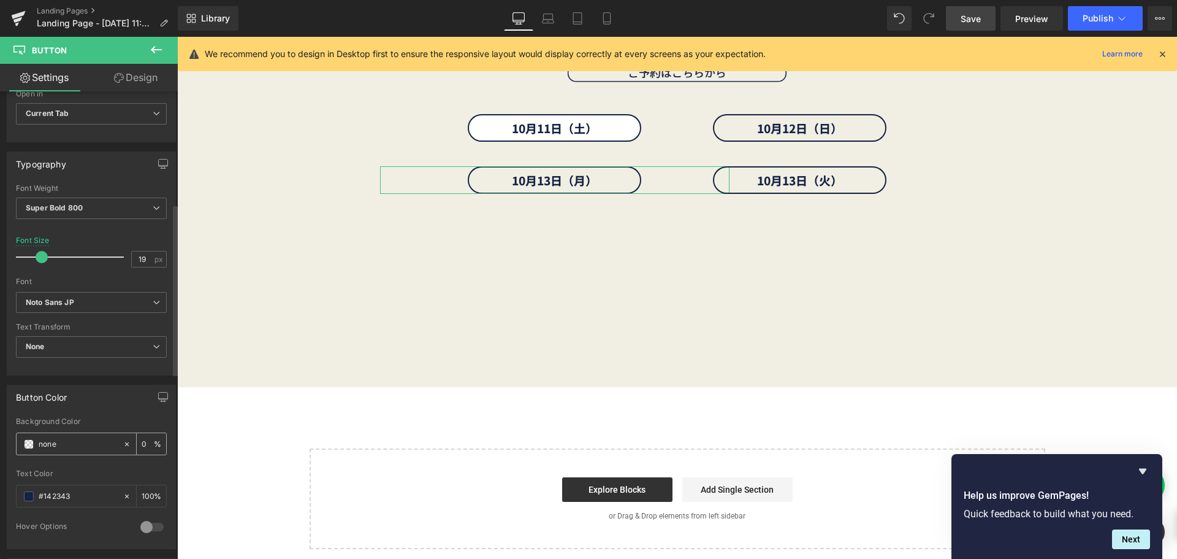
drag, startPoint x: 78, startPoint y: 445, endPoint x: 25, endPoint y: 446, distance: 53.4
click at [25, 446] on div "none" at bounding box center [70, 443] width 106 height 21
paste input "#ffffff"
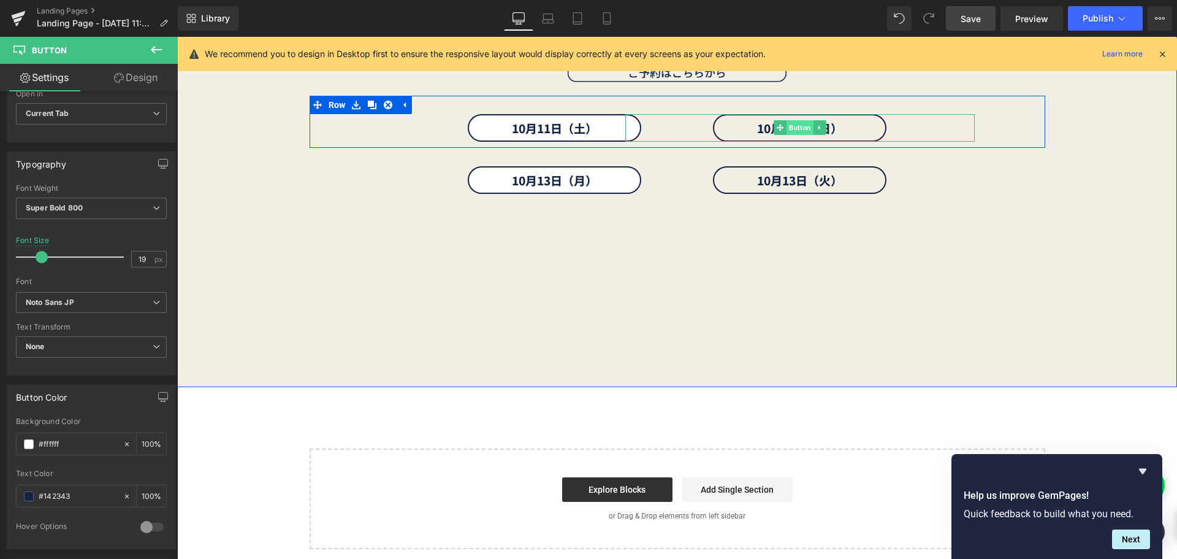
click at [787, 126] on span "Button" at bounding box center [800, 127] width 27 height 15
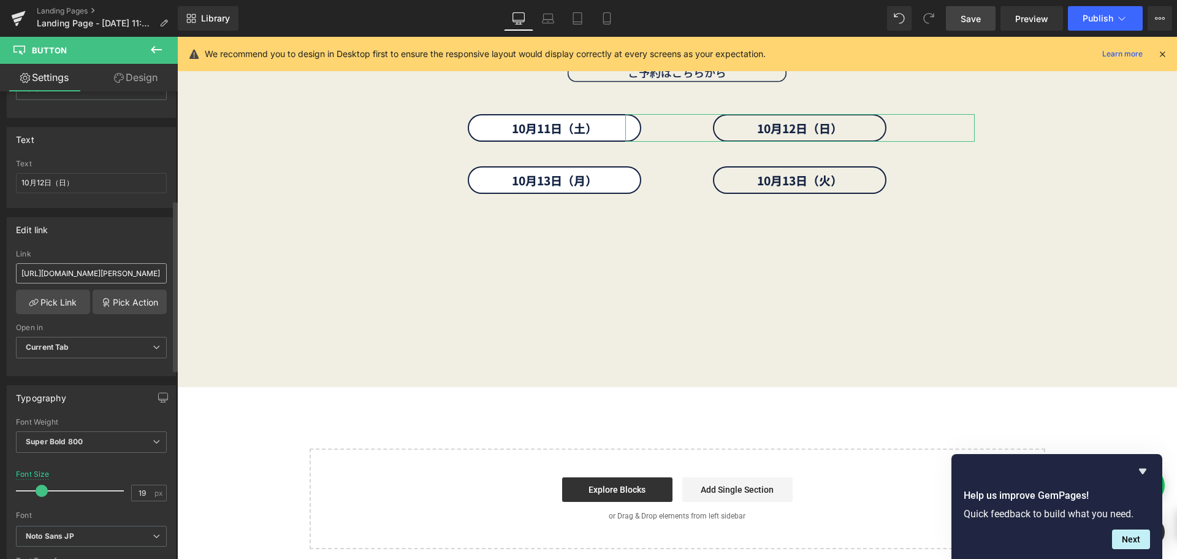
scroll to position [491, 0]
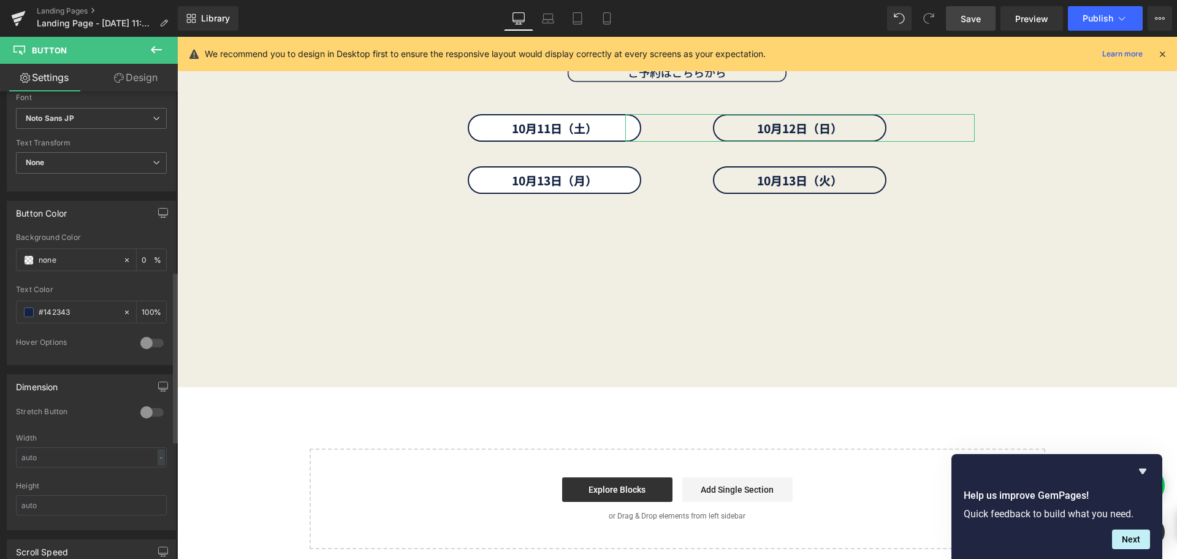
drag, startPoint x: 89, startPoint y: 256, endPoint x: 5, endPoint y: 261, distance: 84.1
click at [5, 261] on div "Button Color none Background Color none 0 % rgba(20, 35, 67, 1) Text Color #142…" at bounding box center [91, 278] width 183 height 174
paste input "#ffffff"
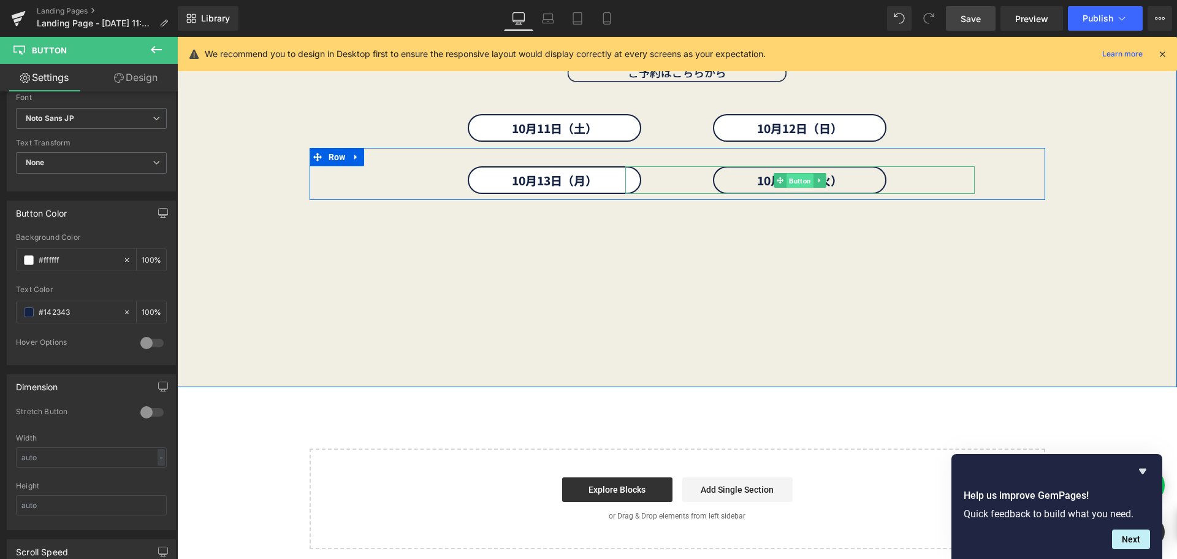
click at [787, 179] on span "Button" at bounding box center [800, 180] width 27 height 15
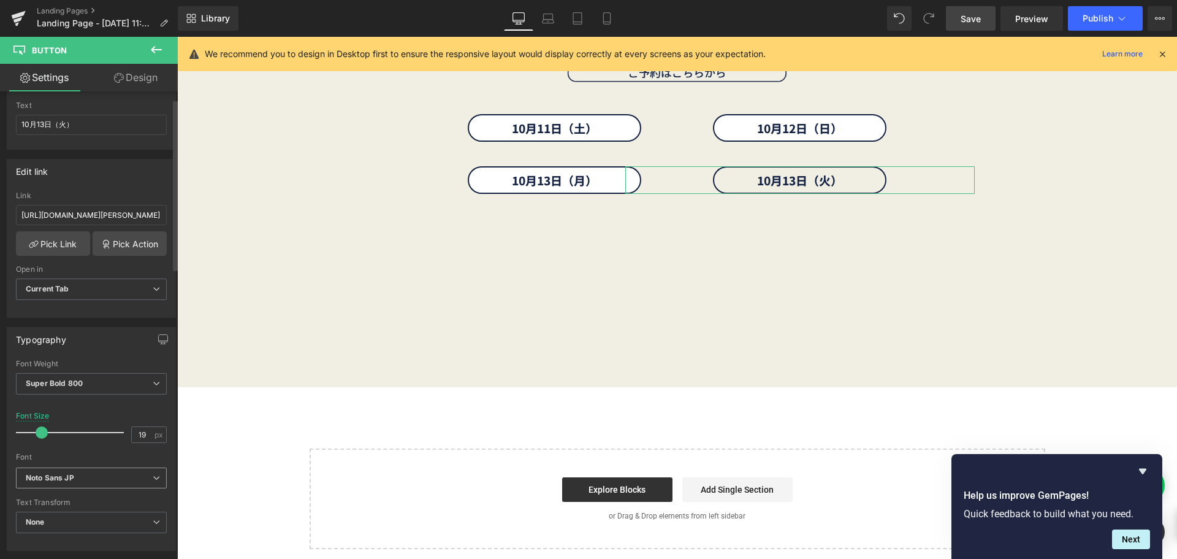
scroll to position [307, 0]
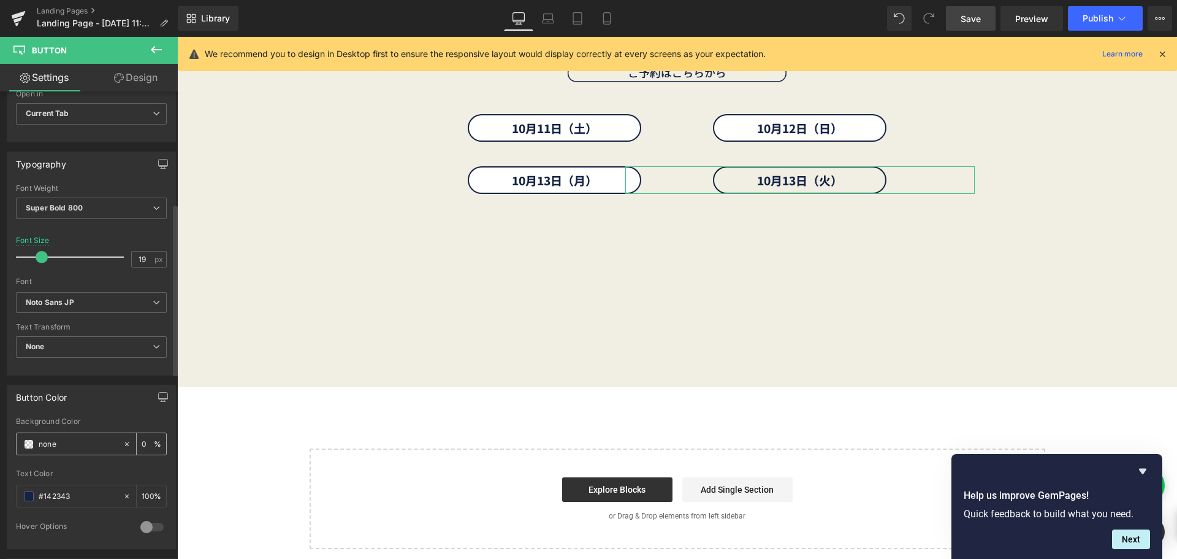
drag, startPoint x: 73, startPoint y: 440, endPoint x: 16, endPoint y: 445, distance: 57.2
click at [16, 445] on div "none 0 %" at bounding box center [91, 443] width 151 height 23
paste input "#ffffff"
click at [610, 23] on icon at bounding box center [606, 19] width 7 height 12
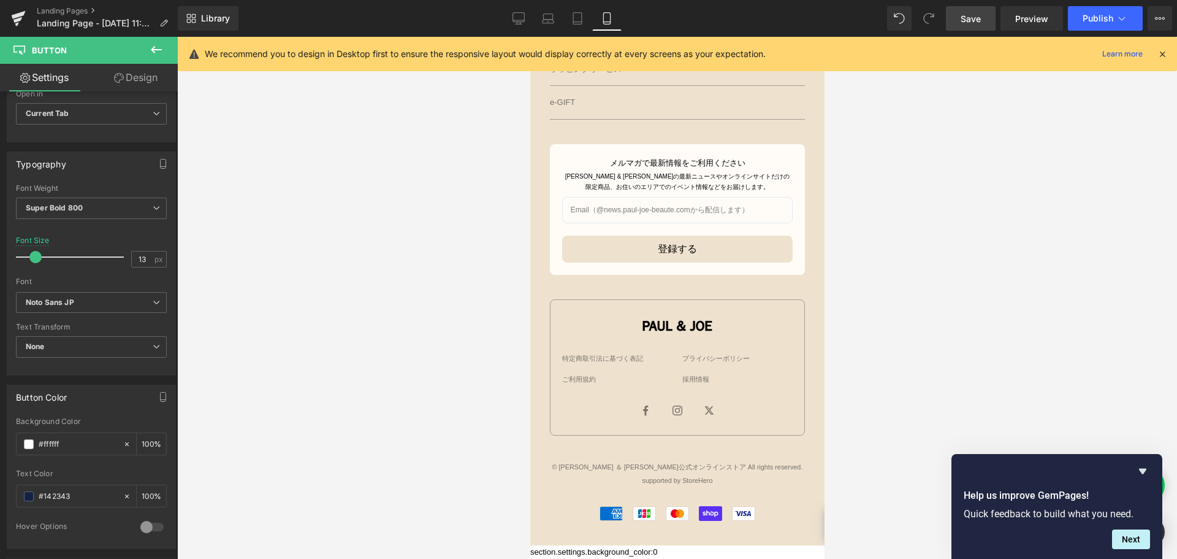
scroll to position [4256, 0]
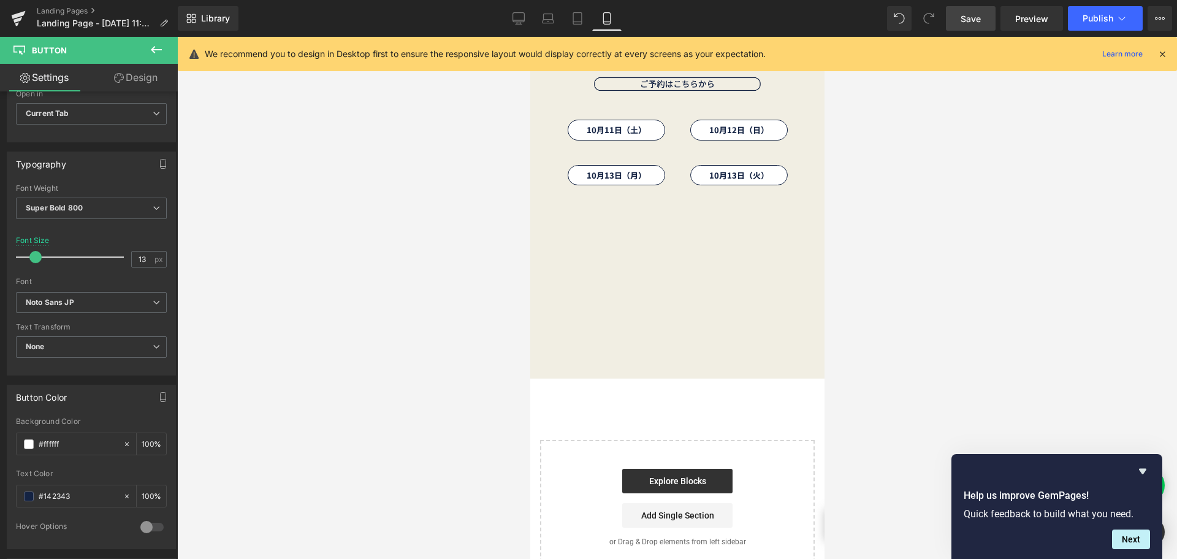
click at [979, 17] on span "Save" at bounding box center [971, 18] width 20 height 13
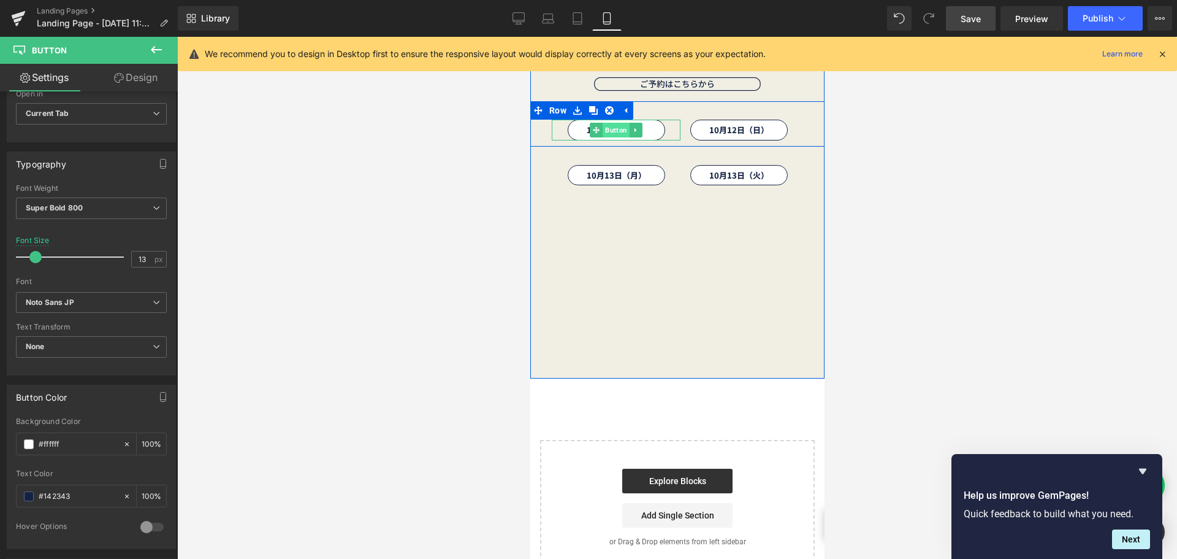
click at [608, 131] on span "Button" at bounding box center [615, 130] width 27 height 15
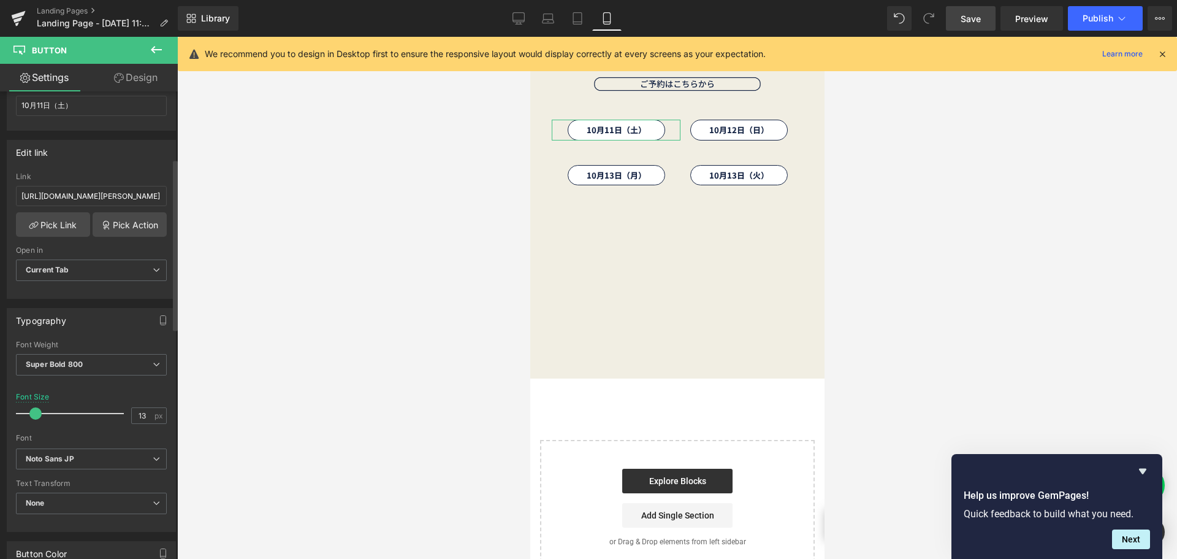
scroll to position [184, 0]
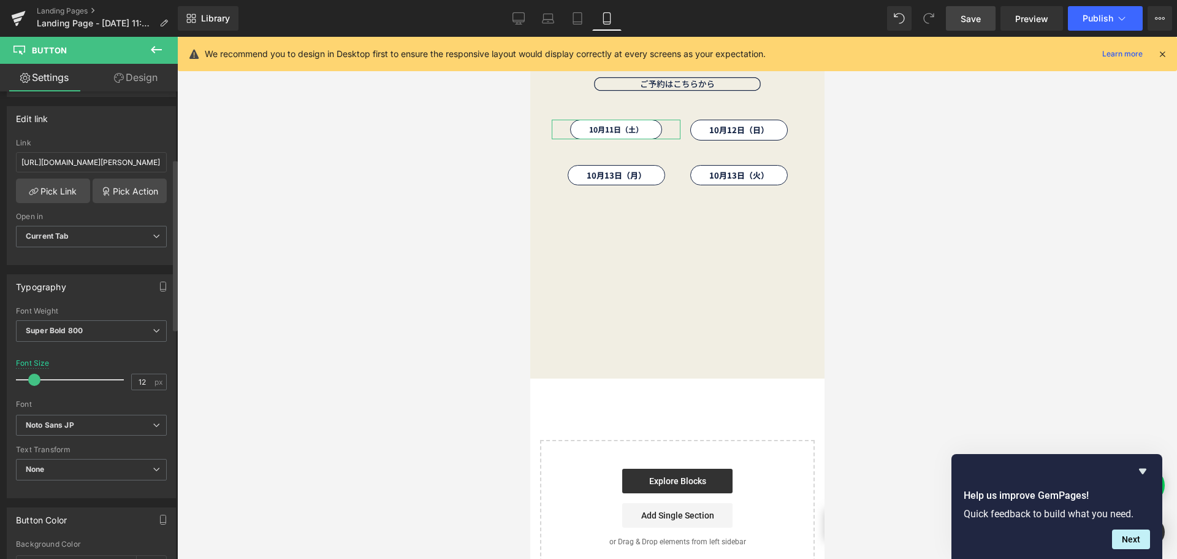
click at [36, 380] on span at bounding box center [34, 379] width 12 height 12
click at [151, 80] on link "Design" at bounding box center [135, 78] width 89 height 28
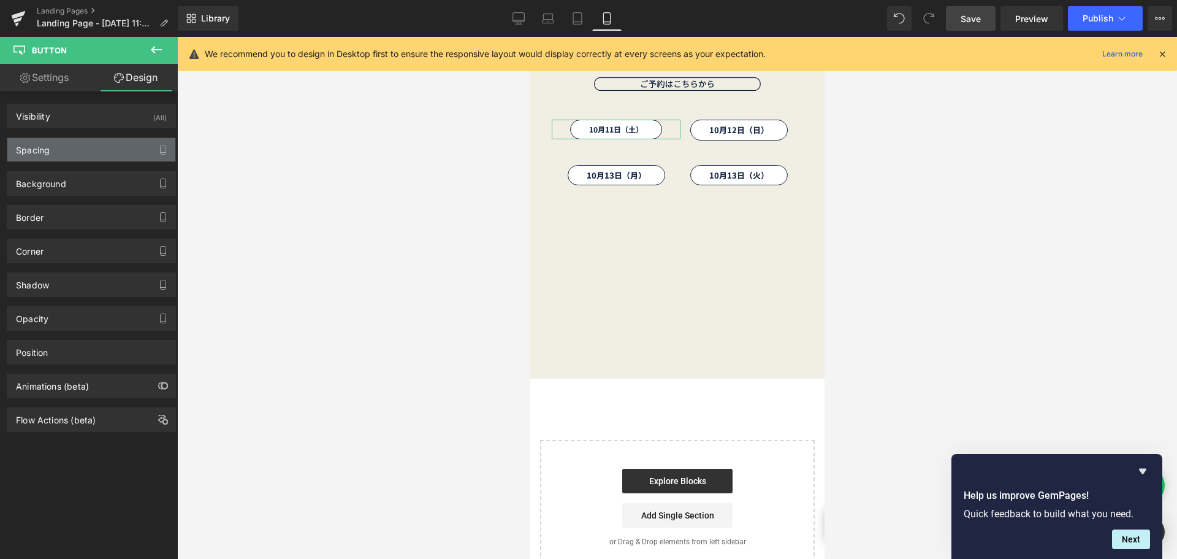
click at [130, 150] on div "Spacing" at bounding box center [91, 149] width 168 height 23
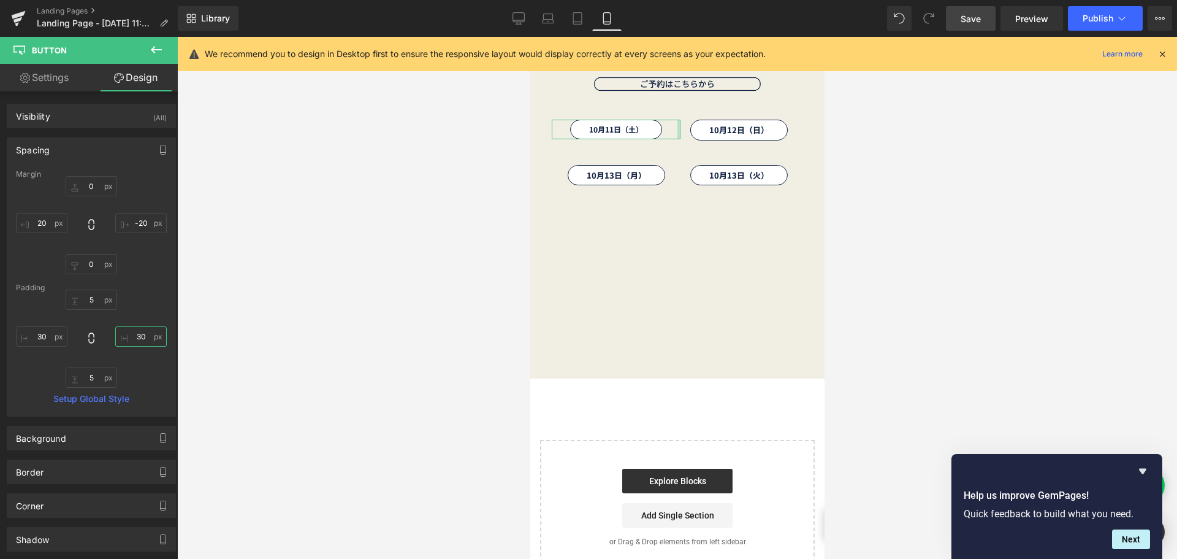
click at [146, 336] on input "30" at bounding box center [141, 336] width 52 height 20
click at [145, 222] on input "-20" at bounding box center [141, 223] width 52 height 20
click at [52, 226] on input "20" at bounding box center [42, 223] width 52 height 20
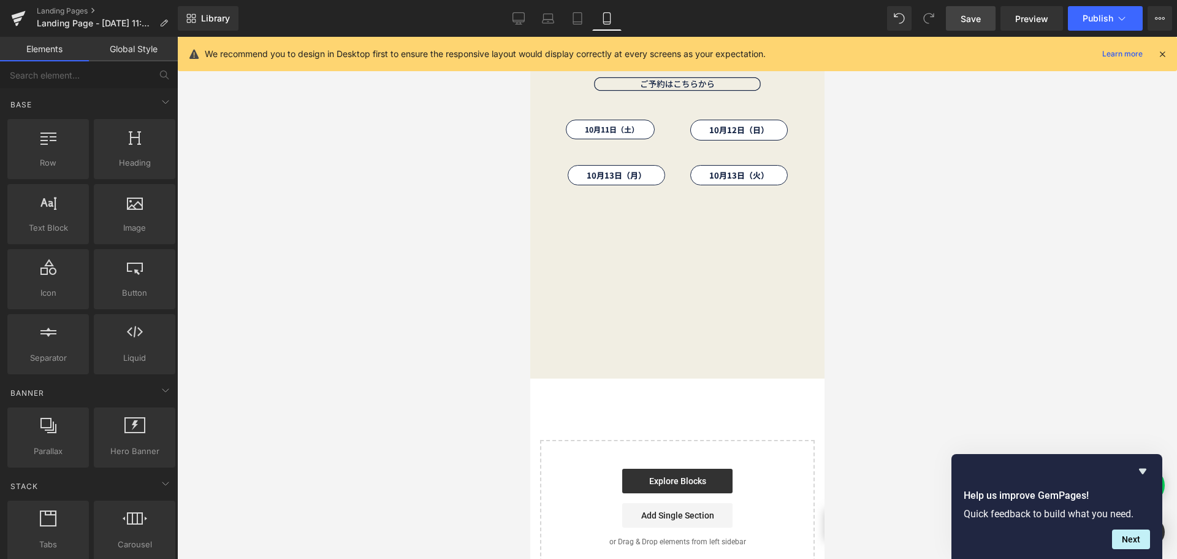
click at [364, 237] on div at bounding box center [677, 298] width 1000 height 522
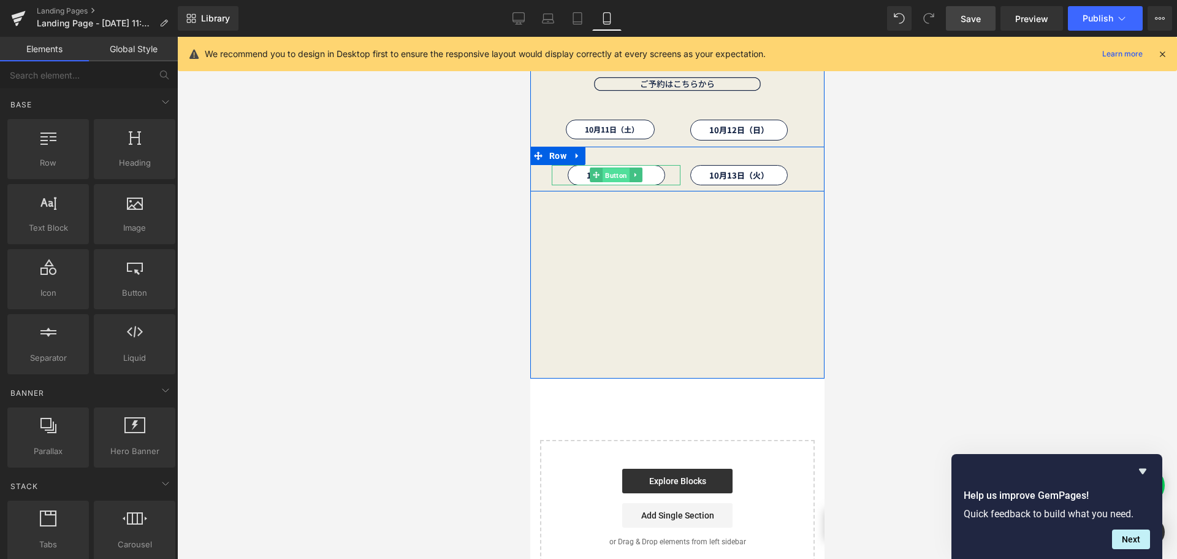
click at [608, 176] on span "Button" at bounding box center [615, 175] width 27 height 15
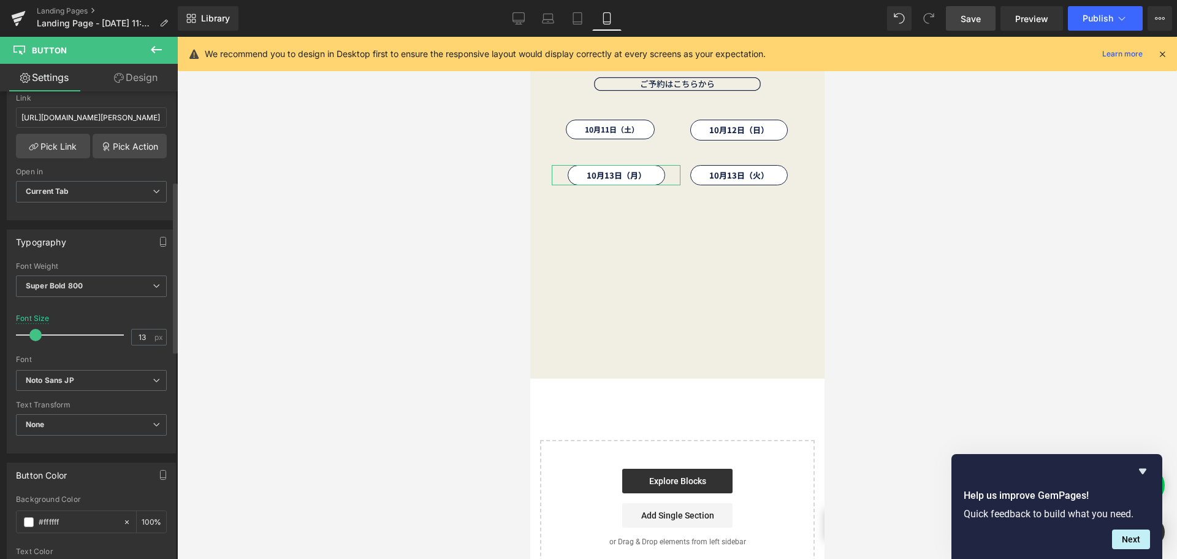
scroll to position [245, 0]
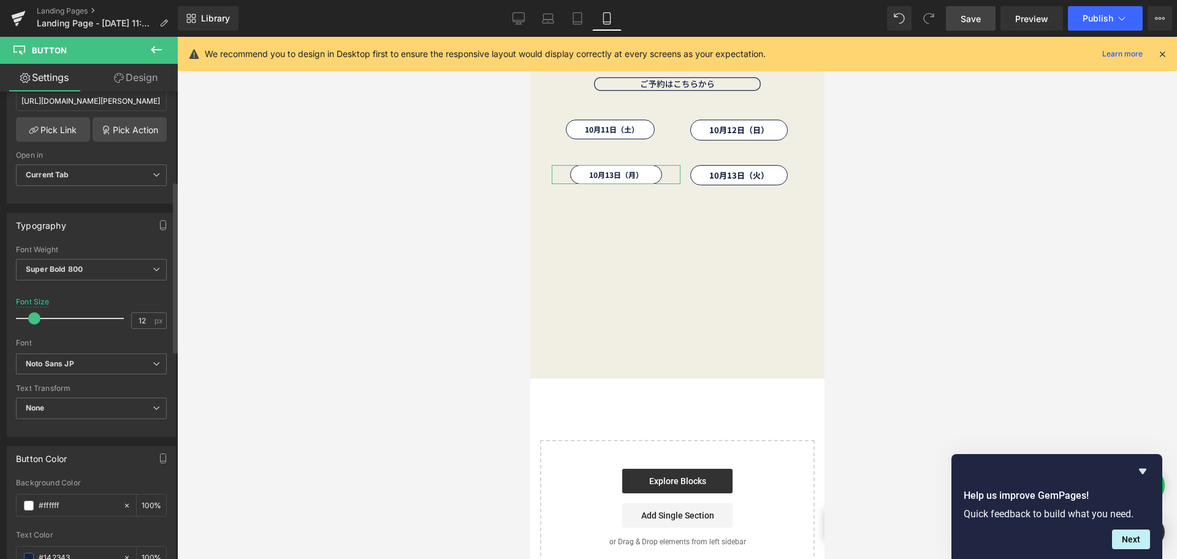
click at [36, 319] on span at bounding box center [34, 318] width 12 height 12
click at [142, 78] on link "Design" at bounding box center [135, 78] width 89 height 28
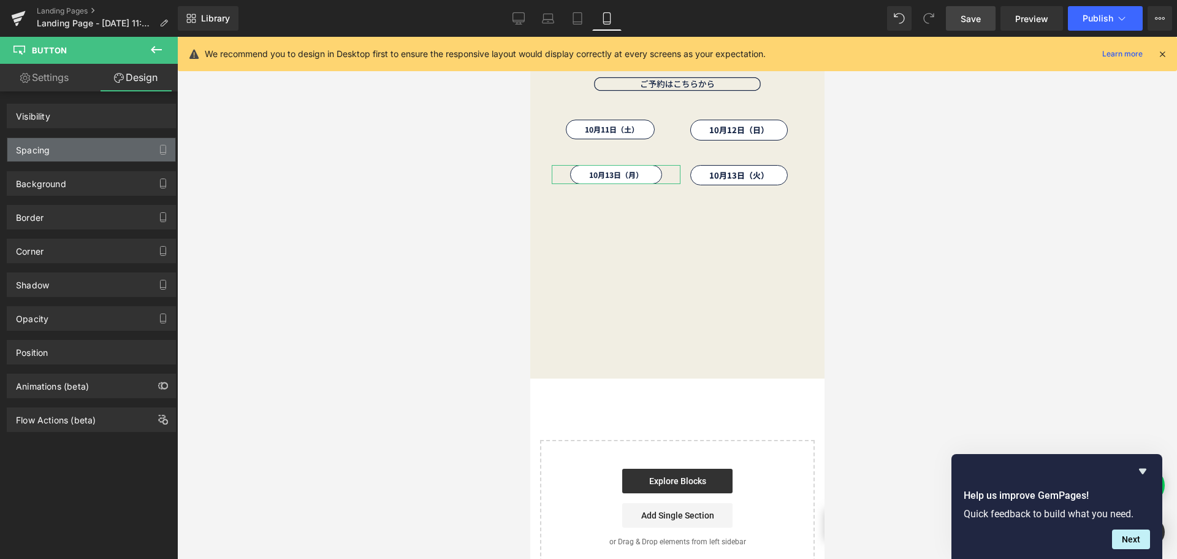
click at [118, 148] on div "Spacing" at bounding box center [91, 149] width 168 height 23
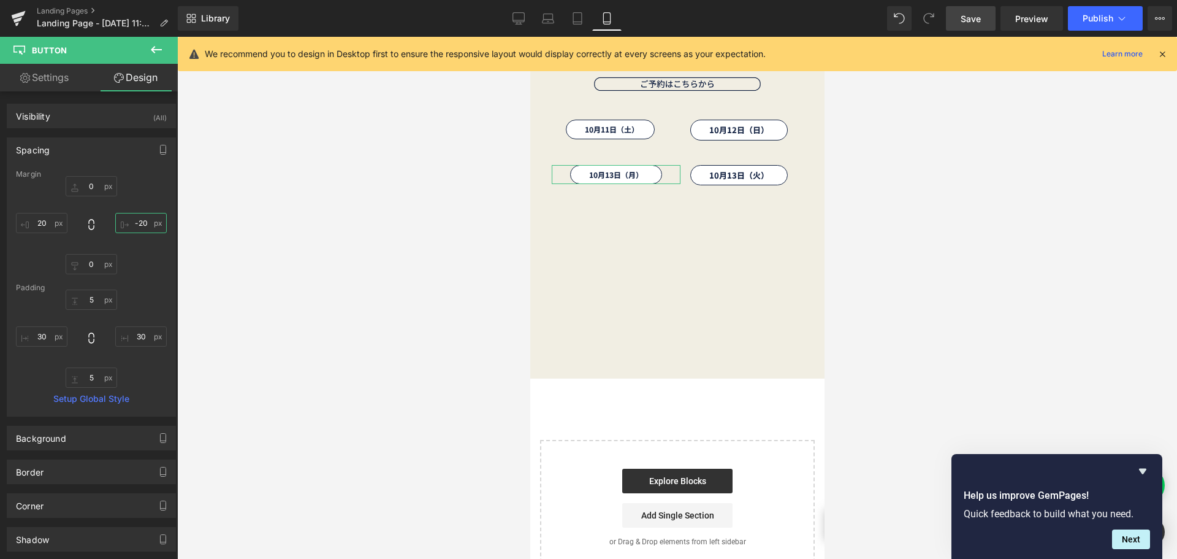
click at [141, 224] on input "-20" at bounding box center [141, 223] width 52 height 20
click at [47, 227] on input "20" at bounding box center [42, 223] width 52 height 20
click at [146, 342] on input "30" at bounding box center [141, 336] width 52 height 20
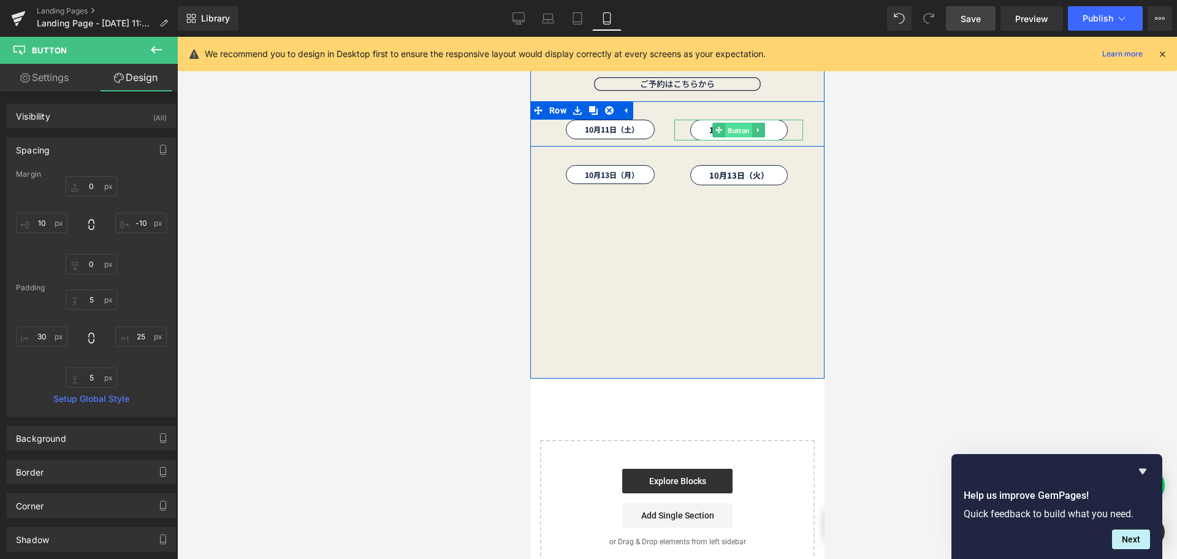
click at [729, 131] on span "Button" at bounding box center [738, 130] width 27 height 15
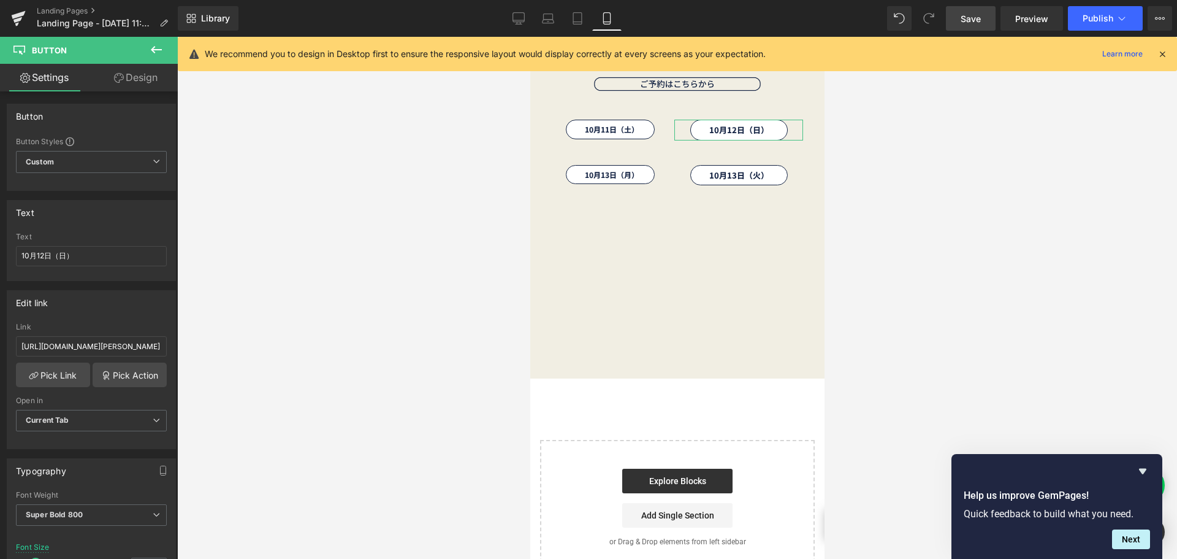
click at [156, 82] on link "Design" at bounding box center [135, 78] width 89 height 28
click at [0, 0] on div "Spacing" at bounding box center [0, 0] width 0 height 0
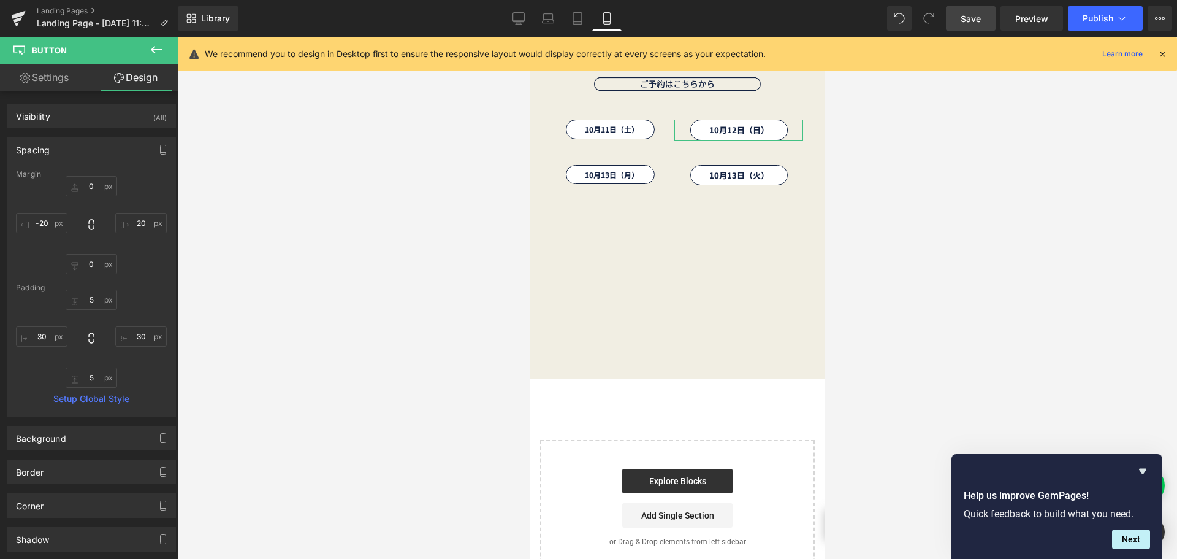
click at [60, 79] on link "Settings" at bounding box center [44, 78] width 89 height 28
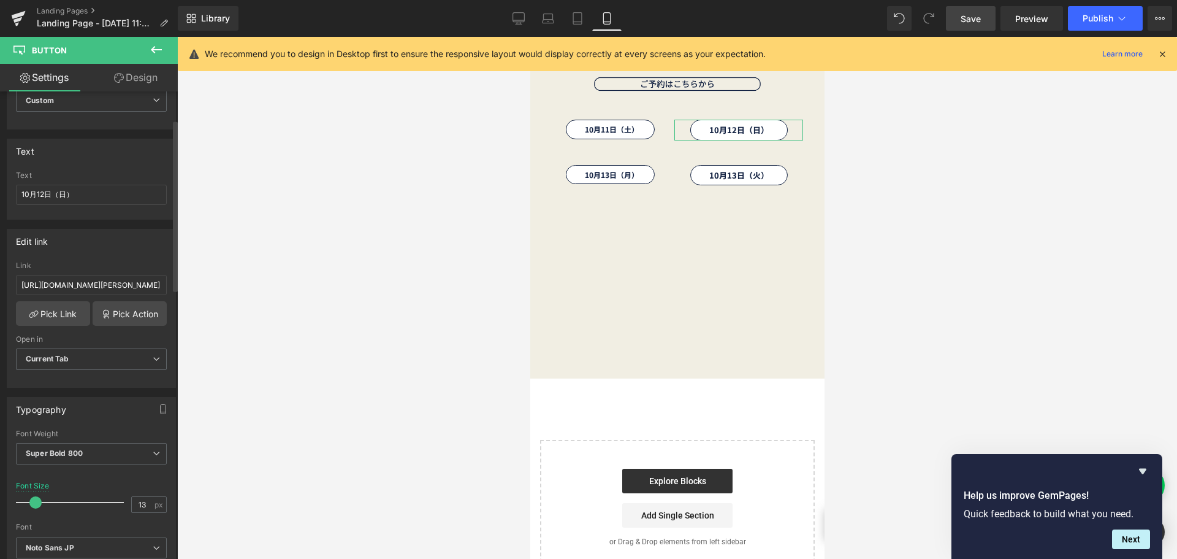
scroll to position [123, 0]
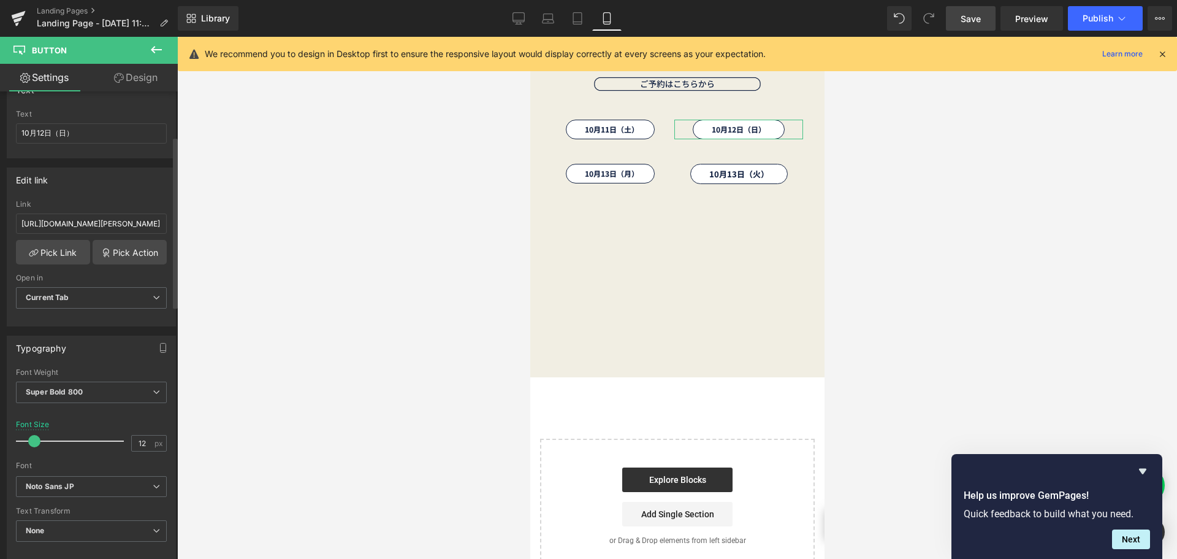
click at [33, 443] on span at bounding box center [34, 441] width 12 height 12
click at [136, 79] on link "Design" at bounding box center [135, 78] width 89 height 28
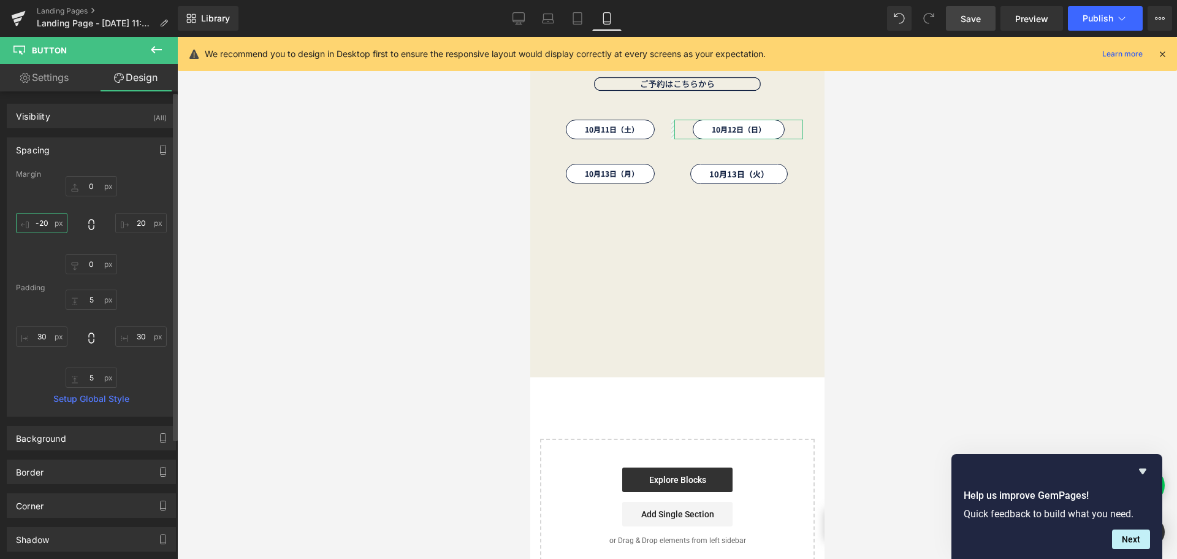
click at [55, 222] on input "-20" at bounding box center [42, 223] width 52 height 20
click at [143, 223] on input "20" at bounding box center [141, 223] width 52 height 20
click at [53, 337] on input "30" at bounding box center [42, 336] width 52 height 20
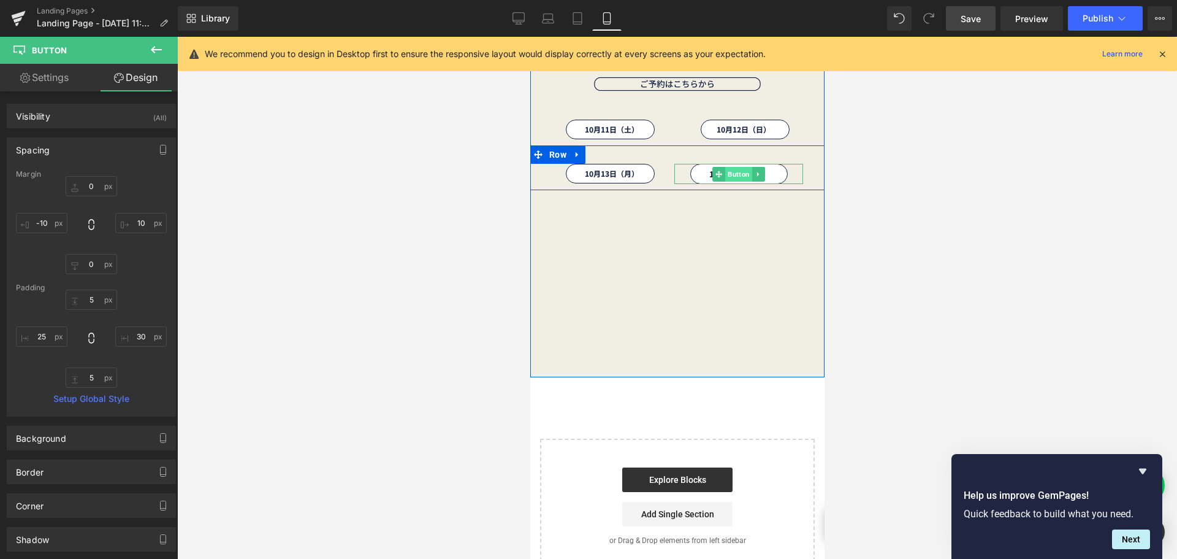
click at [731, 173] on span "Button" at bounding box center [738, 174] width 27 height 15
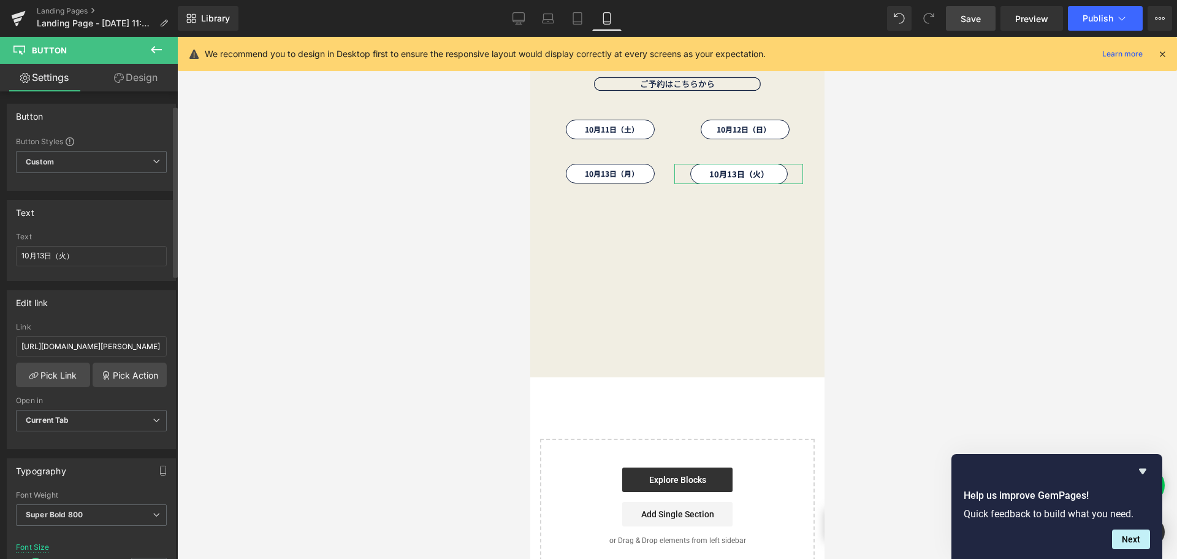
scroll to position [123, 0]
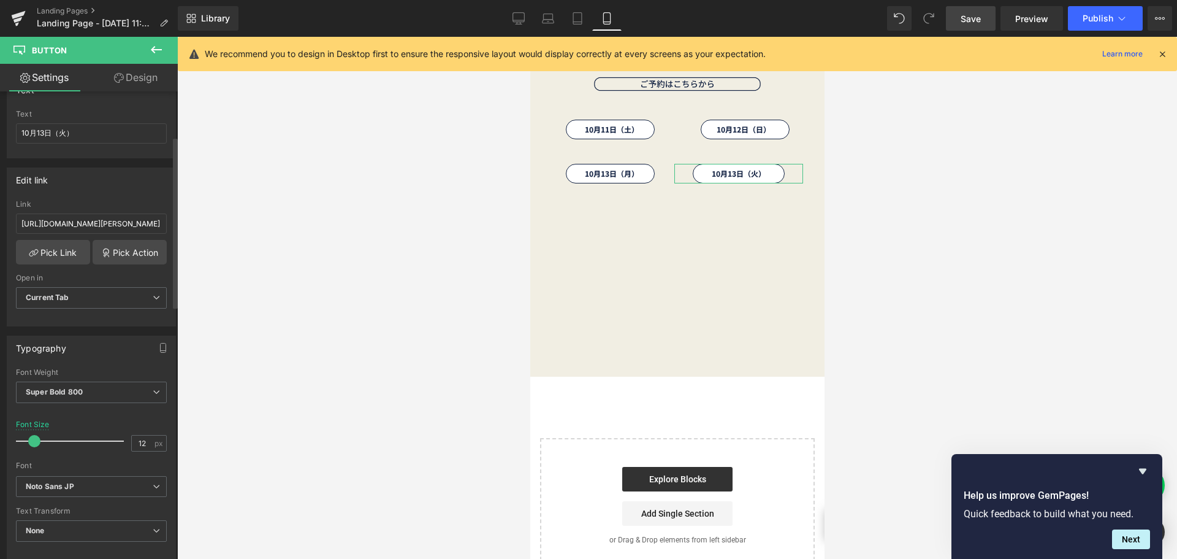
click at [34, 438] on span at bounding box center [34, 441] width 12 height 12
click at [141, 83] on link "Design" at bounding box center [135, 78] width 89 height 28
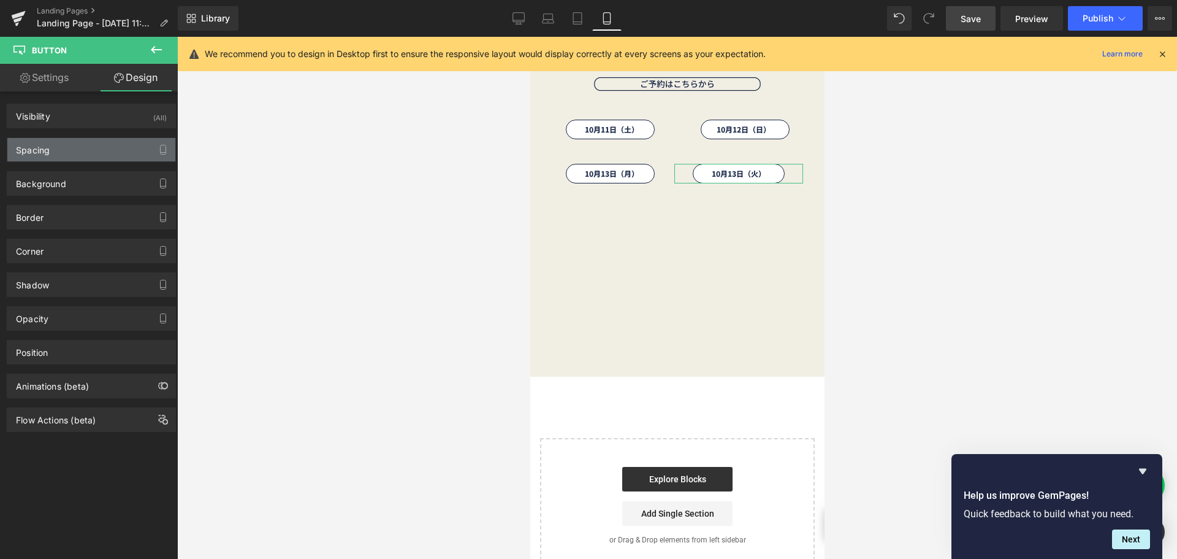
click at [110, 152] on div "Spacing" at bounding box center [91, 149] width 168 height 23
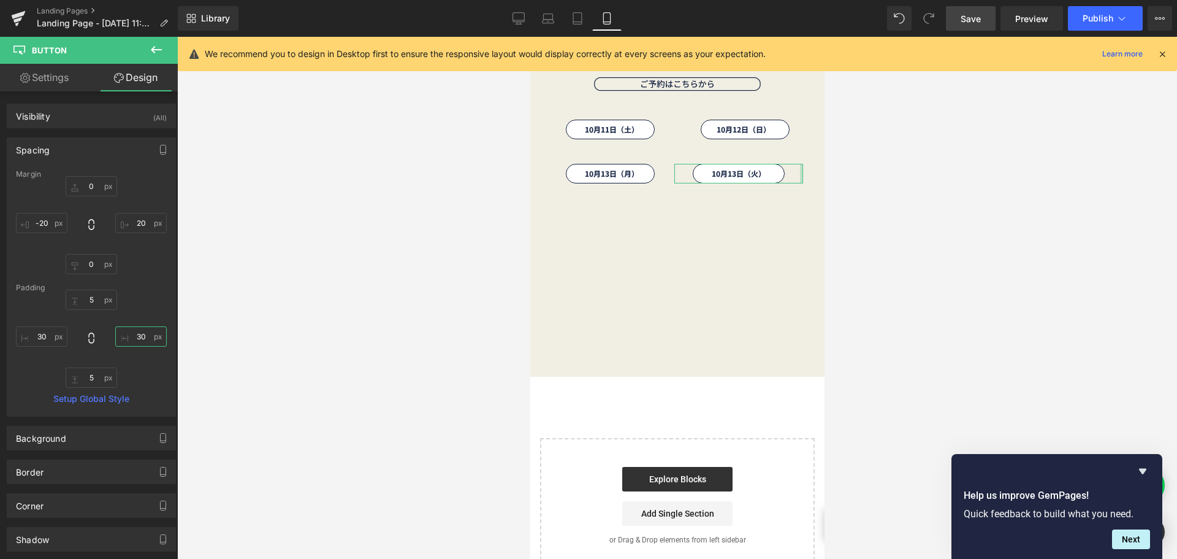
click at [145, 341] on input "30" at bounding box center [141, 336] width 52 height 20
click at [54, 227] on input "-20" at bounding box center [42, 223] width 52 height 20
click at [147, 223] on input "20" at bounding box center [141, 223] width 52 height 20
click at [965, 17] on span "Save" at bounding box center [971, 18] width 20 height 13
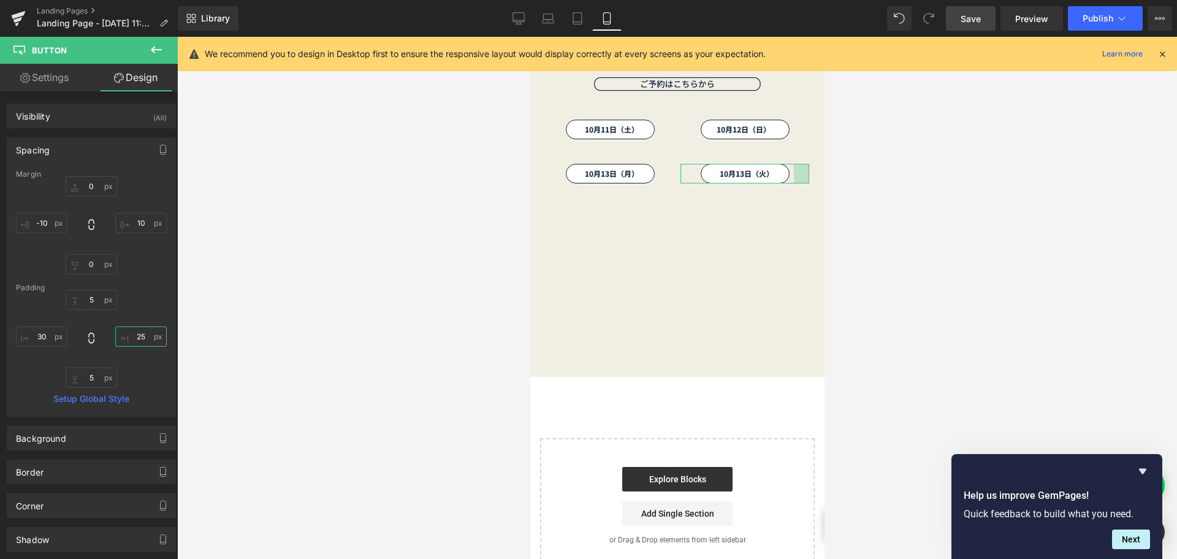
click at [140, 331] on input "25" at bounding box center [141, 336] width 52 height 20
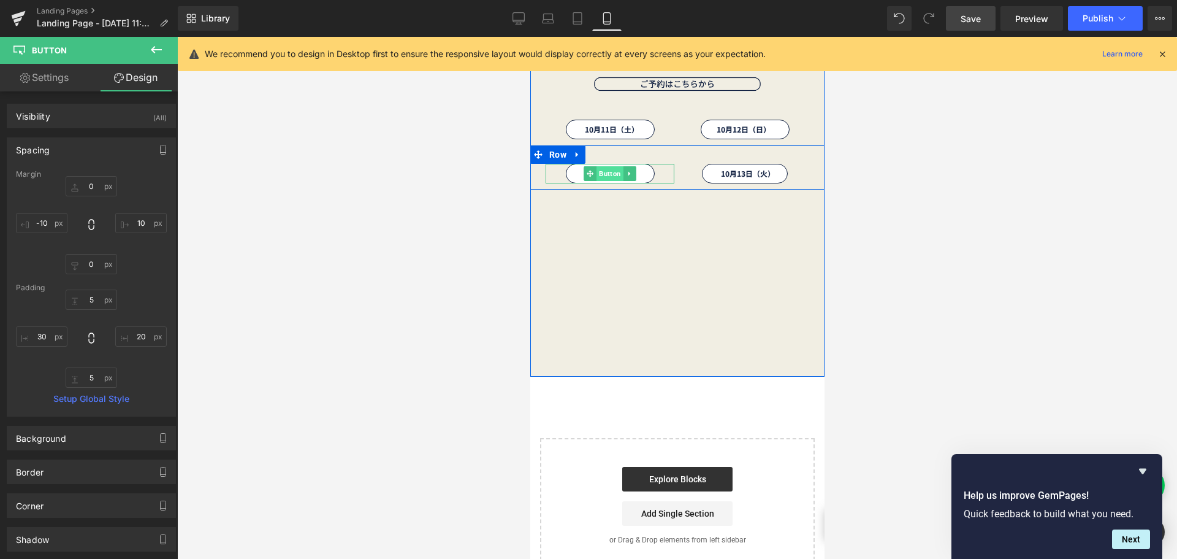
click at [605, 173] on span "Button" at bounding box center [609, 173] width 27 height 15
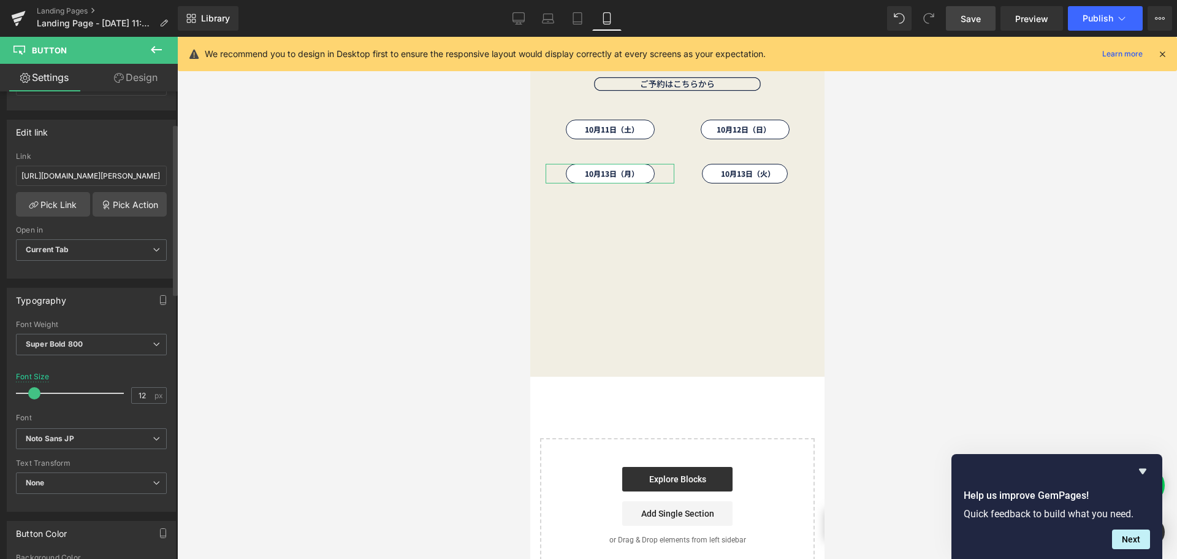
scroll to position [245, 0]
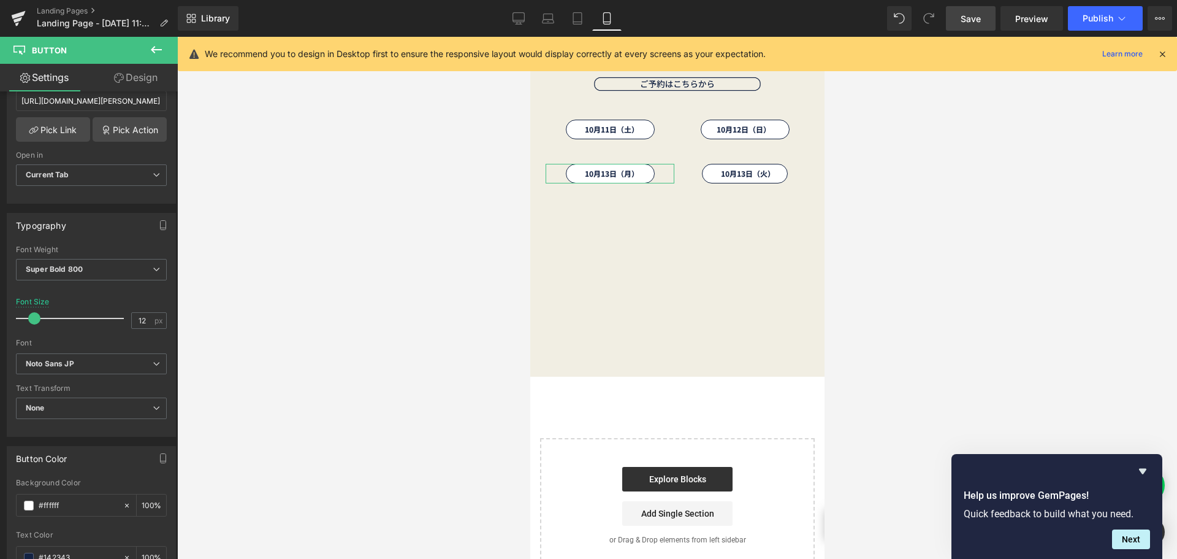
click at [149, 84] on link "Design" at bounding box center [135, 78] width 89 height 28
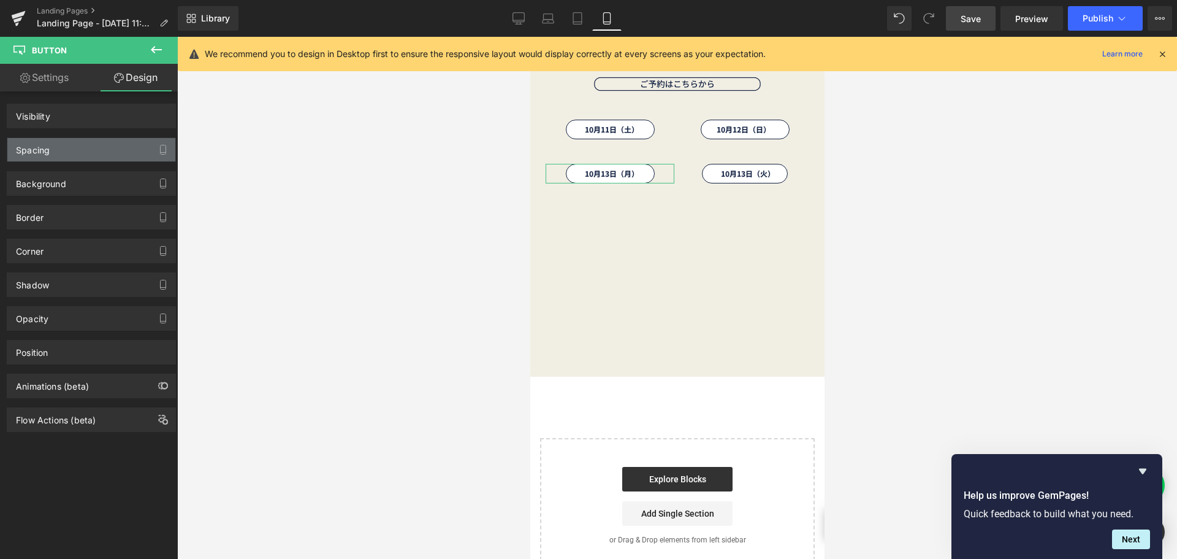
click at [97, 153] on div "Spacing" at bounding box center [91, 149] width 168 height 23
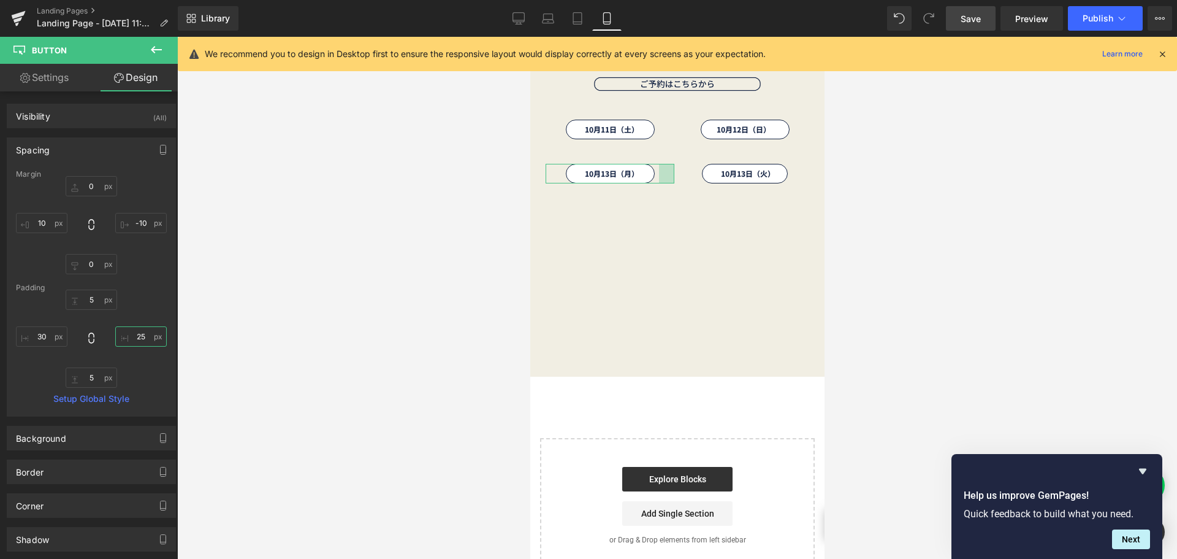
click at [148, 334] on input "25" at bounding box center [141, 336] width 52 height 20
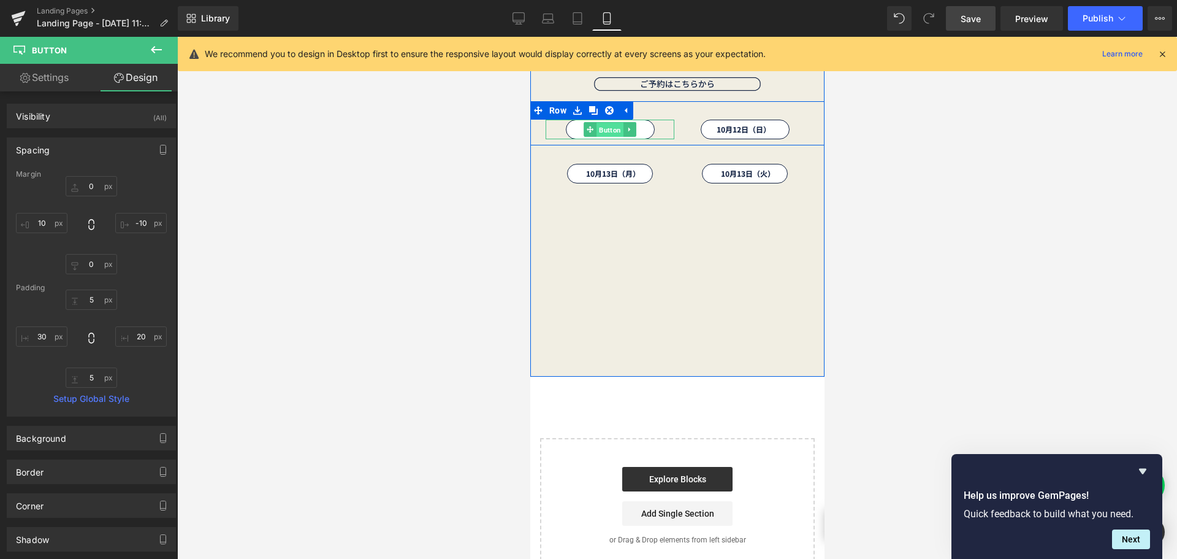
click at [601, 134] on span "Button" at bounding box center [609, 130] width 27 height 15
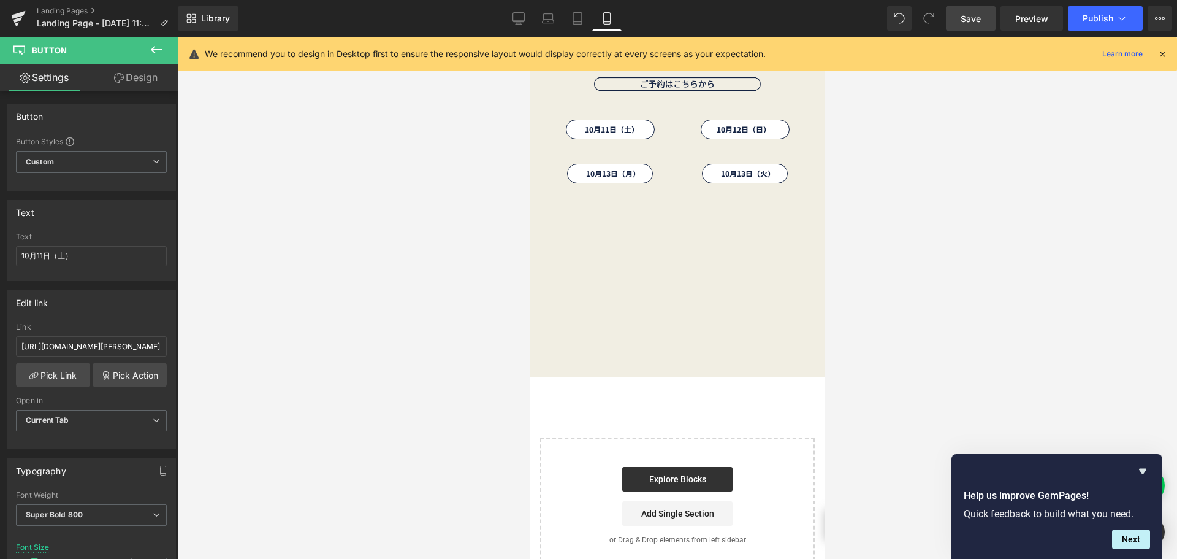
click at [142, 72] on link "Design" at bounding box center [135, 78] width 89 height 28
click at [0, 0] on div "Background" at bounding box center [0, 0] width 0 height 0
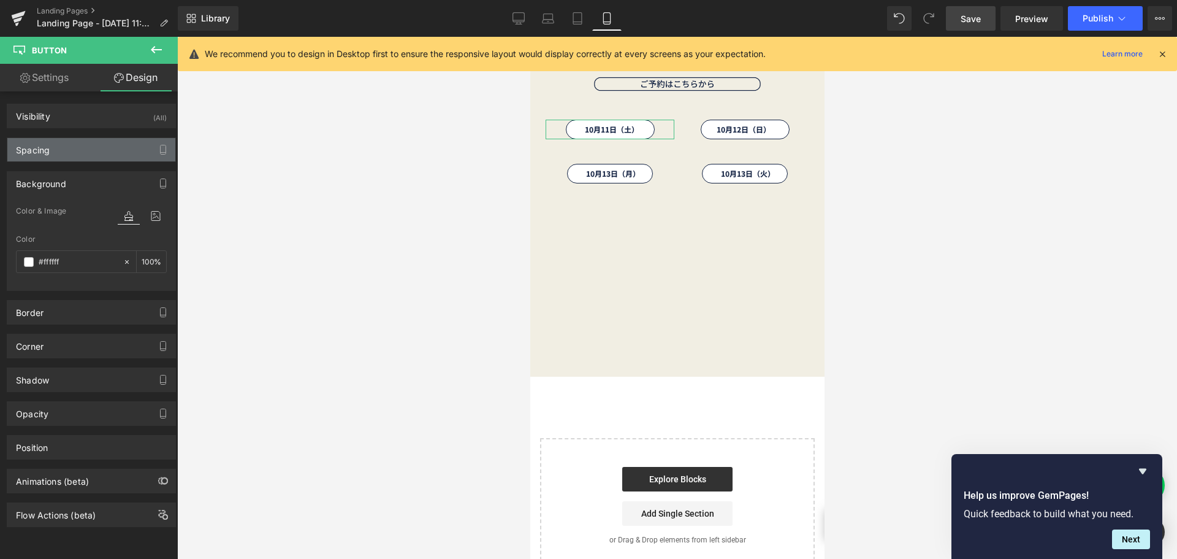
click at [97, 153] on div "Spacing" at bounding box center [91, 149] width 168 height 23
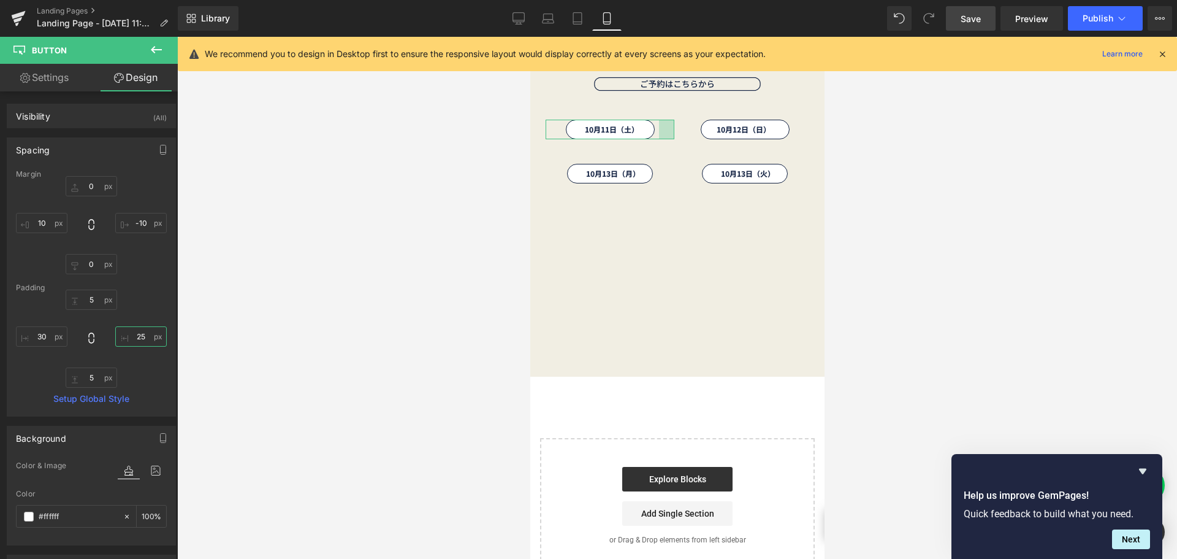
click at [144, 344] on input "25" at bounding box center [141, 336] width 52 height 20
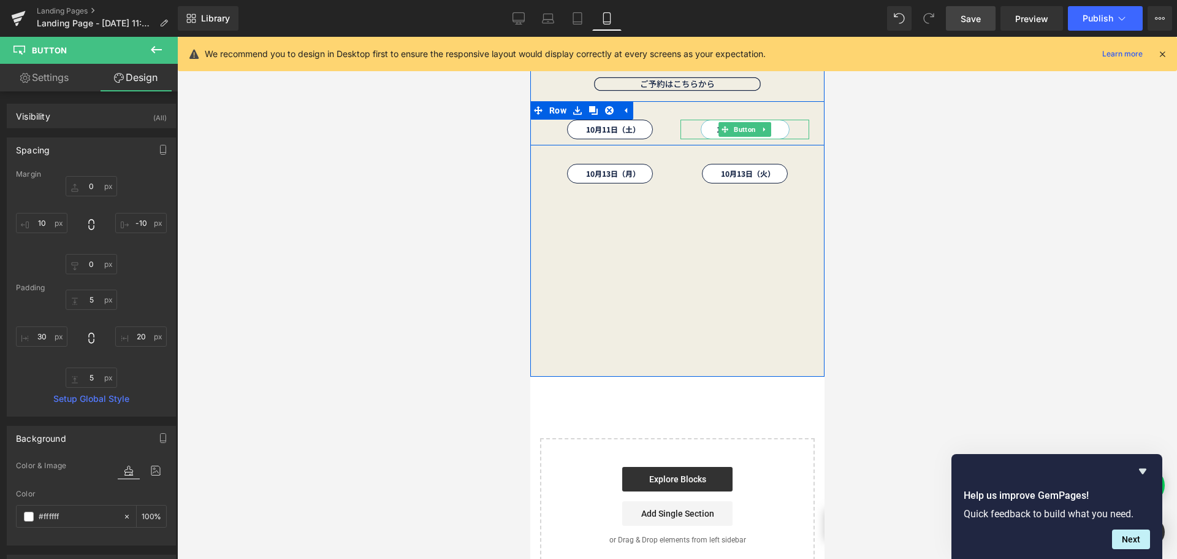
click at [743, 129] on span "Button" at bounding box center [744, 129] width 27 height 15
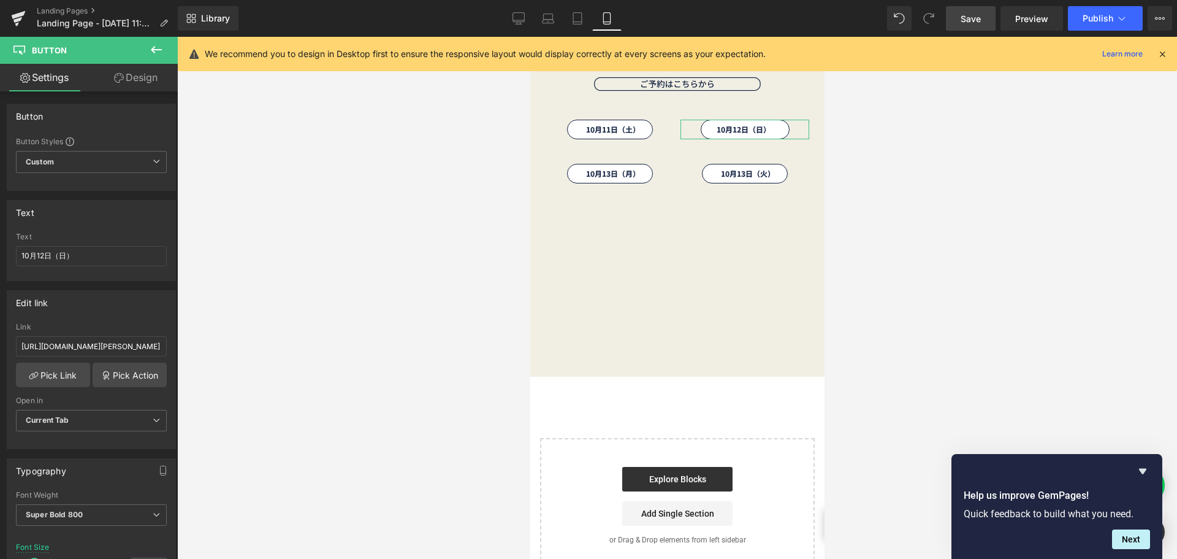
click at [144, 85] on link "Design" at bounding box center [135, 78] width 89 height 28
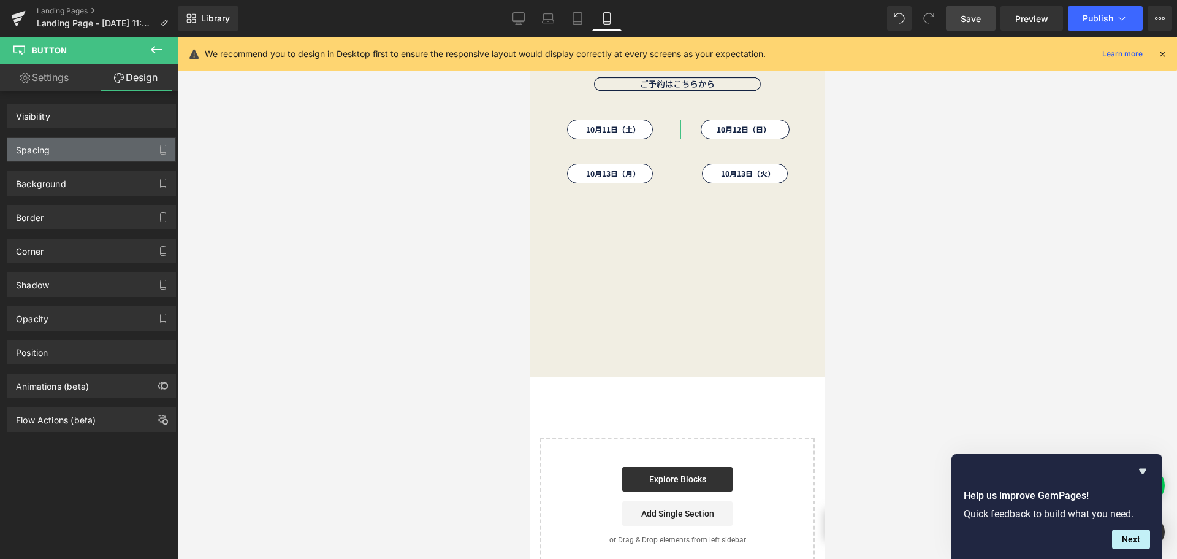
click at [112, 148] on div "Spacing" at bounding box center [91, 149] width 168 height 23
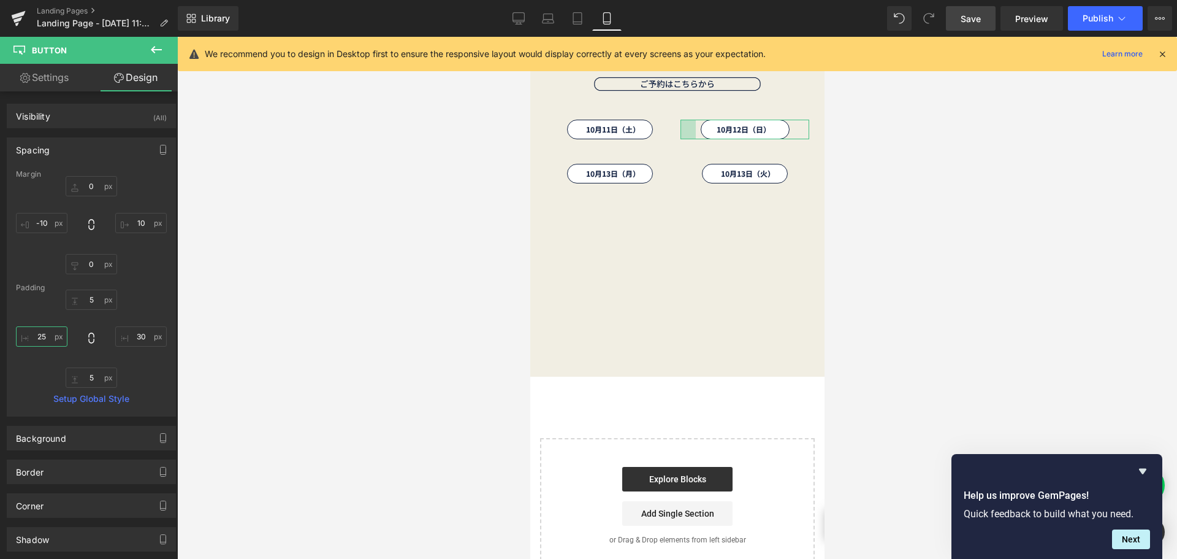
click at [52, 335] on input "25" at bounding box center [42, 336] width 52 height 20
click at [142, 334] on input "30" at bounding box center [141, 336] width 52 height 20
click at [974, 18] on span "Save" at bounding box center [971, 18] width 20 height 13
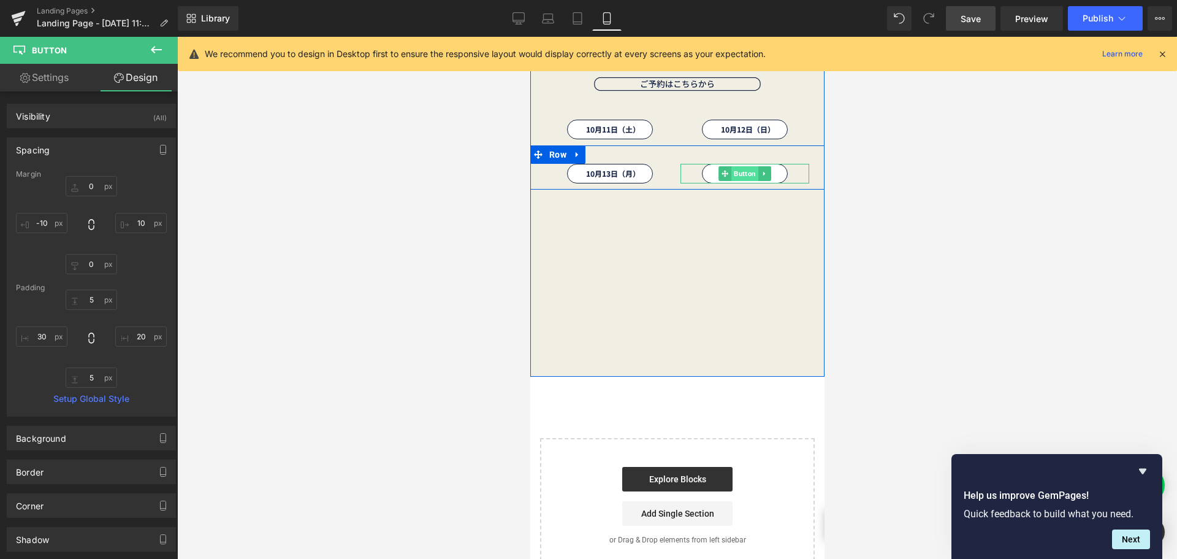
click at [740, 176] on span "Button" at bounding box center [744, 173] width 27 height 15
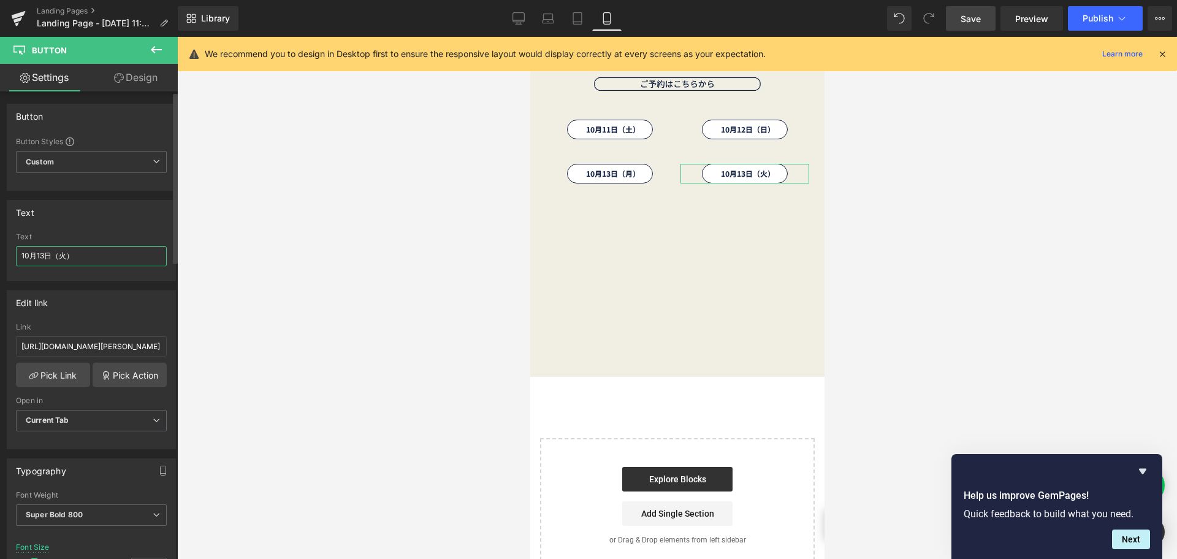
click at [44, 259] on input "10月13日（火）" at bounding box center [91, 256] width 151 height 20
click at [525, 17] on icon at bounding box center [519, 17] width 12 height 9
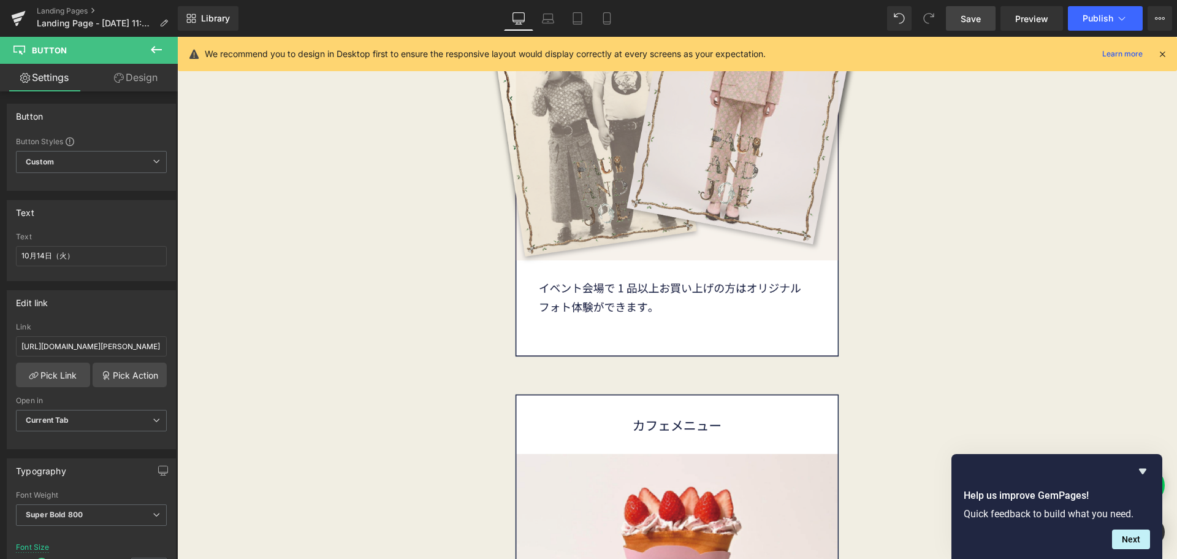
scroll to position [5614, 0]
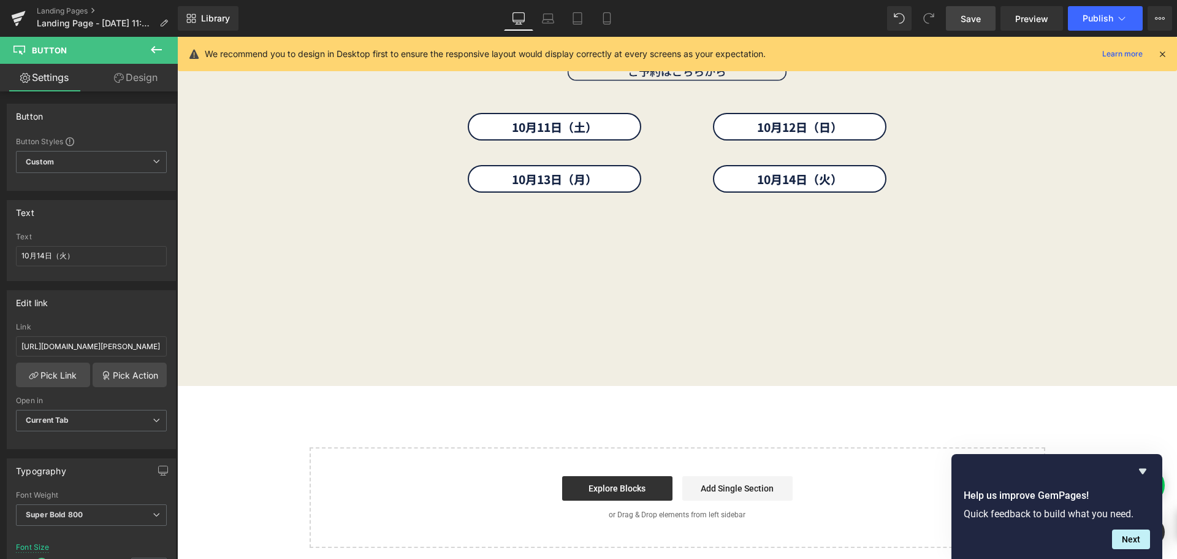
click at [967, 20] on span "Save" at bounding box center [971, 18] width 20 height 13
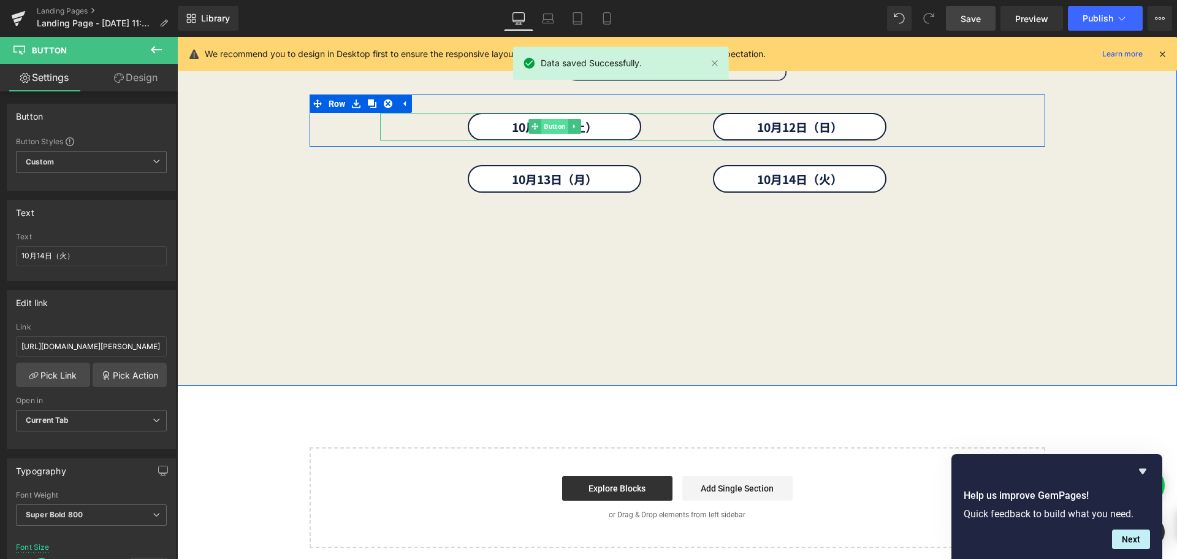
click at [548, 130] on span "Button" at bounding box center [554, 126] width 27 height 15
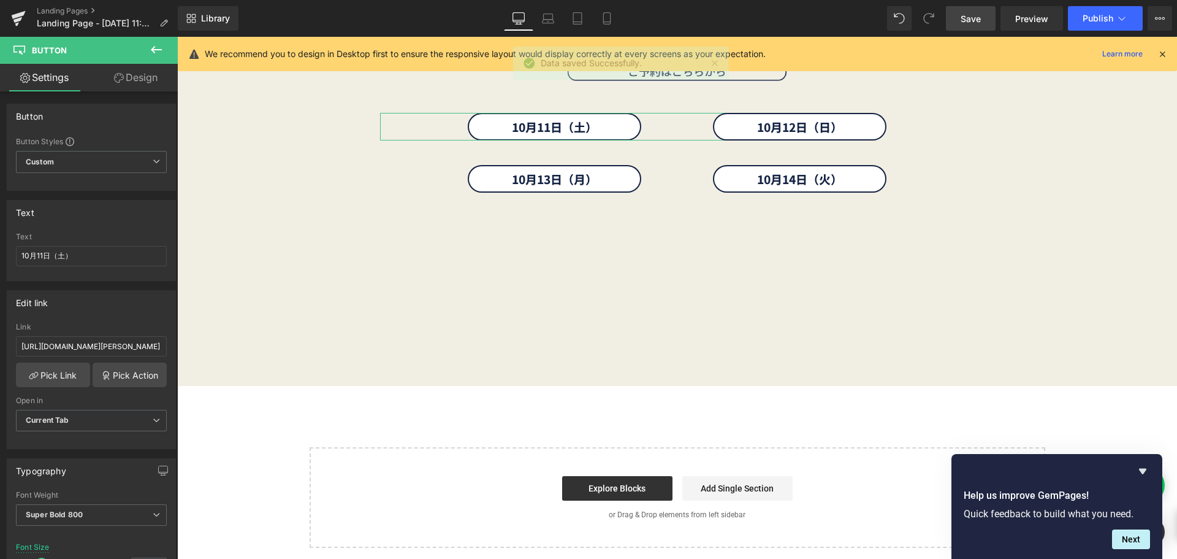
click at [153, 78] on link "Design" at bounding box center [135, 78] width 89 height 28
click at [0, 0] on div "Spacing" at bounding box center [0, 0] width 0 height 0
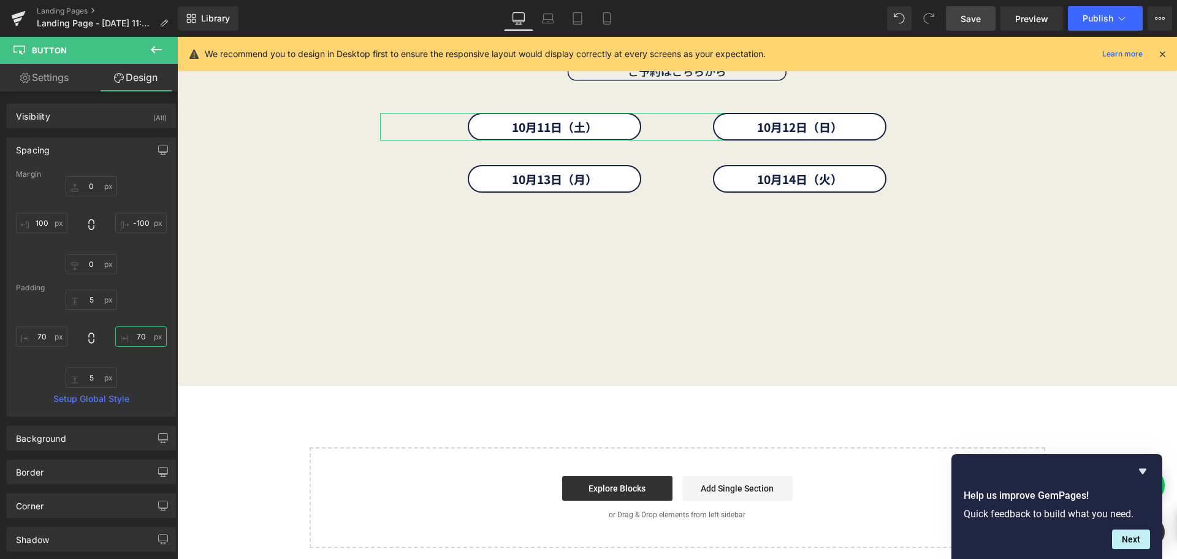
click at [145, 335] on input "70" at bounding box center [141, 336] width 52 height 20
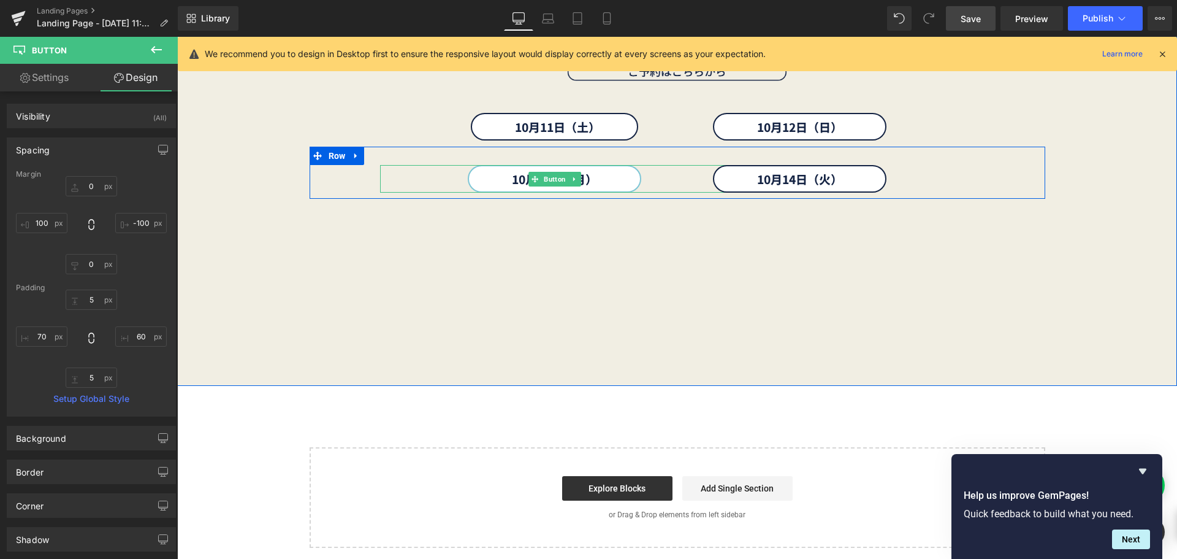
click at [546, 180] on span "Button" at bounding box center [554, 179] width 27 height 15
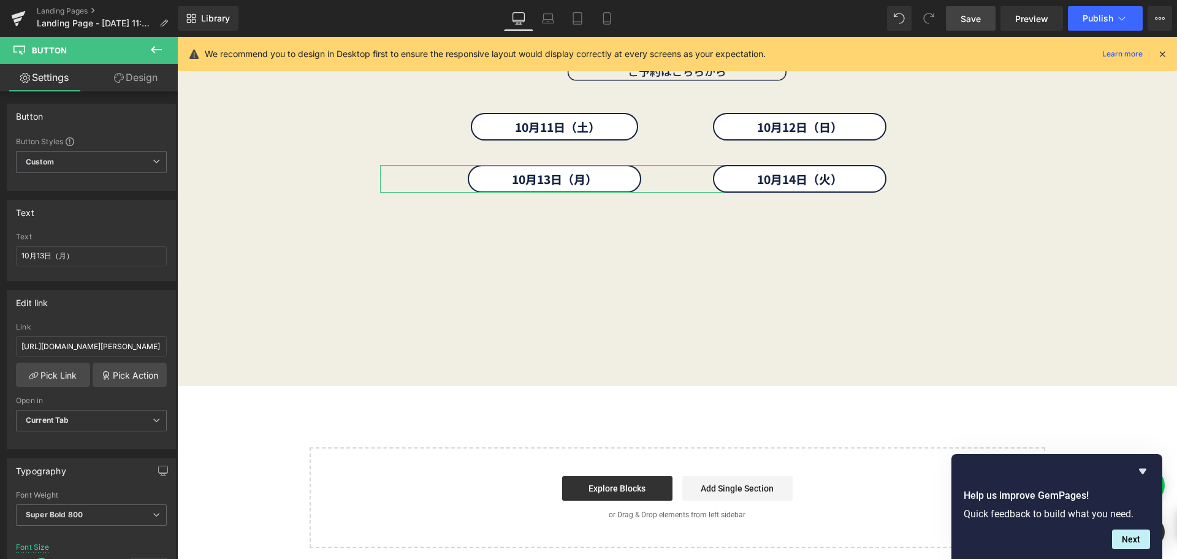
click at [154, 80] on link "Design" at bounding box center [135, 78] width 89 height 28
click at [0, 0] on div "Spacing" at bounding box center [0, 0] width 0 height 0
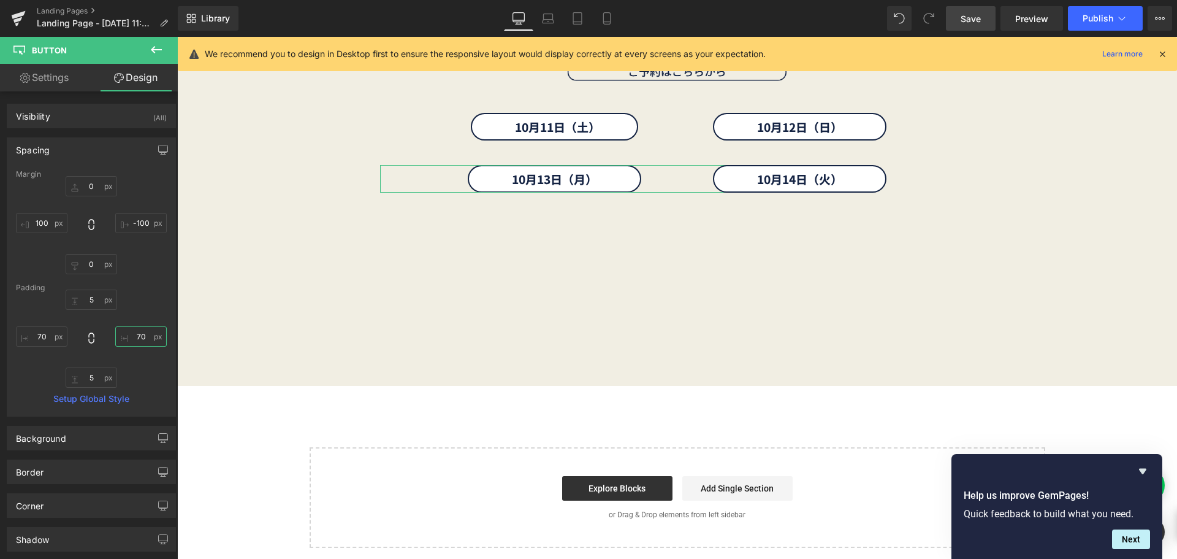
click at [136, 338] on input "70" at bounding box center [141, 336] width 52 height 20
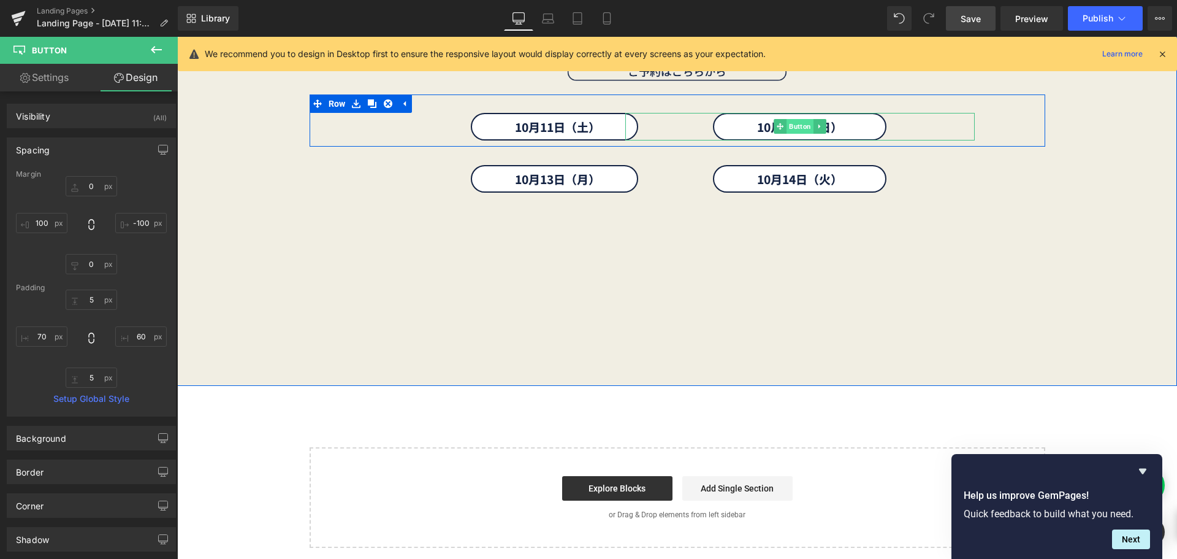
click at [793, 127] on span "Button" at bounding box center [800, 126] width 27 height 15
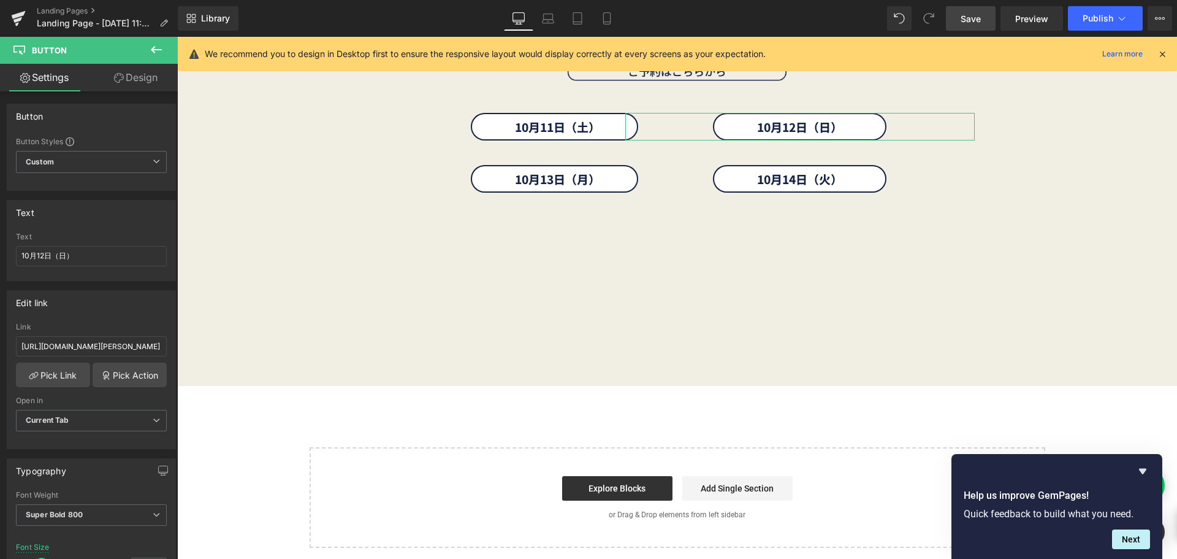
click at [155, 80] on link "Design" at bounding box center [135, 78] width 89 height 28
click at [0, 0] on div "Background" at bounding box center [0, 0] width 0 height 0
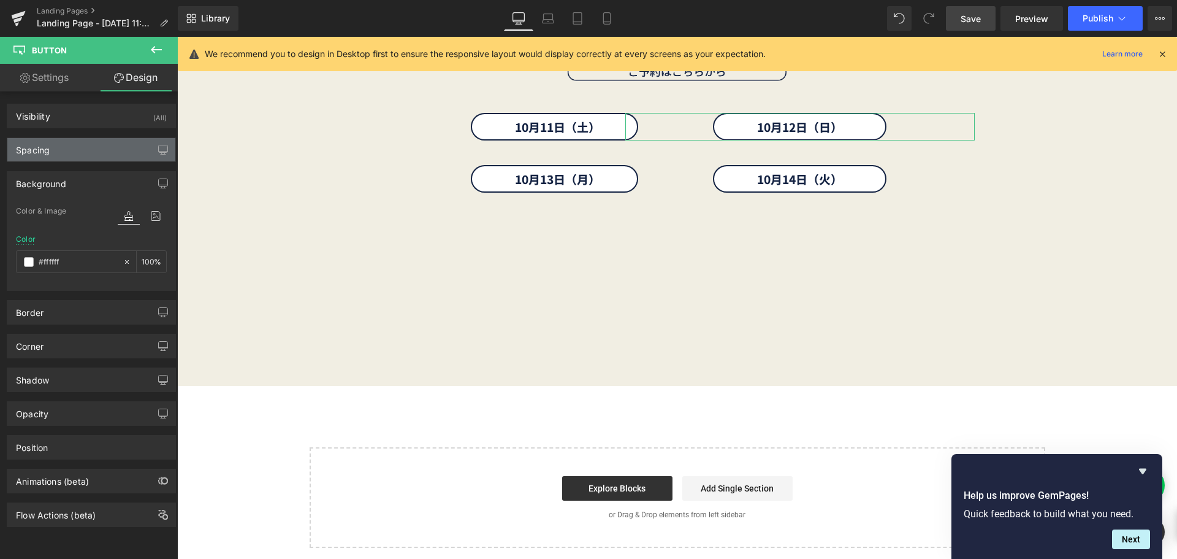
click at [114, 155] on div "Spacing" at bounding box center [91, 149] width 168 height 23
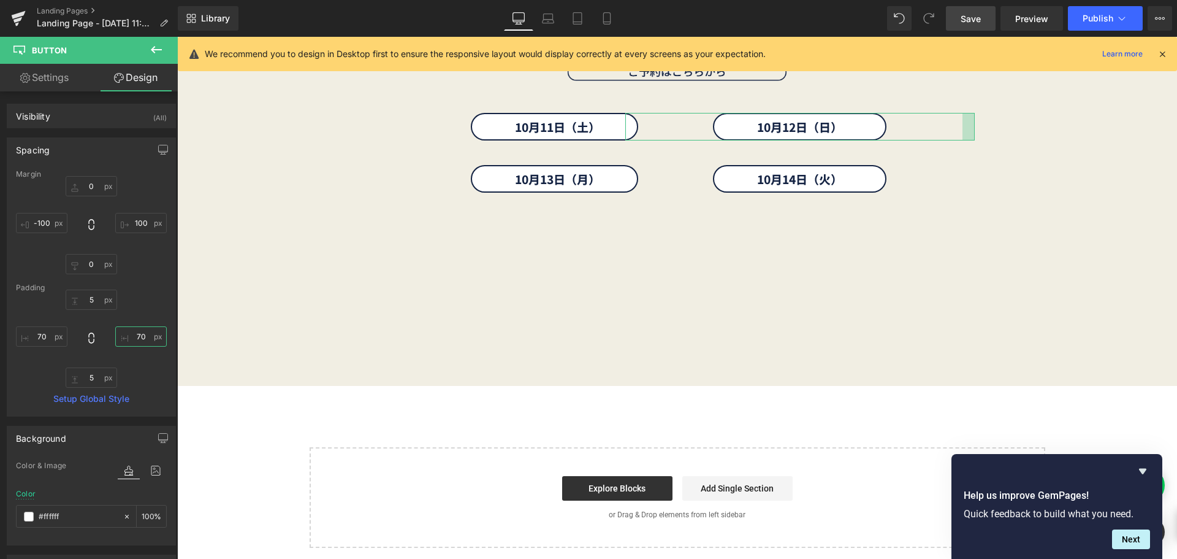
click at [139, 330] on input "70" at bounding box center [141, 336] width 52 height 20
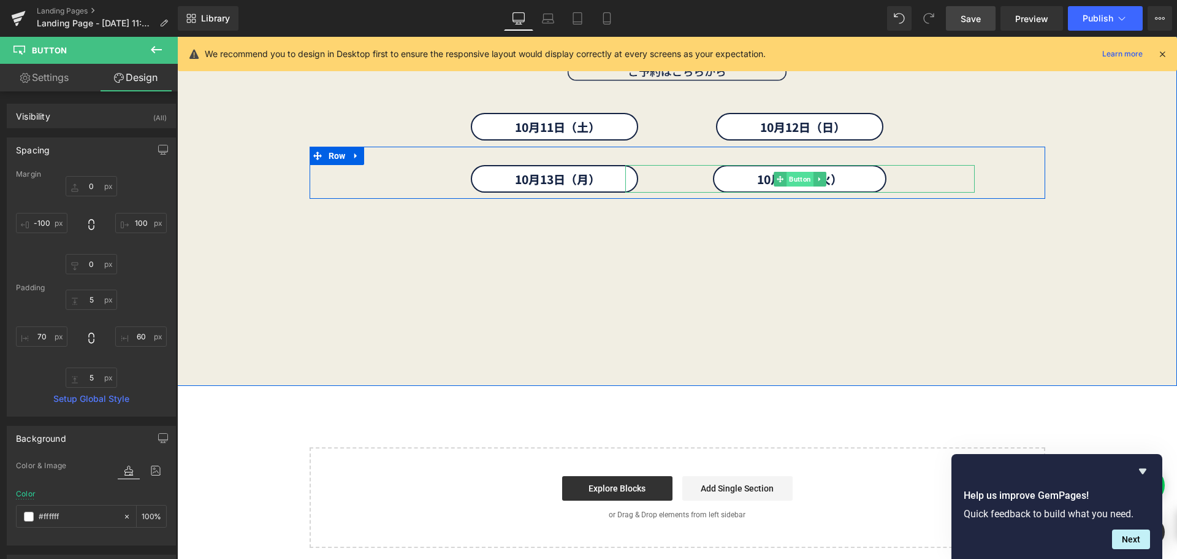
click at [795, 180] on span "Button" at bounding box center [800, 179] width 27 height 15
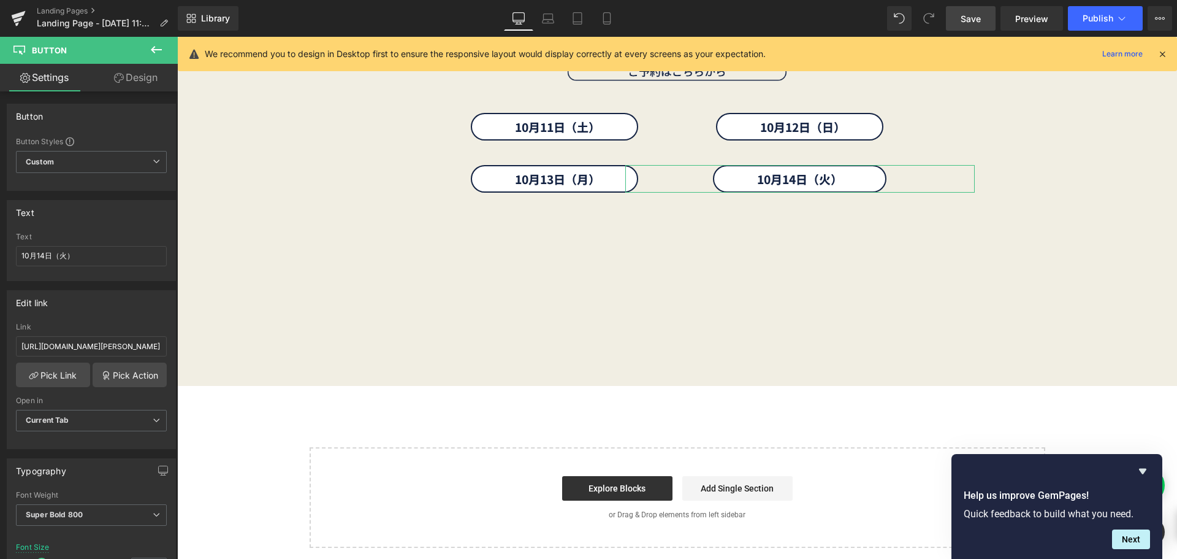
click at [155, 74] on link "Design" at bounding box center [135, 78] width 89 height 28
click at [0, 0] on div "Spacing" at bounding box center [0, 0] width 0 height 0
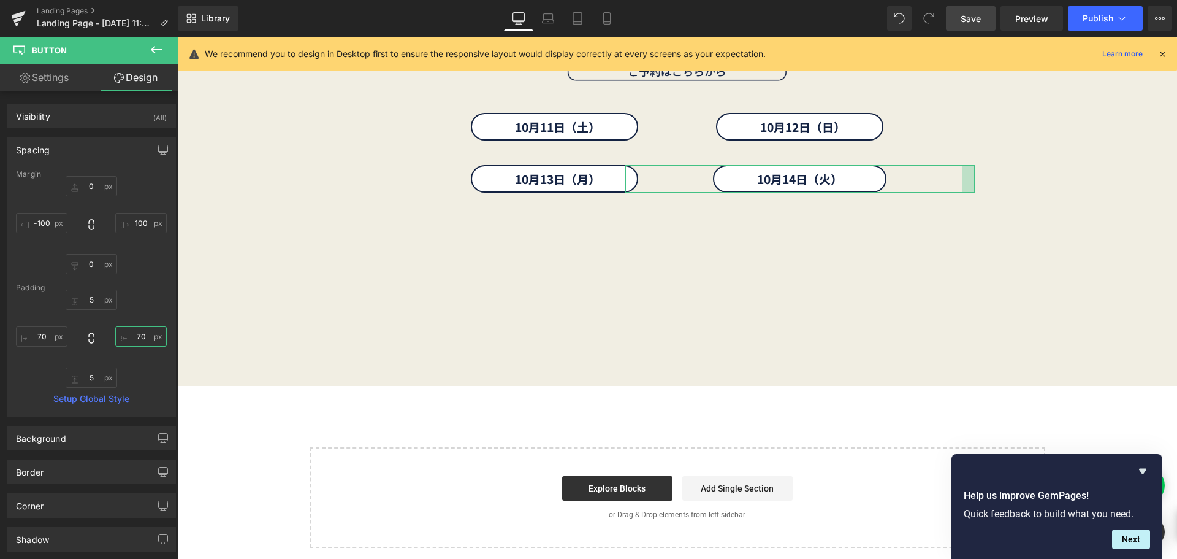
click at [146, 340] on input "70" at bounding box center [141, 336] width 52 height 20
click at [974, 16] on span "Save" at bounding box center [971, 18] width 20 height 13
click at [966, 24] on span "Save" at bounding box center [971, 18] width 20 height 13
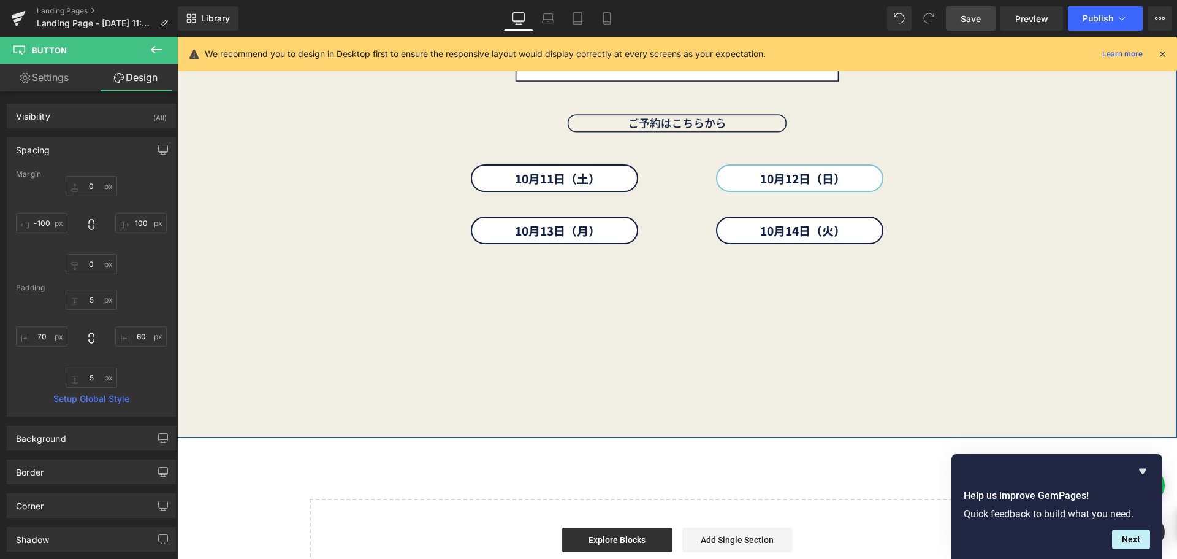
scroll to position [5491, 0]
